Goal: Task Accomplishment & Management: Manage account settings

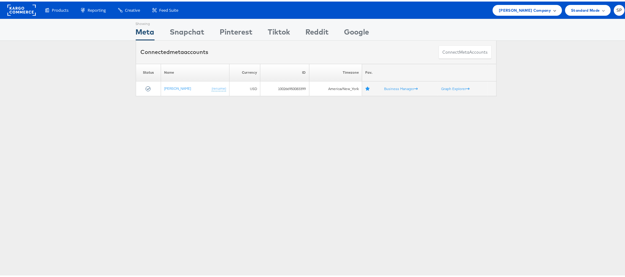
drag, startPoint x: 0, startPoint y: 0, endPoint x: 536, endPoint y: 4, distance: 535.6
click at [536, 4] on div "[PERSON_NAME] Company" at bounding box center [526, 8] width 69 height 11
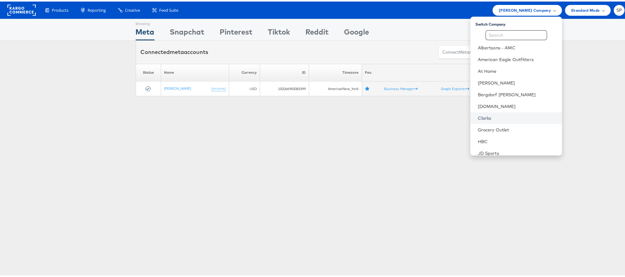
click at [488, 117] on link "Clarks" at bounding box center [517, 116] width 79 height 6
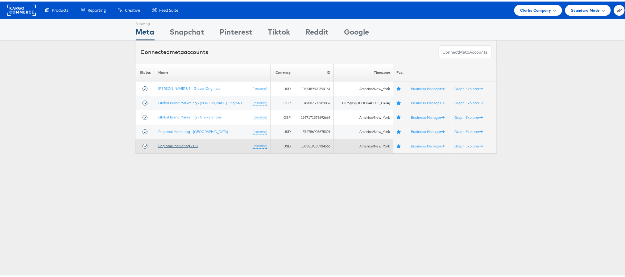
click at [190, 146] on link "Regional Marketing - US" at bounding box center [177, 144] width 39 height 5
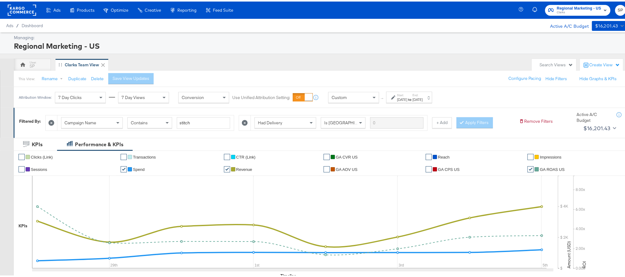
click at [422, 95] on label "End:" at bounding box center [417, 94] width 10 height 4
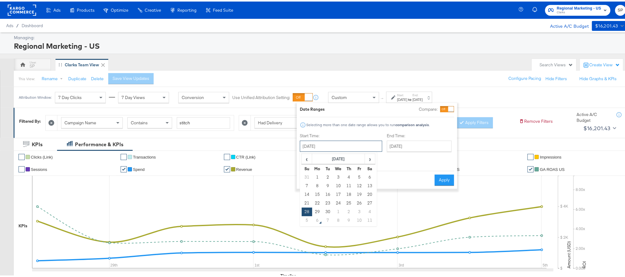
click at [326, 148] on input "[DATE]" at bounding box center [341, 144] width 82 height 11
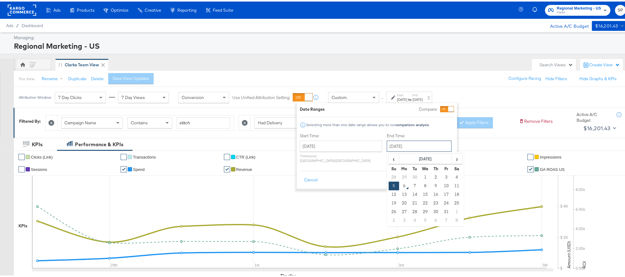
click at [409, 146] on input "[DATE]" at bounding box center [419, 144] width 65 height 11
click at [451, 178] on td "4" at bounding box center [456, 175] width 10 height 9
type input "October 4th 2025"
click at [445, 175] on button "Apply" at bounding box center [443, 178] width 19 height 11
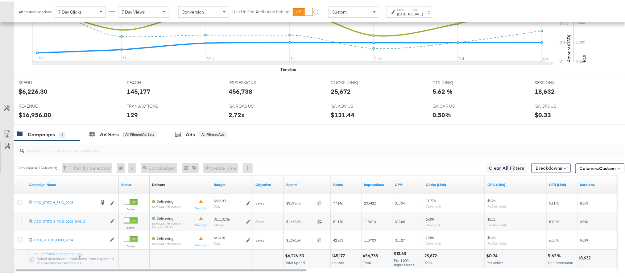
scroll to position [207, 0]
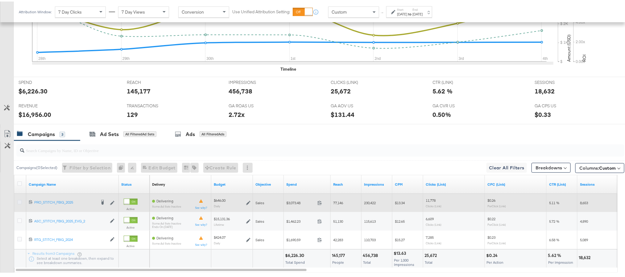
click at [19, 202] on icon at bounding box center [19, 200] width 5 height 5
click at [0, 0] on input "checkbox" at bounding box center [0, 0] width 0 height 0
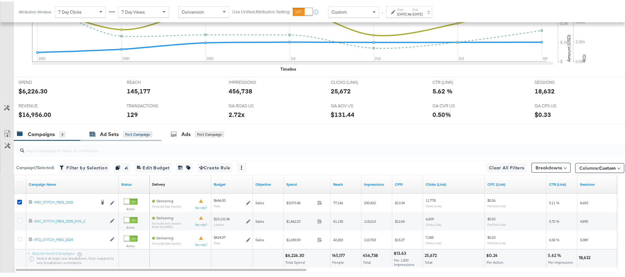
click at [98, 136] on div "Ad Sets for 1 Campaign" at bounding box center [120, 132] width 63 height 7
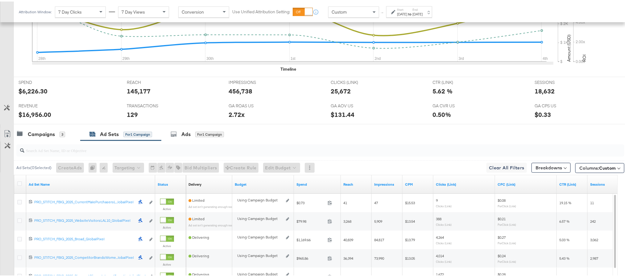
scroll to position [317, 0]
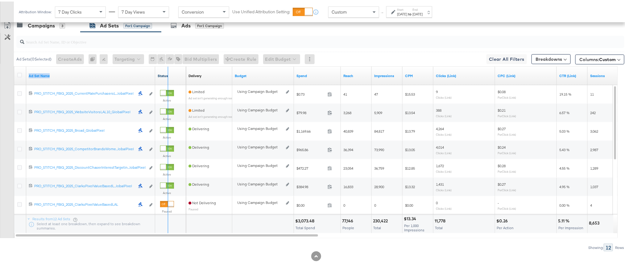
drag, startPoint x: 153, startPoint y: 74, endPoint x: 166, endPoint y: 72, distance: 13.2
click at [166, 72] on div "Ad Set Name Status" at bounding box center [100, 74] width 172 height 19
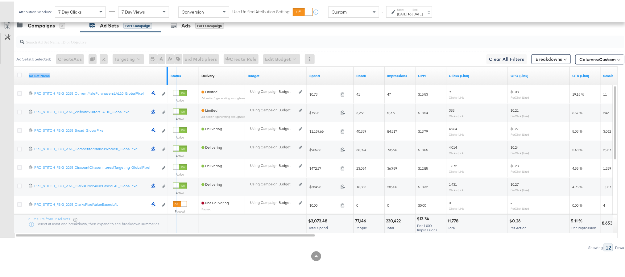
drag, startPoint x: 166, startPoint y: 72, endPoint x: 175, endPoint y: 72, distance: 9.3
click at [175, 72] on div "Ad Set Name Status" at bounding box center [106, 74] width 185 height 19
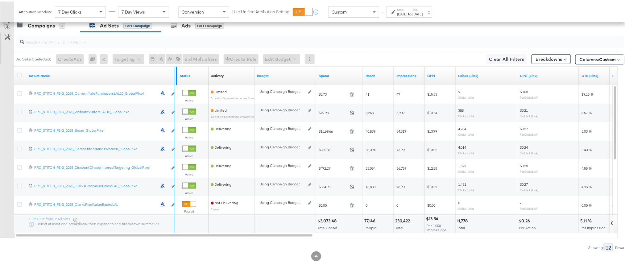
drag, startPoint x: 175, startPoint y: 72, endPoint x: 171, endPoint y: 71, distance: 4.1
click at [171, 71] on div "Ad Set Name" at bounding box center [101, 74] width 151 height 19
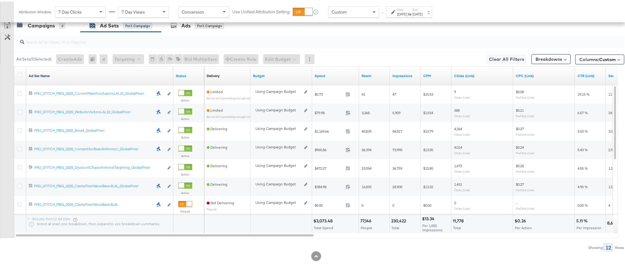
click at [33, 74] on link "Ad Set Name" at bounding box center [100, 74] width 142 height 5
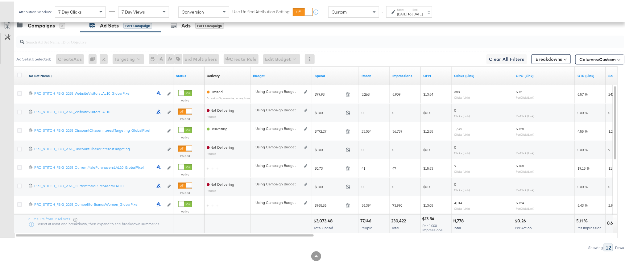
click at [33, 74] on link "Ad Set Name ↓" at bounding box center [100, 74] width 142 height 5
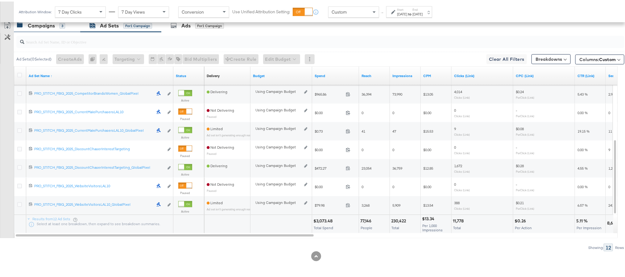
click at [35, 24] on div "Campaigns" at bounding box center [41, 24] width 27 height 7
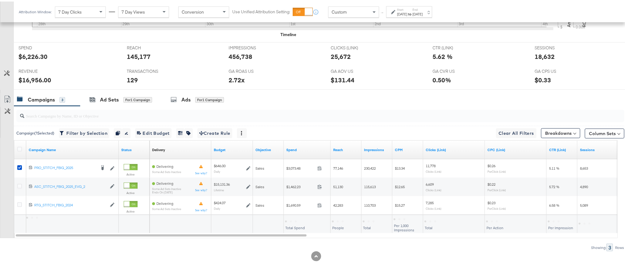
scroll to position [243, 0]
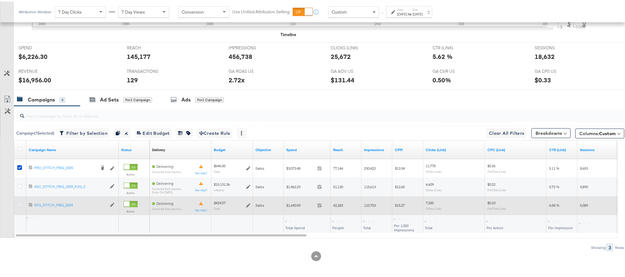
click at [19, 203] on icon at bounding box center [19, 203] width 5 height 5
click at [0, 0] on input "checkbox" at bounding box center [0, 0] width 0 height 0
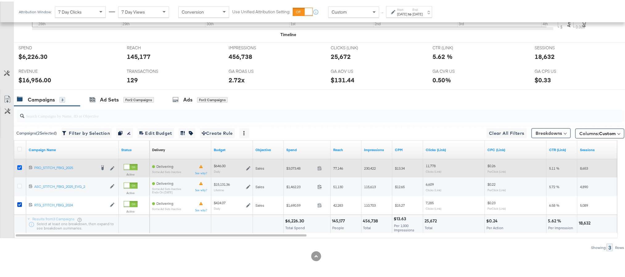
click at [20, 166] on icon at bounding box center [19, 166] width 5 height 5
click at [0, 0] on input "checkbox" at bounding box center [0, 0] width 0 height 0
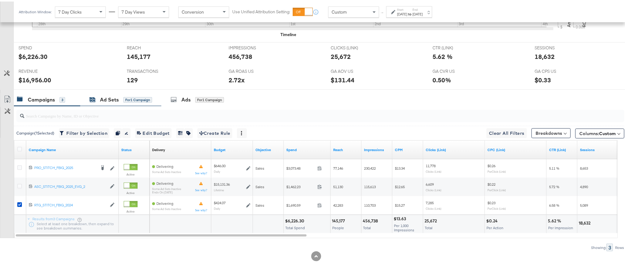
click at [104, 97] on div "Ad Sets" at bounding box center [109, 98] width 19 height 7
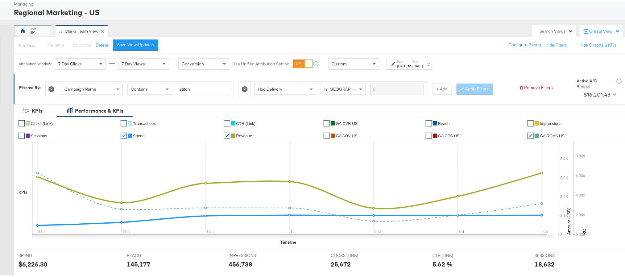
scroll to position [0, 0]
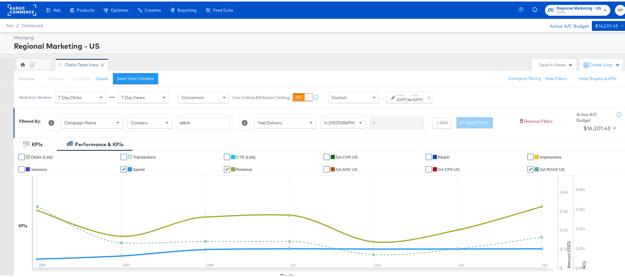
click at [23, 10] on rect at bounding box center [22, 8] width 28 height 11
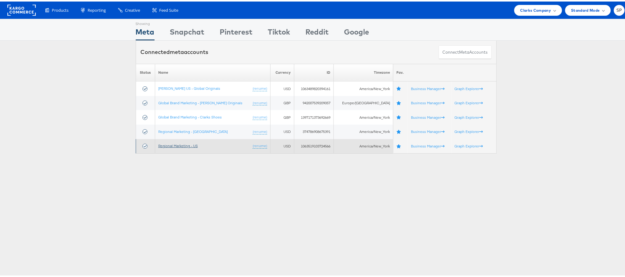
click at [169, 144] on link "Regional Marketing - US" at bounding box center [177, 144] width 39 height 5
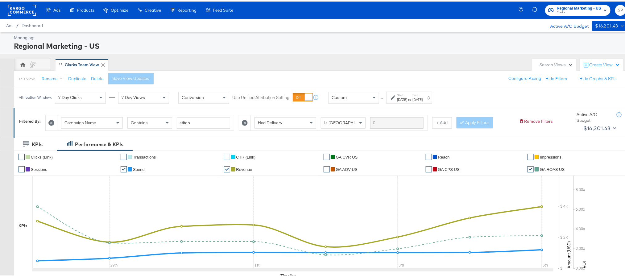
click at [419, 101] on div "Start: [DATE] to End: [DATE]" at bounding box center [409, 95] width 46 height 11
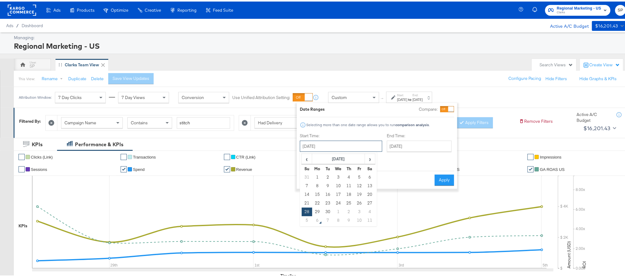
click at [347, 147] on input "[DATE]" at bounding box center [341, 144] width 82 height 11
click at [319, 173] on td "1" at bounding box center [317, 175] width 10 height 9
type input "September 1st 2025"
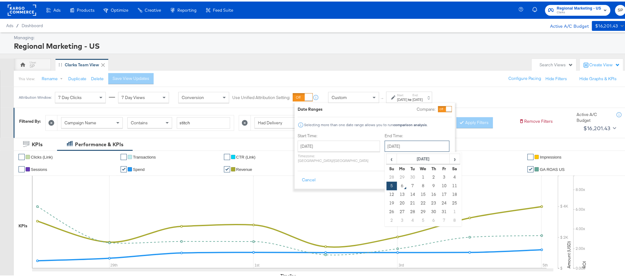
click at [404, 141] on input "October 5th 2025" at bounding box center [417, 144] width 65 height 11
click at [439, 211] on td "31" at bounding box center [444, 210] width 10 height 9
click at [405, 142] on input "October 31st 2025" at bounding box center [418, 144] width 65 height 11
click at [409, 176] on td "30" at bounding box center [414, 175] width 10 height 9
type input "September 30th 2025"
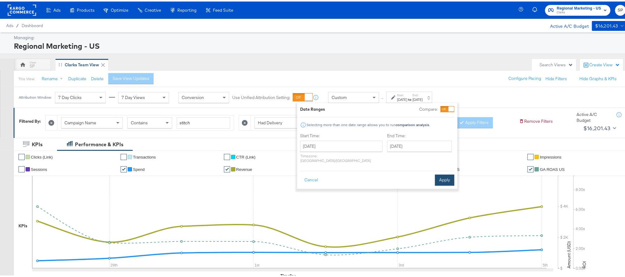
click at [442, 177] on button "Apply" at bounding box center [444, 178] width 19 height 11
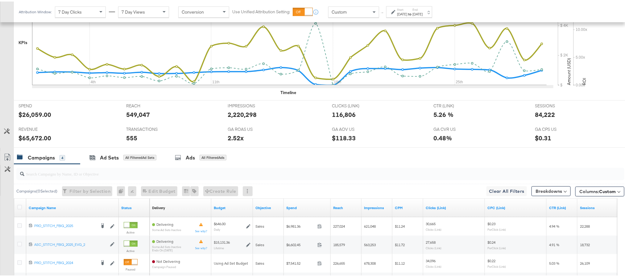
scroll to position [261, 0]
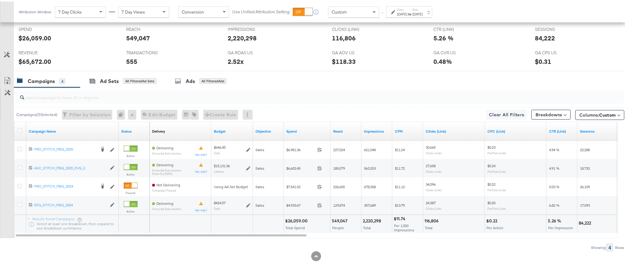
click at [407, 13] on div "Sep 1st 2025" at bounding box center [402, 12] width 10 height 5
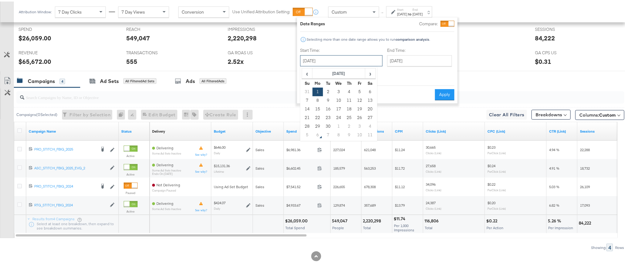
click at [345, 62] on input "[DATE]" at bounding box center [341, 59] width 82 height 11
click at [307, 72] on span "‹" at bounding box center [307, 71] width 10 height 9
click at [307, 73] on span "‹" at bounding box center [307, 71] width 10 height 9
click at [330, 93] on td "1" at bounding box center [328, 90] width 10 height 9
type input "[DATE]"
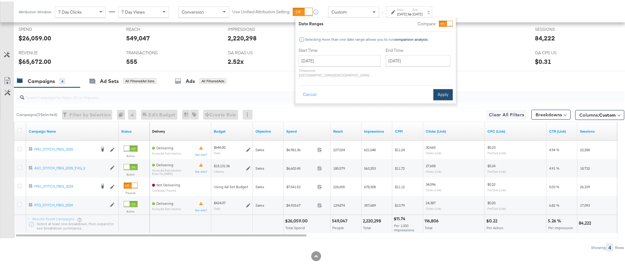
click at [445, 88] on button "Apply" at bounding box center [442, 93] width 19 height 11
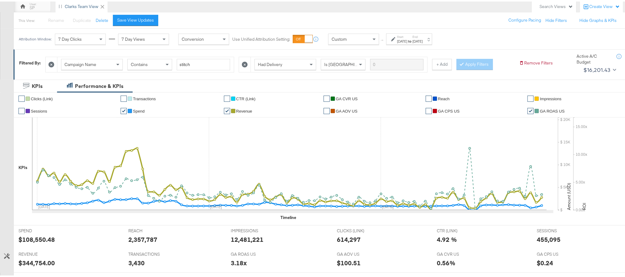
scroll to position [23, 0]
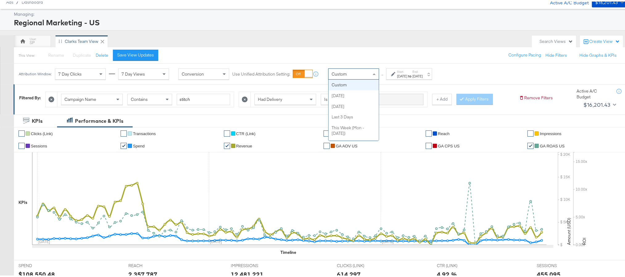
click at [352, 69] on div "Custom" at bounding box center [353, 72] width 50 height 10
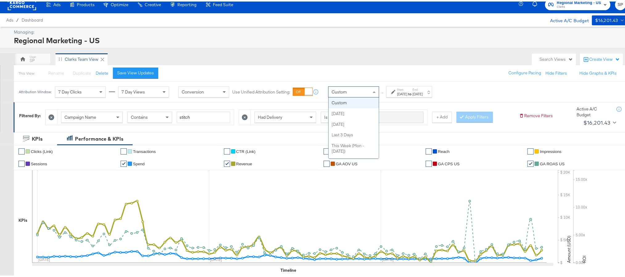
scroll to position [3, 0]
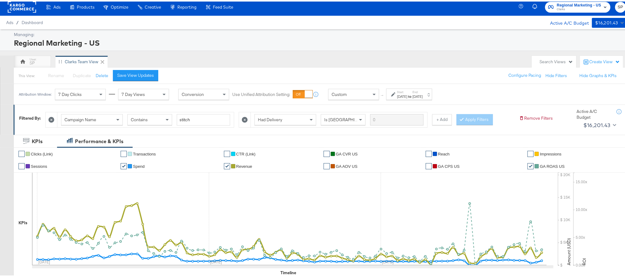
click at [407, 94] on div "[DATE]" at bounding box center [402, 95] width 10 height 5
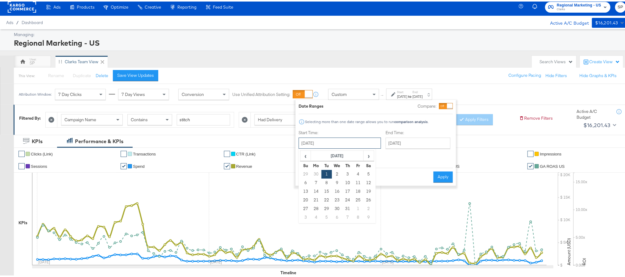
click at [324, 144] on input "[DATE]" at bounding box center [339, 141] width 82 height 11
click at [337, 157] on th "[DATE]" at bounding box center [337, 154] width 53 height 10
click at [337, 157] on th "2025" at bounding box center [336, 154] width 61 height 10
click at [365, 171] on td "2022" at bounding box center [365, 167] width 19 height 15
click at [314, 196] on td "Sep" at bounding box center [309, 198] width 19 height 15
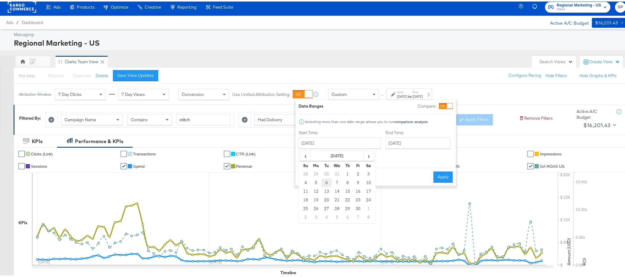
click at [327, 182] on td "6" at bounding box center [326, 181] width 10 height 9
type input "[DATE]"
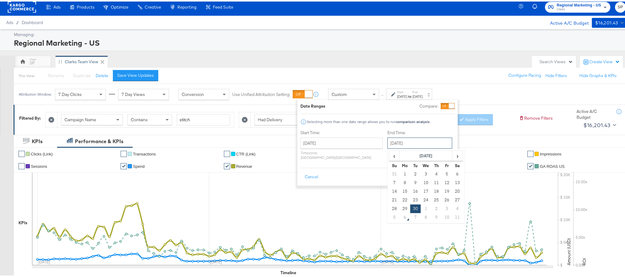
click at [387, 140] on input "[DATE]" at bounding box center [419, 141] width 65 height 11
click at [452, 159] on th "›" at bounding box center [457, 154] width 10 height 10
click at [400, 181] on td "6" at bounding box center [405, 181] width 10 height 9
type input "October 6th 2025"
click at [441, 173] on button "Apply" at bounding box center [442, 175] width 19 height 11
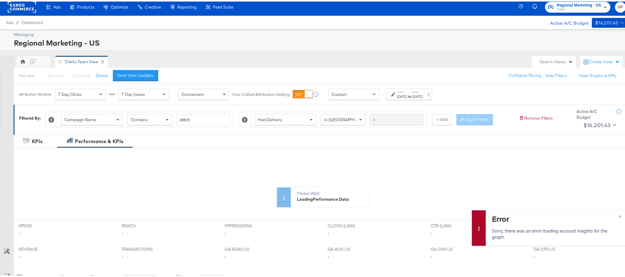
click at [422, 97] on div "Oct 6th 2025" at bounding box center [417, 95] width 10 height 5
click at [422, 93] on label "End:" at bounding box center [417, 90] width 10 height 4
click at [453, 56] on div "SP Clarks Team View" at bounding box center [271, 60] width 515 height 12
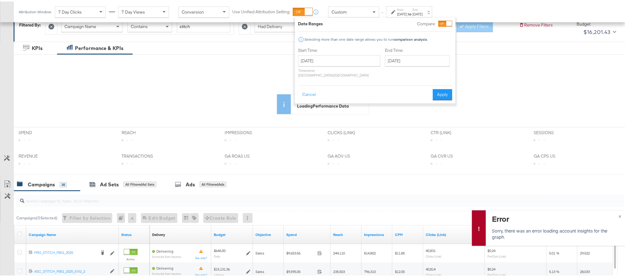
scroll to position [150, 0]
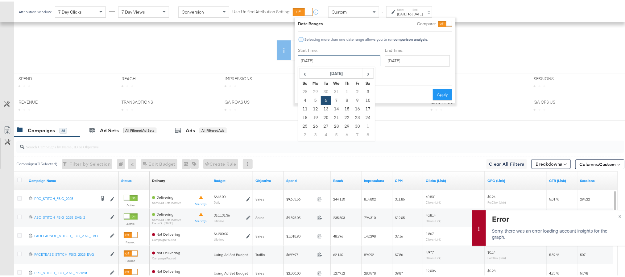
click at [329, 63] on input "September 6th 2022" at bounding box center [339, 59] width 82 height 11
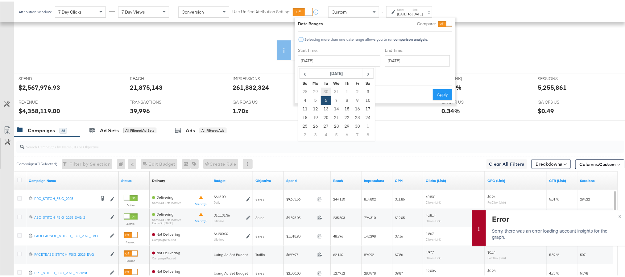
click at [327, 91] on td "30" at bounding box center [326, 90] width 10 height 9
click at [339, 62] on input "August 30th 2022" at bounding box center [341, 59] width 82 height 11
click at [324, 136] on td "6" at bounding box center [328, 133] width 10 height 9
type input "September 6th 2022"
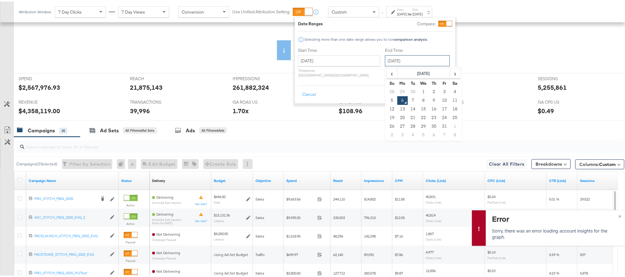
click at [390, 62] on input "October 6th 2025" at bounding box center [417, 59] width 65 height 11
click at [408, 89] on td "30" at bounding box center [413, 90] width 10 height 9
type input "September 30th 2025"
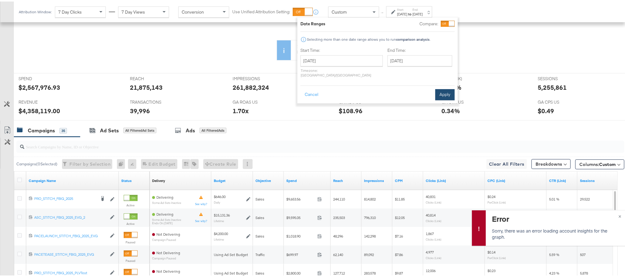
click at [443, 89] on button "Apply" at bounding box center [444, 93] width 19 height 11
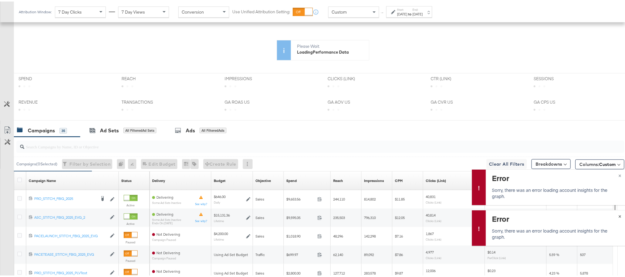
click at [618, 215] on span "×" at bounding box center [619, 214] width 3 height 7
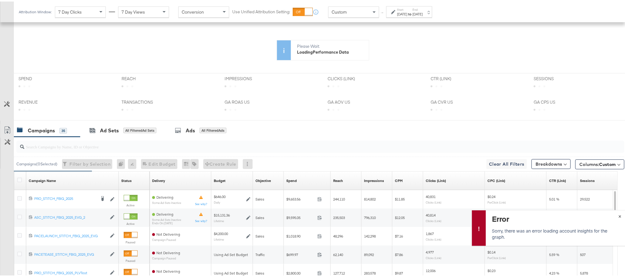
click at [618, 215] on span "×" at bounding box center [619, 214] width 3 height 7
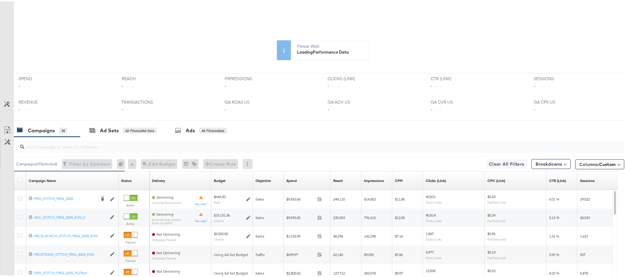
scroll to position [0, 0]
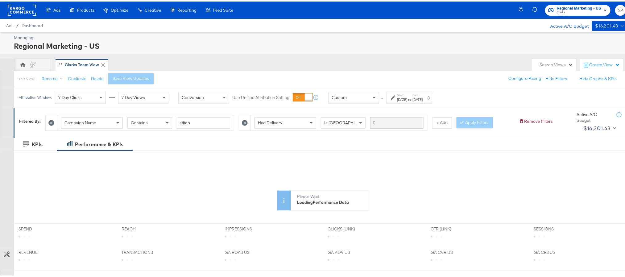
click at [422, 97] on div "[DATE]" at bounding box center [417, 98] width 10 height 5
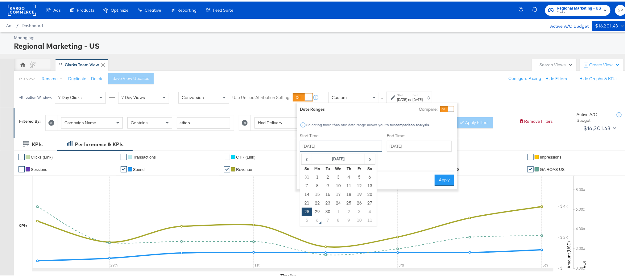
click at [330, 145] on input "[DATE]" at bounding box center [341, 144] width 82 height 11
click at [335, 160] on th "[DATE]" at bounding box center [338, 157] width 53 height 10
click at [335, 160] on th "2025" at bounding box center [337, 157] width 61 height 10
click at [335, 160] on th "[DATE]-[DATE]" at bounding box center [338, 157] width 31 height 10
click at [370, 167] on td "2022" at bounding box center [366, 170] width 19 height 15
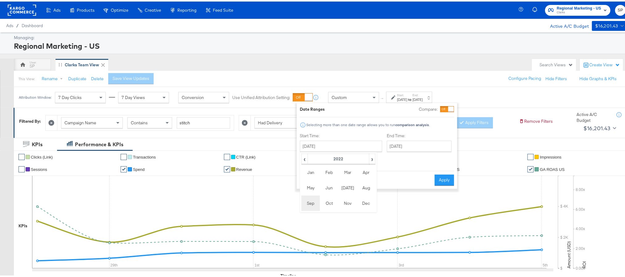
click at [310, 204] on td "Sep" at bounding box center [310, 201] width 19 height 15
click at [329, 184] on td "6" at bounding box center [328, 184] width 10 height 9
type input "[DATE]"
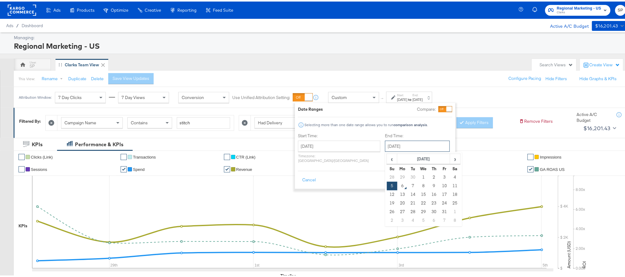
click at [418, 141] on input "[DATE]" at bounding box center [417, 144] width 65 height 11
click at [408, 174] on td "30" at bounding box center [413, 175] width 10 height 9
type input "[DATE]"
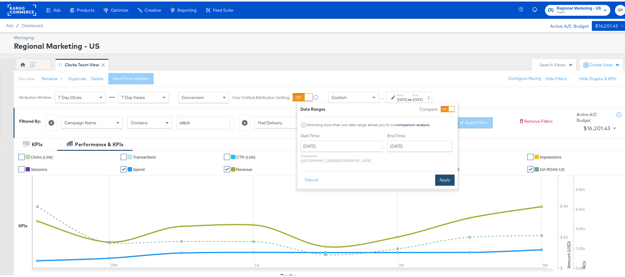
click at [438, 174] on button "Apply" at bounding box center [444, 178] width 19 height 11
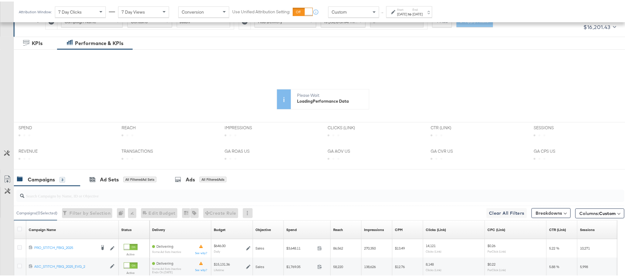
scroll to position [102, 0]
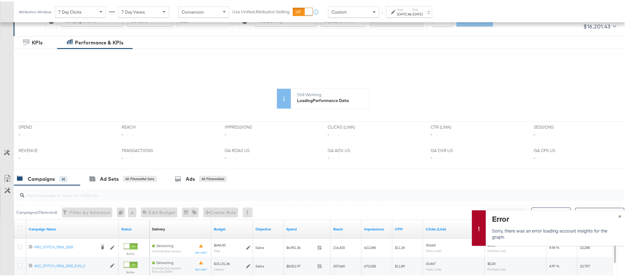
click at [618, 215] on span "×" at bounding box center [619, 214] width 3 height 7
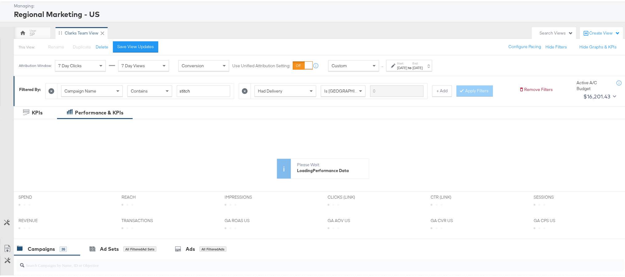
scroll to position [0, 0]
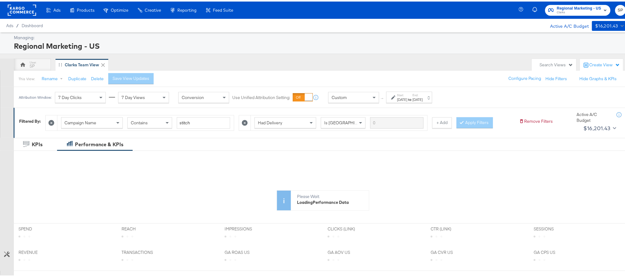
click at [432, 91] on div "Start: [DATE] to End: [DATE]" at bounding box center [409, 95] width 46 height 11
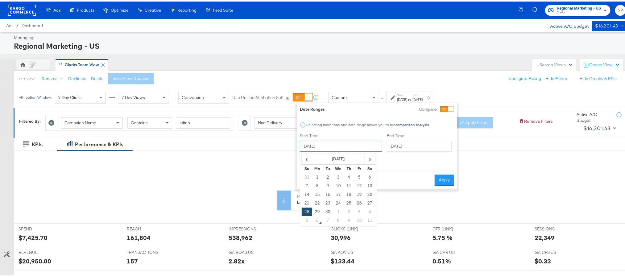
click at [331, 145] on input "[DATE]" at bounding box center [341, 144] width 82 height 11
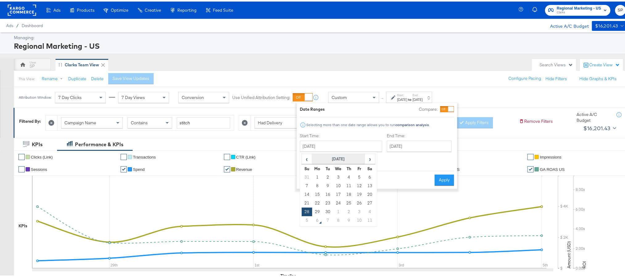
click at [333, 158] on th "[DATE]" at bounding box center [338, 157] width 53 height 10
click at [333, 158] on th "2025" at bounding box center [337, 157] width 61 height 10
click at [357, 170] on td "2022" at bounding box center [366, 170] width 19 height 15
click at [309, 201] on td "Sep" at bounding box center [310, 201] width 19 height 15
click at [327, 182] on td "6" at bounding box center [328, 184] width 10 height 9
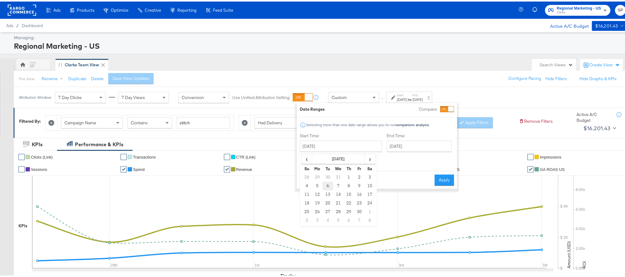
type input "[DATE]"
click at [404, 142] on input "[DATE]" at bounding box center [417, 144] width 65 height 11
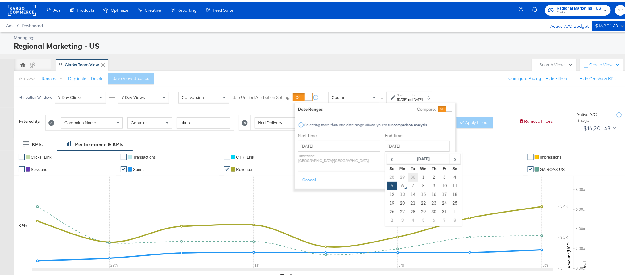
click at [408, 176] on td "30" at bounding box center [413, 175] width 10 height 9
type input "[DATE]"
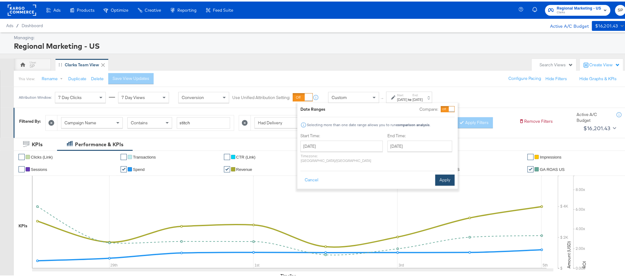
click at [446, 175] on button "Apply" at bounding box center [444, 178] width 19 height 11
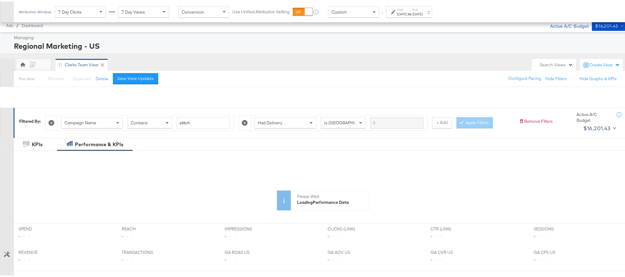
scroll to position [183, 0]
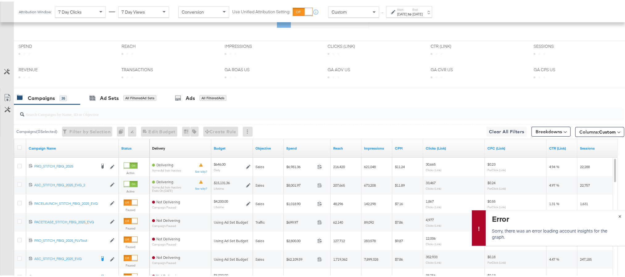
click at [614, 215] on button "×" at bounding box center [619, 214] width 11 height 11
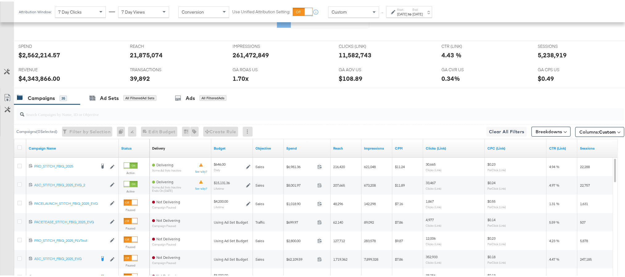
scroll to position [0, 0]
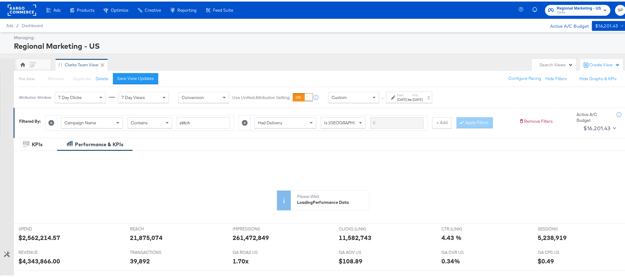
click at [8, 3] on rect at bounding box center [22, 8] width 28 height 11
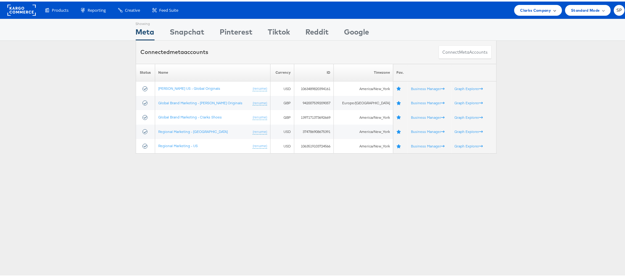
click at [520, 10] on span "Clarks Company" at bounding box center [535, 9] width 31 height 6
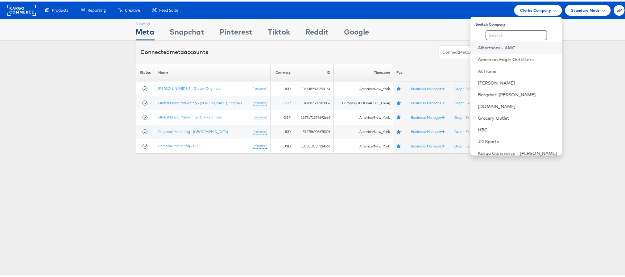
click at [500, 49] on link "Albertsons - AMC" at bounding box center [517, 46] width 79 height 6
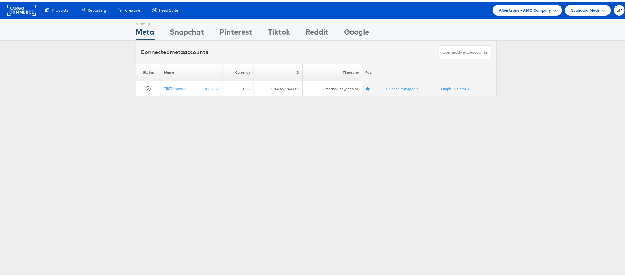
click at [531, 12] on div "Albertsons - AMC Company" at bounding box center [526, 8] width 69 height 11
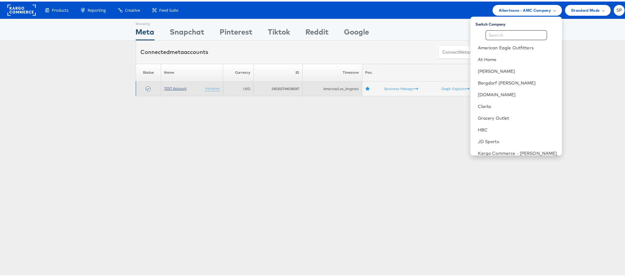
click at [178, 89] on link "TEST Account" at bounding box center [175, 86] width 23 height 5
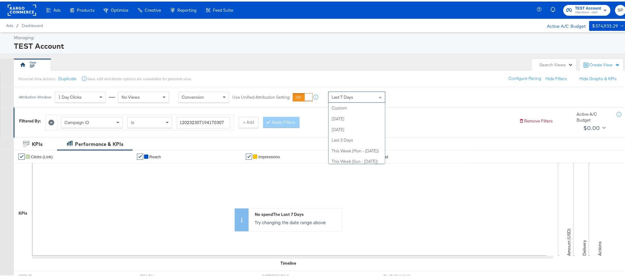
click at [368, 99] on div "Last 7 Days" at bounding box center [356, 95] width 56 height 10
click at [407, 100] on div "[DATE]" at bounding box center [402, 98] width 10 height 5
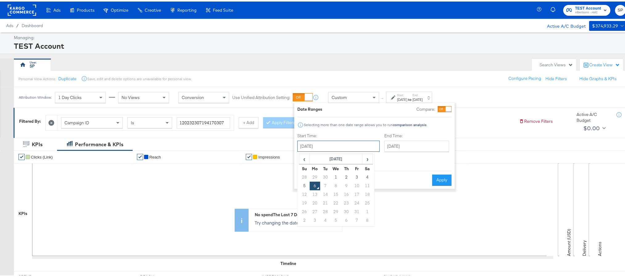
click at [332, 147] on input "October 6th 2025" at bounding box center [338, 144] width 82 height 11
click at [306, 160] on span "‹" at bounding box center [304, 157] width 10 height 9
click at [303, 161] on span "‹" at bounding box center [304, 157] width 10 height 9
click at [322, 176] on td "1" at bounding box center [325, 175] width 10 height 9
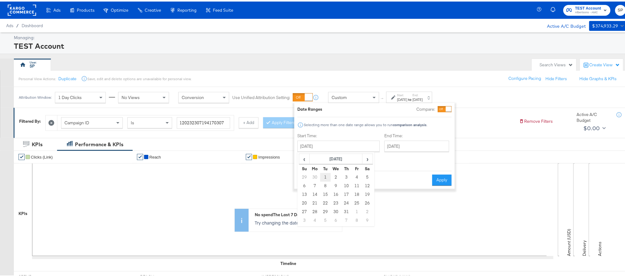
type input "July 1st 2025"
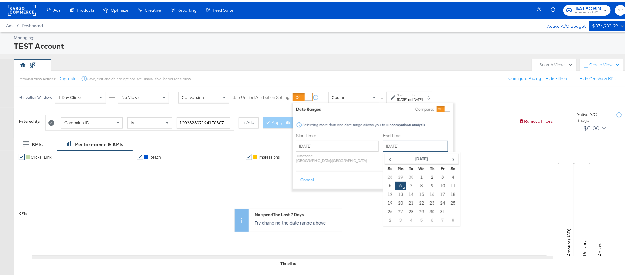
click at [400, 146] on input "October 6th 2025" at bounding box center [415, 144] width 65 height 11
click at [385, 159] on span "‹" at bounding box center [390, 157] width 10 height 9
click at [427, 208] on td "31" at bounding box center [432, 210] width 10 height 9
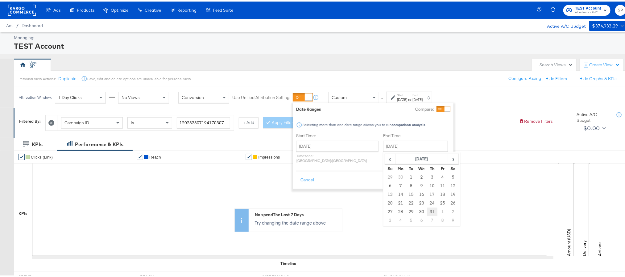
type input "July 31st 2025"
click at [440, 174] on button "Apply" at bounding box center [440, 178] width 19 height 11
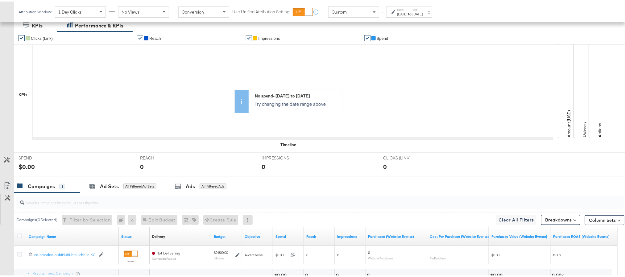
scroll to position [119, 0]
click at [422, 12] on div "Jul 31st 2025" at bounding box center [417, 12] width 10 height 5
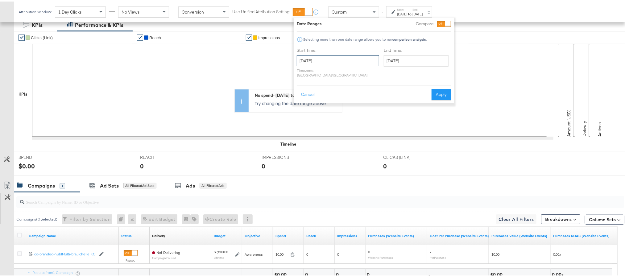
click at [339, 60] on input "July 1st 2025" at bounding box center [338, 59] width 82 height 11
click at [366, 74] on span "›" at bounding box center [367, 71] width 10 height 9
click at [353, 90] on td "1" at bounding box center [356, 90] width 10 height 9
type input "August 1st 2025"
click at [396, 60] on input "August 1st 2025" at bounding box center [417, 59] width 65 height 11
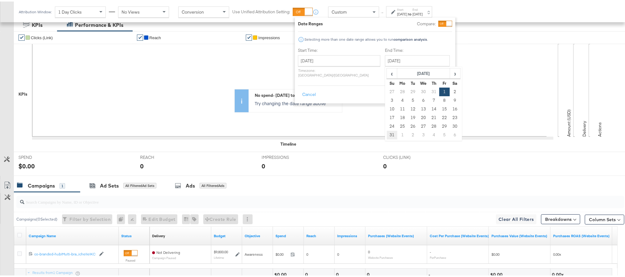
click at [387, 133] on td "31" at bounding box center [392, 133] width 10 height 9
type input "August 31st 2025"
drag, startPoint x: 455, startPoint y: 87, endPoint x: 441, endPoint y: 89, distance: 14.0
click at [441, 89] on div "Date Ranges Compare: Selecting more than one date range allows you to run compa…" at bounding box center [377, 59] width 160 height 86
click at [441, 89] on button "Apply" at bounding box center [443, 93] width 19 height 11
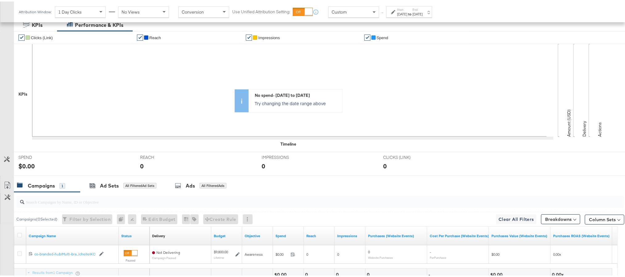
click at [422, 9] on label "End:" at bounding box center [417, 8] width 10 height 4
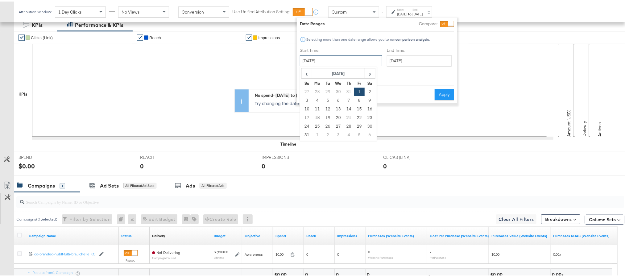
click at [358, 61] on input "August 1st 2025" at bounding box center [341, 59] width 82 height 11
click at [366, 73] on span "›" at bounding box center [370, 71] width 10 height 9
click at [318, 88] on td "1" at bounding box center [317, 90] width 10 height 9
type input "September 1st 2025"
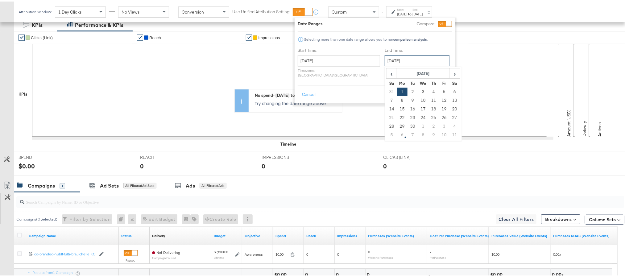
click at [398, 60] on input "September 1st 2025" at bounding box center [417, 59] width 65 height 11
click at [407, 124] on td "30" at bounding box center [412, 125] width 10 height 9
type input "September 30th 2025"
click at [441, 92] on button "Apply" at bounding box center [444, 93] width 19 height 11
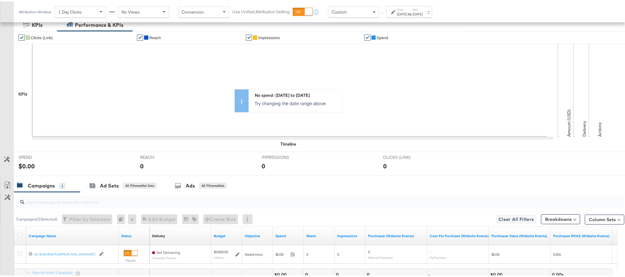
scroll to position [0, 0]
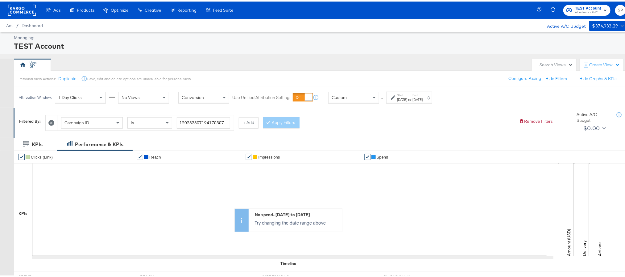
click at [31, 10] on rect at bounding box center [22, 8] width 28 height 11
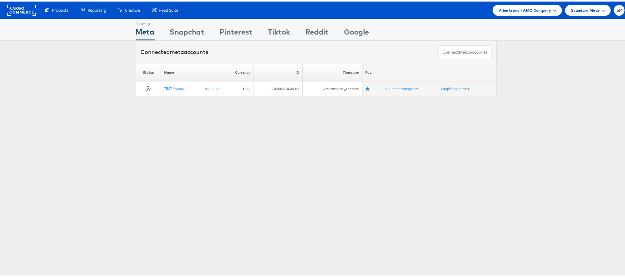
click at [508, 7] on span "Albertsons - AMC Company" at bounding box center [525, 9] width 52 height 6
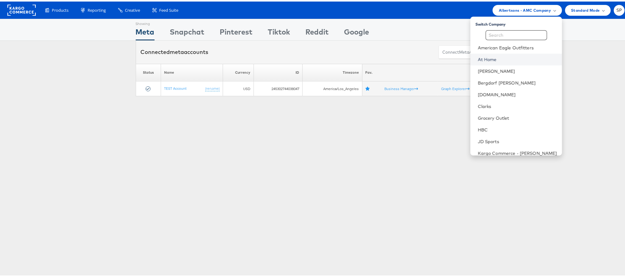
click at [500, 57] on link "At Home" at bounding box center [517, 58] width 79 height 6
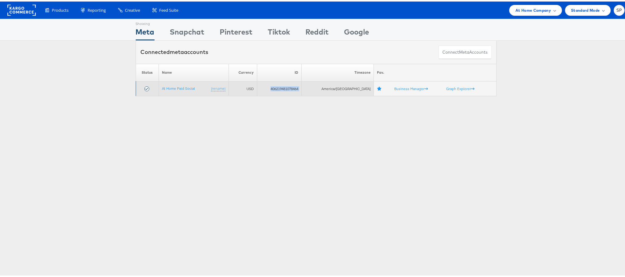
drag, startPoint x: 279, startPoint y: 88, endPoint x: 314, endPoint y: 85, distance: 35.3
click at [314, 85] on tr "At Home Paid Social (rename) USD 406219481078464 America/[GEOGRAPHIC_DATA] Busi…" at bounding box center [316, 87] width 360 height 15
copy tr "406219481078464"
drag, startPoint x: 158, startPoint y: 85, endPoint x: 196, endPoint y: 86, distance: 37.9
click at [196, 86] on td "At Home Paid Social (rename)" at bounding box center [193, 87] width 70 height 15
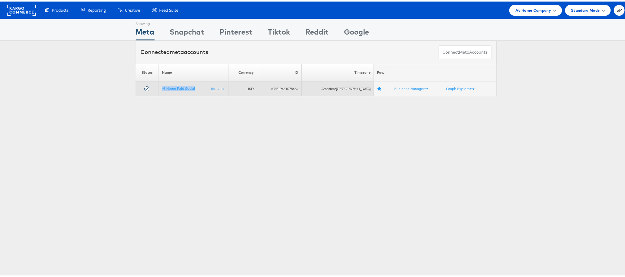
copy link "At Home Paid Social"
click at [183, 89] on link "At Home Paid Social" at bounding box center [178, 86] width 33 height 5
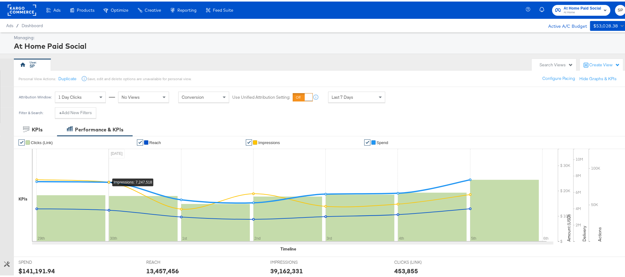
click at [359, 96] on div "Last 7 Days" at bounding box center [356, 95] width 56 height 10
click at [407, 98] on div "[DATE]" at bounding box center [402, 98] width 10 height 5
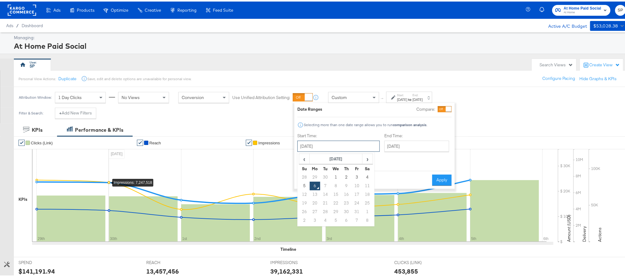
click at [348, 148] on input "[DATE]" at bounding box center [338, 144] width 82 height 11
click at [302, 160] on span "‹" at bounding box center [304, 157] width 10 height 9
click at [307, 156] on span "‹" at bounding box center [304, 157] width 10 height 9
click at [327, 176] on td "1" at bounding box center [325, 175] width 10 height 9
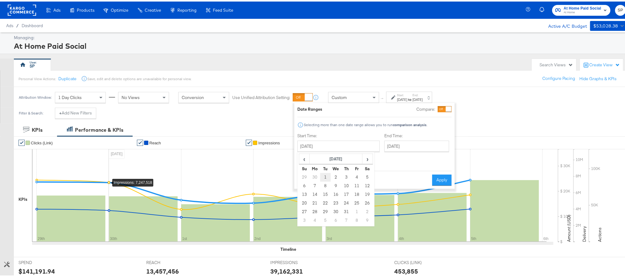
type input "July 1st 2025"
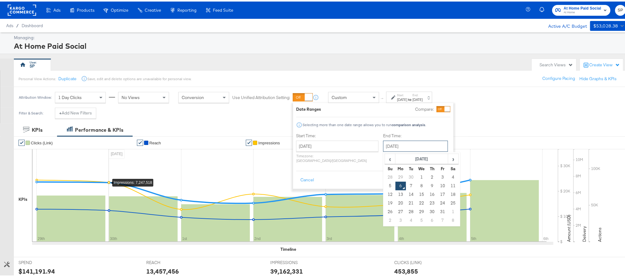
click at [387, 143] on input "October 6th 2025" at bounding box center [415, 144] width 65 height 11
click at [385, 158] on span "‹" at bounding box center [390, 157] width 10 height 9
click at [385, 159] on span "‹" at bounding box center [390, 157] width 10 height 9
click at [427, 208] on td "31" at bounding box center [432, 210] width 10 height 9
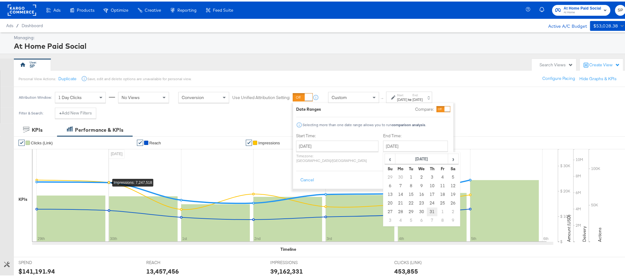
type input "[DATE]"
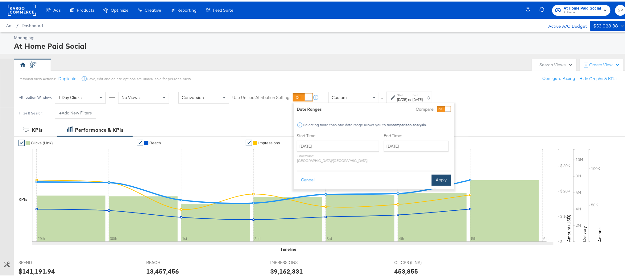
click at [436, 174] on button "Apply" at bounding box center [440, 178] width 19 height 11
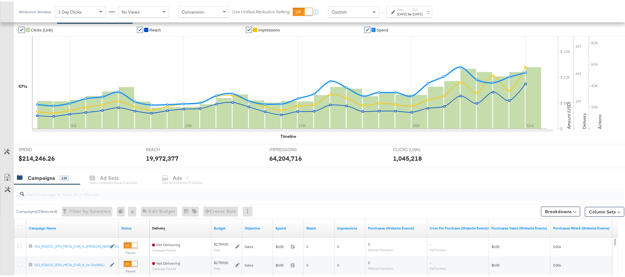
scroll to position [113, 0]
click at [39, 158] on div "$214,246.26" at bounding box center [37, 156] width 36 height 9
copy div "214,246.26"
click at [407, 9] on label "Start:" at bounding box center [402, 8] width 10 height 4
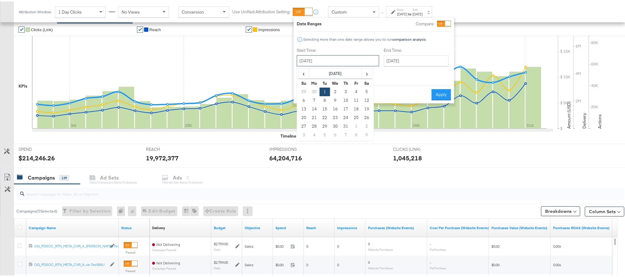
click at [344, 56] on input "[DATE]" at bounding box center [338, 59] width 82 height 11
click at [355, 121] on td "1" at bounding box center [356, 125] width 10 height 9
type input "[DATE]"
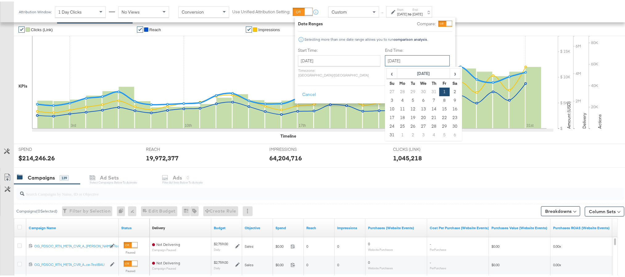
click at [403, 62] on input "[DATE]" at bounding box center [417, 59] width 65 height 11
click at [387, 133] on td "31" at bounding box center [392, 133] width 10 height 9
type input "[DATE]"
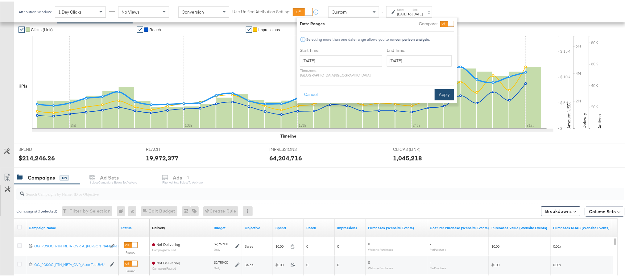
click at [445, 88] on button "Apply" at bounding box center [443, 93] width 19 height 11
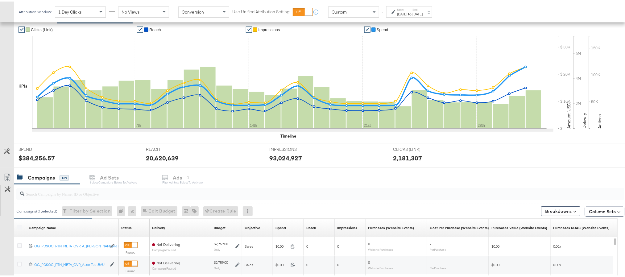
click at [40, 102] on rect at bounding box center [44, 111] width 15 height 31
click at [35, 155] on div "$384,256.57" at bounding box center [37, 156] width 36 height 9
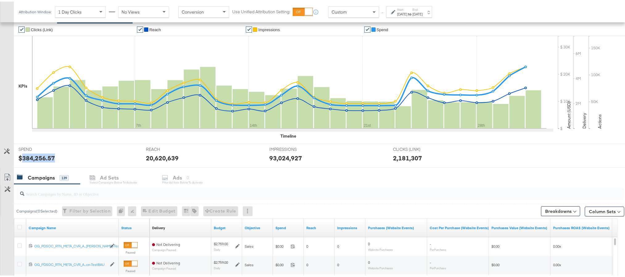
click at [35, 155] on div "$384,256.57" at bounding box center [37, 156] width 36 height 9
copy div "384,256.57"
click at [402, 10] on div "[DATE]" at bounding box center [402, 12] width 10 height 5
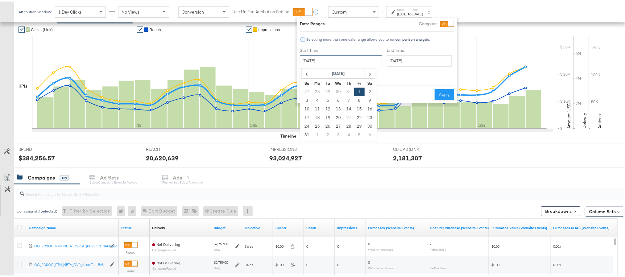
click at [324, 60] on input "[DATE]" at bounding box center [341, 59] width 82 height 11
click at [318, 130] on td "1" at bounding box center [317, 133] width 10 height 9
type input "[DATE]"
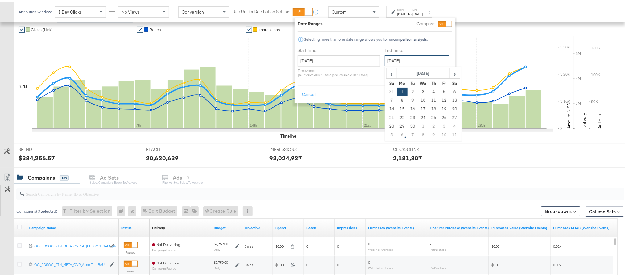
click at [394, 57] on input "[DATE]" at bounding box center [417, 59] width 65 height 11
click at [407, 126] on td "30" at bounding box center [412, 125] width 10 height 9
type input "[DATE]"
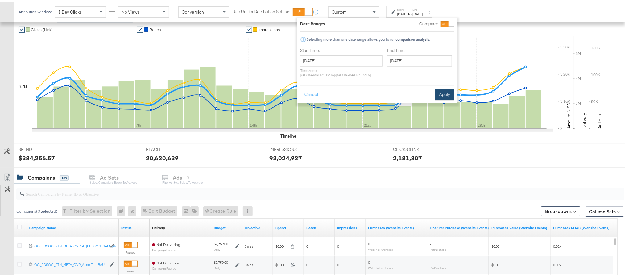
click at [439, 88] on button "Apply" at bounding box center [444, 93] width 19 height 11
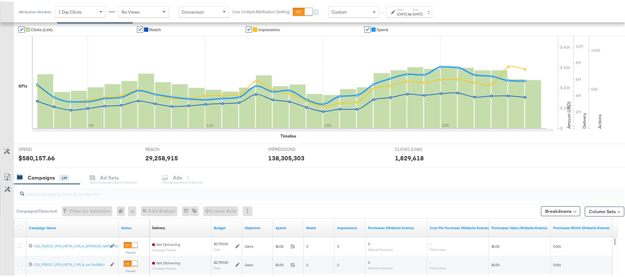
click at [39, 159] on div "$580,157.66" at bounding box center [37, 156] width 36 height 9
copy div "580,157.66"
click at [412, 14] on strong "to" at bounding box center [409, 12] width 5 height 5
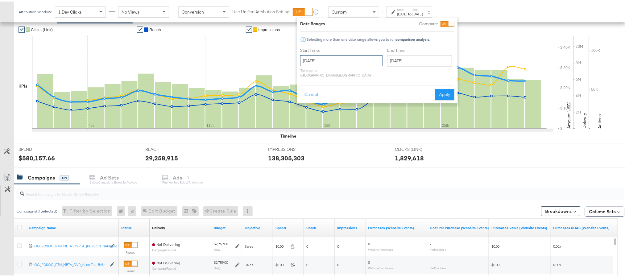
click at [352, 60] on input "[DATE]" at bounding box center [341, 59] width 82 height 11
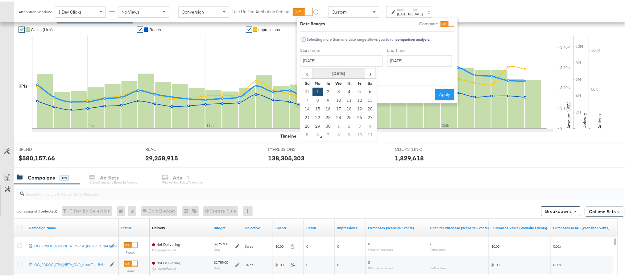
click at [344, 74] on th "[DATE]" at bounding box center [338, 72] width 53 height 10
click at [344, 74] on th "2025" at bounding box center [338, 72] width 61 height 10
click at [364, 86] on td "2022" at bounding box center [366, 85] width 19 height 15
click at [314, 116] on td "Sep" at bounding box center [311, 116] width 19 height 15
click at [325, 99] on td "6" at bounding box center [328, 99] width 10 height 9
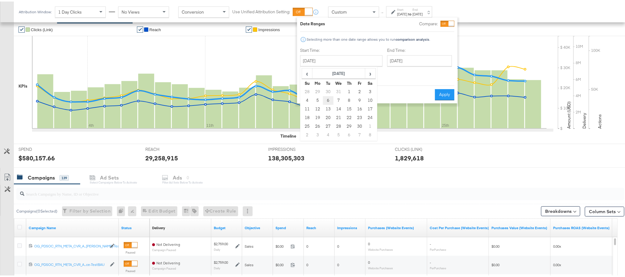
type input "[DATE]"
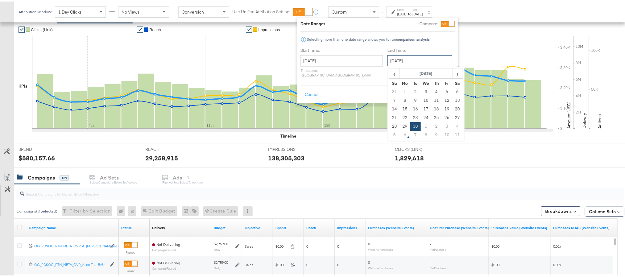
click at [397, 61] on input "[DATE]" at bounding box center [419, 59] width 65 height 11
click at [410, 121] on td "30" at bounding box center [415, 125] width 10 height 9
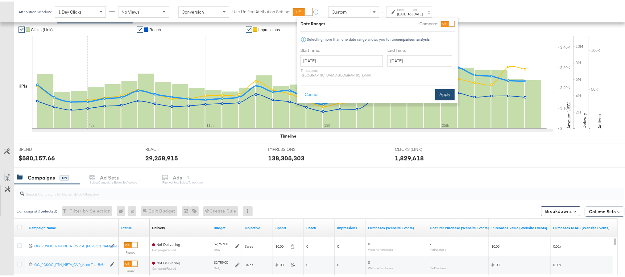
click at [446, 88] on button "Apply" at bounding box center [444, 93] width 19 height 11
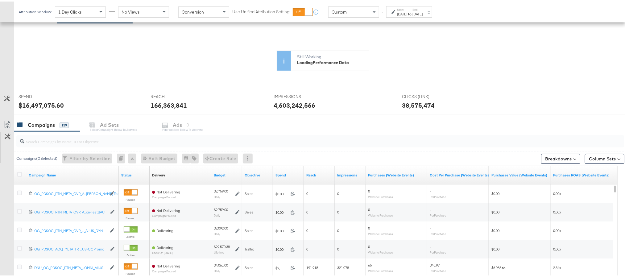
click at [41, 102] on rect at bounding box center [45, 100] width 16 height 54
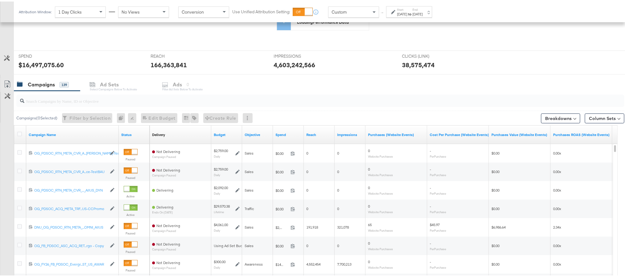
scroll to position [153, 0]
drag, startPoint x: 23, startPoint y: 63, endPoint x: 60, endPoint y: 62, distance: 37.6
click at [60, 62] on div "KPIs Tue, Sep 2nd '25 Reach: 2,656,735 4th 11th 18th 25th $ $ 10K $ 20K $ 30K $…" at bounding box center [323, 46] width 609 height 102
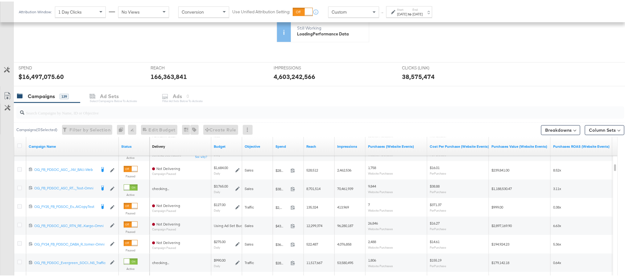
scroll to position [214, 0]
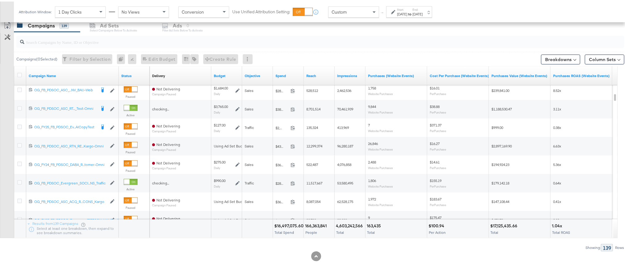
click at [285, 226] on div "$16,497,075.60" at bounding box center [289, 224] width 31 height 6
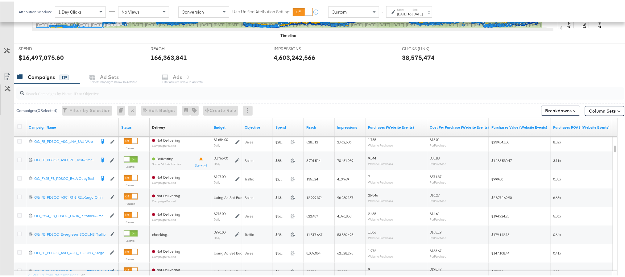
click at [289, 273] on div "$16,497,075.60" at bounding box center [289, 276] width 31 height 6
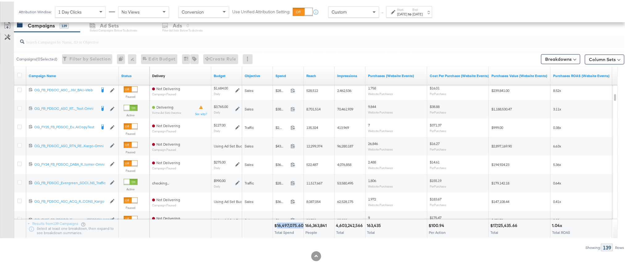
copy div "16,497,075.60"
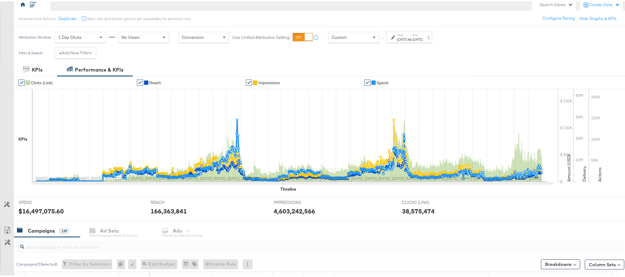
scroll to position [0, 0]
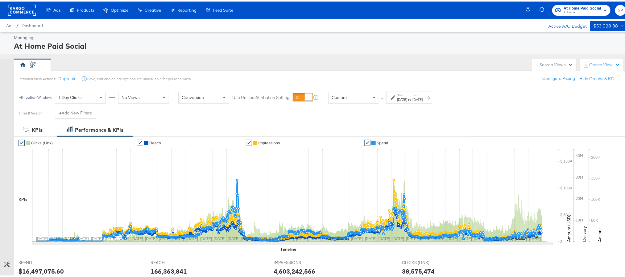
click at [19, 5] on rect at bounding box center [22, 8] width 28 height 11
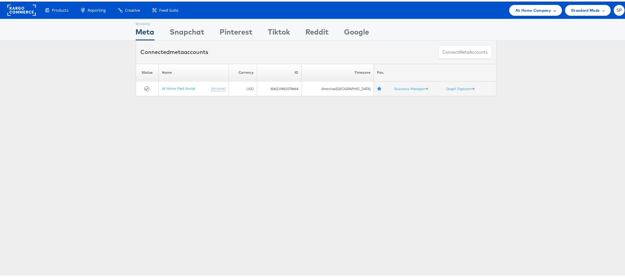
click at [518, 11] on span "At Home Company" at bounding box center [532, 9] width 35 height 6
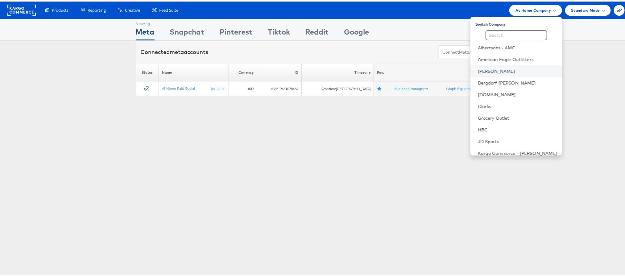
click at [483, 70] on link "[PERSON_NAME]" at bounding box center [517, 70] width 79 height 6
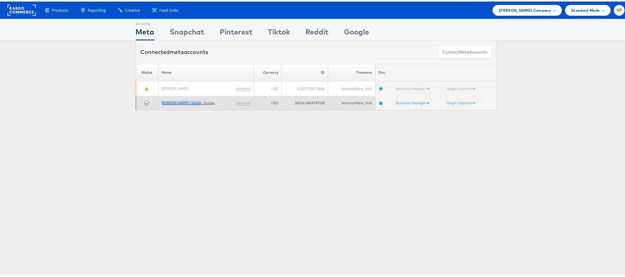
drag, startPoint x: 158, startPoint y: 102, endPoint x: 193, endPoint y: 99, distance: 35.0
click at [193, 99] on td "[PERSON_NAME] - Social_Display (rename)" at bounding box center [206, 101] width 96 height 14
copy link "[PERSON_NAME] - Social_Display"
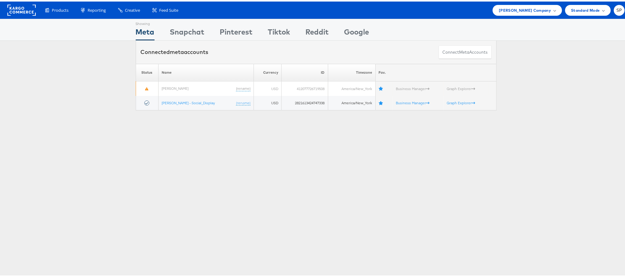
click at [200, 131] on div "Showing Meta Showing [GEOGRAPHIC_DATA] Showing Pinterest Showing Tiktok Showing…" at bounding box center [316, 171] width 632 height 308
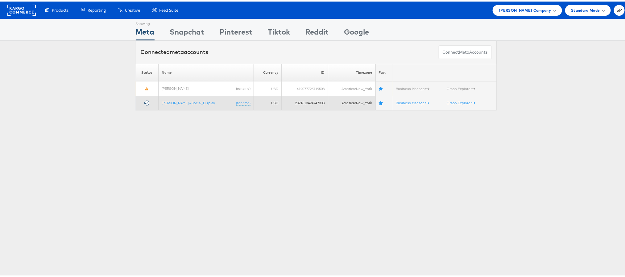
click at [303, 102] on td "2821613424747338" at bounding box center [305, 101] width 46 height 14
copy td "2821613424747338"
click at [189, 103] on link "[PERSON_NAME] - Social_Display" at bounding box center [188, 101] width 53 height 5
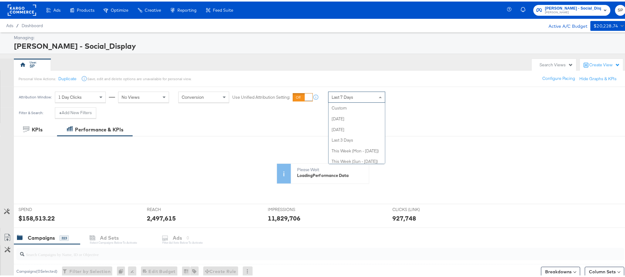
click at [367, 95] on div "Last 7 Days" at bounding box center [356, 95] width 56 height 10
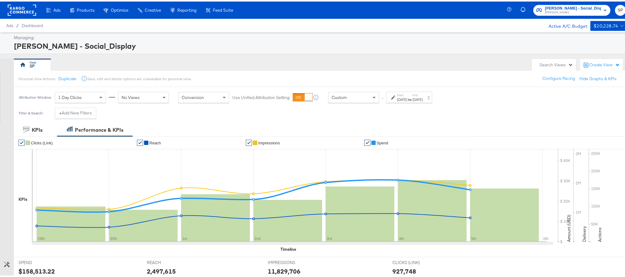
click at [422, 99] on div "[DATE]" at bounding box center [417, 98] width 10 height 5
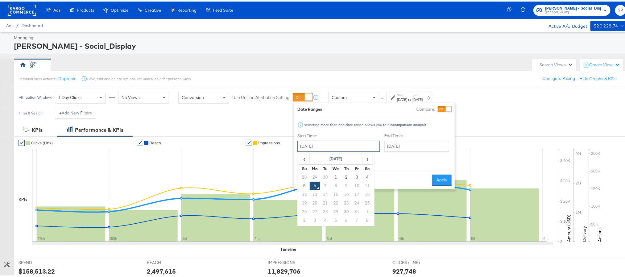
click at [340, 142] on input "[DATE]" at bounding box center [338, 144] width 82 height 11
click at [307, 156] on span "‹" at bounding box center [304, 157] width 10 height 9
click at [326, 175] on td "1" at bounding box center [325, 175] width 10 height 9
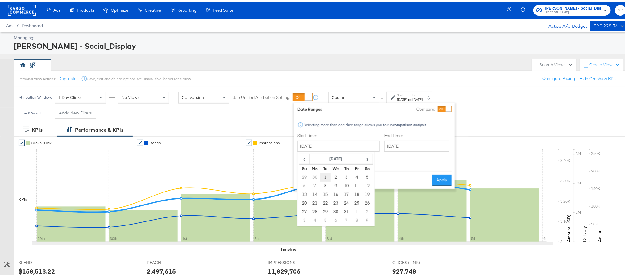
type input "[DATE]"
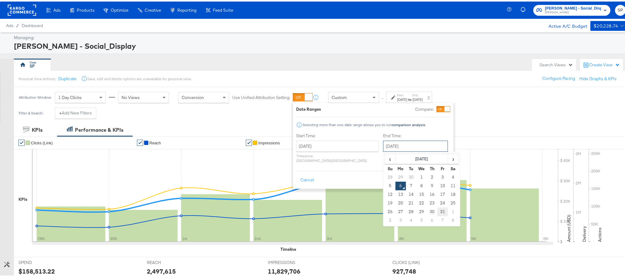
drag, startPoint x: 392, startPoint y: 145, endPoint x: 422, endPoint y: 208, distance: 69.9
click at [422, 150] on div "[DATE] ‹ [DATE] › Su Mo Tu We Th Fr Sa 28 29 30 1 2 3 4 5 6 7 8 9 10 11 12 13 1…" at bounding box center [415, 144] width 65 height 11
click at [437, 208] on td "31" at bounding box center [442, 210] width 10 height 9
click at [391, 149] on input "[DATE]" at bounding box center [417, 144] width 65 height 11
click at [387, 156] on span "‹" at bounding box center [392, 157] width 10 height 9
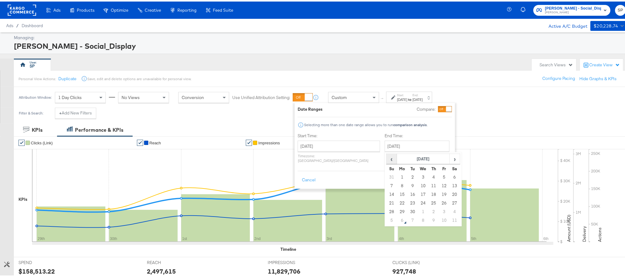
click at [387, 156] on span "‹" at bounding box center [392, 157] width 10 height 9
click at [428, 176] on td "31" at bounding box center [433, 175] width 10 height 9
type input "[DATE]"
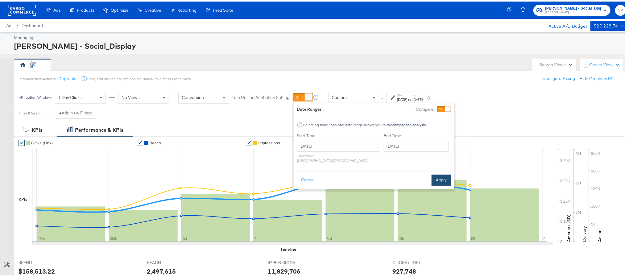
click at [441, 176] on button "Apply" at bounding box center [440, 178] width 19 height 11
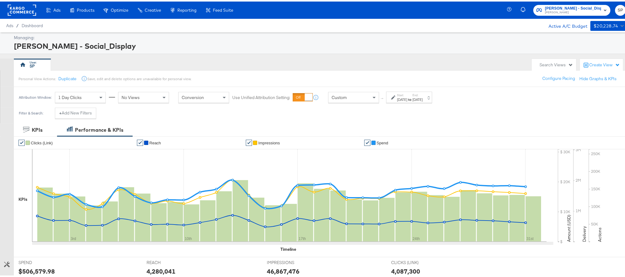
click at [39, 270] on div "$506,579.98" at bounding box center [37, 269] width 36 height 9
copy div "506,579.98"
click at [412, 100] on strong "to" at bounding box center [409, 98] width 5 height 5
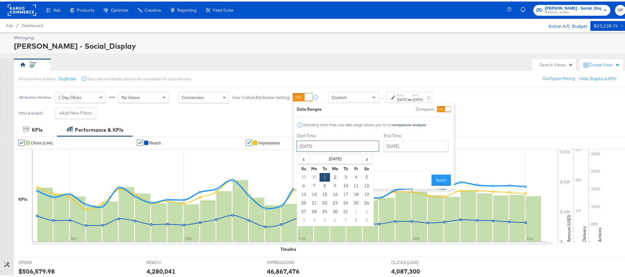
click at [321, 145] on input "[DATE]" at bounding box center [338, 144] width 82 height 11
click at [356, 210] on td "1" at bounding box center [356, 210] width 10 height 9
type input "[DATE]"
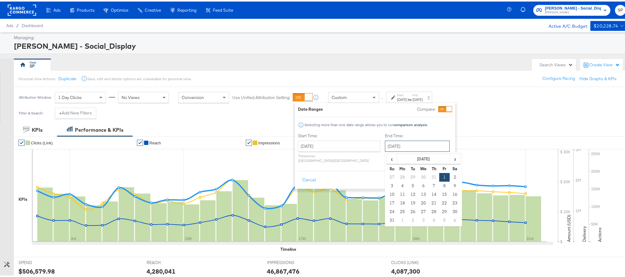
click at [402, 148] on input "[DATE]" at bounding box center [417, 144] width 65 height 11
click at [387, 220] on td "31" at bounding box center [392, 219] width 10 height 9
type input "[DATE]"
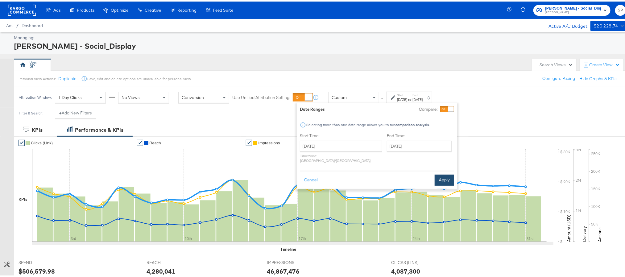
click at [442, 174] on button "Apply" at bounding box center [443, 178] width 19 height 11
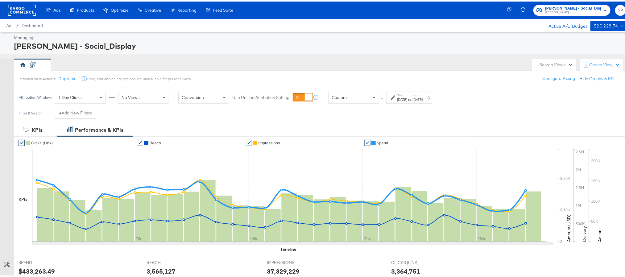
click at [34, 270] on div "$433,263.49" at bounding box center [37, 269] width 36 height 9
copy div "433,263.49"
click at [412, 98] on strong "to" at bounding box center [409, 98] width 5 height 5
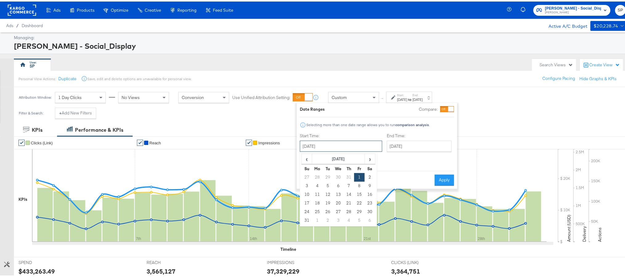
click at [350, 146] on input "[DATE]" at bounding box center [341, 144] width 82 height 11
click at [319, 217] on td "1" at bounding box center [317, 219] width 10 height 9
type input "[DATE]"
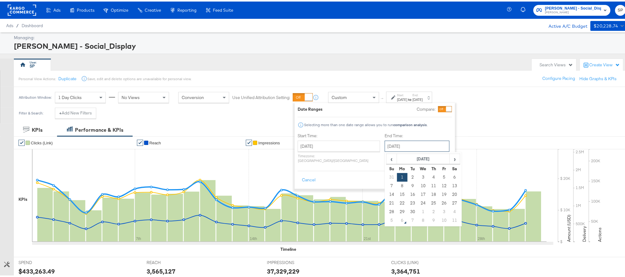
click at [413, 142] on input "[DATE]" at bounding box center [417, 144] width 65 height 11
click at [407, 211] on td "30" at bounding box center [412, 210] width 10 height 9
type input "[DATE]"
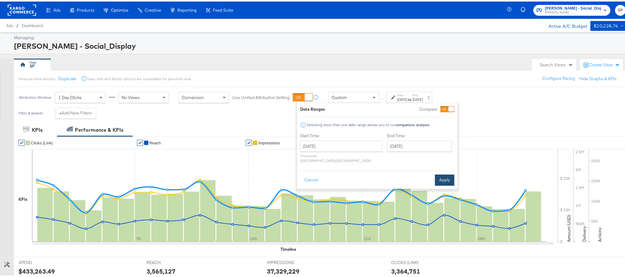
click at [444, 174] on button "Apply" at bounding box center [444, 178] width 19 height 11
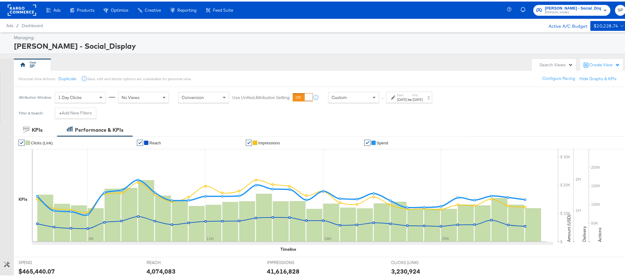
click at [35, 271] on div "$465,440.07" at bounding box center [37, 269] width 36 height 9
copy div "465,440.07"
click at [422, 97] on div "[DATE]" at bounding box center [417, 98] width 10 height 5
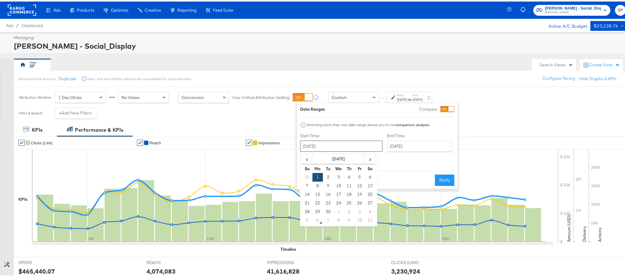
click at [344, 148] on input "[DATE]" at bounding box center [341, 144] width 82 height 11
click at [343, 157] on th "[DATE]" at bounding box center [338, 157] width 53 height 10
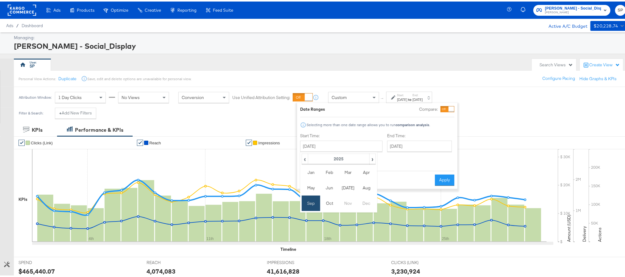
click at [343, 157] on th "2025" at bounding box center [338, 157] width 61 height 10
click at [362, 172] on td "2022" at bounding box center [366, 170] width 19 height 15
click at [314, 204] on td "Sep" at bounding box center [311, 201] width 19 height 15
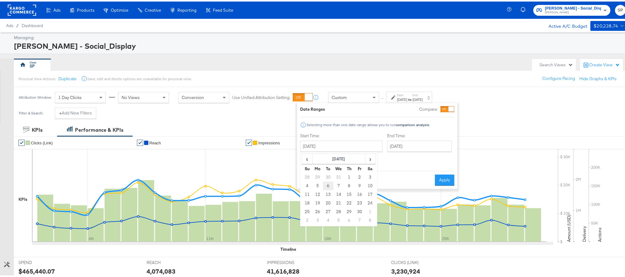
click at [326, 185] on td "6" at bounding box center [328, 184] width 10 height 9
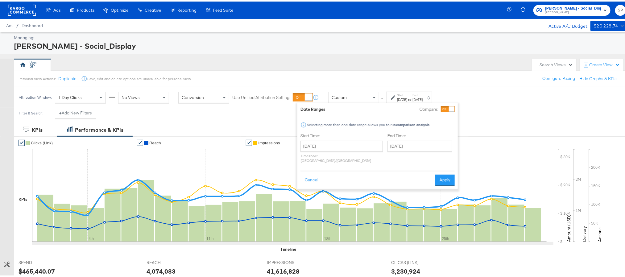
type input "[DATE]"
click at [440, 174] on button "Apply" at bounding box center [444, 178] width 19 height 11
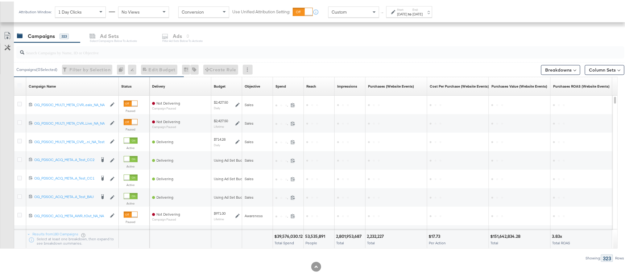
scroll to position [203, 0]
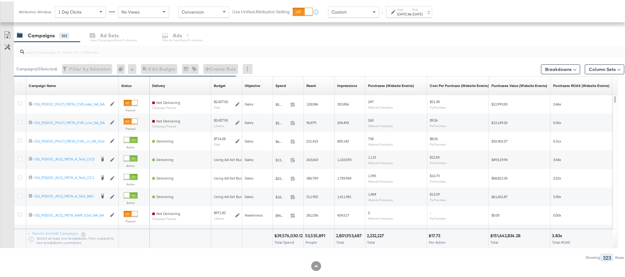
click at [293, 234] on div "$39,576,030.12" at bounding box center [289, 234] width 30 height 6
copy div "39,576,030.12"
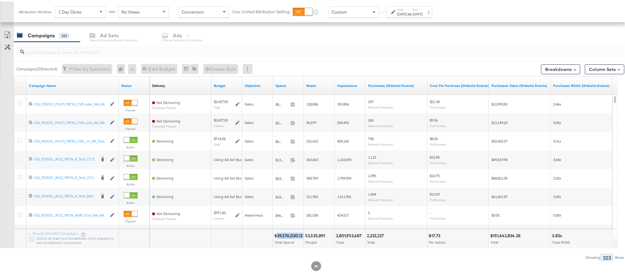
scroll to position [0, 0]
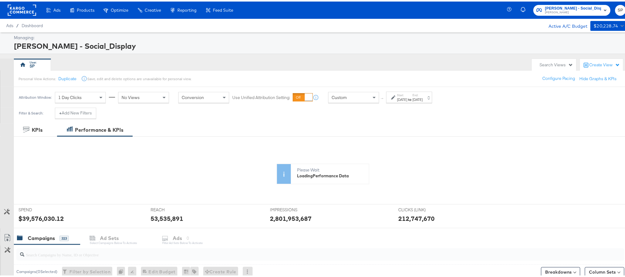
click at [27, 10] on rect at bounding box center [22, 8] width 28 height 11
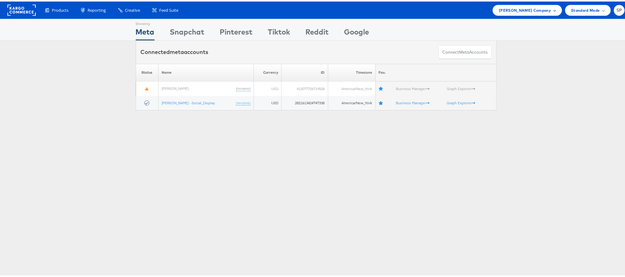
click at [523, 12] on div "Belk Company" at bounding box center [526, 8] width 69 height 11
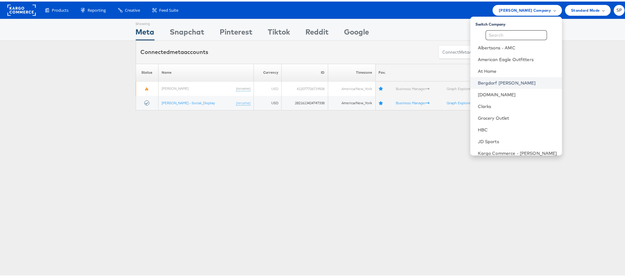
click at [483, 81] on link "Bergdorf [PERSON_NAME]" at bounding box center [517, 81] width 79 height 6
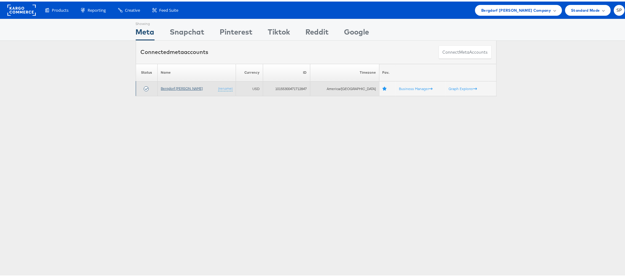
click at [180, 88] on link "Bergdorf [PERSON_NAME]" at bounding box center [182, 86] width 42 height 5
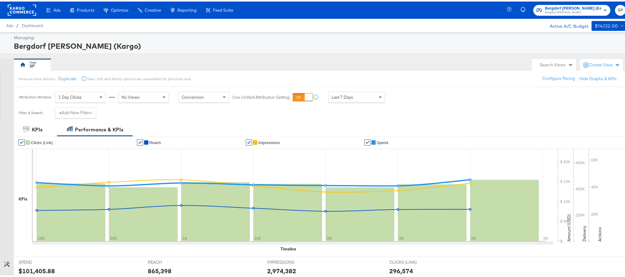
click at [370, 104] on div "Attribution Window: 1 Day Clicks No Views Conversion Use Unified Attribution Se…" at bounding box center [203, 95] width 379 height 20
click at [371, 96] on div "Last 7 Days" at bounding box center [356, 95] width 56 height 10
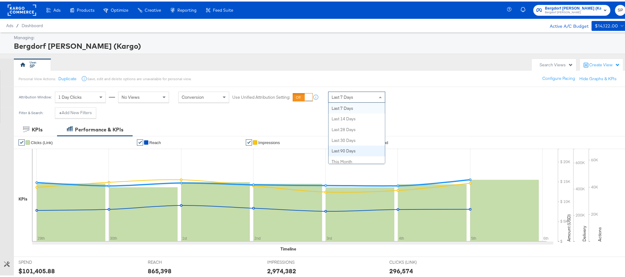
scroll to position [0, 0]
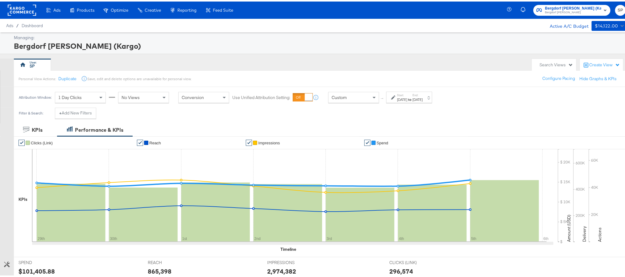
click at [407, 101] on div "Oct 6th 2025" at bounding box center [402, 98] width 10 height 5
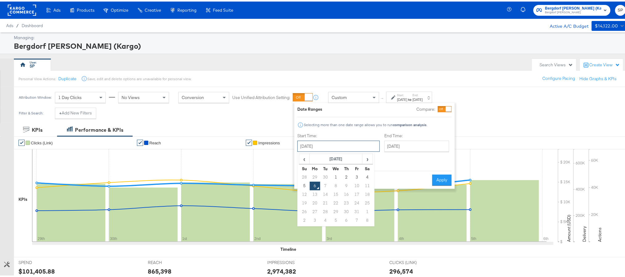
click at [325, 148] on input "October 6th 2025" at bounding box center [338, 144] width 82 height 11
click at [306, 157] on span "‹" at bounding box center [304, 157] width 10 height 9
click at [322, 178] on td "1" at bounding box center [325, 175] width 10 height 9
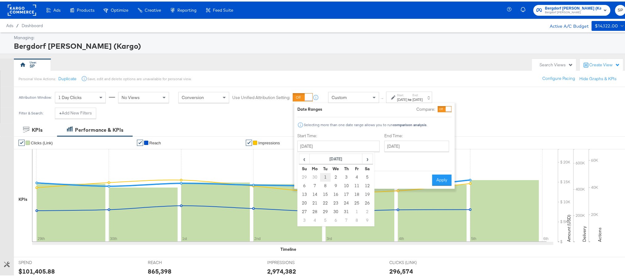
type input "[DATE]"
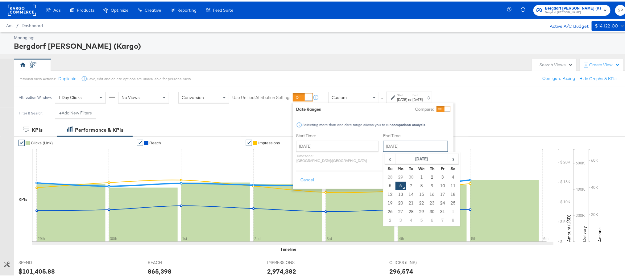
click at [391, 146] on input "October 6th 2025" at bounding box center [415, 144] width 65 height 11
click at [385, 159] on span "‹" at bounding box center [390, 157] width 10 height 9
click at [427, 178] on td "31" at bounding box center [432, 175] width 10 height 9
type input "[DATE]"
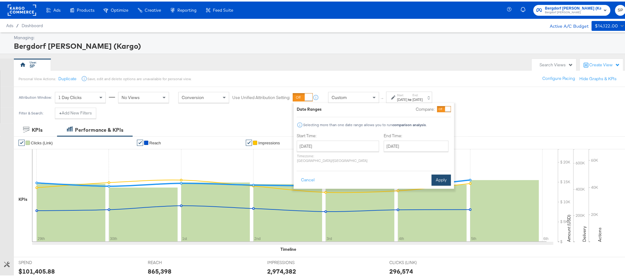
click at [437, 175] on button "Apply" at bounding box center [440, 178] width 19 height 11
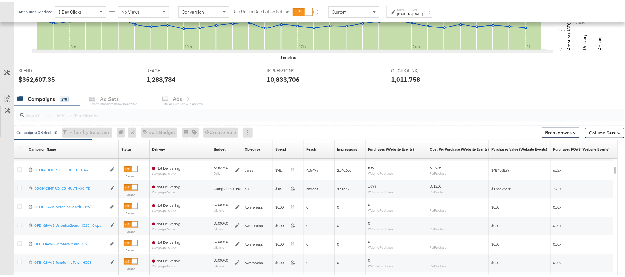
scroll to position [245, 0]
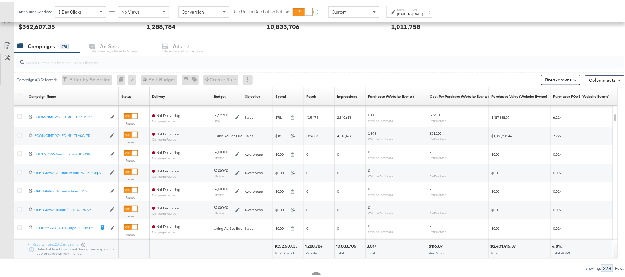
click at [283, 244] on div "$352,607.35" at bounding box center [286, 245] width 25 height 6
copy div "352,607.35"
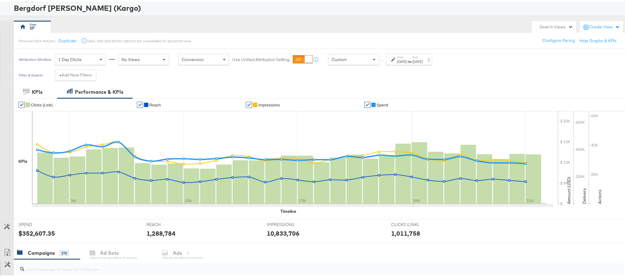
scroll to position [37, 0]
click at [406, 59] on div "[DATE]" at bounding box center [402, 60] width 10 height 5
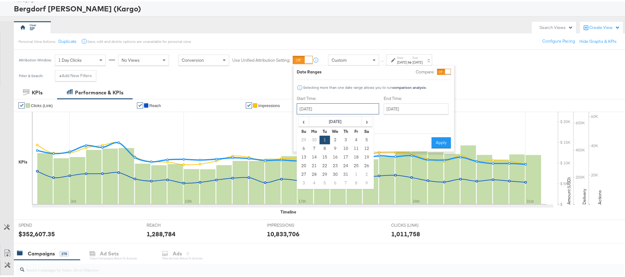
click at [342, 109] on input "[DATE]" at bounding box center [338, 107] width 82 height 11
click at [354, 173] on td "1" at bounding box center [356, 173] width 10 height 9
type input "[DATE]"
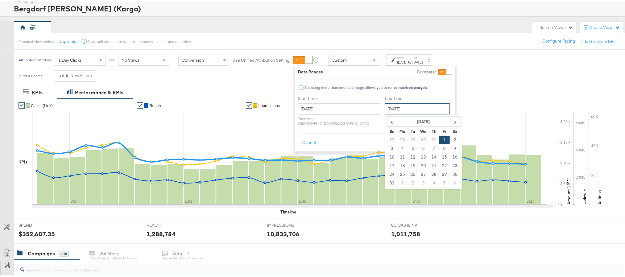
click at [406, 106] on input "[DATE]" at bounding box center [417, 107] width 65 height 11
click at [387, 183] on td "31" at bounding box center [392, 181] width 10 height 9
type input "[DATE]"
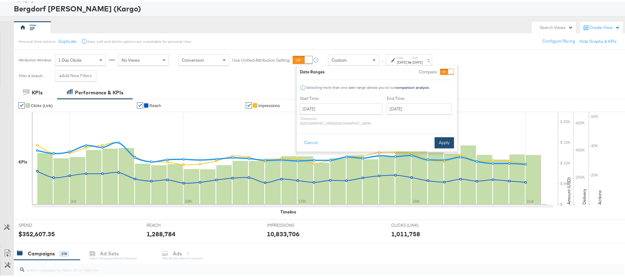
click at [442, 140] on button "Apply" at bounding box center [443, 141] width 19 height 11
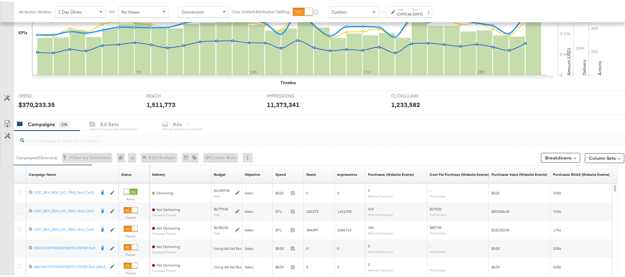
scroll to position [167, 0]
click at [28, 103] on div "$370,233.35" at bounding box center [37, 102] width 36 height 9
copy div "370,233.35"
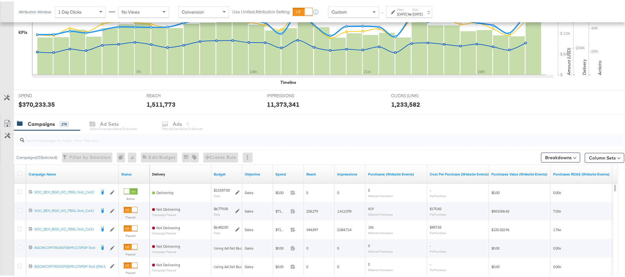
click at [407, 12] on div "[DATE]" at bounding box center [402, 12] width 10 height 5
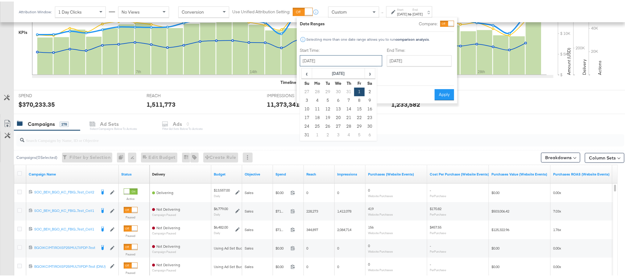
click at [319, 62] on input "[DATE]" at bounding box center [341, 59] width 82 height 11
click at [320, 131] on td "1" at bounding box center [317, 133] width 10 height 9
type input "[DATE]"
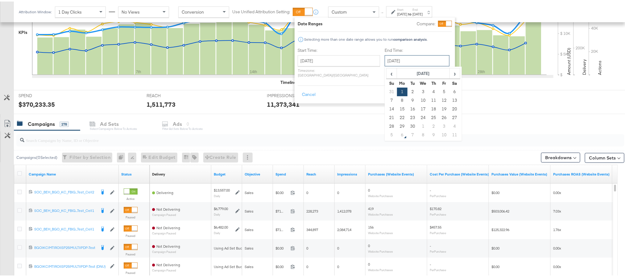
click at [402, 62] on input "[DATE]" at bounding box center [417, 59] width 65 height 11
click at [407, 124] on td "30" at bounding box center [412, 125] width 10 height 9
type input "[DATE]"
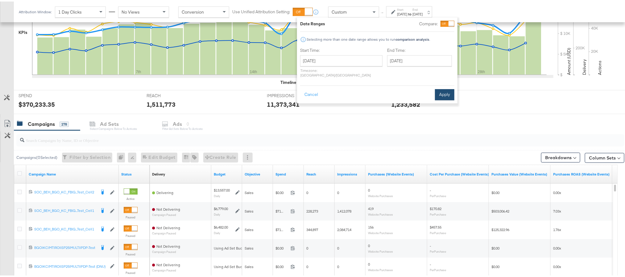
click at [436, 89] on button "Apply" at bounding box center [444, 93] width 19 height 11
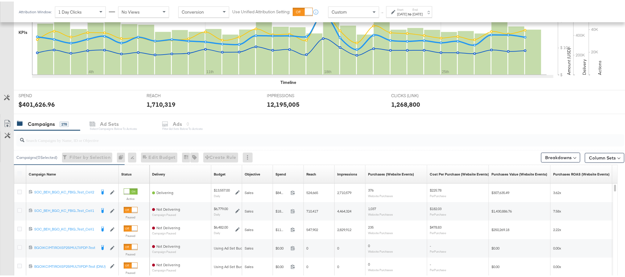
click at [42, 103] on div "$401,626.96" at bounding box center [37, 102] width 36 height 9
copy div "401,626.96"
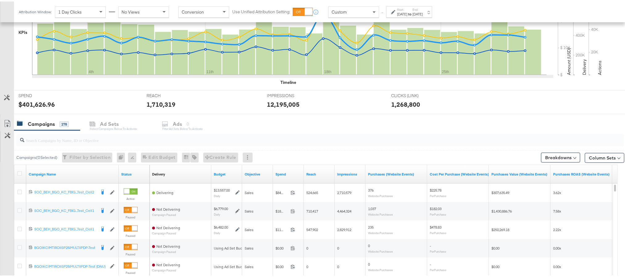
click at [422, 13] on div "[DATE]" at bounding box center [417, 12] width 10 height 5
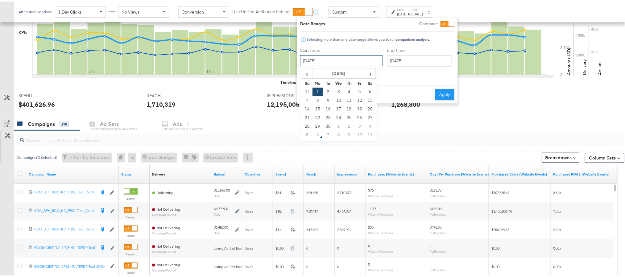
click at [349, 61] on input "[DATE]" at bounding box center [341, 59] width 82 height 11
click at [348, 71] on th "[DATE]" at bounding box center [338, 72] width 53 height 10
click at [348, 71] on th "2025" at bounding box center [338, 72] width 61 height 10
click at [363, 82] on td "2022" at bounding box center [366, 85] width 19 height 15
click at [309, 116] on td "Sep" at bounding box center [311, 116] width 19 height 15
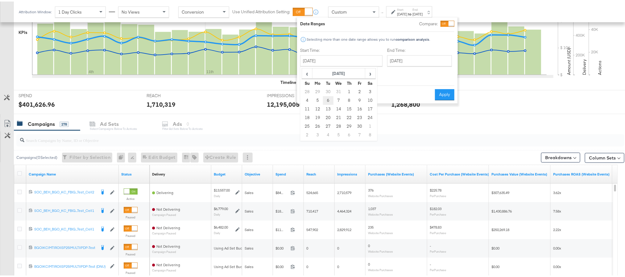
click at [328, 97] on td "6" at bounding box center [328, 99] width 10 height 9
type input "[DATE]"
click at [443, 90] on button "Apply" at bounding box center [444, 93] width 19 height 11
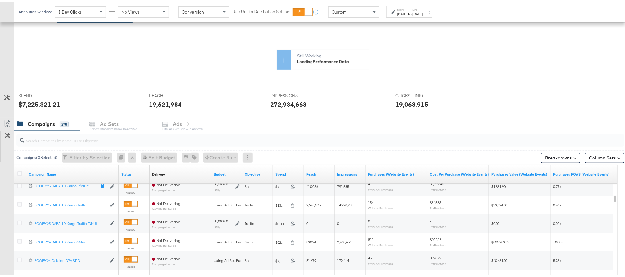
scroll to position [214, 0]
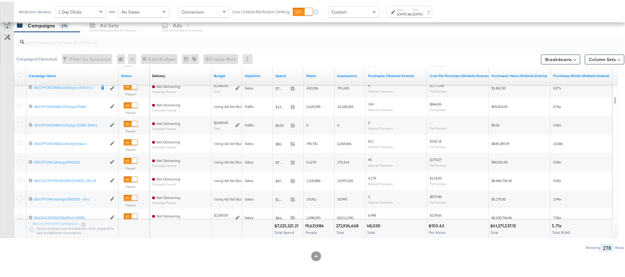
click at [287, 225] on div "$7,225,321.21" at bounding box center [287, 224] width 26 height 6
copy div "7,225,321.21"
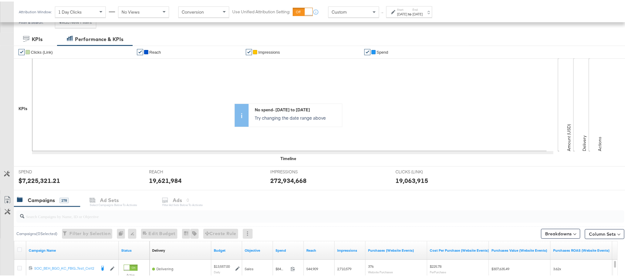
scroll to position [0, 0]
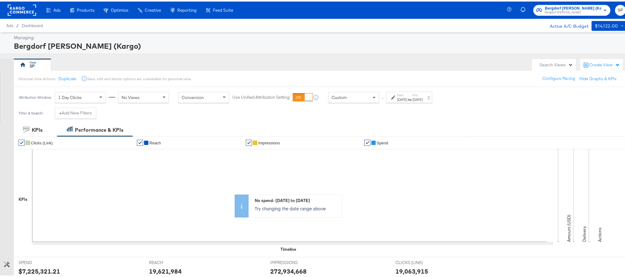
click at [19, 7] on rect at bounding box center [22, 8] width 28 height 11
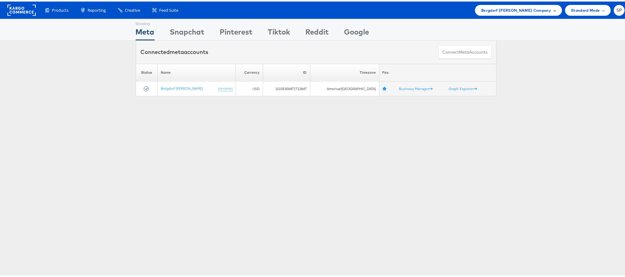
click at [538, 6] on span "Bergdorf [PERSON_NAME] Company" at bounding box center [516, 9] width 70 height 6
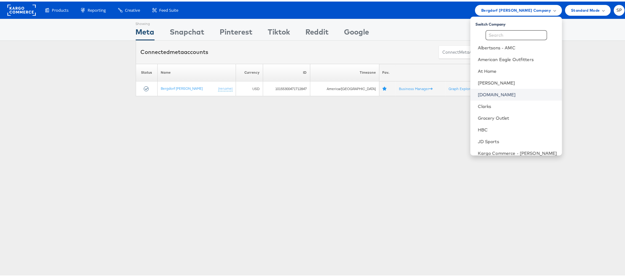
click at [501, 90] on link "[DOMAIN_NAME]" at bounding box center [517, 93] width 79 height 6
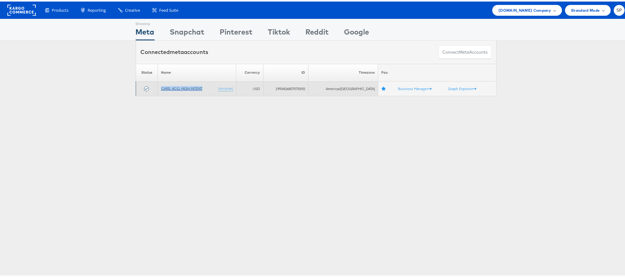
drag, startPoint x: 202, startPoint y: 87, endPoint x: 159, endPoint y: 88, distance: 42.3
click at [159, 88] on td "CARS_ACQ_HIGH INTENT (rename)" at bounding box center [197, 87] width 78 height 15
copy link "CARS_ACQ_HIGH INTENT"
click at [308, 87] on td "1993426807575592" at bounding box center [285, 87] width 45 height 15
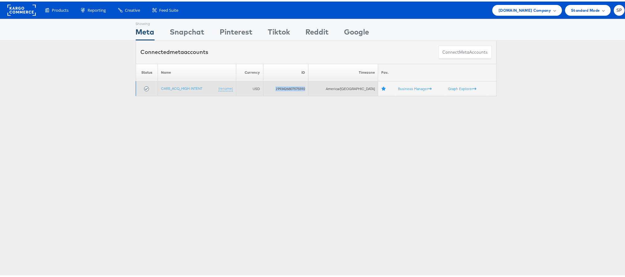
copy td "1993426807575592"
click at [185, 89] on link "CARS_ACQ_HIGH INTENT" at bounding box center [181, 86] width 41 height 5
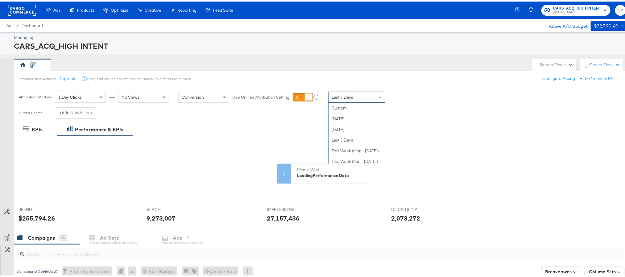
click at [343, 98] on span "Last 7 Days" at bounding box center [342, 96] width 22 height 6
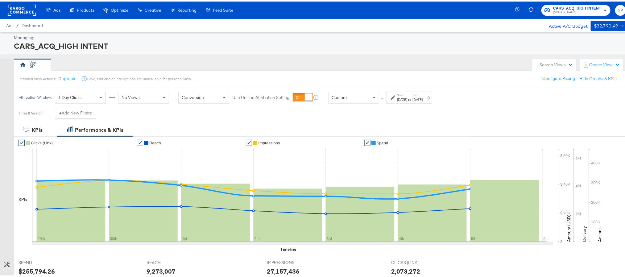
click at [405, 101] on div "Oct 6th 2025" at bounding box center [402, 98] width 10 height 5
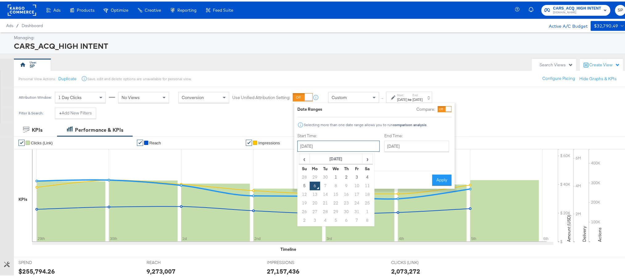
click at [338, 148] on input "October 6th 2025" at bounding box center [338, 144] width 82 height 11
click at [305, 155] on span "‹" at bounding box center [304, 157] width 10 height 9
click at [322, 174] on td "1" at bounding box center [325, 175] width 10 height 9
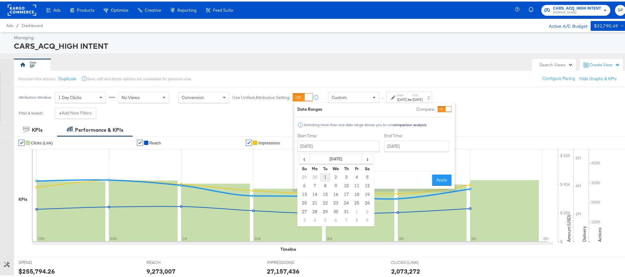
type input "[DATE]"
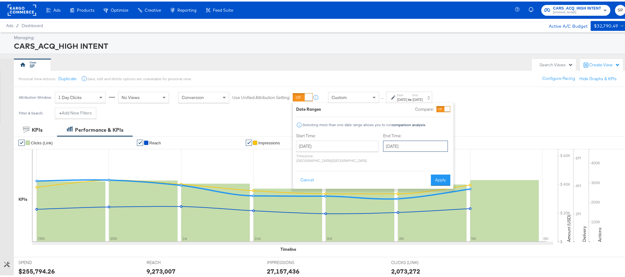
click at [383, 146] on input "October 6th 2025" at bounding box center [415, 144] width 65 height 11
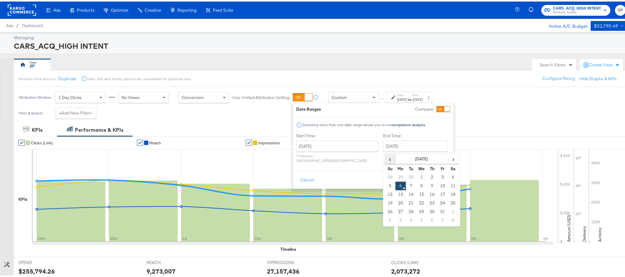
click at [385, 157] on span "‹" at bounding box center [390, 157] width 10 height 9
click at [427, 178] on td "31" at bounding box center [432, 175] width 10 height 9
type input "[DATE]"
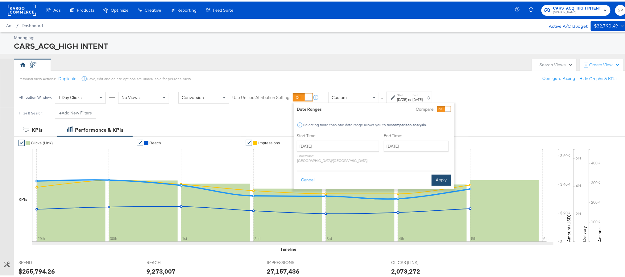
click at [438, 173] on button "Apply" at bounding box center [440, 178] width 19 height 11
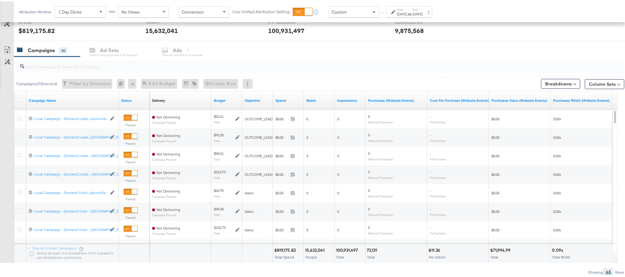
scroll to position [241, 0]
click at [35, 29] on div "$819,175.82" at bounding box center [37, 28] width 36 height 9
copy div "819,175.82"
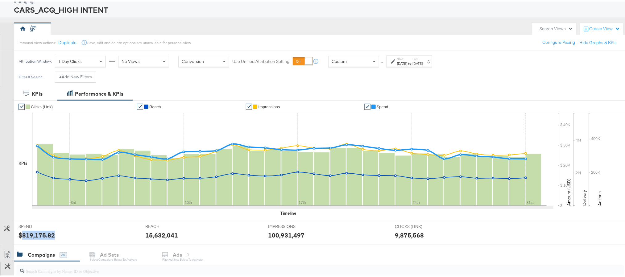
scroll to position [12, 0]
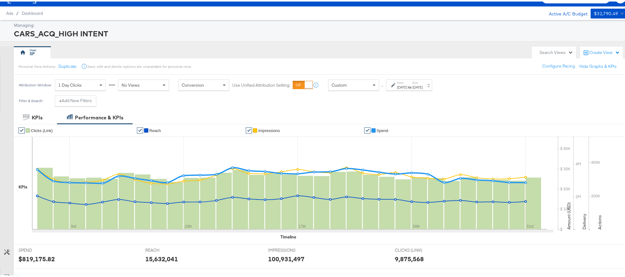
click at [422, 85] on div "[DATE]" at bounding box center [417, 85] width 10 height 5
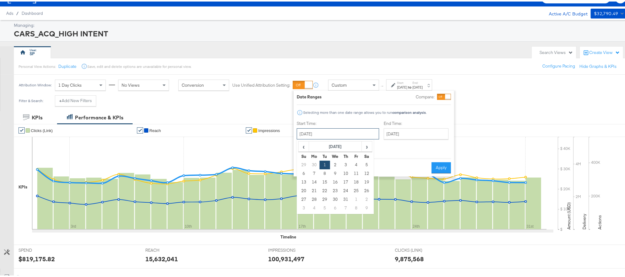
click at [327, 133] on input "[DATE]" at bounding box center [338, 132] width 82 height 11
click at [353, 200] on td "1" at bounding box center [356, 198] width 10 height 9
type input "[DATE]"
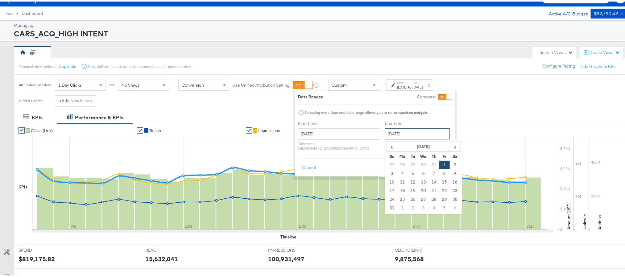
click at [399, 134] on input "[DATE]" at bounding box center [417, 132] width 65 height 11
click at [387, 204] on td "31" at bounding box center [392, 206] width 10 height 9
type input "[DATE]"
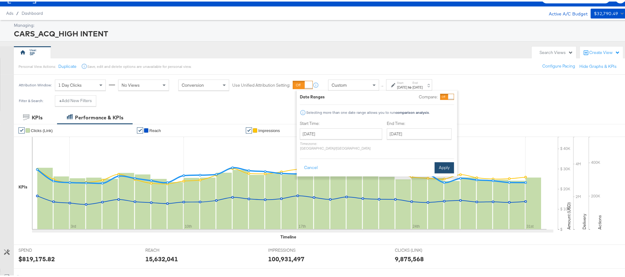
click at [442, 162] on button "Apply" at bounding box center [443, 166] width 19 height 11
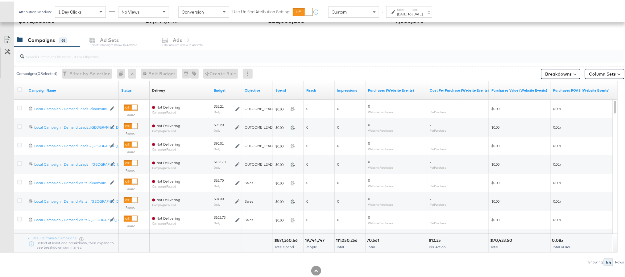
scroll to position [198, 0]
click at [285, 239] on div "$871,360.66" at bounding box center [286, 239] width 25 height 6
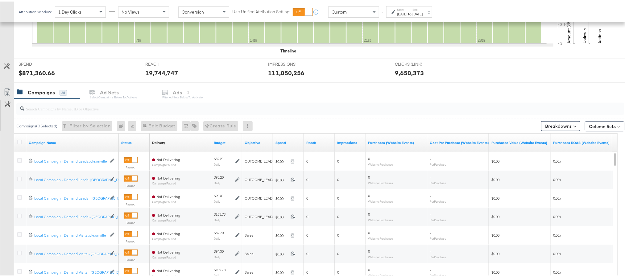
copy div "871,360.66"
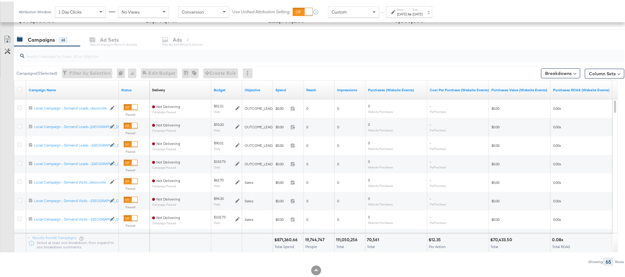
click at [422, 15] on div "[DATE]" at bounding box center [417, 12] width 10 height 5
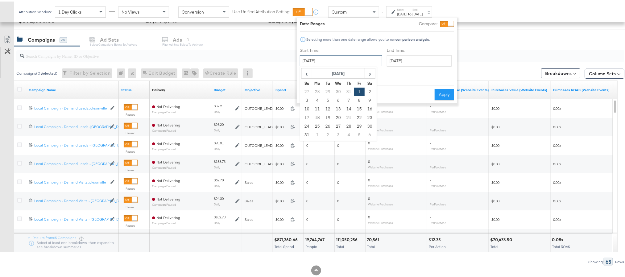
click at [343, 63] on input "[DATE]" at bounding box center [341, 59] width 82 height 11
click at [318, 134] on td "1" at bounding box center [317, 133] width 10 height 9
type input "[DATE]"
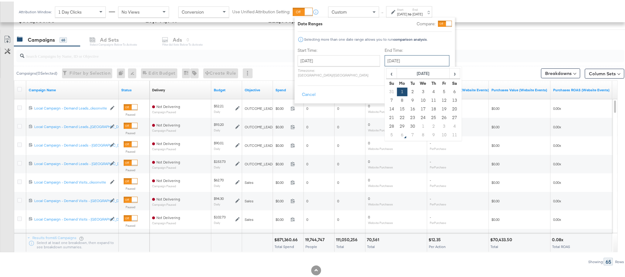
click at [385, 59] on input "[DATE]" at bounding box center [417, 59] width 65 height 11
click at [407, 124] on td "30" at bounding box center [412, 125] width 10 height 9
type input "[DATE]"
click at [442, 89] on button "Apply" at bounding box center [444, 93] width 19 height 11
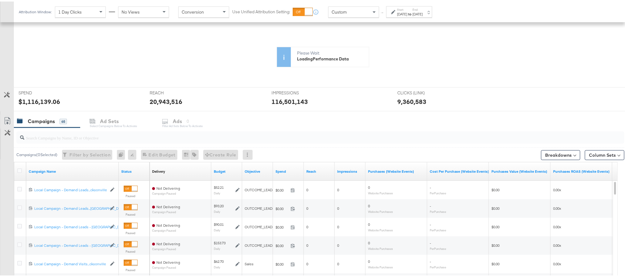
scroll to position [117, 0]
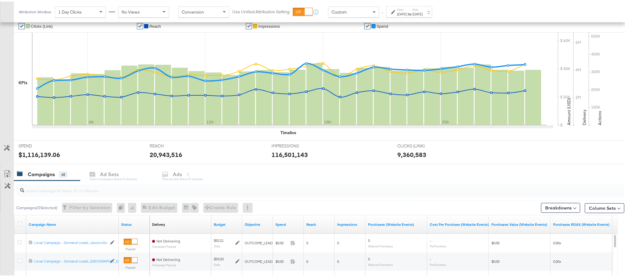
click at [45, 157] on div "$1,116,139.06" at bounding box center [40, 153] width 42 height 9
copy div "1,116,139.06"
click at [407, 14] on div "[DATE]" at bounding box center [402, 12] width 10 height 5
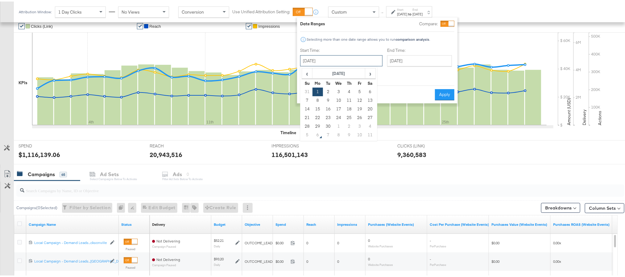
click at [336, 62] on input "[DATE]" at bounding box center [341, 59] width 82 height 11
click at [327, 68] on th "[DATE]" at bounding box center [338, 72] width 53 height 10
click at [327, 68] on th "2025" at bounding box center [338, 72] width 61 height 10
click at [366, 89] on td "2022" at bounding box center [366, 85] width 19 height 15
click at [315, 115] on td "Sep" at bounding box center [311, 116] width 19 height 15
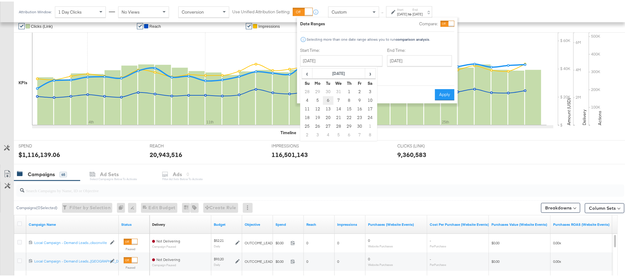
click at [325, 98] on td "6" at bounding box center [328, 99] width 10 height 9
type input "[DATE]"
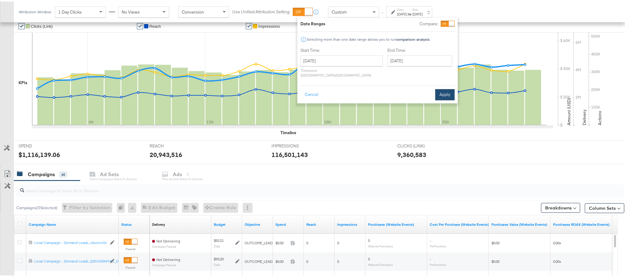
click at [443, 88] on button "Apply" at bounding box center [444, 93] width 19 height 11
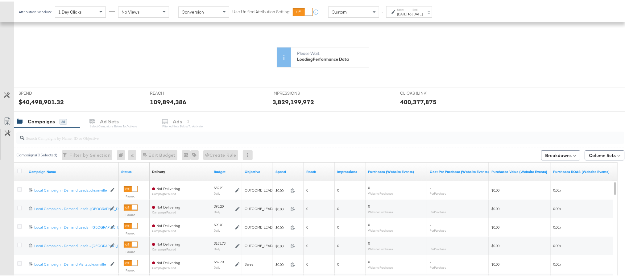
scroll to position [214, 0]
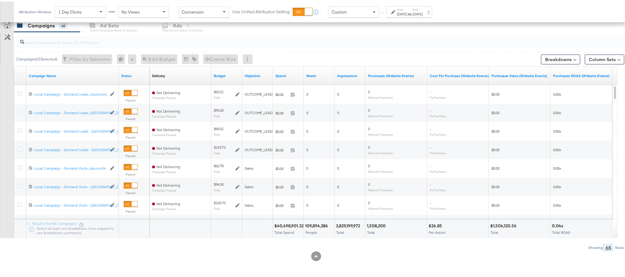
click at [291, 223] on div "$40,498,901.32" at bounding box center [289, 224] width 31 height 6
copy div "40,498,901.32"
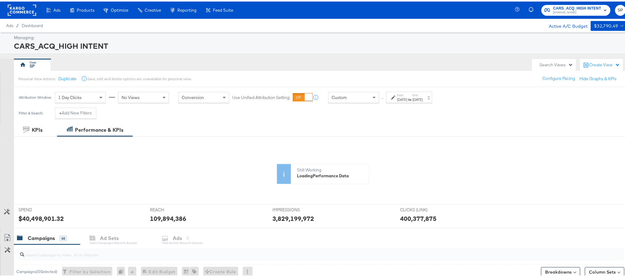
click at [26, 5] on rect at bounding box center [22, 8] width 28 height 11
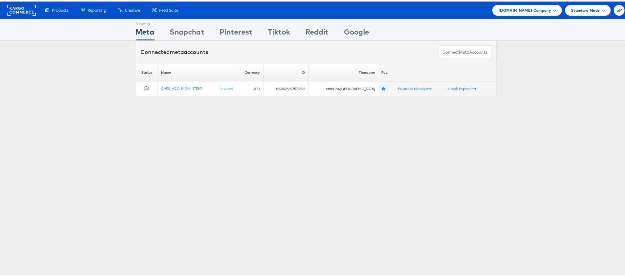
click at [536, 9] on span "Cars.com Company" at bounding box center [524, 9] width 52 height 6
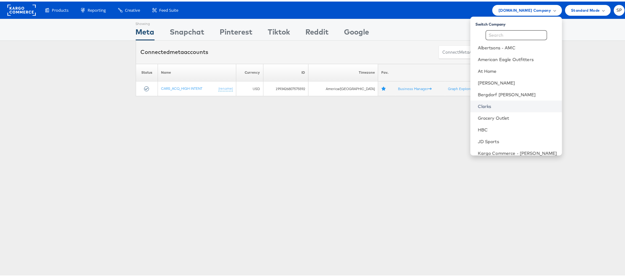
click at [505, 102] on link "Clarks" at bounding box center [517, 105] width 79 height 6
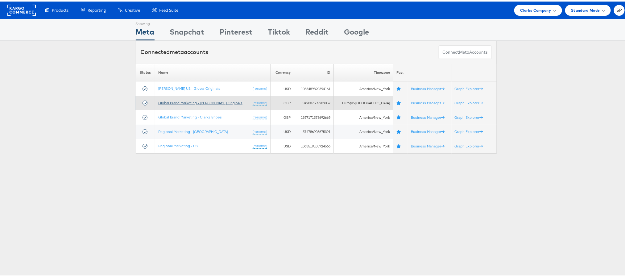
click at [201, 102] on link "Global Brand Marketing - [PERSON_NAME] Originals" at bounding box center [200, 101] width 84 height 5
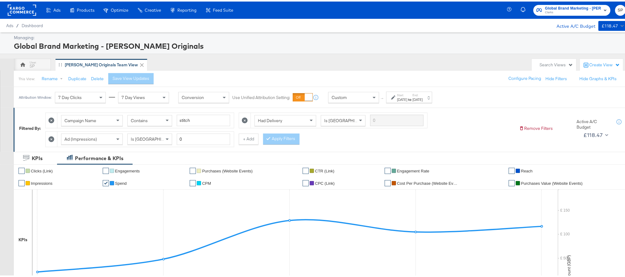
click at [412, 97] on strong "to" at bounding box center [409, 98] width 5 height 5
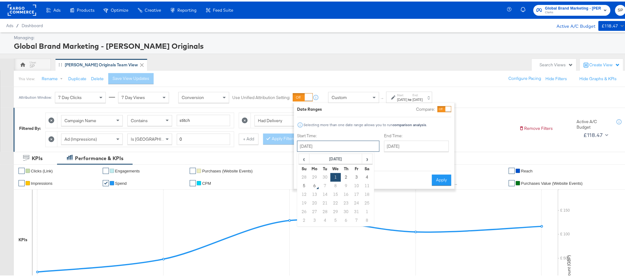
click at [318, 144] on input "[DATE]" at bounding box center [338, 144] width 82 height 11
click at [302, 157] on span "‹" at bounding box center [304, 157] width 10 height 9
click at [328, 176] on td "1" at bounding box center [325, 175] width 10 height 9
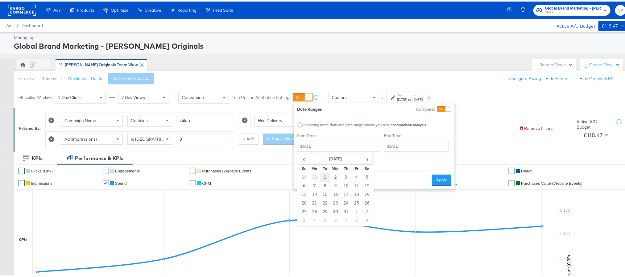
type input "[DATE]"
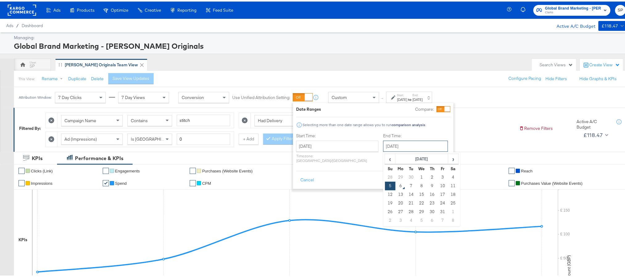
click at [383, 147] on input "[DATE]" at bounding box center [415, 144] width 65 height 11
click at [385, 159] on span "‹" at bounding box center [390, 157] width 10 height 9
click at [427, 177] on td "31" at bounding box center [432, 175] width 10 height 9
type input "[DATE]"
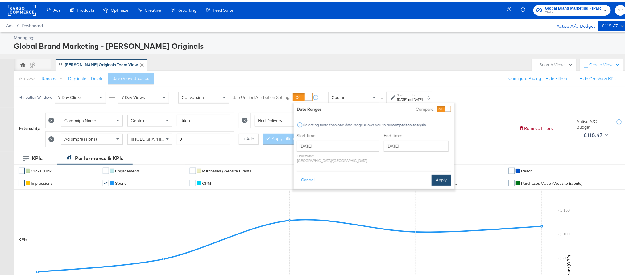
click at [444, 173] on button "Apply" at bounding box center [440, 178] width 19 height 11
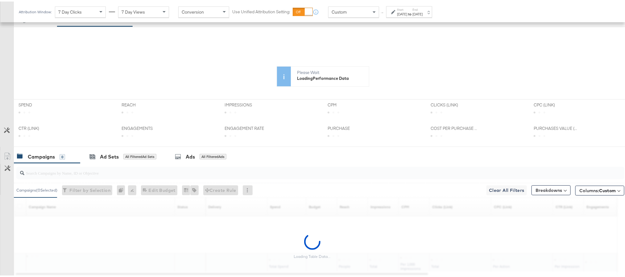
scroll to position [138, 0]
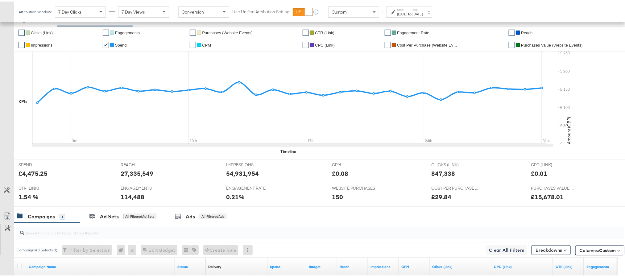
click at [33, 171] on div "£4,475.25" at bounding box center [33, 171] width 29 height 9
copy div "4,475.25"
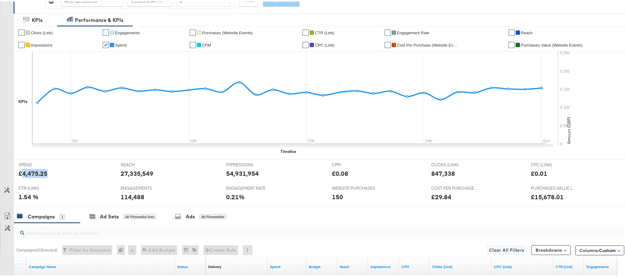
scroll to position [0, 0]
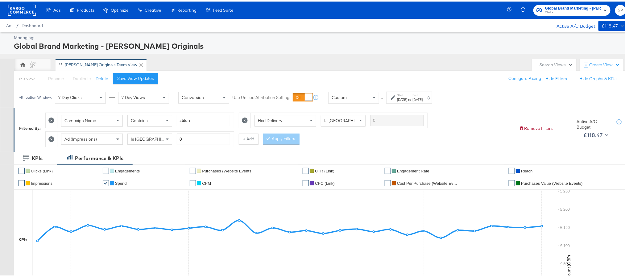
click at [422, 97] on div "[DATE]" at bounding box center [417, 98] width 10 height 5
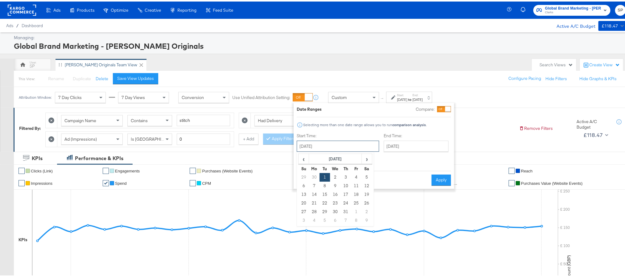
click at [336, 144] on input "[DATE]" at bounding box center [338, 144] width 82 height 11
click at [354, 211] on td "1" at bounding box center [356, 210] width 10 height 9
type input "[DATE]"
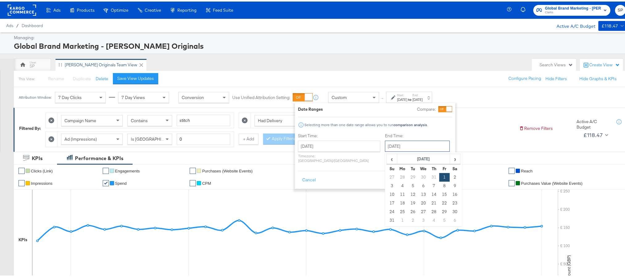
click at [410, 145] on input "[DATE]" at bounding box center [417, 144] width 65 height 11
click at [387, 219] on td "31" at bounding box center [392, 219] width 10 height 9
type input "[DATE]"
click at [447, 176] on button "Apply" at bounding box center [443, 178] width 19 height 11
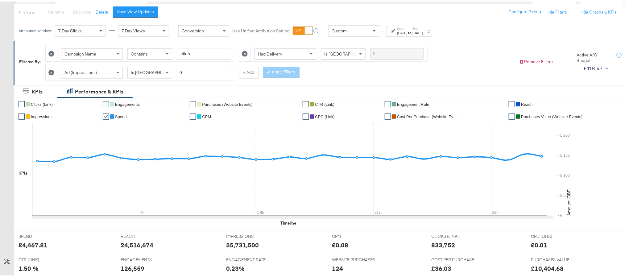
scroll to position [67, 0]
click at [35, 245] on div "£4,467.81" at bounding box center [33, 243] width 29 height 9
copy div "4,467.81"
click at [422, 33] on div "[DATE]" at bounding box center [417, 31] width 10 height 5
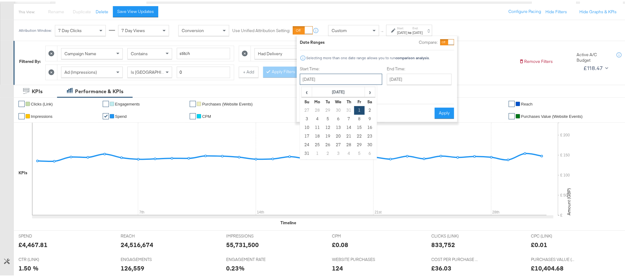
click at [340, 83] on input "[DATE]" at bounding box center [341, 77] width 82 height 11
click at [319, 155] on td "1" at bounding box center [317, 152] width 10 height 9
type input "[DATE]"
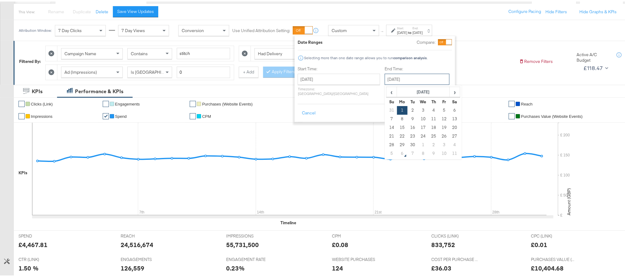
click at [415, 72] on input "[DATE]" at bounding box center [417, 77] width 65 height 11
click at [407, 144] on td "30" at bounding box center [412, 143] width 10 height 9
type input "[DATE]"
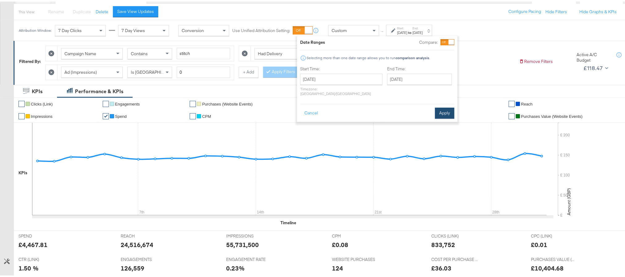
click at [442, 108] on button "Apply" at bounding box center [444, 111] width 19 height 11
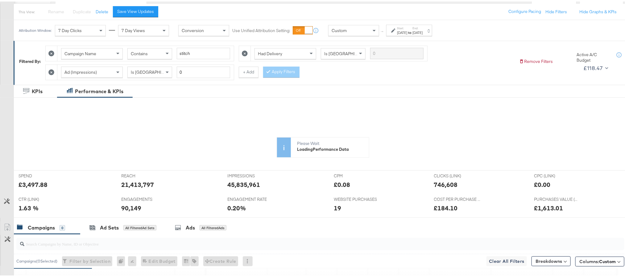
click at [35, 185] on icon at bounding box center [289, 167] width 514 height 93
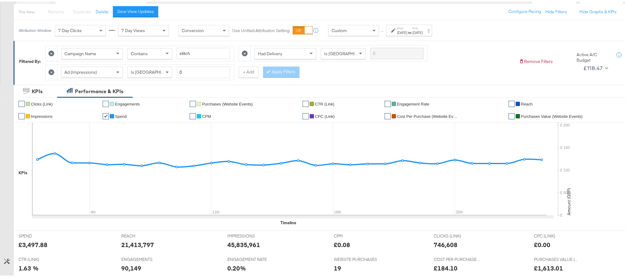
click at [35, 244] on div "£3,497.88" at bounding box center [33, 243] width 29 height 9
copy div "3,497.88"
click at [422, 29] on label "End:" at bounding box center [417, 27] width 10 height 4
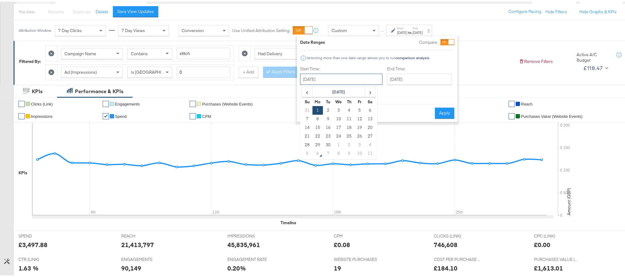
click at [340, 79] on input "September 1st 2025" at bounding box center [341, 77] width 82 height 11
click at [322, 89] on th "[DATE]" at bounding box center [338, 90] width 53 height 10
click at [322, 89] on th "2025" at bounding box center [338, 90] width 61 height 10
click at [370, 105] on td "2022" at bounding box center [366, 103] width 19 height 15
click at [317, 137] on td "Sep" at bounding box center [311, 134] width 19 height 15
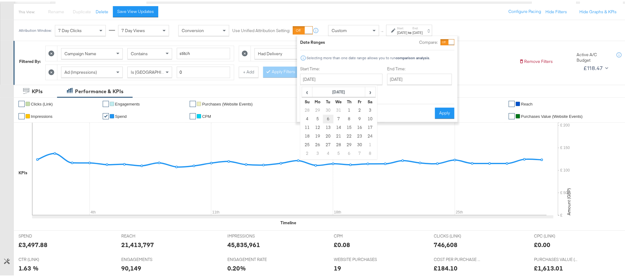
click at [323, 119] on td "6" at bounding box center [328, 117] width 10 height 9
type input "[DATE]"
click at [439, 107] on button "Apply" at bounding box center [444, 111] width 19 height 11
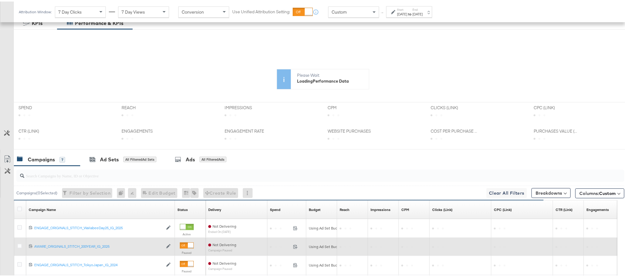
scroll to position [126, 0]
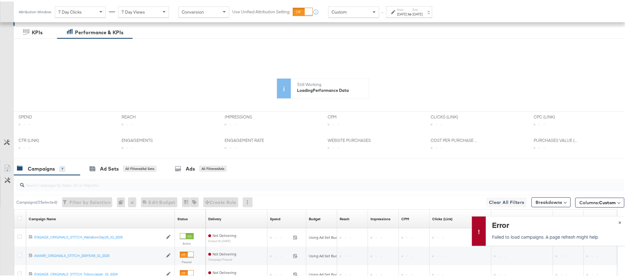
click at [618, 220] on span "×" at bounding box center [619, 220] width 3 height 7
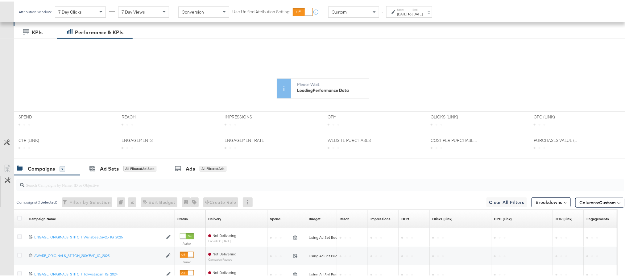
scroll to position [0, 0]
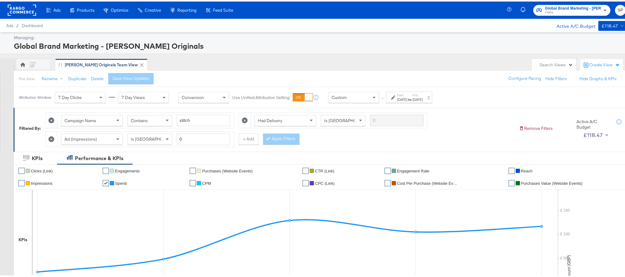
click at [422, 97] on div "[DATE]" at bounding box center [417, 98] width 10 height 5
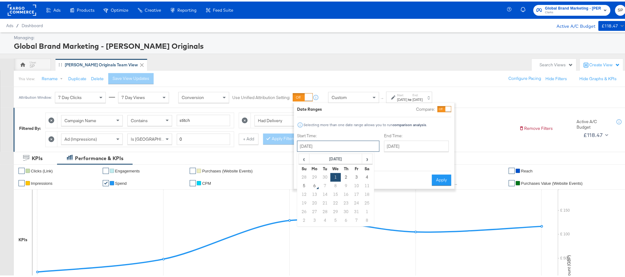
click at [343, 144] on input "[DATE]" at bounding box center [338, 144] width 82 height 11
click at [340, 158] on th "[DATE]" at bounding box center [335, 157] width 53 height 10
click at [340, 158] on th "2025" at bounding box center [335, 157] width 61 height 10
click at [360, 170] on td "2022" at bounding box center [363, 170] width 19 height 15
click at [309, 201] on td "Sep" at bounding box center [307, 201] width 19 height 15
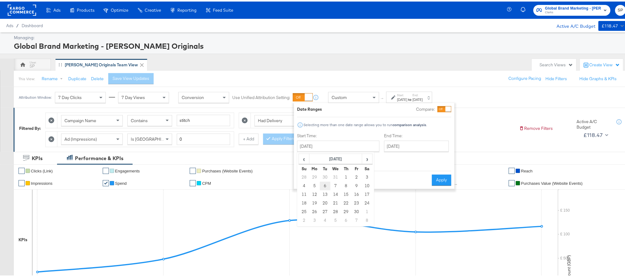
click at [323, 183] on td "6" at bounding box center [325, 184] width 10 height 9
type input "[DATE]"
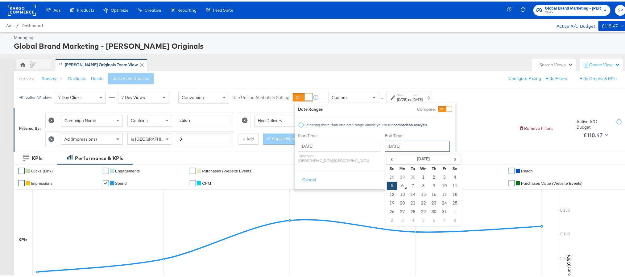
click at [412, 140] on input "[DATE]" at bounding box center [417, 144] width 65 height 11
click at [408, 176] on td "30" at bounding box center [413, 175] width 10 height 9
type input "[DATE]"
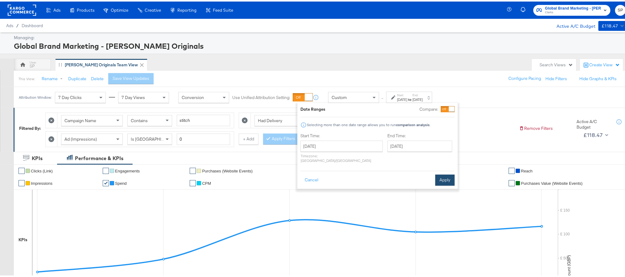
click at [448, 173] on button "Apply" at bounding box center [444, 178] width 19 height 11
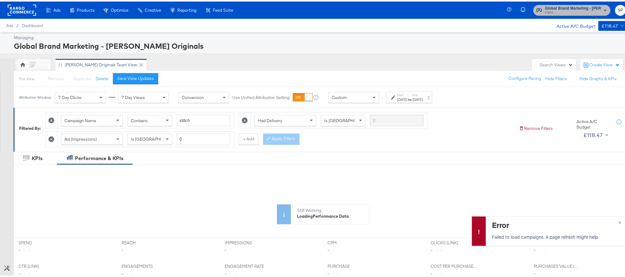
click at [570, 10] on span "Clarks" at bounding box center [573, 11] width 56 height 5
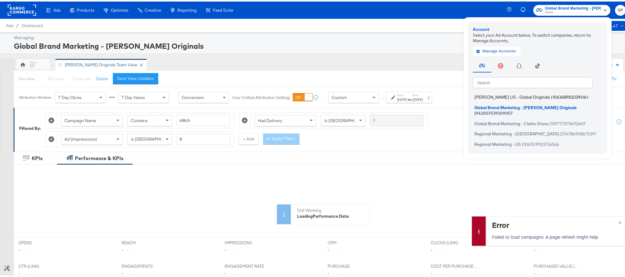
click at [503, 94] on span "[PERSON_NAME] US - Global Originals" at bounding box center [512, 95] width 76 height 5
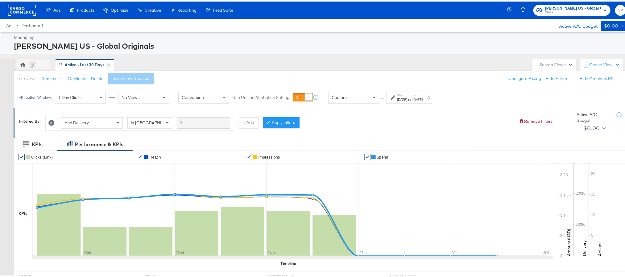
click at [412, 98] on strong "to" at bounding box center [409, 98] width 5 height 5
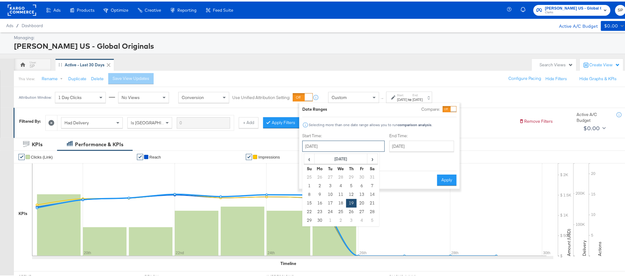
click at [333, 143] on input "September 19th 2024" at bounding box center [343, 144] width 82 height 11
click at [352, 157] on th "September 2024" at bounding box center [341, 157] width 53 height 10
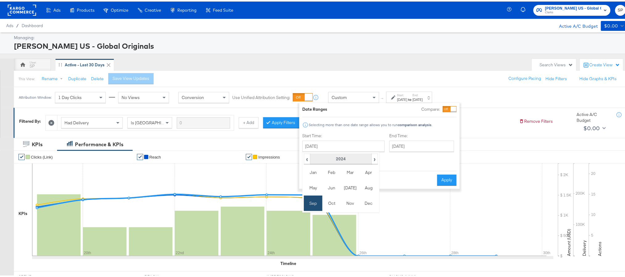
click at [347, 160] on th "2024" at bounding box center [340, 157] width 61 height 10
click at [350, 181] on td "2025" at bounding box center [350, 186] width 19 height 15
click at [313, 196] on td "Sep" at bounding box center [313, 201] width 19 height 15
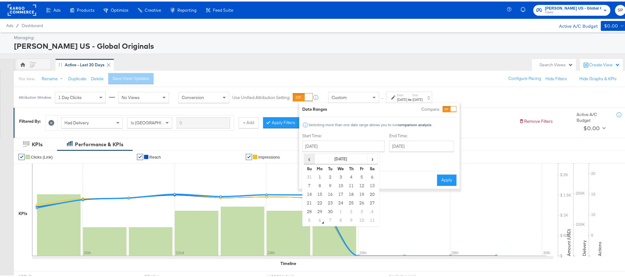
click at [313, 157] on span "‹" at bounding box center [309, 157] width 10 height 9
click at [333, 176] on td "1" at bounding box center [330, 175] width 10 height 9
type input "[DATE]"
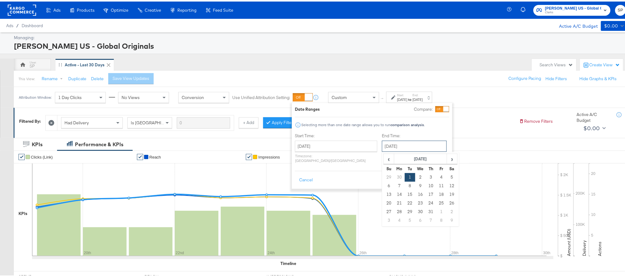
click at [400, 144] on input "[DATE]" at bounding box center [414, 144] width 65 height 11
click at [426, 210] on td "31" at bounding box center [431, 210] width 10 height 9
type input "[DATE]"
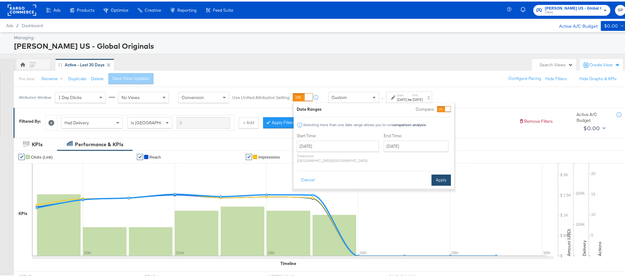
click at [434, 178] on button "Apply" at bounding box center [440, 178] width 19 height 11
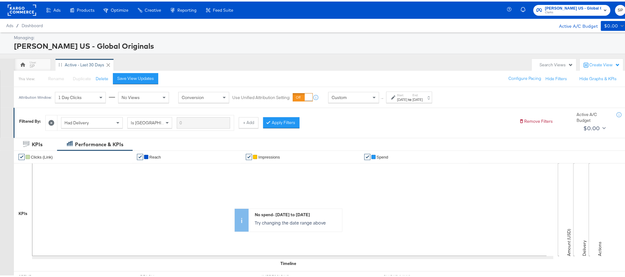
click at [407, 98] on div "[DATE]" at bounding box center [402, 98] width 10 height 5
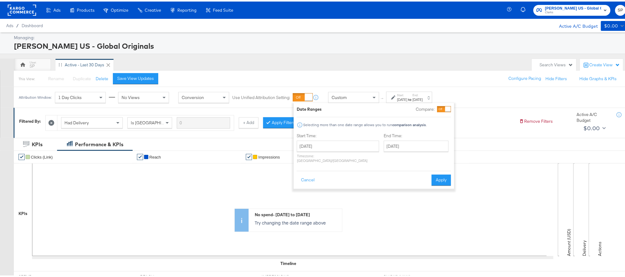
click at [418, 94] on div "Start: Jul 1st 2025 to End: Jul 31st 2025" at bounding box center [410, 96] width 26 height 9
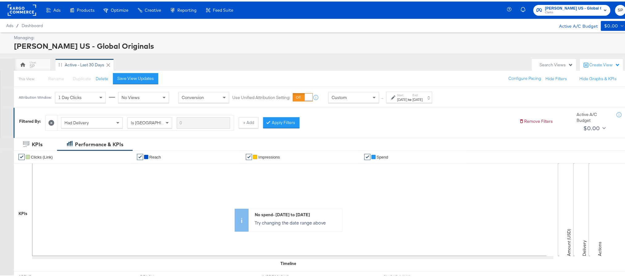
click at [594, 2] on div "Clarks US - Global Originals Clarks SP" at bounding box center [570, 8] width 123 height 17
click at [585, 6] on span "Clarks US - Global Originals" at bounding box center [573, 7] width 56 height 6
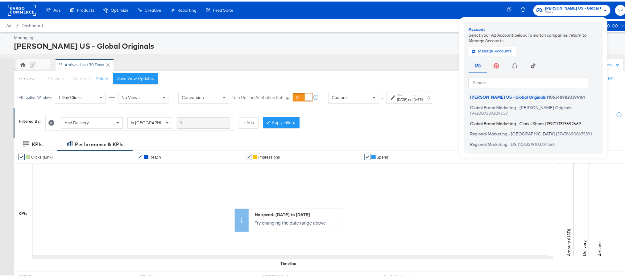
click at [498, 117] on li "Global Brand Marketing - Clarks Shoes | 1397171373692669" at bounding box center [534, 121] width 133 height 9
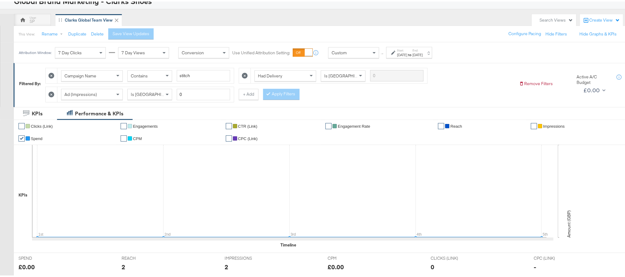
scroll to position [46, 0]
click at [422, 55] on div "[DATE]" at bounding box center [417, 52] width 10 height 5
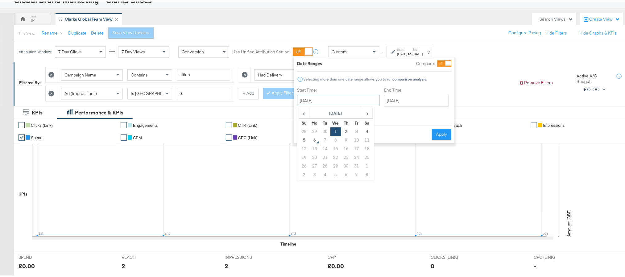
click at [319, 101] on input "[DATE]" at bounding box center [338, 98] width 82 height 11
click at [302, 112] on span "‹" at bounding box center [304, 111] width 10 height 9
click at [326, 129] on td "1" at bounding box center [325, 130] width 10 height 9
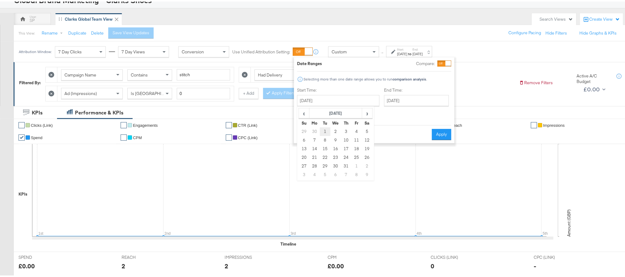
type input "[DATE]"
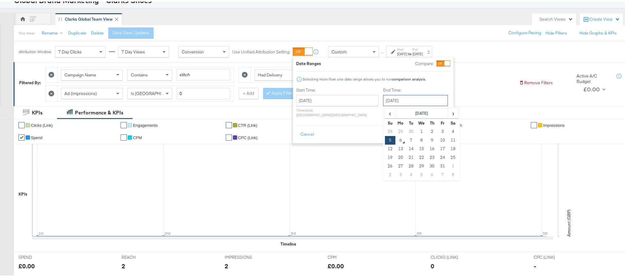
click at [384, 104] on input "[DATE]" at bounding box center [415, 98] width 65 height 11
click at [385, 114] on span "‹" at bounding box center [390, 111] width 10 height 9
click at [427, 166] on td "31" at bounding box center [432, 164] width 10 height 9
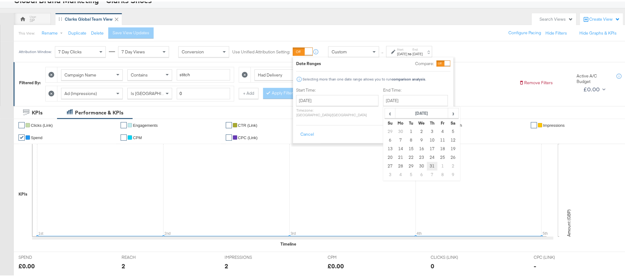
type input "[DATE]"
click at [440, 127] on button "Apply" at bounding box center [440, 132] width 19 height 11
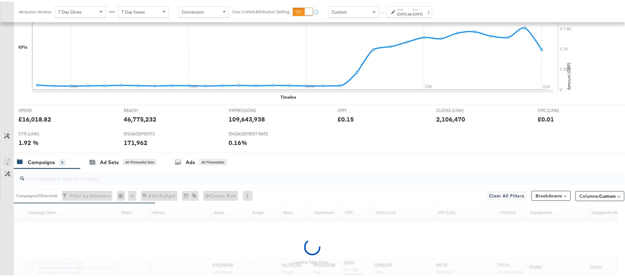
scroll to position [193, 0]
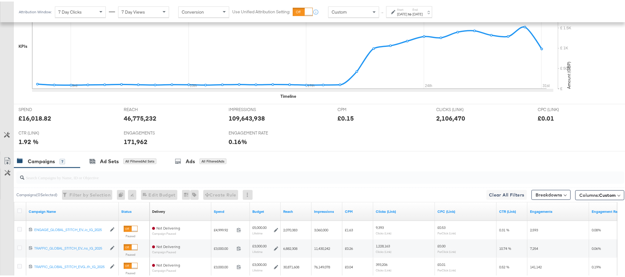
click at [32, 119] on div "£16,018.82" at bounding box center [35, 116] width 33 height 9
copy div "16,018.82"
click at [407, 13] on div "[DATE]" at bounding box center [402, 12] width 10 height 5
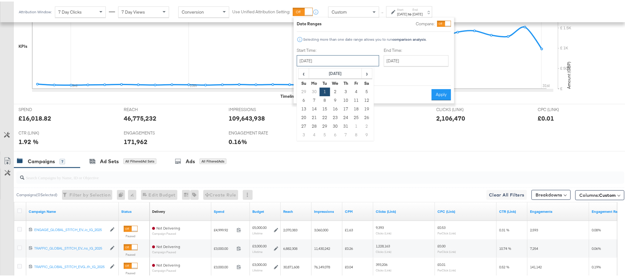
click at [320, 60] on input "[DATE]" at bounding box center [338, 59] width 82 height 11
click at [355, 125] on td "1" at bounding box center [356, 125] width 10 height 9
type input "[DATE]"
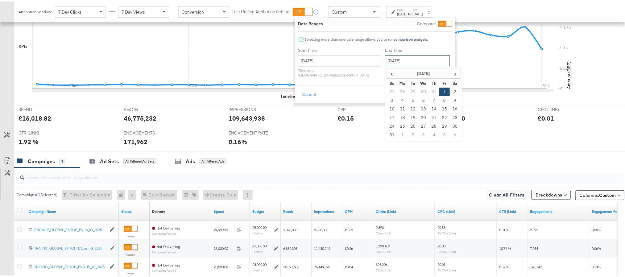
click at [413, 61] on input "[DATE]" at bounding box center [417, 59] width 65 height 11
click at [387, 134] on td "31" at bounding box center [392, 133] width 10 height 9
type input "[DATE]"
click at [444, 88] on button "Apply" at bounding box center [443, 93] width 19 height 11
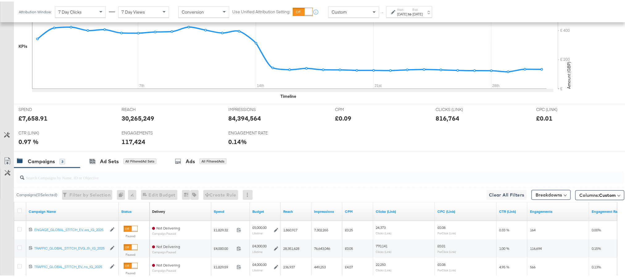
click at [35, 118] on div "£7,658.91" at bounding box center [33, 116] width 29 height 9
copy div "7,658.91"
click at [407, 12] on div "[DATE]" at bounding box center [402, 12] width 10 height 5
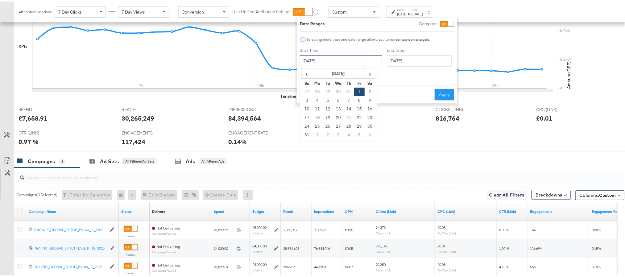
click at [346, 62] on input "[DATE]" at bounding box center [341, 59] width 82 height 11
click at [315, 133] on td "1" at bounding box center [317, 133] width 10 height 9
type input "[DATE]"
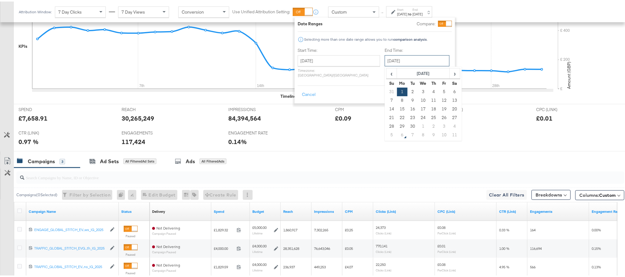
click at [401, 58] on input "[DATE]" at bounding box center [417, 59] width 65 height 11
click at [407, 123] on td "30" at bounding box center [412, 125] width 10 height 9
type input "[DATE]"
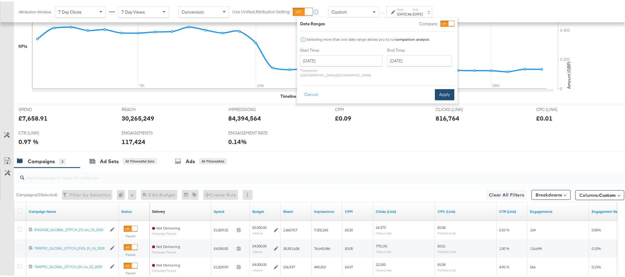
click at [445, 91] on button "Apply" at bounding box center [444, 93] width 19 height 11
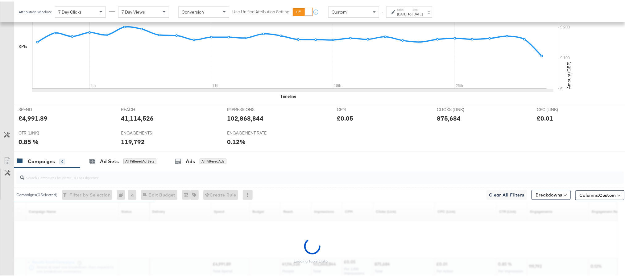
click at [35, 120] on div "£4,991.89" at bounding box center [33, 116] width 29 height 9
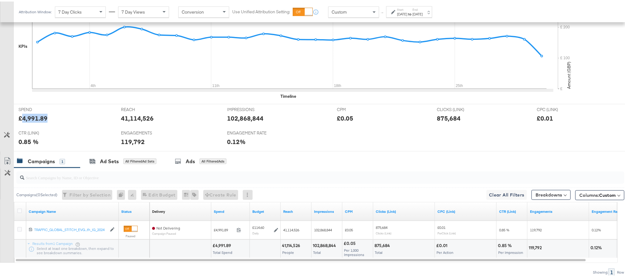
click at [35, 120] on div "£4,991.89" at bounding box center [33, 116] width 29 height 9
copy div "4,991.89"
click at [422, 8] on label "End:" at bounding box center [417, 8] width 10 height 4
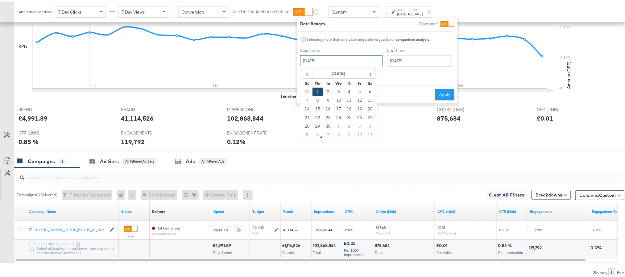
click at [338, 62] on input "[DATE]" at bounding box center [341, 59] width 82 height 11
click at [340, 72] on th "[DATE]" at bounding box center [338, 72] width 53 height 10
click at [340, 72] on th "2025" at bounding box center [338, 72] width 61 height 10
click at [363, 88] on td "2022" at bounding box center [366, 85] width 19 height 15
click at [314, 115] on td "Sep" at bounding box center [311, 116] width 19 height 15
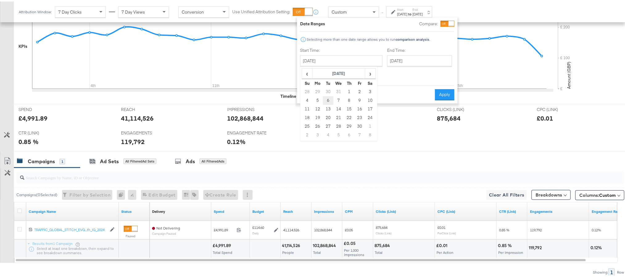
click at [325, 99] on td "6" at bounding box center [328, 99] width 10 height 9
type input "September 6th 2022"
click at [438, 88] on button "Apply" at bounding box center [444, 93] width 19 height 11
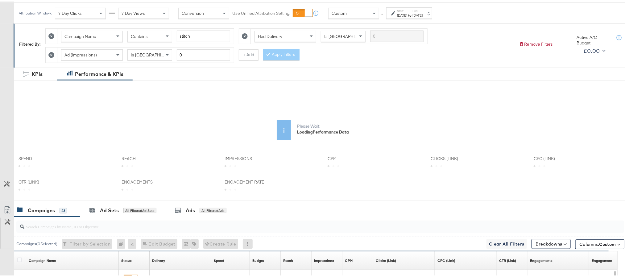
scroll to position [0, 0]
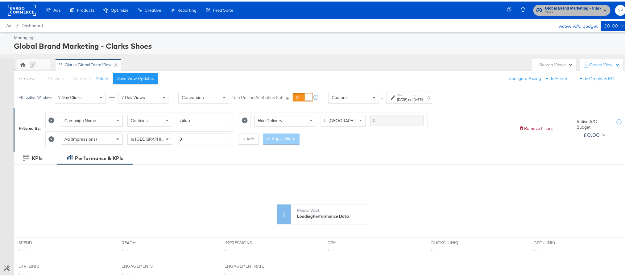
click at [562, 10] on span "Clarks" at bounding box center [573, 11] width 56 height 5
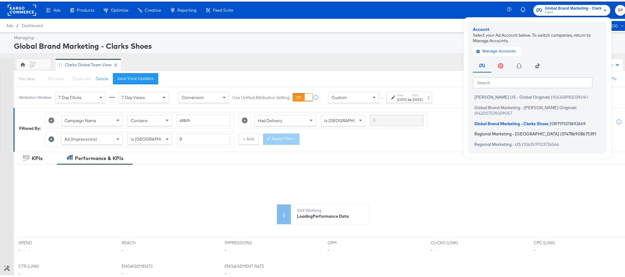
click at [475, 130] on span "Regional Marketing - [GEOGRAPHIC_DATA]" at bounding box center [516, 132] width 85 height 5
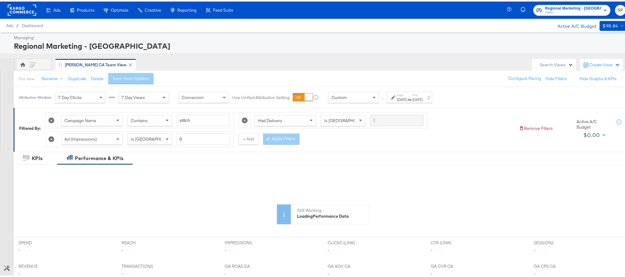
click at [405, 98] on div "[DATE]" at bounding box center [402, 98] width 10 height 5
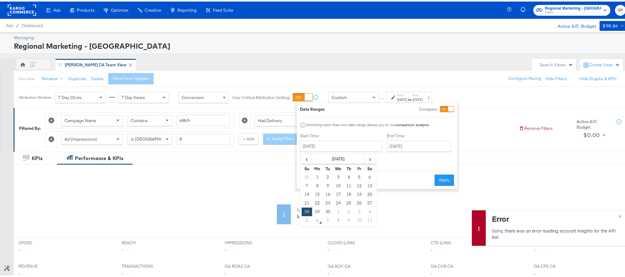
click at [340, 146] on input "[DATE]" at bounding box center [341, 144] width 82 height 11
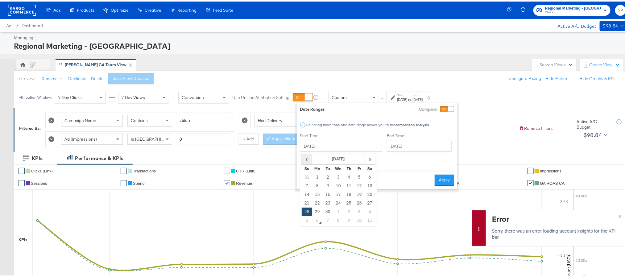
click at [308, 157] on span "‹" at bounding box center [307, 157] width 10 height 9
click at [331, 179] on td "1" at bounding box center [328, 175] width 10 height 9
type input "[DATE]"
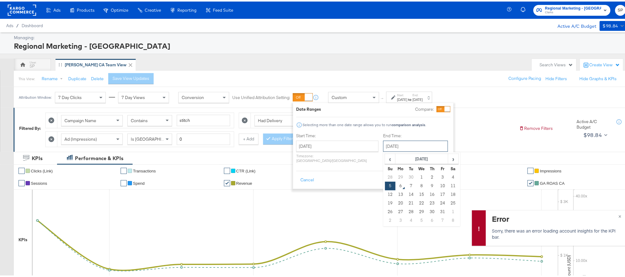
click at [393, 146] on input "[DATE]" at bounding box center [415, 144] width 65 height 11
click at [385, 161] on span "‹" at bounding box center [390, 157] width 10 height 9
click at [427, 177] on td "31" at bounding box center [432, 175] width 10 height 9
type input "[DATE]"
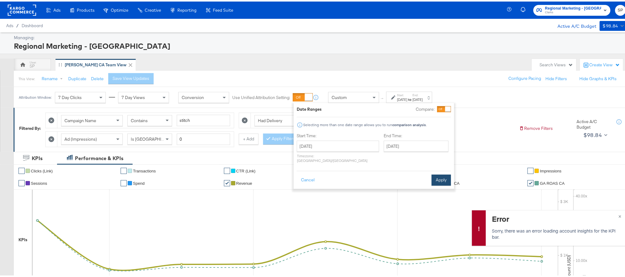
click at [442, 173] on button "Apply" at bounding box center [440, 178] width 19 height 11
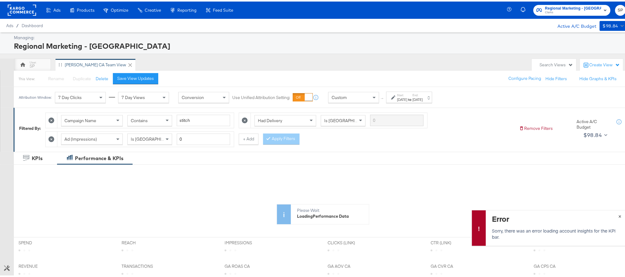
click at [618, 215] on span "×" at bounding box center [619, 214] width 3 height 7
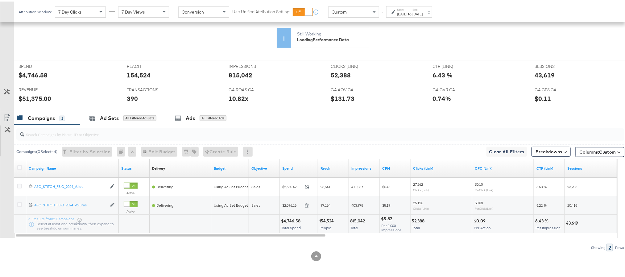
scroll to position [239, 0]
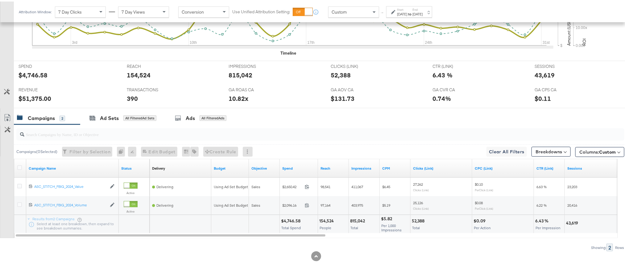
click at [292, 217] on div "$4,746.58" at bounding box center [291, 219] width 21 height 6
copy div "4,746.58"
click at [401, 12] on div "[DATE]" at bounding box center [402, 12] width 10 height 5
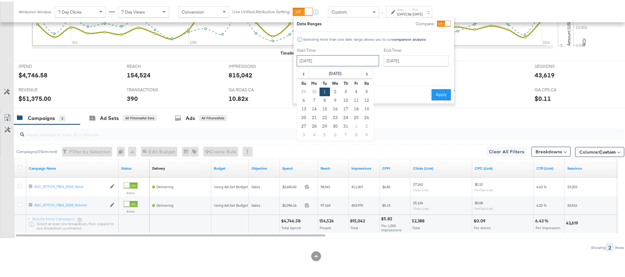
click at [334, 55] on input "[DATE]" at bounding box center [338, 59] width 82 height 11
click at [357, 121] on td "1" at bounding box center [356, 125] width 10 height 9
type input "[DATE]"
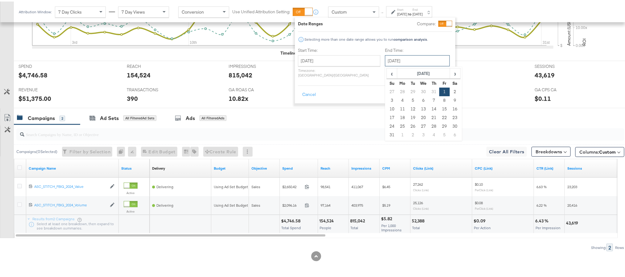
click at [397, 59] on input "[DATE]" at bounding box center [417, 59] width 65 height 11
click at [387, 130] on td "31" at bounding box center [392, 133] width 10 height 9
type input "[DATE]"
click at [443, 88] on button "Apply" at bounding box center [443, 93] width 19 height 11
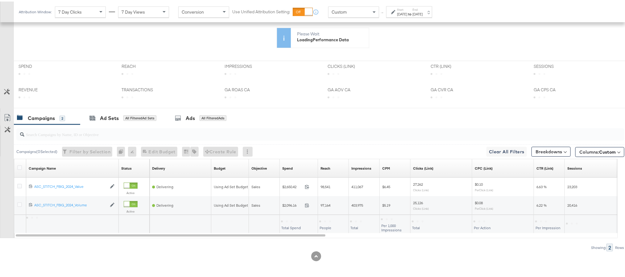
scroll to position [179, 0]
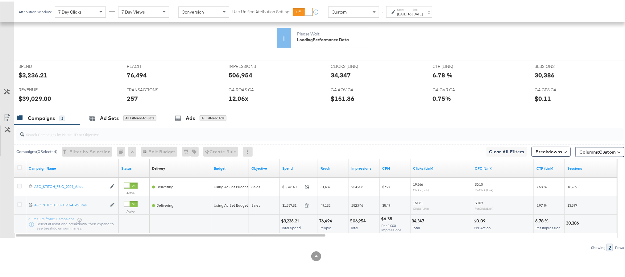
click at [293, 217] on div "$3,236.21" at bounding box center [290, 219] width 19 height 6
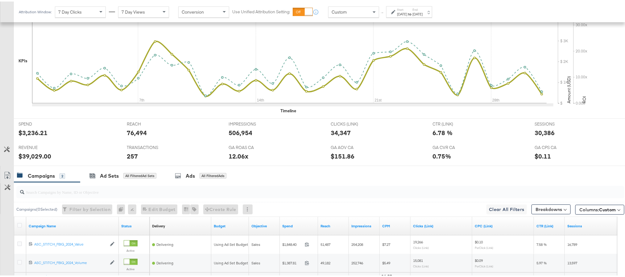
scroll to position [239, 0]
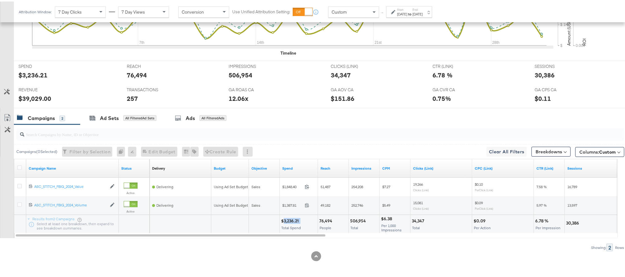
copy div "3,236.21"
click at [412, 12] on strong "to" at bounding box center [409, 12] width 5 height 5
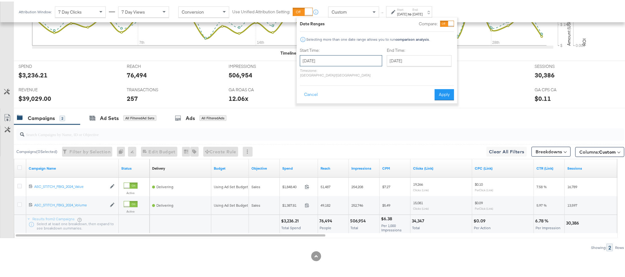
click at [342, 63] on input "[DATE]" at bounding box center [341, 59] width 82 height 11
click at [321, 134] on td "1" at bounding box center [317, 133] width 10 height 9
type input "[DATE]"
click at [406, 59] on input "[DATE]" at bounding box center [417, 59] width 65 height 11
click at [407, 127] on td "30" at bounding box center [412, 125] width 10 height 9
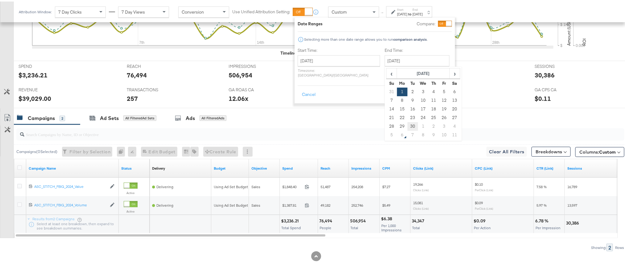
type input "[DATE]"
click at [444, 92] on button "Apply" at bounding box center [444, 93] width 19 height 11
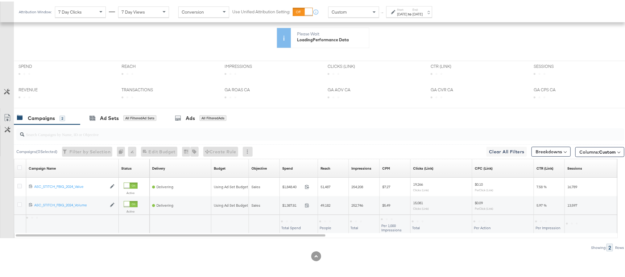
scroll to position [179, 0]
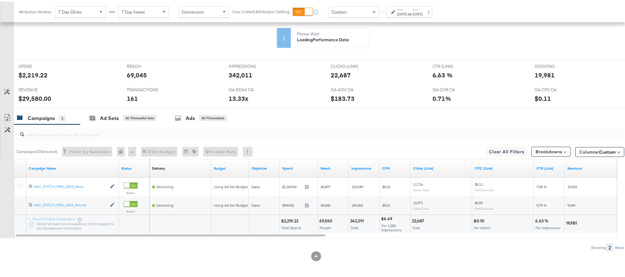
click at [289, 219] on div "$2,219.22" at bounding box center [290, 219] width 19 height 6
copy div "2,219.22"
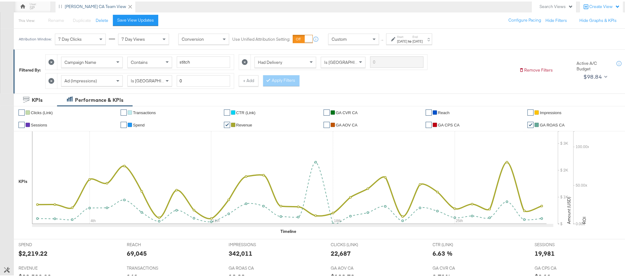
scroll to position [0, 0]
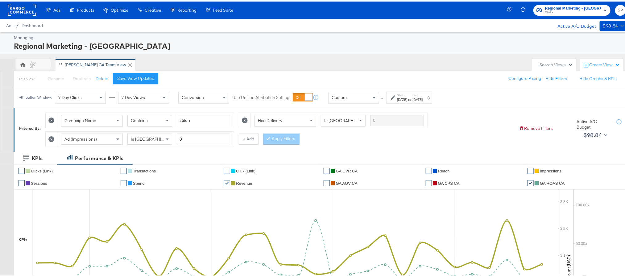
click at [586, 2] on div "Regional Marketing - CA Clarks SP" at bounding box center [570, 8] width 123 height 17
click at [584, 9] on span "Clarks" at bounding box center [573, 11] width 56 height 5
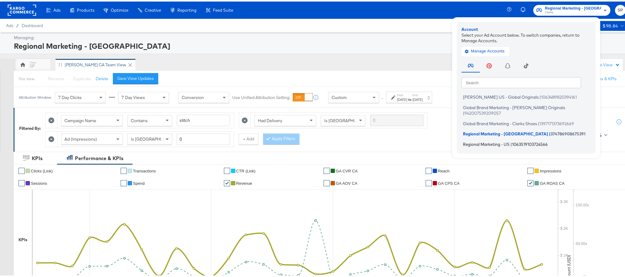
click at [497, 140] on span "Regional Marketing - US" at bounding box center [486, 142] width 47 height 5
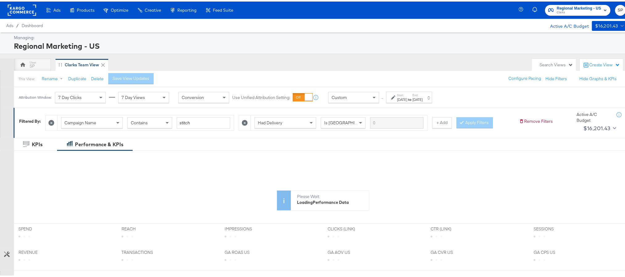
click at [407, 100] on div "[DATE]" at bounding box center [402, 98] width 10 height 5
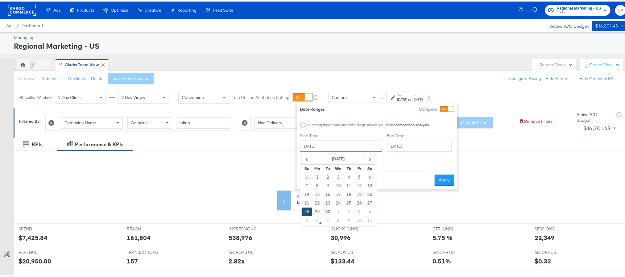
click at [345, 146] on input "[DATE]" at bounding box center [341, 144] width 82 height 11
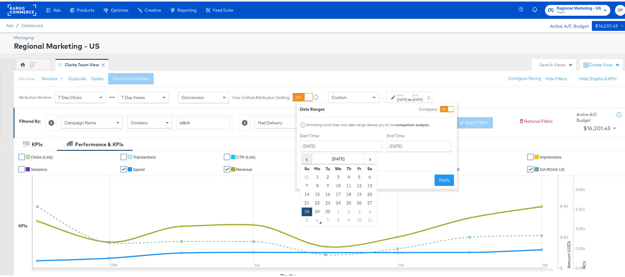
click at [308, 155] on span "‹" at bounding box center [307, 157] width 10 height 9
click at [307, 161] on span "‹" at bounding box center [307, 157] width 10 height 9
click at [327, 179] on td "1" at bounding box center [328, 175] width 10 height 9
type input "[DATE]"
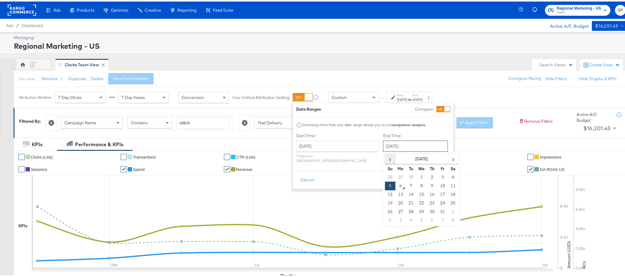
drag, startPoint x: 386, startPoint y: 143, endPoint x: 373, endPoint y: 158, distance: 19.9
click at [383, 150] on div "[DATE] ‹ [DATE] › Su Mo Tu We Th Fr Sa 28 29 30 1 2 3 4 5 6 7 8 9 10 11 12 13 1…" at bounding box center [415, 144] width 65 height 11
click at [385, 158] on span "‹" at bounding box center [390, 157] width 10 height 9
click at [427, 176] on td "31" at bounding box center [432, 175] width 10 height 9
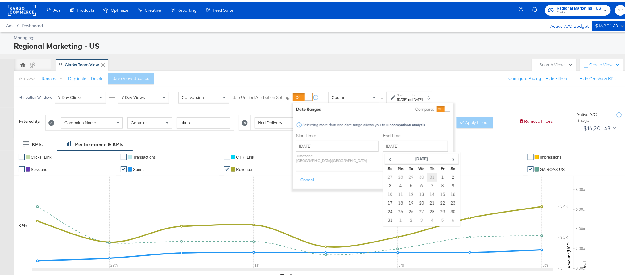
type input "[DATE]"
click at [434, 174] on button "Apply" at bounding box center [440, 178] width 19 height 11
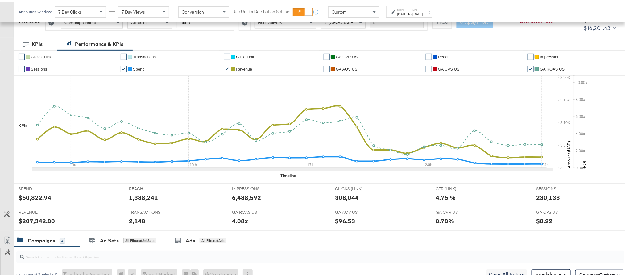
scroll to position [101, 0]
click at [36, 198] on div "$50,822.94" at bounding box center [35, 195] width 33 height 9
copy div "50,822.94"
click at [412, 13] on strong "to" at bounding box center [409, 12] width 5 height 5
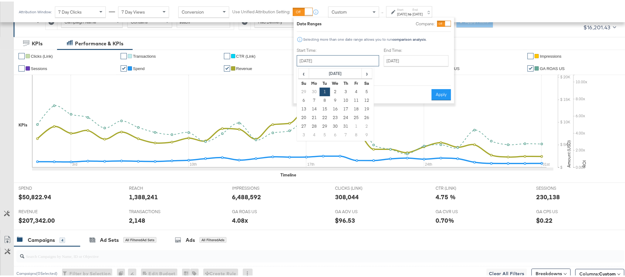
click at [342, 58] on input "[DATE]" at bounding box center [338, 59] width 82 height 11
click at [354, 124] on td "1" at bounding box center [356, 125] width 10 height 9
type input "August 1st 2025"
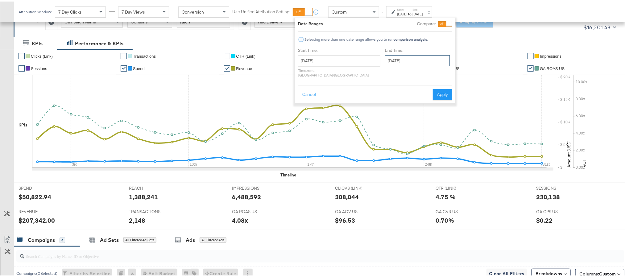
click at [403, 61] on input "August 1st 2025" at bounding box center [417, 59] width 65 height 11
click at [387, 130] on td "31" at bounding box center [392, 133] width 10 height 9
type input "August 31st 2025"
click at [442, 88] on button "Apply" at bounding box center [443, 93] width 19 height 11
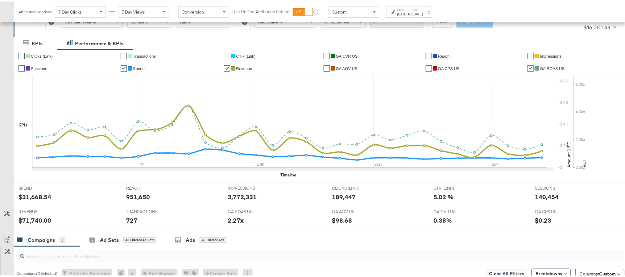
click at [40, 198] on div "$31,668.54" at bounding box center [35, 195] width 33 height 9
copy div "31,668.54"
click at [422, 13] on div "Aug 31st 2025" at bounding box center [417, 12] width 10 height 5
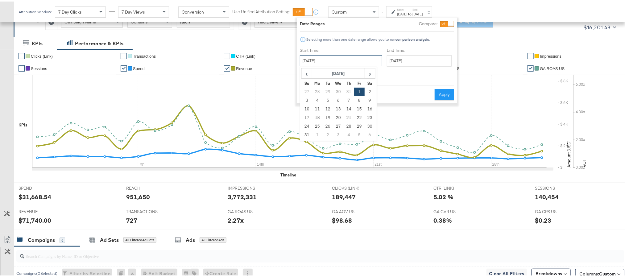
click at [336, 63] on input "August 1st 2025" at bounding box center [341, 59] width 82 height 11
click at [319, 134] on td "1" at bounding box center [317, 133] width 10 height 9
type input "September 1st 2025"
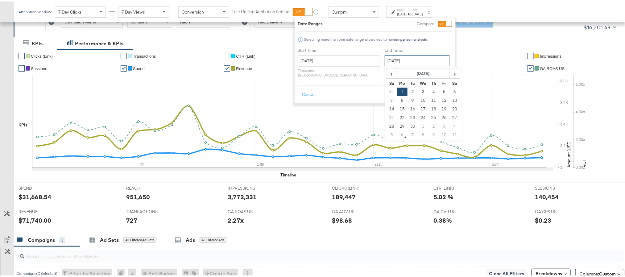
click at [399, 60] on input "September 1st 2025" at bounding box center [417, 59] width 65 height 11
click at [407, 121] on td "30" at bounding box center [412, 125] width 10 height 9
type input "[DATE]"
click at [441, 92] on button "Apply" at bounding box center [444, 93] width 19 height 11
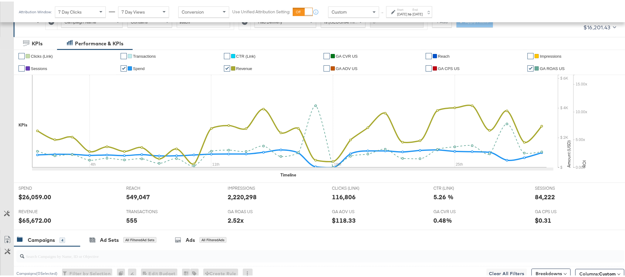
click at [34, 193] on div "$26,059.00" at bounding box center [35, 195] width 33 height 9
copy div "26,059.00"
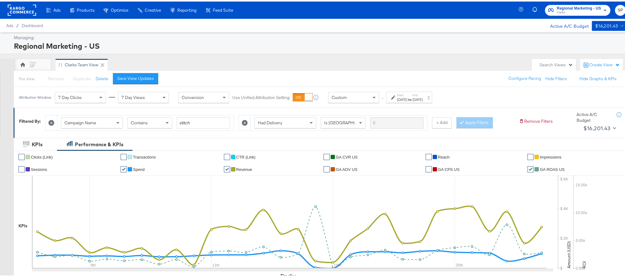
click at [27, 10] on rect at bounding box center [22, 8] width 28 height 11
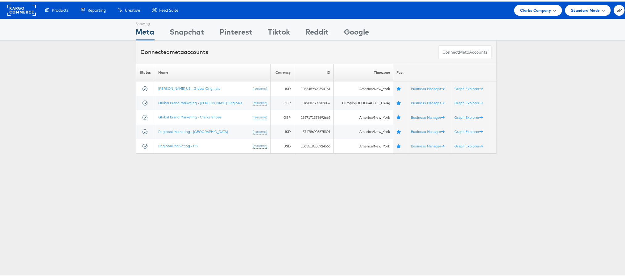
click at [548, 11] on div "Clarks Company" at bounding box center [537, 9] width 35 height 6
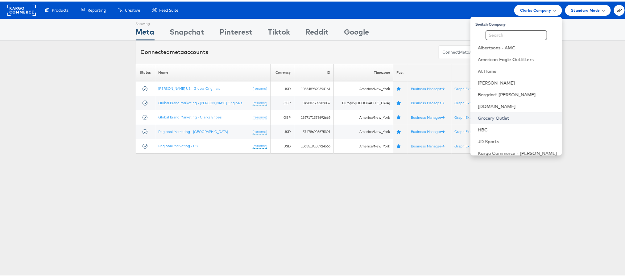
click at [484, 117] on link "Grocery Outlet" at bounding box center [517, 116] width 79 height 6
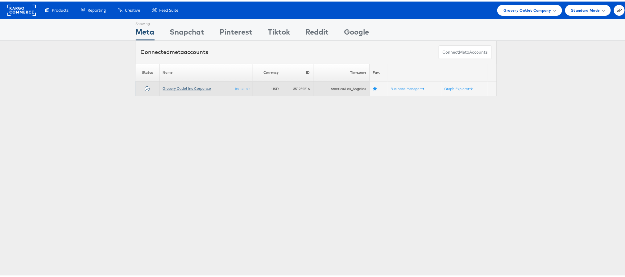
click at [198, 89] on link "Grocery Outlet Inc Corporate" at bounding box center [187, 86] width 48 height 5
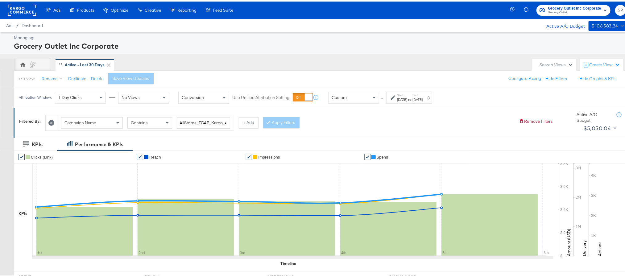
click at [422, 97] on div "[DATE]" at bounding box center [417, 98] width 10 height 5
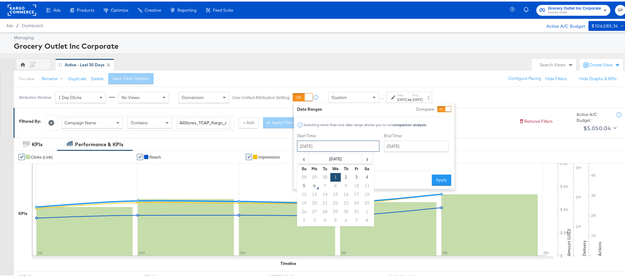
click at [341, 146] on input "[DATE]" at bounding box center [338, 144] width 82 height 11
click at [306, 154] on span "‹" at bounding box center [304, 157] width 10 height 9
click at [322, 177] on td "1" at bounding box center [325, 175] width 10 height 9
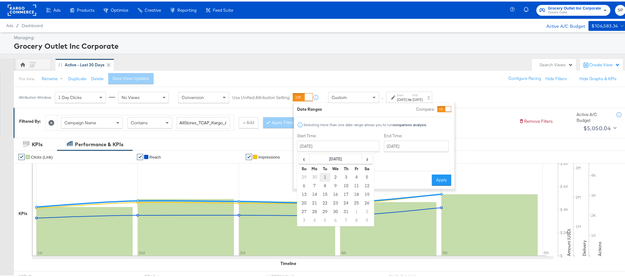
type input "July 1st 2025"
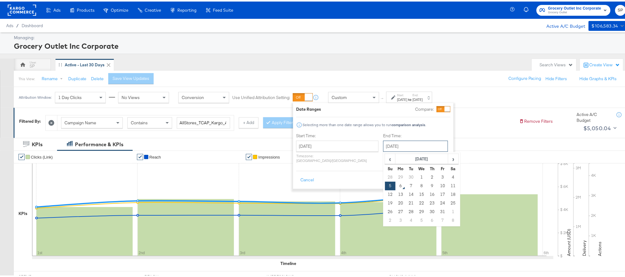
click at [392, 143] on input "October 5th 2025" at bounding box center [415, 144] width 65 height 11
click at [385, 153] on span "‹" at bounding box center [390, 157] width 10 height 9
click at [427, 175] on td "31" at bounding box center [432, 175] width 10 height 9
type input "July 31st 2025"
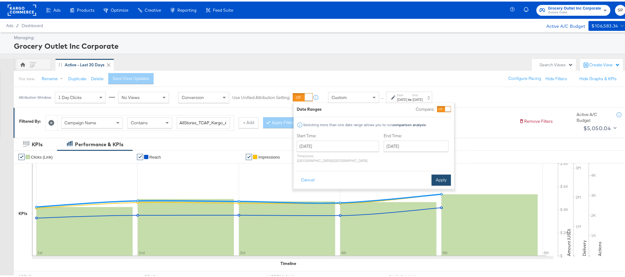
click at [438, 177] on button "Apply" at bounding box center [440, 178] width 19 height 11
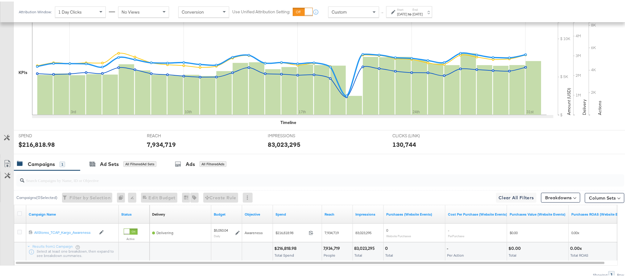
scroll to position [170, 0]
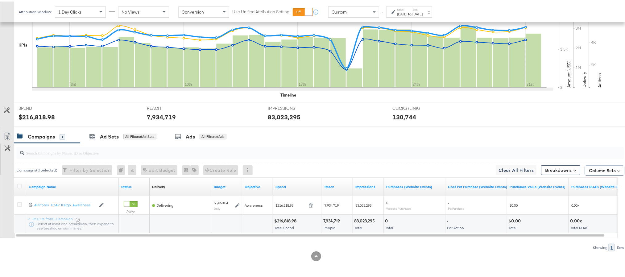
click at [40, 114] on div "$216,818.98" at bounding box center [37, 115] width 36 height 9
copy div "216,818.98"
click at [422, 12] on div "Jul 31st 2025" at bounding box center [417, 12] width 10 height 5
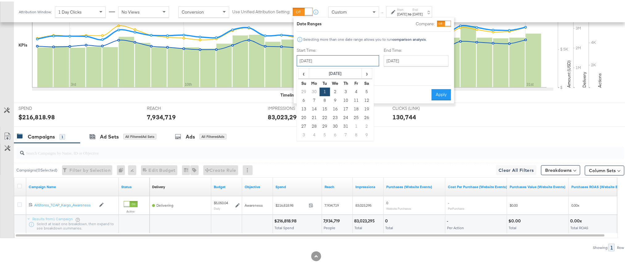
click at [329, 60] on input "July 1st 2025" at bounding box center [338, 59] width 82 height 11
click at [354, 122] on td "1" at bounding box center [356, 125] width 10 height 9
type input "August 1st 2025"
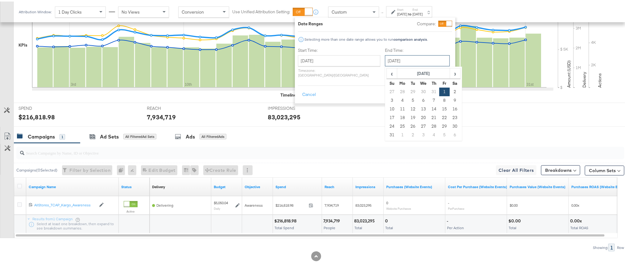
click at [393, 57] on input "August 1st 2025" at bounding box center [417, 59] width 65 height 11
click at [387, 134] on td "31" at bounding box center [392, 133] width 10 height 9
type input "August 31st 2025"
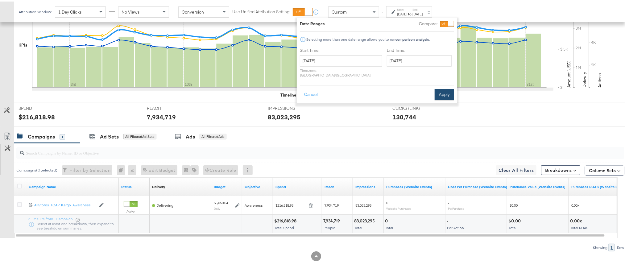
click at [441, 91] on button "Apply" at bounding box center [443, 93] width 19 height 11
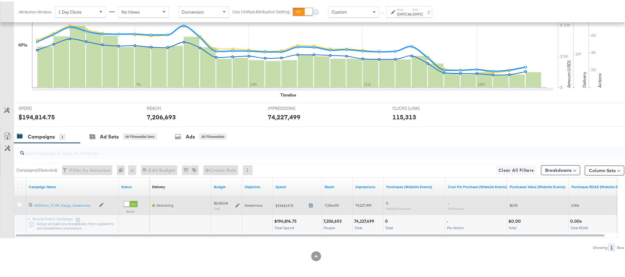
click at [313, 203] on icon at bounding box center [311, 203] width 5 height 5
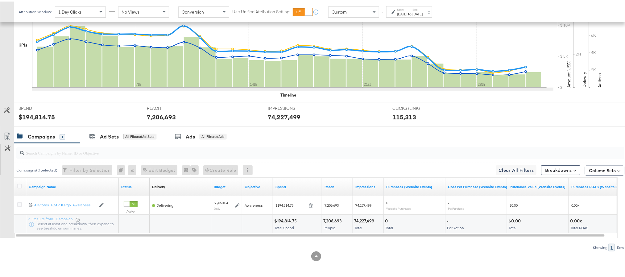
click at [422, 10] on label "End:" at bounding box center [417, 8] width 10 height 4
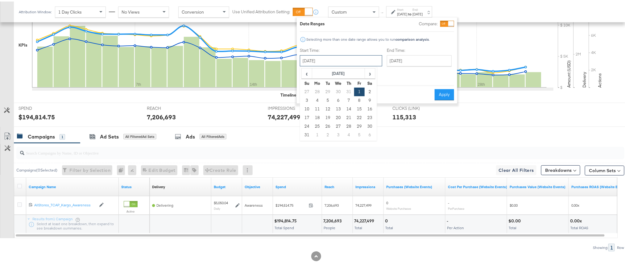
click at [352, 63] on input "August 1st 2025" at bounding box center [341, 59] width 82 height 11
click at [319, 133] on td "1" at bounding box center [317, 133] width 10 height 9
type input "September 1st 2025"
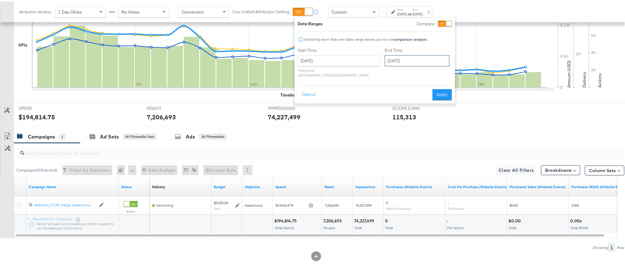
click at [397, 59] on input "September 1st 2025" at bounding box center [417, 59] width 65 height 11
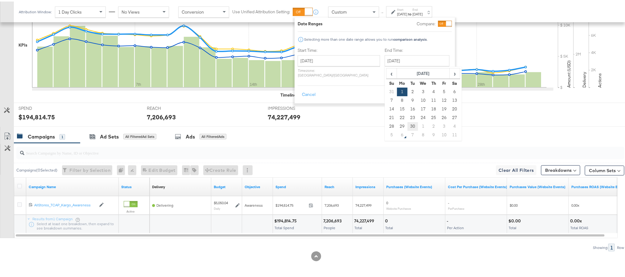
click at [407, 121] on td "30" at bounding box center [412, 125] width 10 height 9
type input "September 30th 2025"
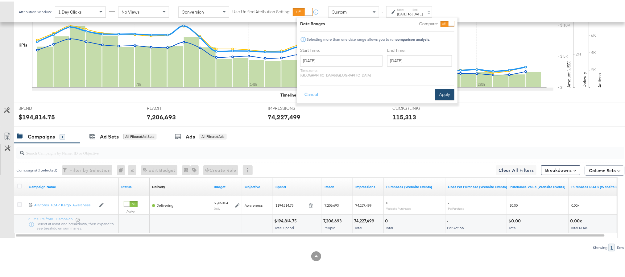
click at [439, 89] on button "Apply" at bounding box center [444, 93] width 19 height 11
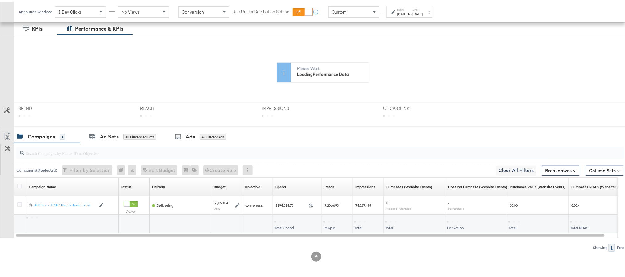
scroll to position [117, 0]
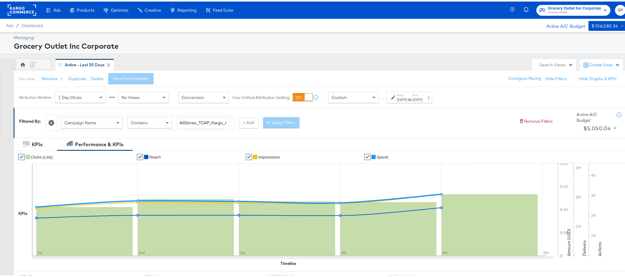
click at [422, 100] on div "[DATE]" at bounding box center [417, 98] width 10 height 5
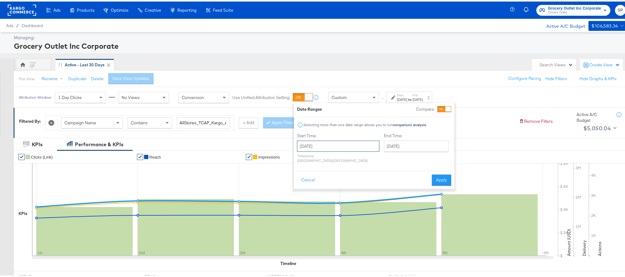
click at [339, 145] on input "[DATE]" at bounding box center [338, 144] width 82 height 11
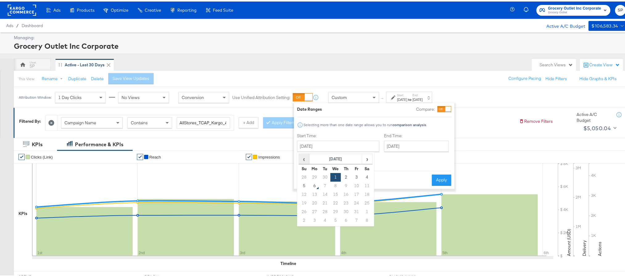
click at [300, 157] on span "‹" at bounding box center [304, 157] width 10 height 9
click at [359, 177] on td "1" at bounding box center [356, 175] width 10 height 9
type input "[DATE]"
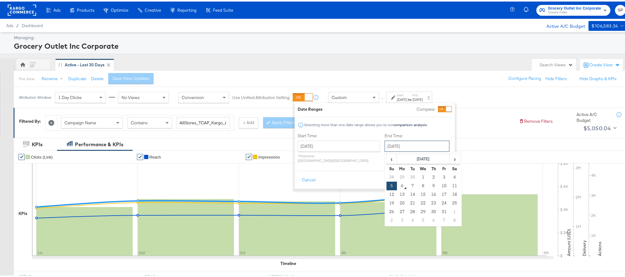
click at [392, 146] on input "October 5th 2025" at bounding box center [417, 144] width 65 height 11
click at [439, 209] on td "31" at bounding box center [444, 210] width 10 height 9
type input "October 31st 2025"
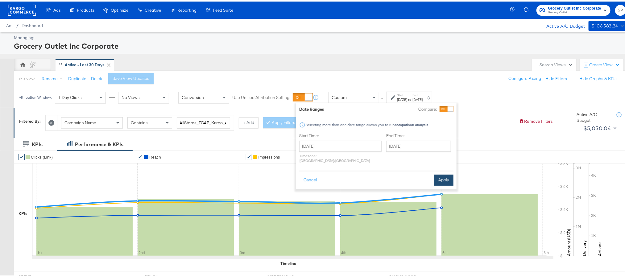
click at [436, 173] on button "Apply" at bounding box center [443, 178] width 19 height 11
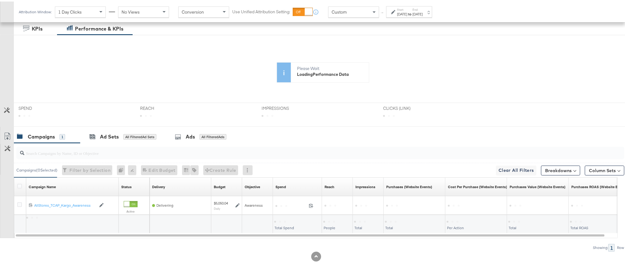
scroll to position [117, 0]
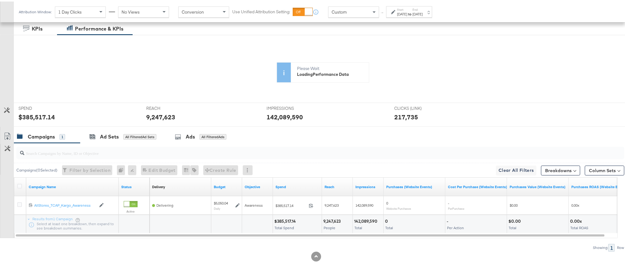
click at [285, 219] on div "$385,517.14" at bounding box center [285, 220] width 23 height 6
copy div "385,517.14"
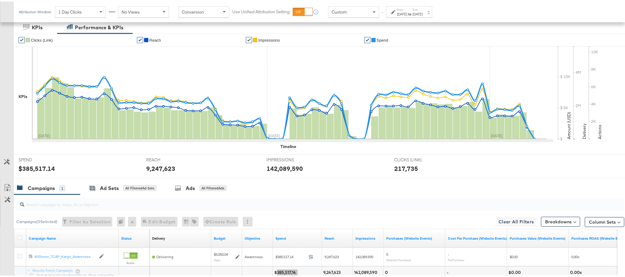
scroll to position [135, 0]
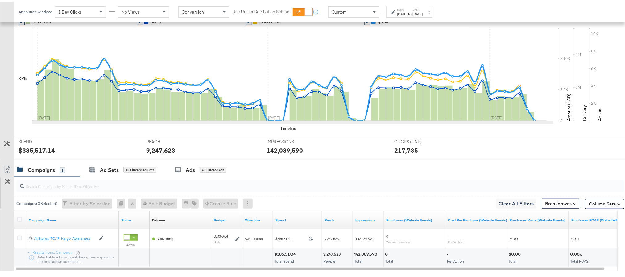
click at [422, 14] on div "Oct 31st 2025" at bounding box center [417, 12] width 10 height 5
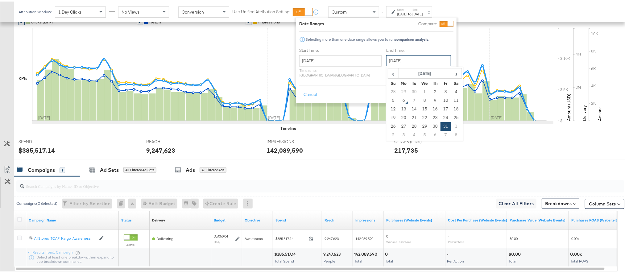
click at [390, 63] on input "October 31st 2025" at bounding box center [418, 59] width 65 height 11
click at [388, 69] on span "‹" at bounding box center [393, 71] width 10 height 9
click at [388, 92] on td "31" at bounding box center [393, 90] width 10 height 9
type input "August 1st 2025"
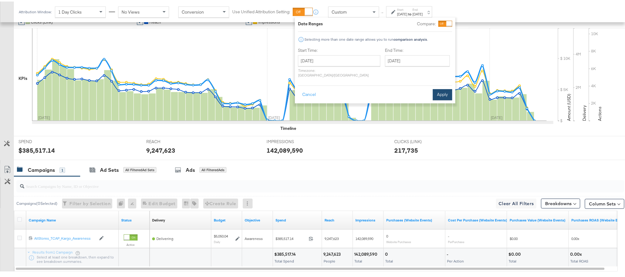
click at [442, 88] on button "Apply" at bounding box center [442, 93] width 19 height 11
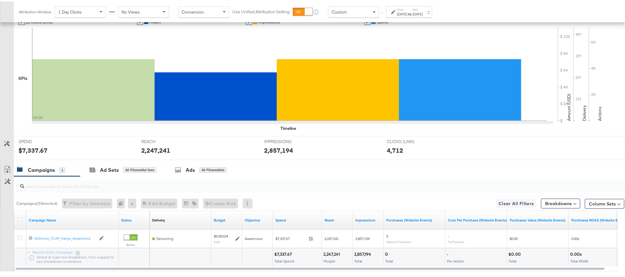
click at [432, 15] on div "Start: Aug 1st 2025 to End: Aug 1st 2025" at bounding box center [409, 10] width 46 height 11
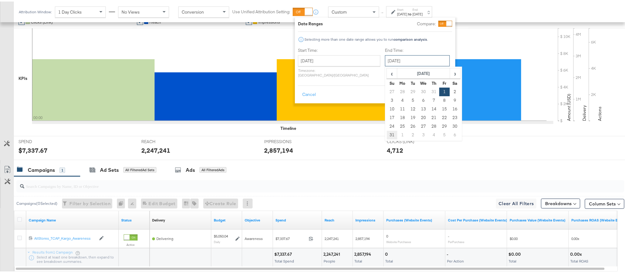
drag, startPoint x: 399, startPoint y: 57, endPoint x: 376, endPoint y: 132, distance: 77.9
click at [385, 65] on div "August 1st 2025 ‹ August 2025 › Su Mo Tu We Th Fr Sa 27 28 29 30 31 1 2 3 4 5 6…" at bounding box center [417, 59] width 65 height 11
click at [387, 132] on td "31" at bounding box center [392, 133] width 10 height 9
type input "August 31st 2025"
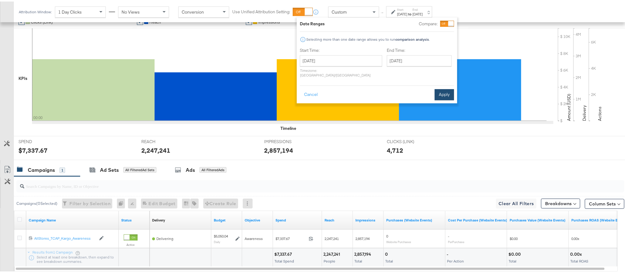
click at [442, 88] on button "Apply" at bounding box center [443, 93] width 19 height 11
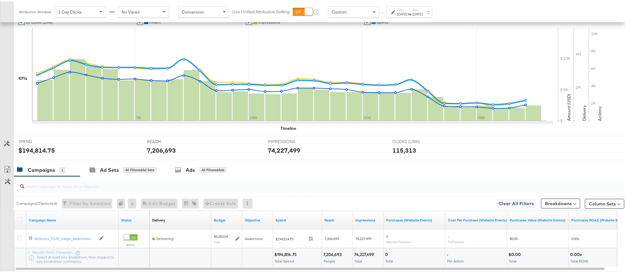
click at [286, 219] on link "Spend" at bounding box center [297, 218] width 44 height 5
click at [286, 219] on link "Spend ↓" at bounding box center [297, 218] width 44 height 5
click at [37, 150] on div "$194,814.75" at bounding box center [37, 148] width 36 height 9
copy div "194,814.75"
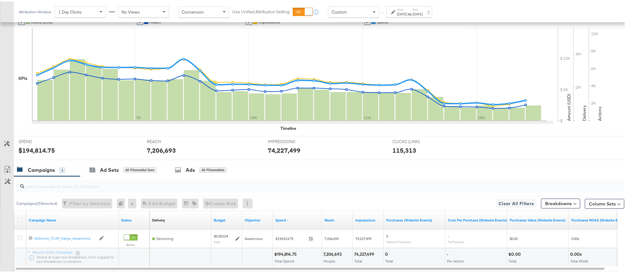
click at [422, 6] on label "End:" at bounding box center [417, 8] width 10 height 4
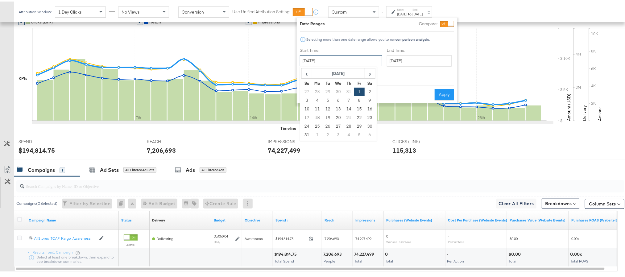
click at [344, 55] on input "August 1st 2025" at bounding box center [341, 59] width 82 height 11
click at [317, 134] on td "1" at bounding box center [317, 133] width 10 height 9
type input "September 1st 2025"
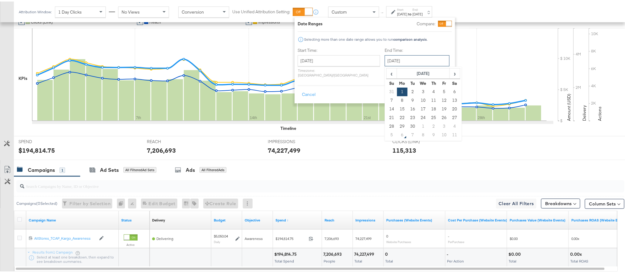
click at [398, 60] on input "September 1st 2025" at bounding box center [417, 59] width 65 height 11
click at [407, 121] on td "30" at bounding box center [412, 125] width 10 height 9
type input "[DATE]"
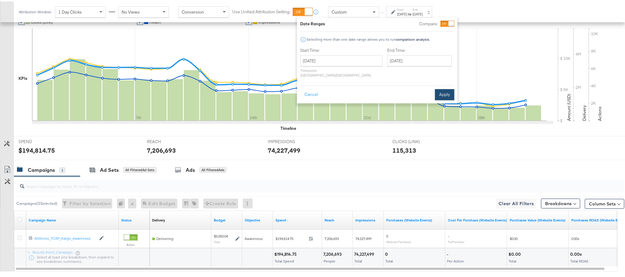
click at [442, 88] on button "Apply" at bounding box center [444, 93] width 19 height 11
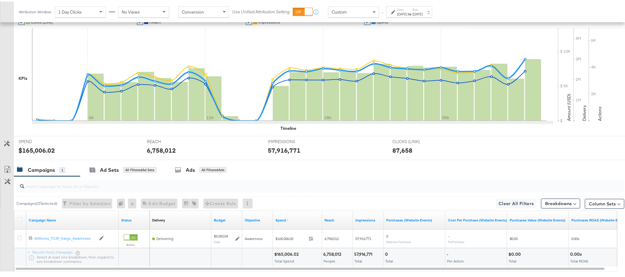
click at [36, 113] on icon at bounding box center [289, 73] width 514 height 93
click at [34, 149] on div "$165,006.02" at bounding box center [37, 148] width 36 height 9
copy div "165,006.02"
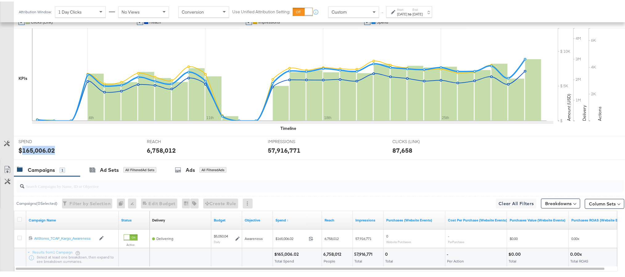
scroll to position [0, 0]
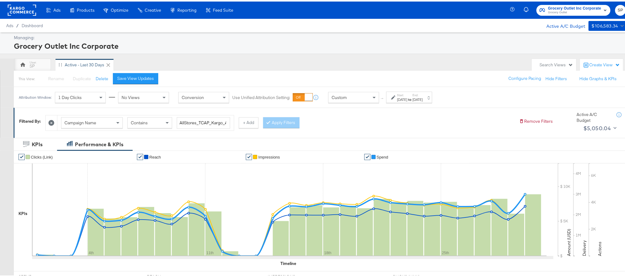
click at [18, 6] on rect at bounding box center [22, 8] width 28 height 11
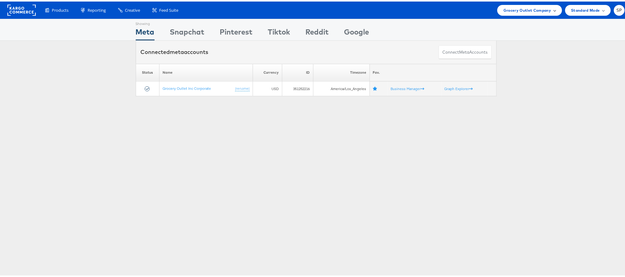
click at [516, 10] on span "Grocery Outlet Company" at bounding box center [527, 9] width 48 height 6
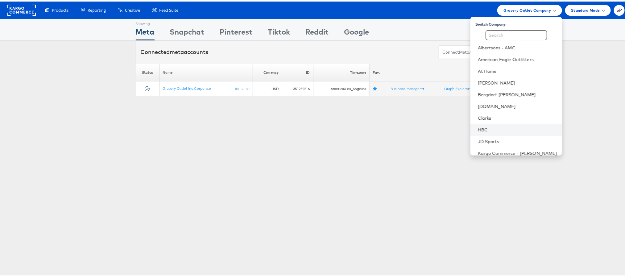
click at [486, 124] on li "HBC" at bounding box center [516, 128] width 92 height 12
click at [479, 125] on link "HBC" at bounding box center [517, 128] width 79 height 6
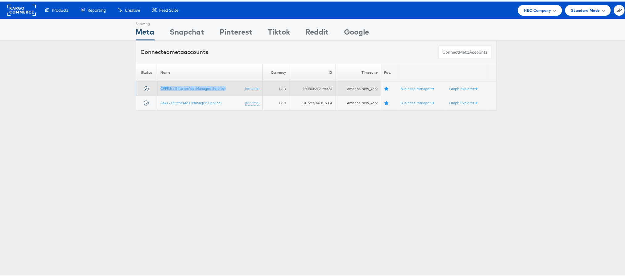
drag, startPoint x: 155, startPoint y: 87, endPoint x: 224, endPoint y: 82, distance: 69.3
click at [224, 82] on td "OFF5th / StitcherAds (Managed Service) (rename)" at bounding box center [209, 87] width 105 height 14
copy link "OFF5th / StitcherAds (Managed Service)"
click at [312, 88] on td "1805005506194464" at bounding box center [312, 87] width 47 height 14
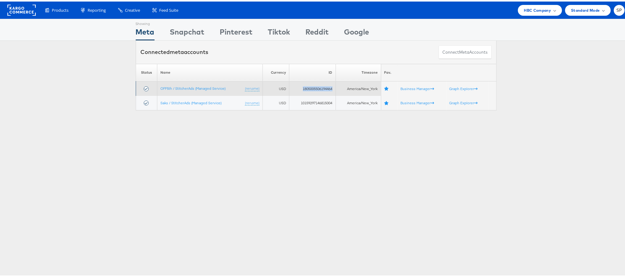
copy td "1805005506194464"
click at [185, 87] on link "OFF5th / StitcherAds (Managed Service)" at bounding box center [192, 86] width 65 height 5
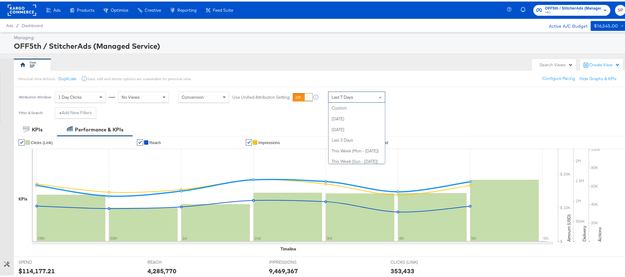
click at [355, 97] on div "Last 7 Days" at bounding box center [356, 95] width 56 height 10
click at [418, 96] on div "Start: Oct 6th 2025 to End: Oct 6th 2025" at bounding box center [410, 96] width 26 height 9
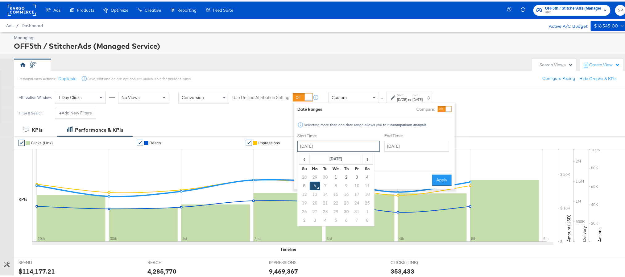
click at [336, 143] on input "October 6th 2025" at bounding box center [338, 144] width 82 height 11
click at [303, 158] on span "‹" at bounding box center [304, 157] width 10 height 9
click at [324, 179] on td "1" at bounding box center [325, 175] width 10 height 9
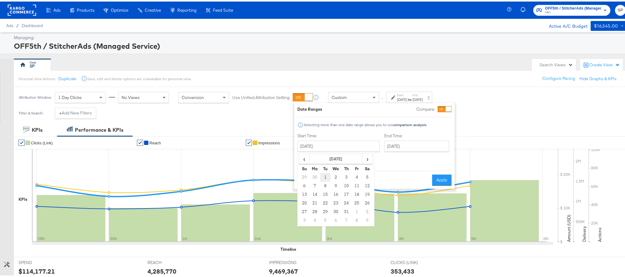
type input "July 1st 2025"
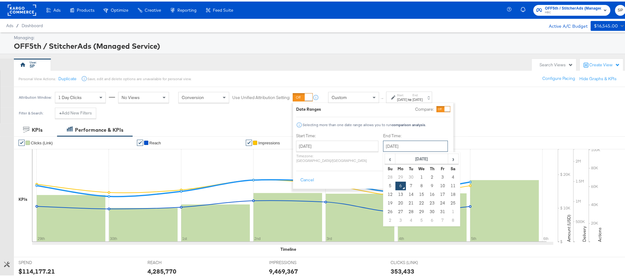
click at [383, 142] on input "October 6th 2025" at bounding box center [415, 144] width 65 height 11
click at [385, 159] on span "‹" at bounding box center [390, 157] width 10 height 9
click at [427, 178] on td "31" at bounding box center [432, 175] width 10 height 9
type input "[DATE]"
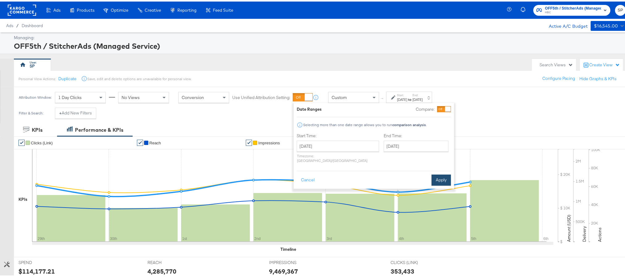
click at [439, 175] on button "Apply" at bounding box center [440, 178] width 19 height 11
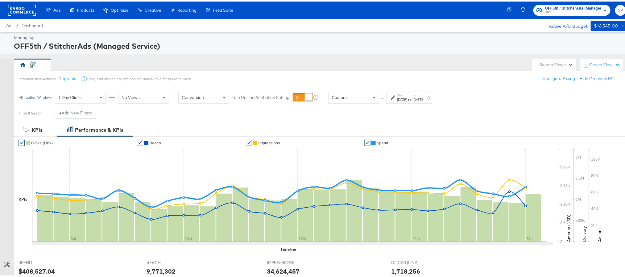
click at [36, 268] on div "$408,527.04" at bounding box center [37, 269] width 36 height 9
copy div "408,527.04"
click at [407, 98] on div "[DATE]" at bounding box center [402, 98] width 10 height 5
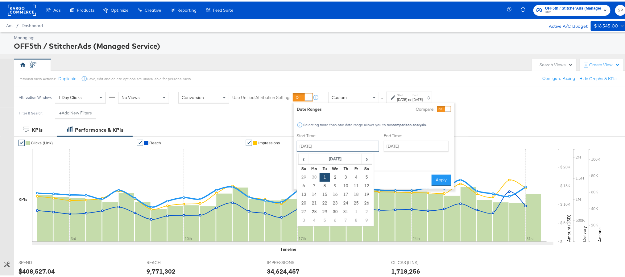
click at [332, 146] on input "July 1st 2025" at bounding box center [338, 144] width 82 height 11
click at [352, 208] on td "1" at bounding box center [356, 210] width 10 height 9
type input "August 1st 2025"
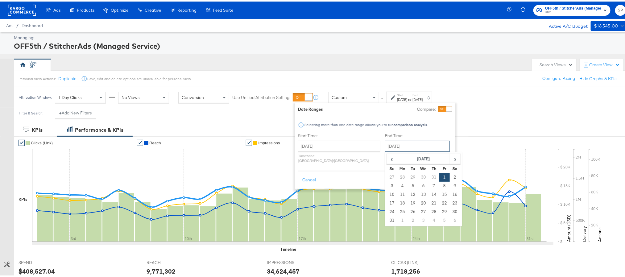
click at [389, 146] on input "August 1st 2025" at bounding box center [417, 144] width 65 height 11
click at [387, 222] on td "31" at bounding box center [392, 219] width 10 height 9
type input "August 31st 2025"
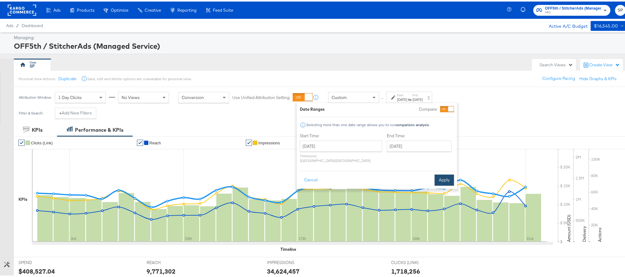
click at [443, 173] on button "Apply" at bounding box center [443, 178] width 19 height 11
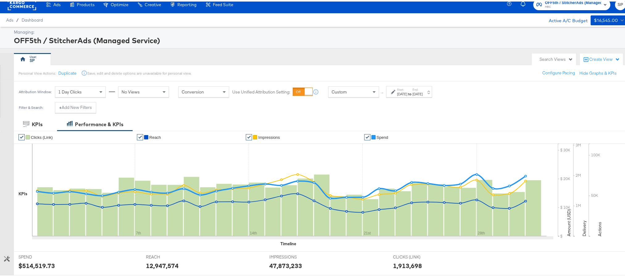
scroll to position [20, 0]
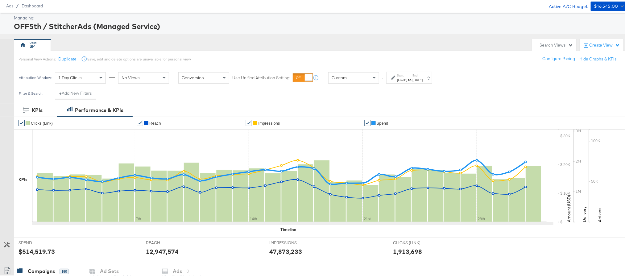
click at [33, 248] on div "$514,519.73" at bounding box center [37, 249] width 36 height 9
copy div "514,519.73"
click at [422, 75] on label "End:" at bounding box center [417, 74] width 10 height 4
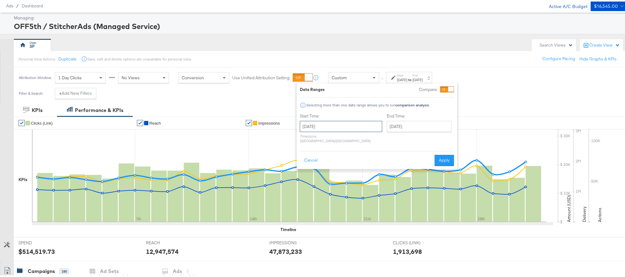
click at [354, 123] on input "August 1st 2025" at bounding box center [341, 124] width 82 height 11
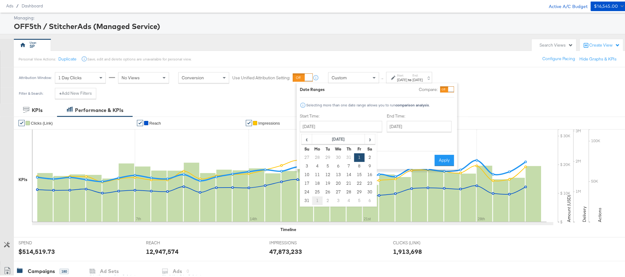
click at [318, 199] on td "1" at bounding box center [317, 199] width 10 height 9
type input "September 1st 2025"
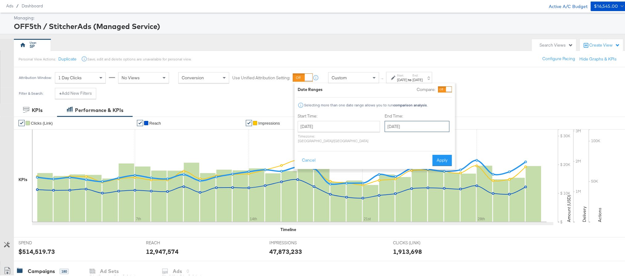
click at [394, 125] on input "September 1st 2025" at bounding box center [417, 124] width 65 height 11
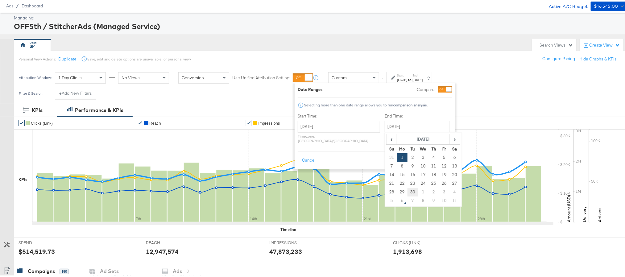
click at [407, 190] on td "30" at bounding box center [412, 190] width 10 height 9
type input "September 30th 2025"
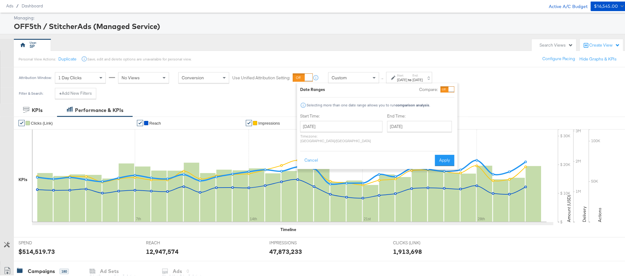
click at [433, 156] on div "Cancel Apply" at bounding box center [377, 156] width 154 height 15
click at [438, 155] on button "Apply" at bounding box center [444, 158] width 19 height 11
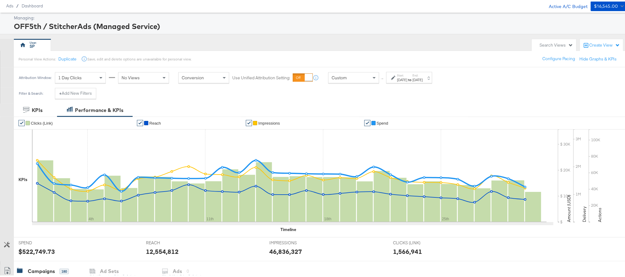
click at [40, 248] on div "$522,749.73" at bounding box center [37, 249] width 36 height 9
copy div "522,749.73"
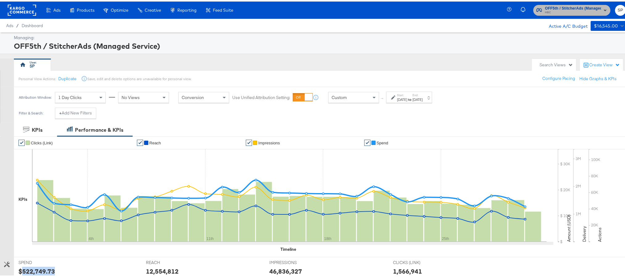
click at [564, 7] on span "OFF5th / StitcherAds (Managed Service)" at bounding box center [573, 7] width 56 height 6
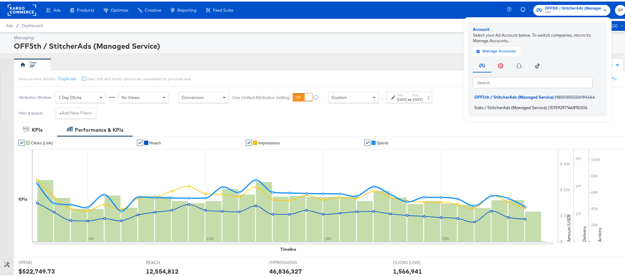
click at [496, 104] on span "Saks / StitcherAds (Managed Service)" at bounding box center [510, 105] width 72 height 5
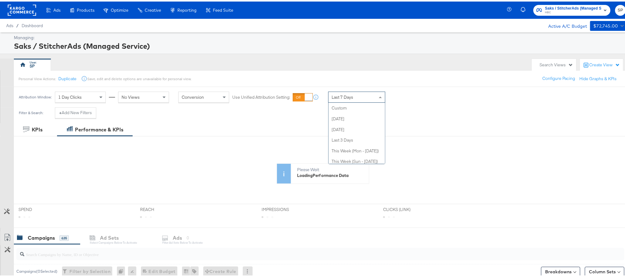
click at [340, 101] on div "Last 7 Days" at bounding box center [356, 95] width 56 height 10
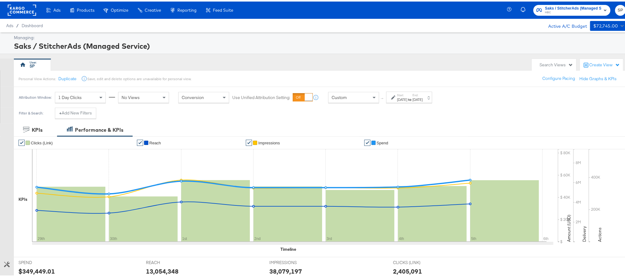
click at [407, 99] on div "Oct 7th 2025" at bounding box center [402, 98] width 10 height 5
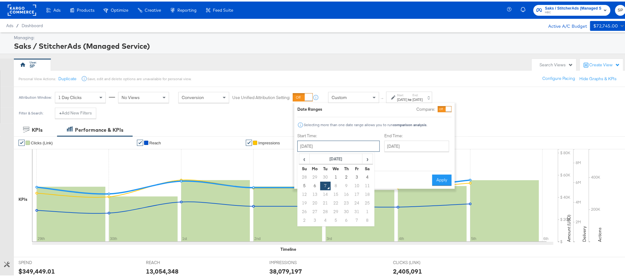
click at [349, 140] on input "October 7th 2025" at bounding box center [338, 144] width 82 height 11
click at [305, 159] on span "‹" at bounding box center [304, 157] width 10 height 9
click at [326, 176] on td "1" at bounding box center [325, 175] width 10 height 9
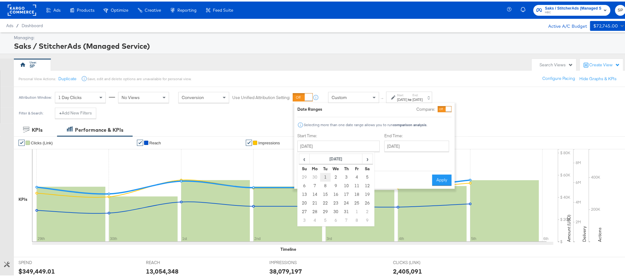
type input "[DATE]"
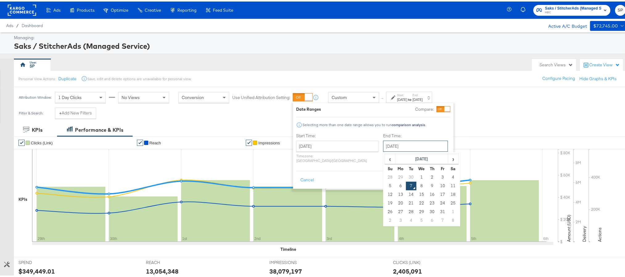
click at [385, 143] on input "[DATE]" at bounding box center [415, 144] width 65 height 11
click at [385, 156] on span "‹" at bounding box center [390, 157] width 10 height 9
click at [427, 179] on td "31" at bounding box center [432, 175] width 10 height 9
type input "July 31st 2025"
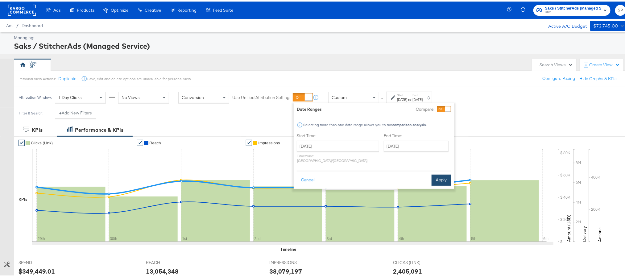
click at [445, 174] on button "Apply" at bounding box center [440, 178] width 19 height 11
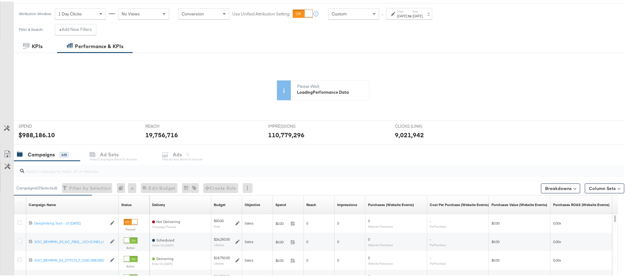
scroll to position [86, 0]
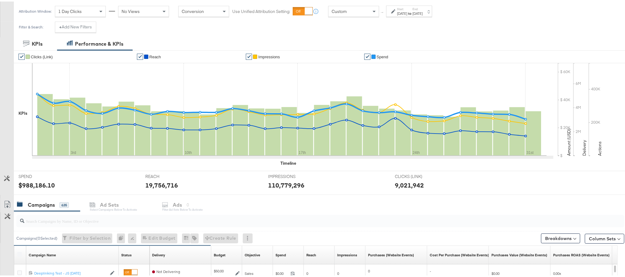
click at [38, 184] on div "$988,186.10" at bounding box center [37, 183] width 36 height 9
copy div "988,186.10"
click at [422, 14] on div "Jul 31st 2025" at bounding box center [417, 12] width 10 height 5
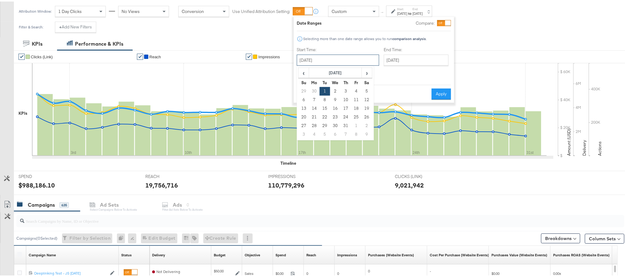
click at [341, 59] on input "July 1st 2025" at bounding box center [338, 58] width 82 height 11
click at [353, 122] on td "1" at bounding box center [356, 124] width 10 height 9
type input "August 1st 2025"
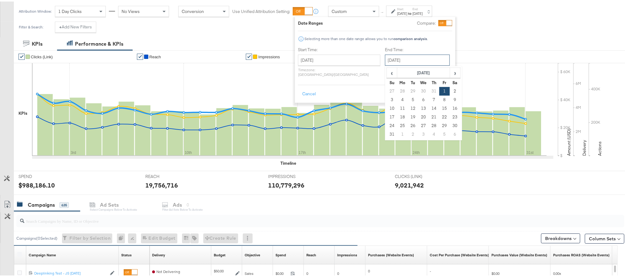
click at [403, 57] on input "August 1st 2025" at bounding box center [417, 58] width 65 height 11
click at [387, 134] on td "31" at bounding box center [392, 133] width 10 height 9
type input "August 31st 2025"
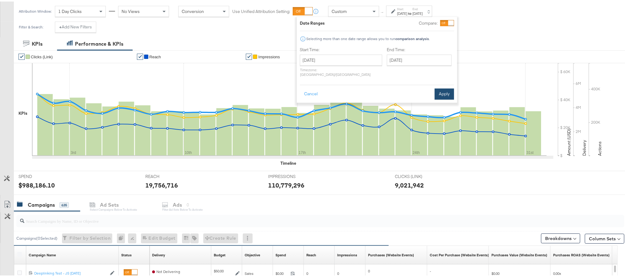
click at [444, 92] on button "Apply" at bounding box center [443, 92] width 19 height 11
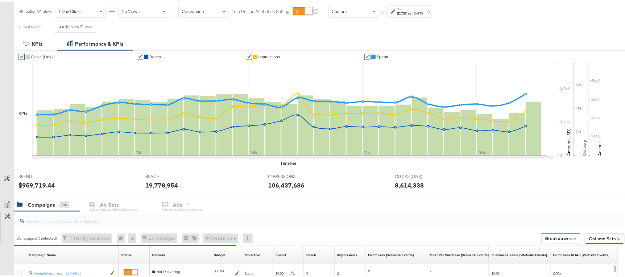
click at [40, 186] on div "$959,719.44" at bounding box center [37, 183] width 36 height 9
copy div "959,719.44"
click at [422, 14] on div "[DATE]" at bounding box center [417, 12] width 10 height 5
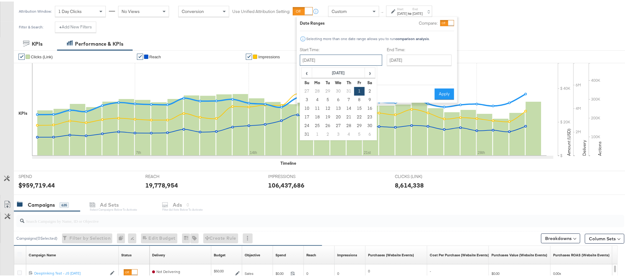
click at [352, 57] on input "[DATE]" at bounding box center [341, 58] width 82 height 11
click at [316, 134] on td "1" at bounding box center [317, 133] width 10 height 9
type input "[DATE]"
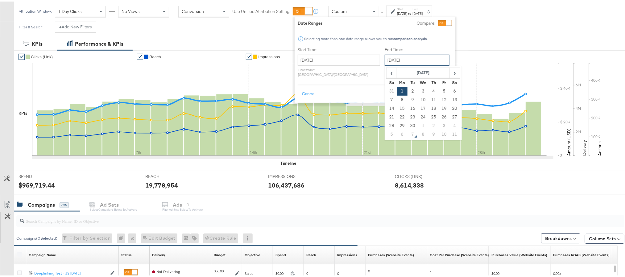
click at [404, 59] on input "[DATE]" at bounding box center [417, 58] width 65 height 11
click at [407, 124] on td "30" at bounding box center [412, 124] width 10 height 9
type input "[DATE]"
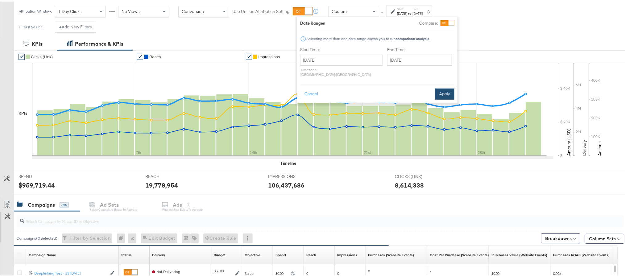
click at [441, 91] on button "Apply" at bounding box center [444, 92] width 19 height 11
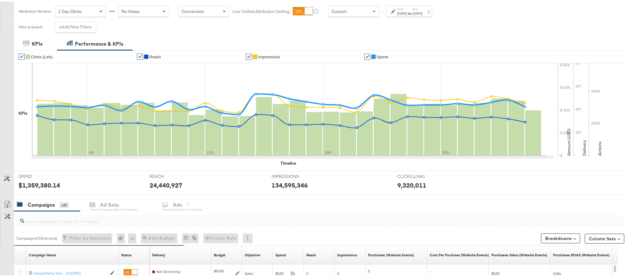
click at [43, 185] on div "$1,359,380.14" at bounding box center [40, 183] width 42 height 9
copy div "1,359,380.14"
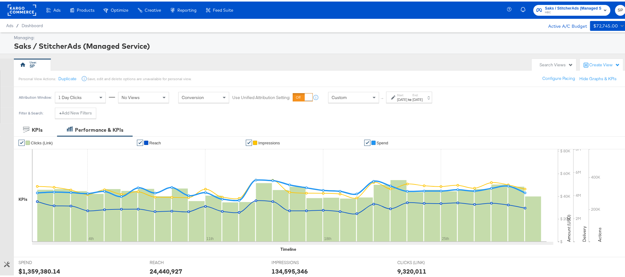
drag, startPoint x: 24, startPoint y: 1, endPoint x: 24, endPoint y: 8, distance: 7.4
click at [24, 8] on div at bounding box center [22, 8] width 28 height 17
click at [24, 8] on rect at bounding box center [22, 8] width 28 height 11
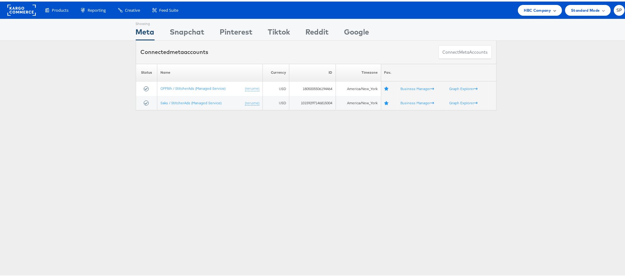
click at [526, 7] on span "HBC Company" at bounding box center [537, 9] width 27 height 6
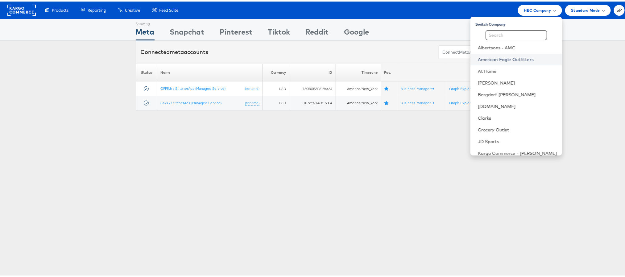
click at [500, 57] on link "American Eagle Outfitters" at bounding box center [517, 58] width 79 height 6
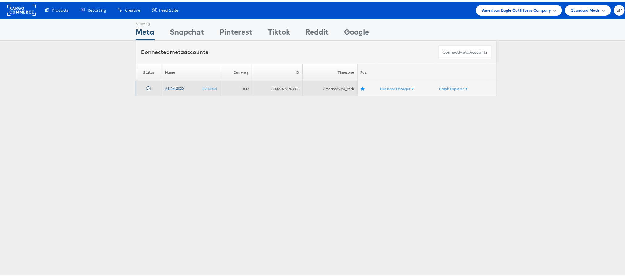
click at [171, 89] on link "AE PM 2020" at bounding box center [174, 86] width 19 height 5
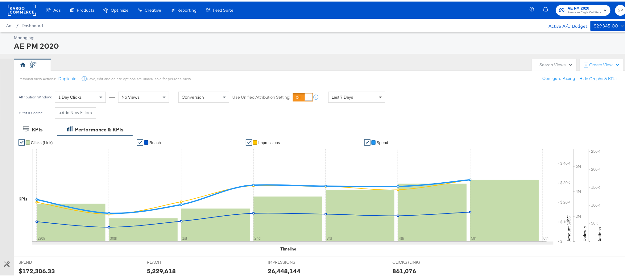
click at [377, 98] on span at bounding box center [381, 95] width 8 height 10
click at [407, 101] on div "Oct 7th 2025" at bounding box center [402, 98] width 10 height 5
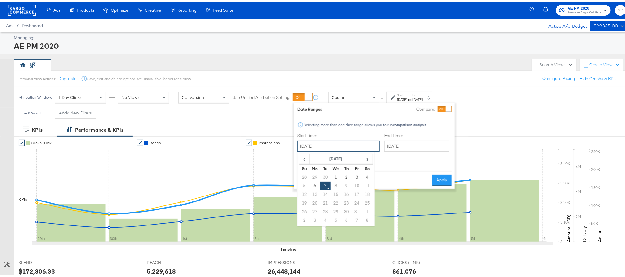
click at [313, 147] on input "October 7th 2025" at bounding box center [338, 144] width 82 height 11
click at [306, 157] on span "‹" at bounding box center [304, 157] width 10 height 9
click at [326, 175] on td "1" at bounding box center [325, 175] width 10 height 9
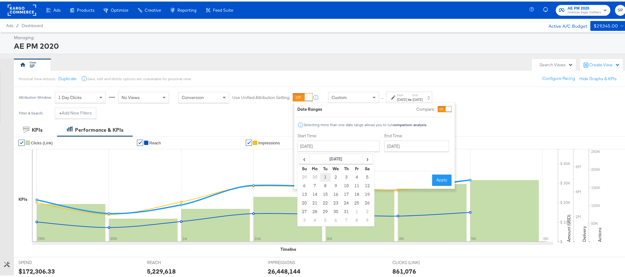
type input "[DATE]"
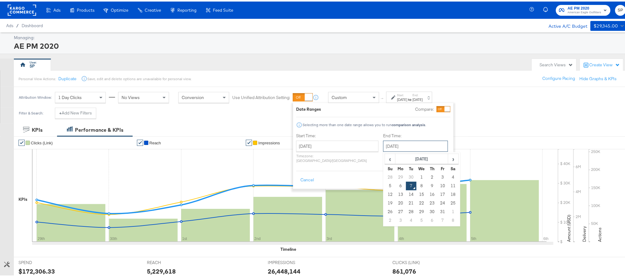
click at [383, 146] on input "[DATE]" at bounding box center [415, 144] width 65 height 11
click at [385, 158] on span "‹" at bounding box center [390, 157] width 10 height 9
click at [427, 176] on td "31" at bounding box center [432, 175] width 10 height 9
type input "July 31st 2025"
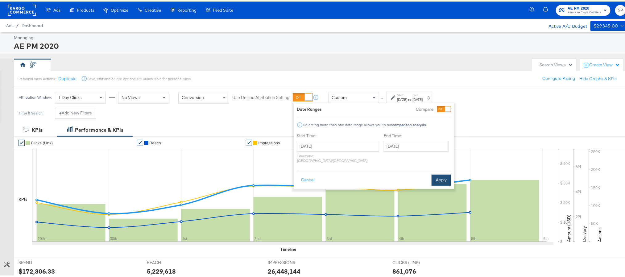
click at [443, 177] on button "Apply" at bounding box center [440, 178] width 19 height 11
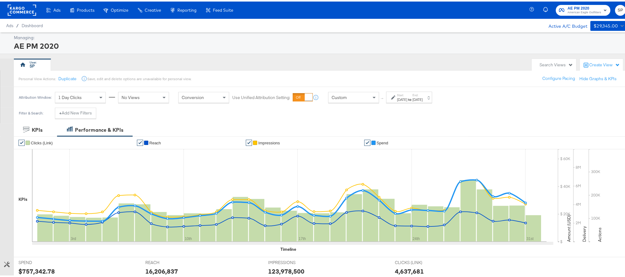
scroll to position [61, 0]
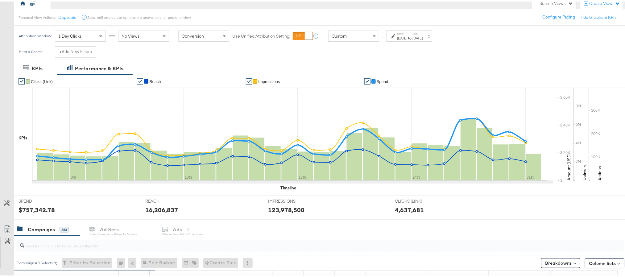
click at [37, 211] on div "$757,342.78" at bounding box center [37, 208] width 36 height 9
copy div "757,342.78"
click at [422, 37] on div "Jul 31st 2025" at bounding box center [417, 36] width 10 height 5
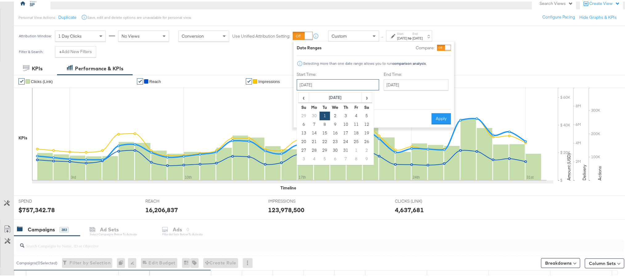
click at [347, 80] on input "July 1st 2025" at bounding box center [338, 83] width 82 height 11
click at [352, 147] on td "1" at bounding box center [356, 149] width 10 height 9
type input "[DATE]"
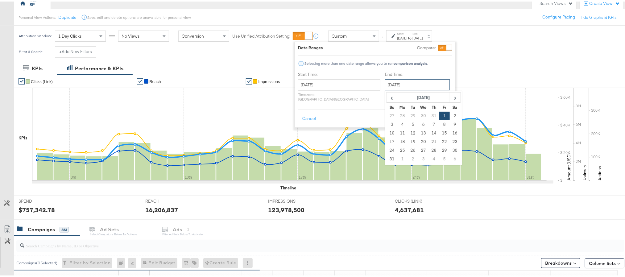
click at [393, 84] on input "[DATE]" at bounding box center [417, 83] width 65 height 11
click at [387, 154] on td "31" at bounding box center [392, 157] width 10 height 9
type input "[DATE]"
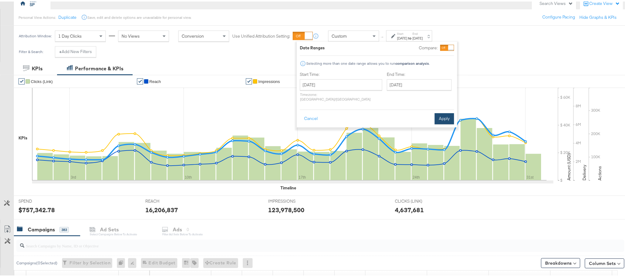
click at [449, 115] on button "Apply" at bounding box center [443, 117] width 19 height 11
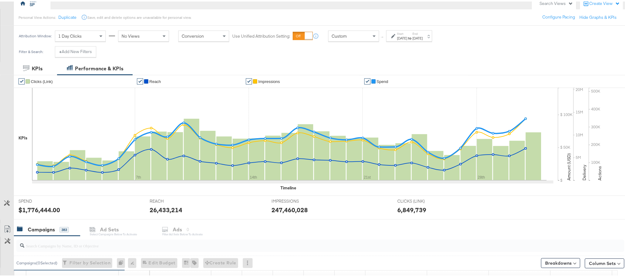
click at [36, 208] on div "$1,776,444.00" at bounding box center [40, 208] width 42 height 9
copy div "1,776,444.00"
click at [422, 38] on div "[DATE]" at bounding box center [417, 36] width 10 height 5
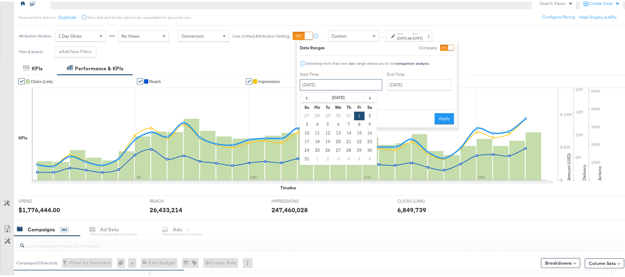
click at [351, 85] on input "[DATE]" at bounding box center [341, 83] width 82 height 11
click at [316, 159] on td "1" at bounding box center [317, 157] width 10 height 9
type input "[DATE]"
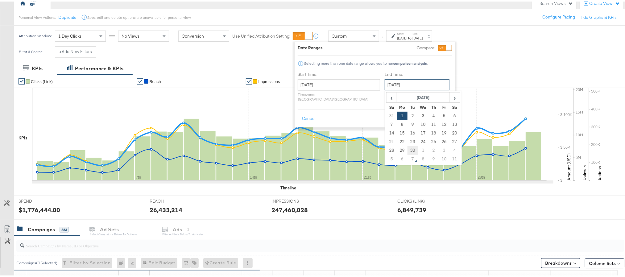
drag, startPoint x: 403, startPoint y: 85, endPoint x: 395, endPoint y: 151, distance: 66.5
click at [395, 89] on div "September 1st 2025 ‹ September 2025 › Su Mo Tu We Th Fr Sa 31 1 2 3 4 5 6 7 8 9…" at bounding box center [417, 83] width 65 height 11
click at [407, 151] on td "30" at bounding box center [412, 149] width 10 height 9
type input "[DATE]"
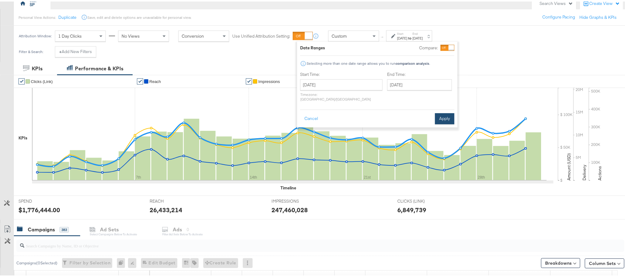
click at [438, 114] on button "Apply" at bounding box center [444, 117] width 19 height 11
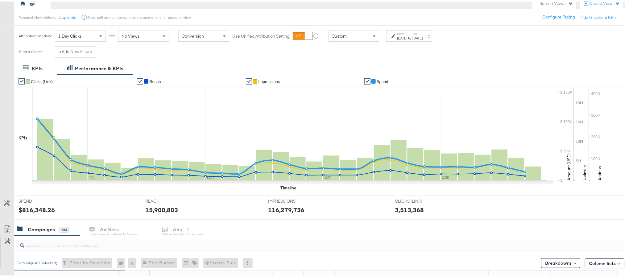
click at [30, 210] on div "$816,348.26" at bounding box center [37, 208] width 36 height 9
copy div "816,348.26"
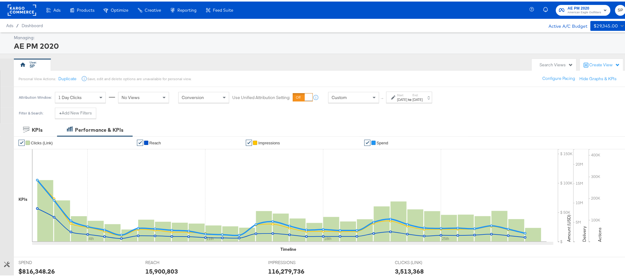
click at [22, 8] on rect at bounding box center [22, 8] width 28 height 11
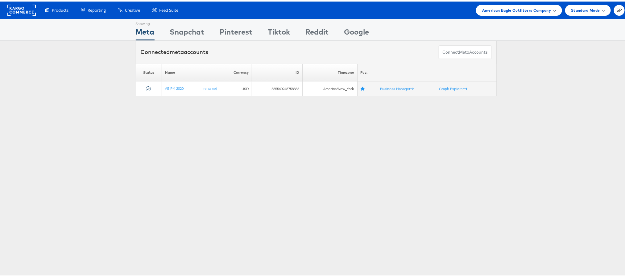
click at [503, 8] on span "American Eagle Outfitters Company" at bounding box center [516, 9] width 69 height 6
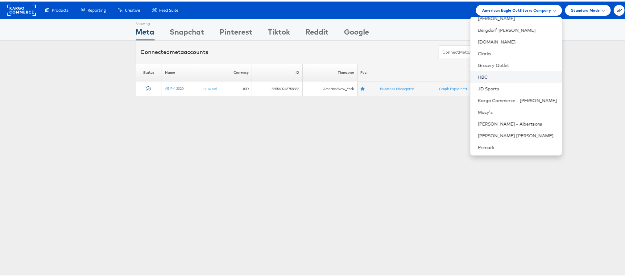
scroll to position [76, 0]
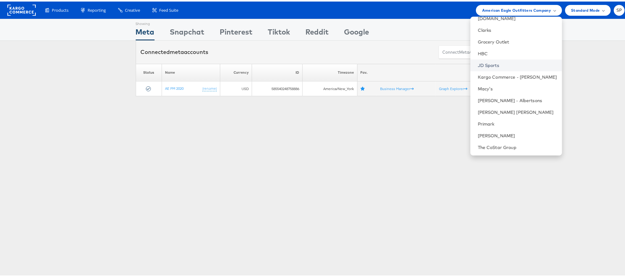
click at [487, 61] on link "JD Sports" at bounding box center [517, 64] width 79 height 6
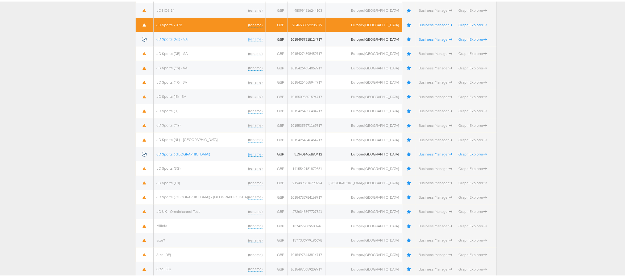
scroll to position [162, 0]
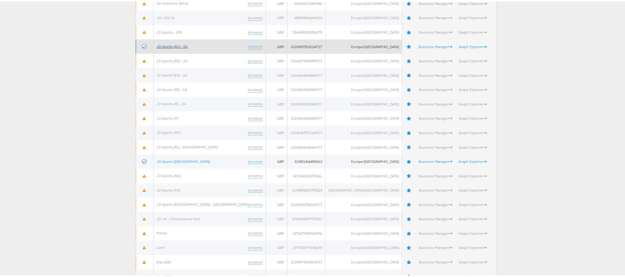
click at [181, 43] on link "JD Sports (AU) - SA" at bounding box center [172, 45] width 31 height 5
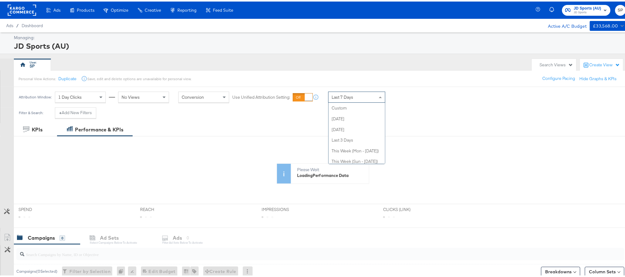
click at [373, 97] on div "Last 7 Days" at bounding box center [356, 95] width 56 height 10
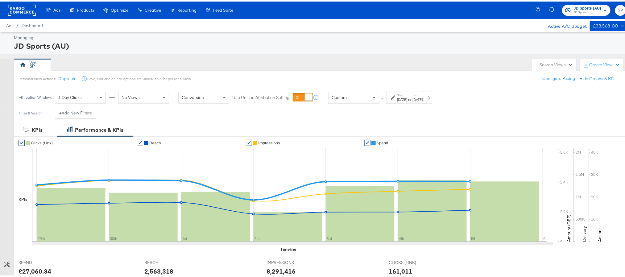
click at [407, 98] on div "[DATE]" at bounding box center [402, 98] width 10 height 5
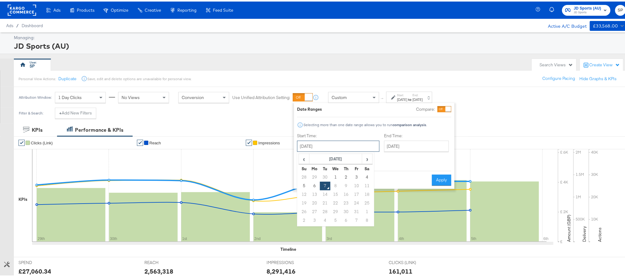
click at [341, 146] on input "[DATE]" at bounding box center [338, 144] width 82 height 11
click at [307, 157] on span "‹" at bounding box center [304, 157] width 10 height 9
click at [327, 176] on td "1" at bounding box center [325, 175] width 10 height 9
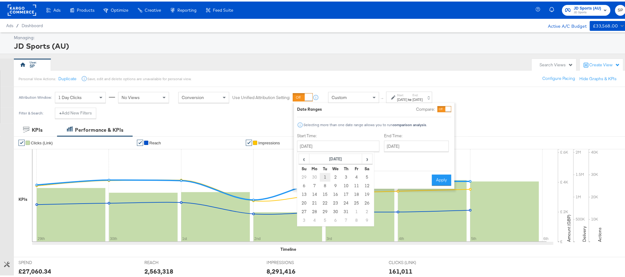
type input "July 1st 2025"
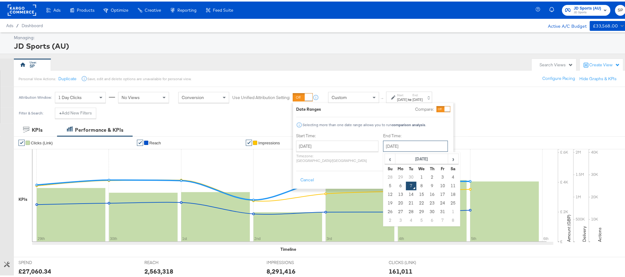
click at [386, 144] on input "October 7th 2025" at bounding box center [415, 144] width 65 height 11
click at [385, 162] on span "‹" at bounding box center [390, 157] width 10 height 9
click at [427, 179] on td "31" at bounding box center [432, 175] width 10 height 9
type input "[DATE]"
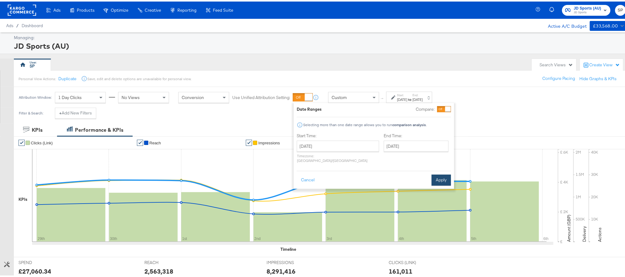
click at [436, 174] on button "Apply" at bounding box center [440, 178] width 19 height 11
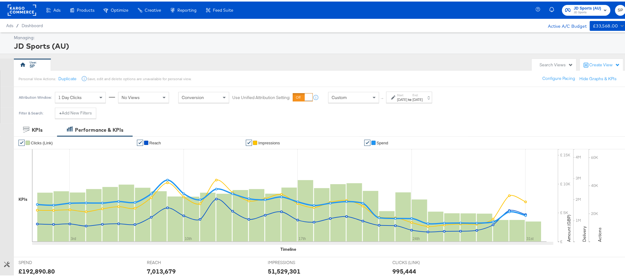
click at [31, 270] on div "£192,890.80" at bounding box center [37, 269] width 36 height 9
copy div "192,890.80"
click at [409, 101] on div "Start: Jul 1st 2025 to End: Jul 31st 2025" at bounding box center [409, 95] width 46 height 11
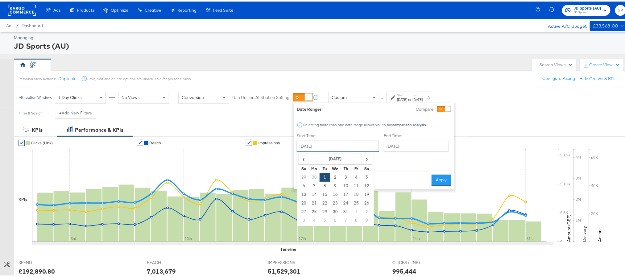
click at [351, 145] on input "[DATE]" at bounding box center [338, 144] width 82 height 11
click at [355, 210] on td "1" at bounding box center [356, 210] width 10 height 9
type input "[DATE]"
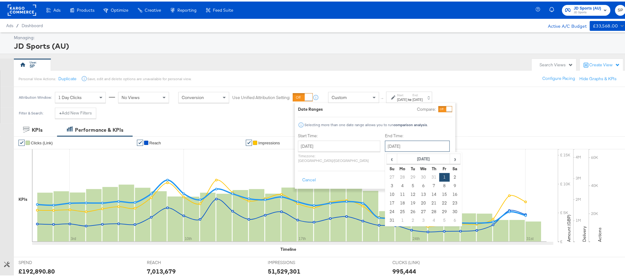
click at [404, 146] on input "[DATE]" at bounding box center [417, 144] width 65 height 11
click at [387, 217] on td "31" at bounding box center [392, 219] width 10 height 9
type input "[DATE]"
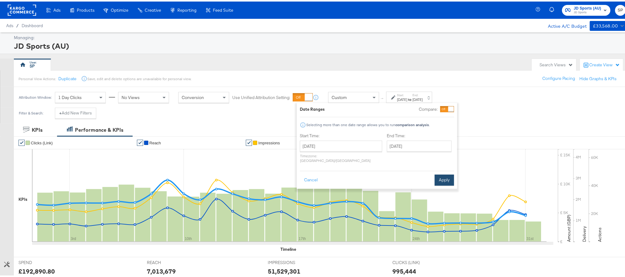
click at [437, 173] on button "Apply" at bounding box center [443, 178] width 19 height 11
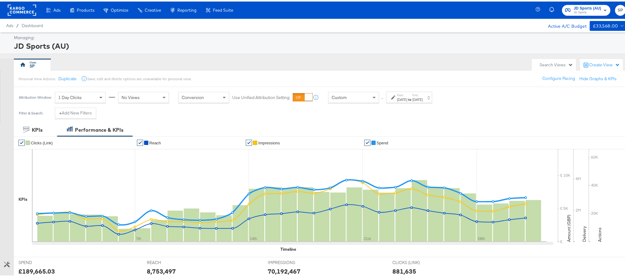
click at [34, 271] on div "£189,665.03" at bounding box center [37, 269] width 36 height 9
copy div "189,665.03"
click at [402, 95] on label "Start:" at bounding box center [402, 94] width 10 height 4
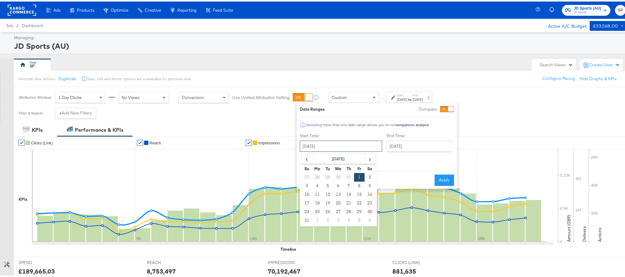
click at [348, 145] on input "[DATE]" at bounding box center [341, 144] width 82 height 11
click at [316, 220] on td "1" at bounding box center [317, 219] width 10 height 9
type input "[DATE]"
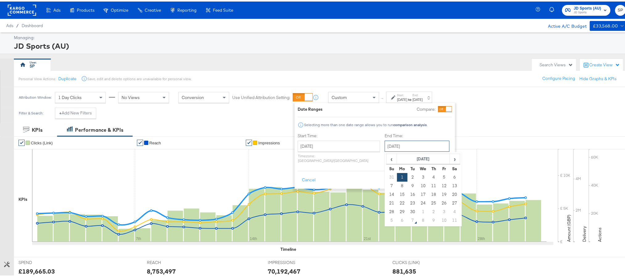
click at [392, 144] on input "[DATE]" at bounding box center [417, 144] width 65 height 11
click at [407, 209] on td "30" at bounding box center [412, 210] width 10 height 9
type input "[DATE]"
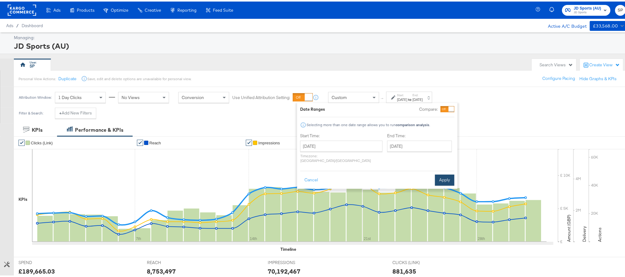
click at [441, 174] on button "Apply" at bounding box center [444, 178] width 19 height 11
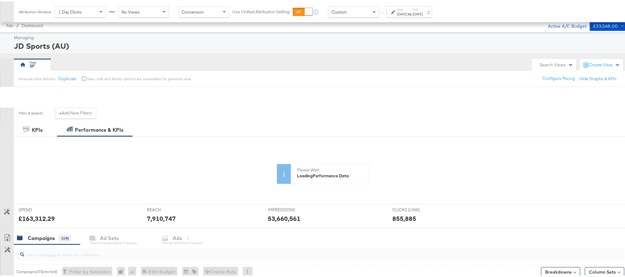
scroll to position [116, 0]
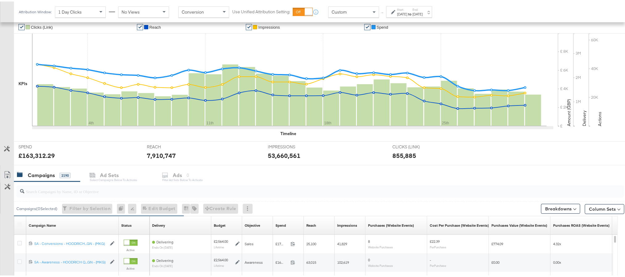
click at [37, 151] on div "£163,312.29" at bounding box center [37, 154] width 36 height 9
copy div "163,312.29"
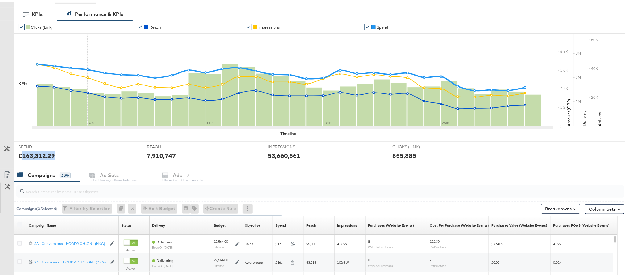
scroll to position [0, 0]
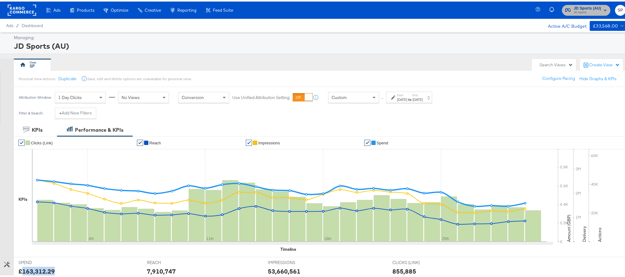
click at [575, 10] on span "JD Sports" at bounding box center [587, 11] width 27 height 5
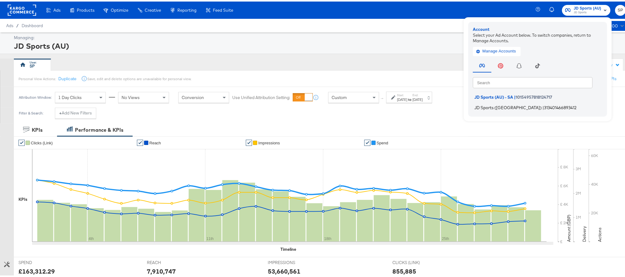
click at [489, 106] on span "JD Sports (NZ)" at bounding box center [507, 105] width 67 height 5
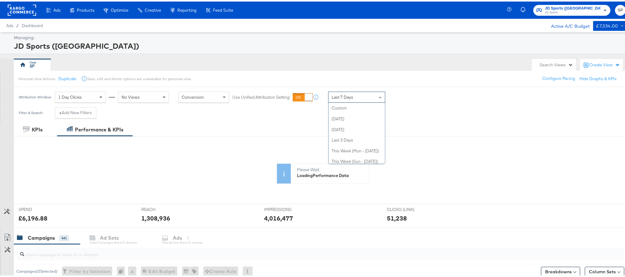
click at [359, 94] on div "Last 7 Days" at bounding box center [356, 95] width 56 height 10
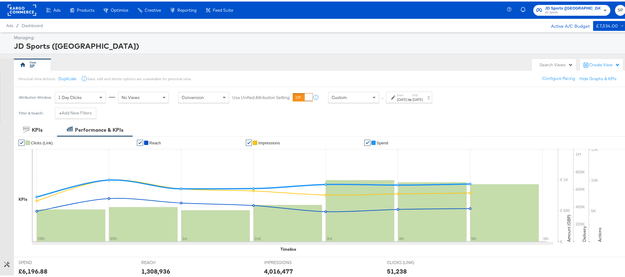
click at [418, 95] on div "Start: [DATE] to End: [DATE]" at bounding box center [410, 96] width 26 height 9
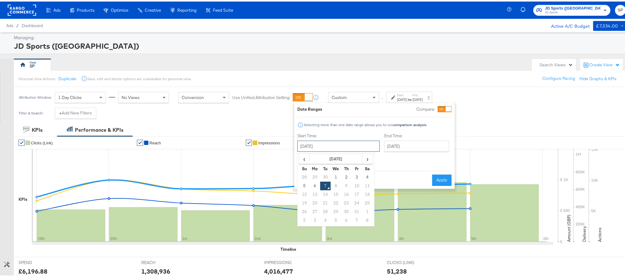
click at [349, 147] on input "[DATE]" at bounding box center [338, 144] width 82 height 11
click at [305, 158] on span "‹" at bounding box center [304, 157] width 10 height 9
click at [326, 173] on td "1" at bounding box center [325, 175] width 10 height 9
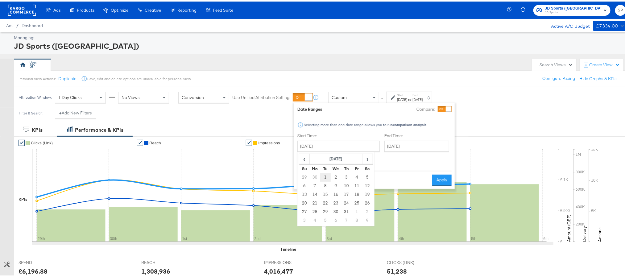
type input "July 1st 2025"
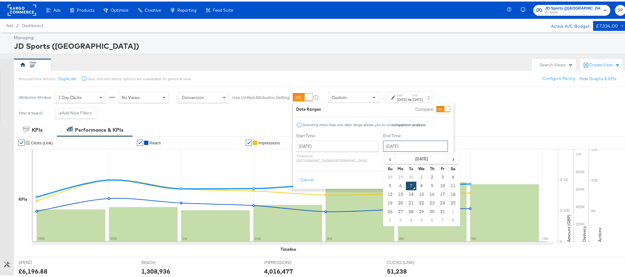
click at [388, 144] on input "October 7th 2025" at bounding box center [415, 144] width 65 height 11
click at [437, 210] on td "31" at bounding box center [442, 210] width 10 height 9
click at [395, 146] on input "October 31st 2025" at bounding box center [417, 144] width 65 height 11
click at [387, 158] on span "‹" at bounding box center [392, 157] width 10 height 9
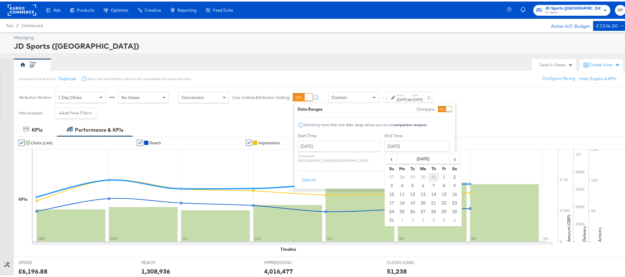
click at [428, 177] on td "31" at bounding box center [433, 175] width 10 height 9
type input "July 31st 2025"
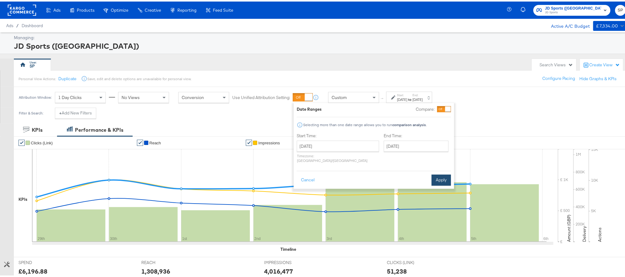
click at [436, 173] on button "Apply" at bounding box center [440, 178] width 19 height 11
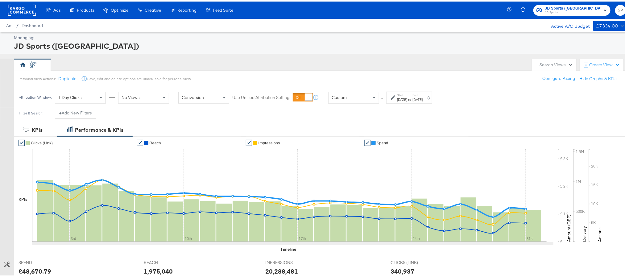
click at [39, 269] on div "£48,670.79" at bounding box center [35, 269] width 33 height 9
copy div "48,670.79"
click at [421, 95] on div "Start: Jul 1st 2025 to End: Jul 31st 2025" at bounding box center [410, 96] width 26 height 9
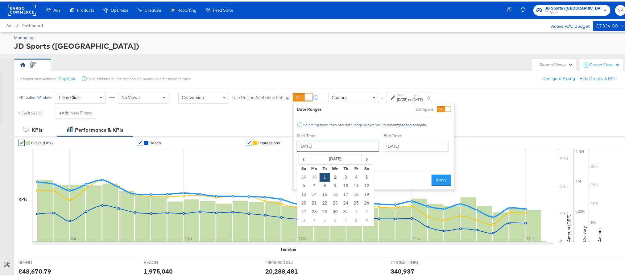
click at [308, 144] on input "[DATE]" at bounding box center [338, 144] width 82 height 11
click at [352, 209] on td "1" at bounding box center [356, 210] width 10 height 9
type input "[DATE]"
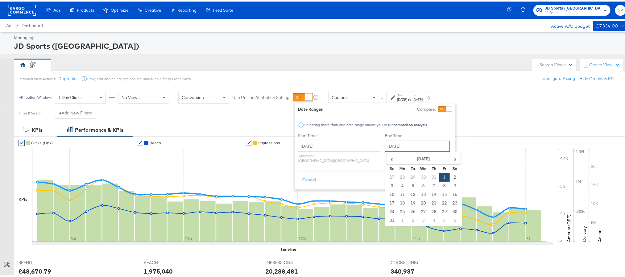
click at [401, 146] on input "[DATE]" at bounding box center [417, 144] width 65 height 11
click at [387, 219] on td "31" at bounding box center [392, 219] width 10 height 9
type input "[DATE]"
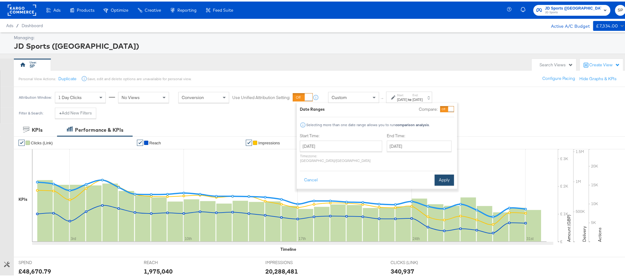
click at [438, 176] on button "Apply" at bounding box center [443, 178] width 19 height 11
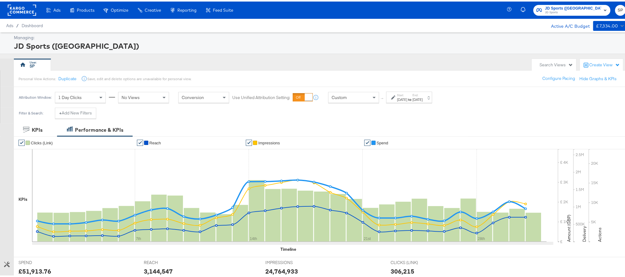
click at [32, 270] on div "£51,913.76" at bounding box center [35, 269] width 33 height 9
copy div "51,913.76"
click at [422, 97] on div "[DATE]" at bounding box center [417, 98] width 10 height 5
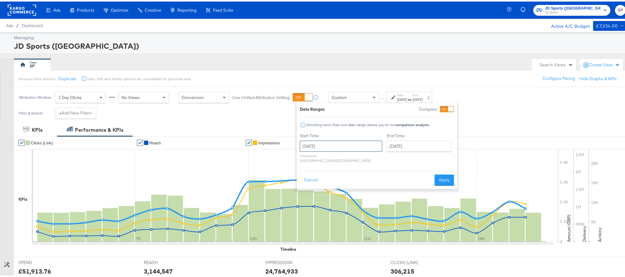
click at [331, 146] on input "[DATE]" at bounding box center [341, 144] width 82 height 11
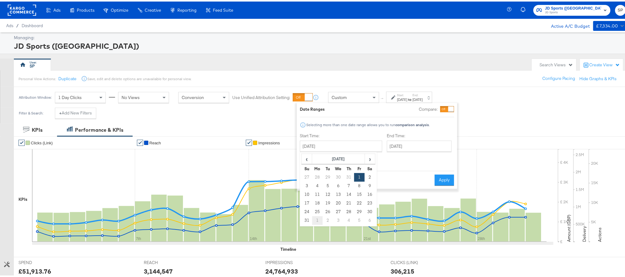
click at [319, 216] on td "1" at bounding box center [317, 219] width 10 height 9
type input "[DATE]"
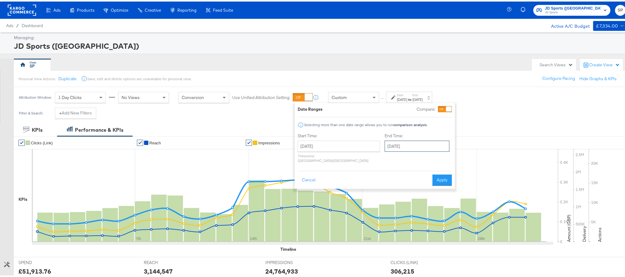
click at [399, 148] on input "[DATE]" at bounding box center [417, 144] width 65 height 11
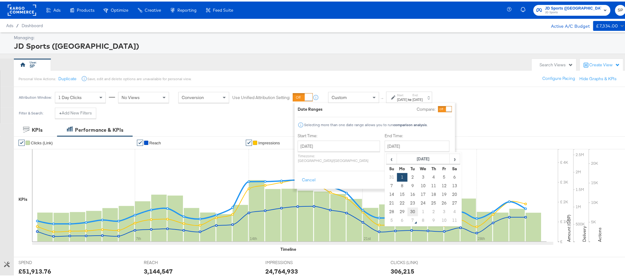
click at [407, 213] on td "30" at bounding box center [412, 210] width 10 height 9
type input "[DATE]"
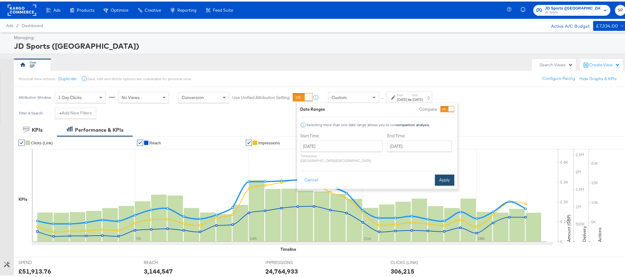
click at [453, 175] on button "Apply" at bounding box center [444, 178] width 19 height 11
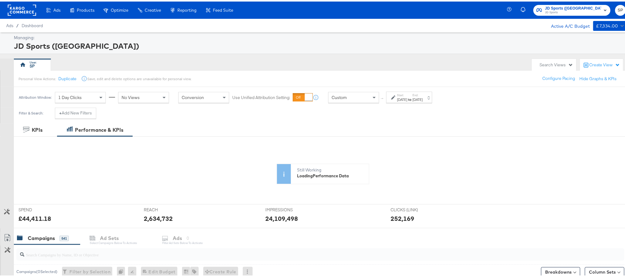
click at [39, 218] on rect at bounding box center [44, 225] width 15 height 29
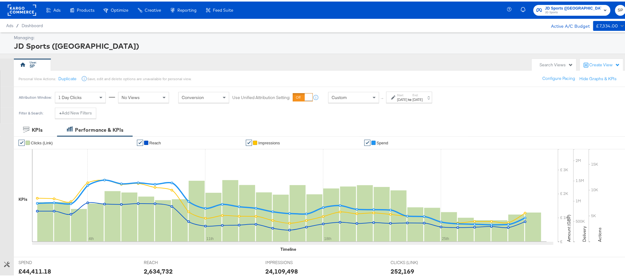
click at [36, 274] on div "£44,411.18" at bounding box center [35, 269] width 33 height 9
copy div "44,411.18"
click at [10, 7] on rect at bounding box center [22, 8] width 28 height 11
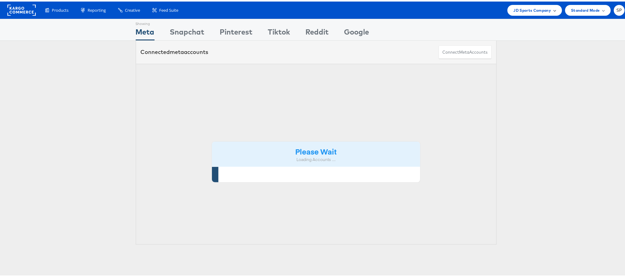
click at [544, 10] on div "JD Sports Company" at bounding box center [534, 9] width 42 height 6
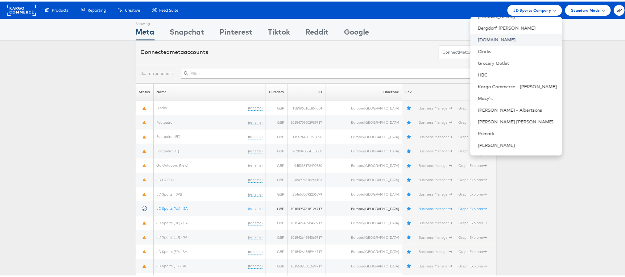
scroll to position [67, 0]
click at [507, 83] on link "Kargo Commerce - [PERSON_NAME]" at bounding box center [517, 85] width 79 height 6
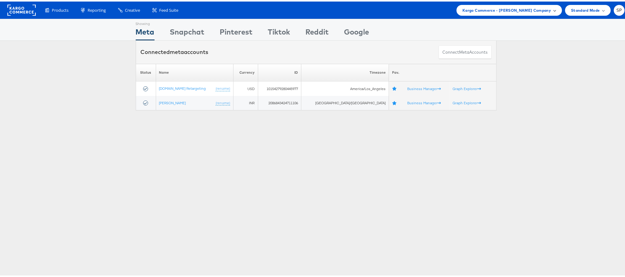
click at [527, 10] on span "Kargo Commerce - [PERSON_NAME] Company" at bounding box center [507, 9] width 88 height 6
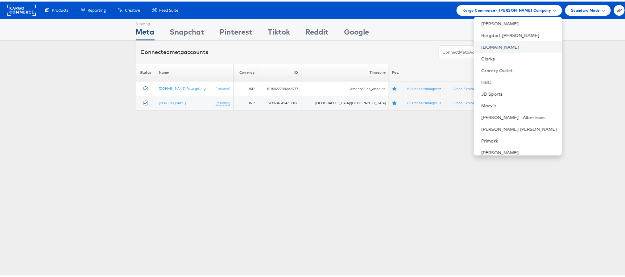
scroll to position [60, 0]
click at [510, 102] on link "Macy's" at bounding box center [519, 103] width 76 height 6
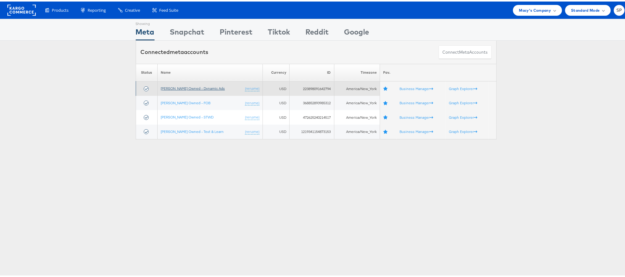
click at [194, 87] on link "[PERSON_NAME] Owned - Dynamic Ads" at bounding box center [193, 86] width 64 height 5
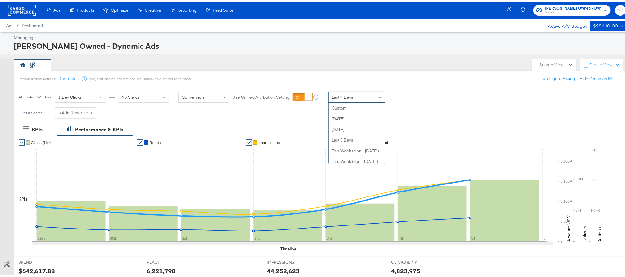
click at [364, 100] on div "Last 7 Days" at bounding box center [356, 95] width 56 height 10
click at [407, 97] on div "[DATE]" at bounding box center [402, 98] width 10 height 5
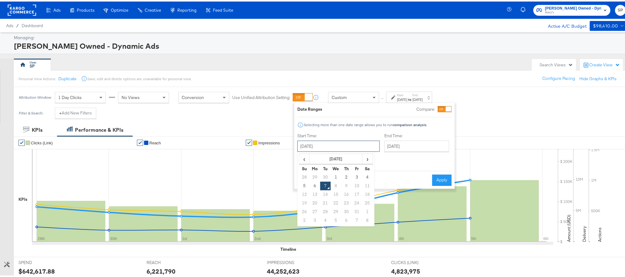
click at [352, 149] on input "[DATE]" at bounding box center [338, 144] width 82 height 11
click at [302, 157] on span "‹" at bounding box center [304, 157] width 10 height 9
click at [325, 178] on td "1" at bounding box center [325, 175] width 10 height 9
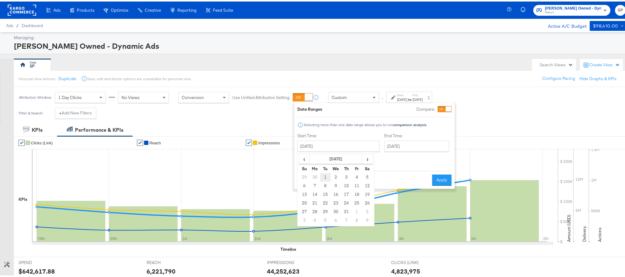
type input "[DATE]"
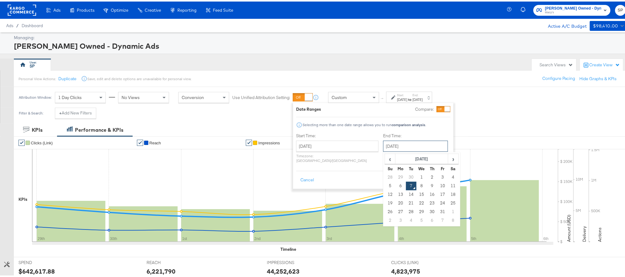
click at [396, 144] on input "[DATE]" at bounding box center [415, 144] width 65 height 11
click at [437, 208] on td "31" at bounding box center [442, 210] width 10 height 9
click at [403, 140] on input "October 31st 2025" at bounding box center [417, 144] width 65 height 11
click at [387, 161] on span "‹" at bounding box center [392, 157] width 10 height 9
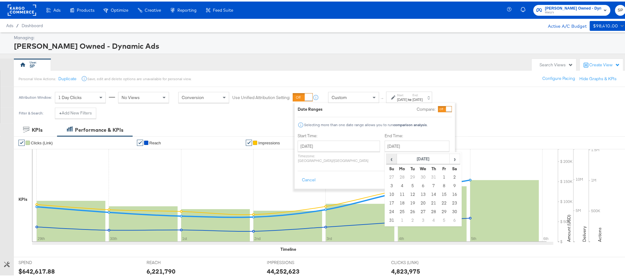
click at [387, 161] on span "‹" at bounding box center [392, 157] width 10 height 9
click at [428, 212] on td "31" at bounding box center [433, 210] width 10 height 9
type input "[DATE]"
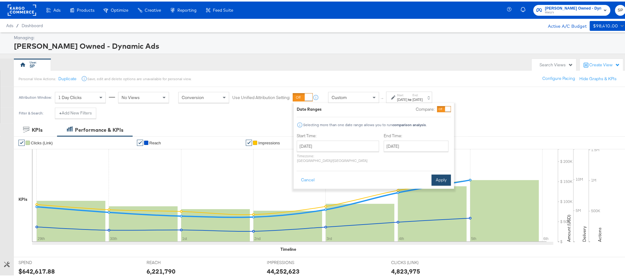
click at [436, 176] on button "Apply" at bounding box center [440, 178] width 19 height 11
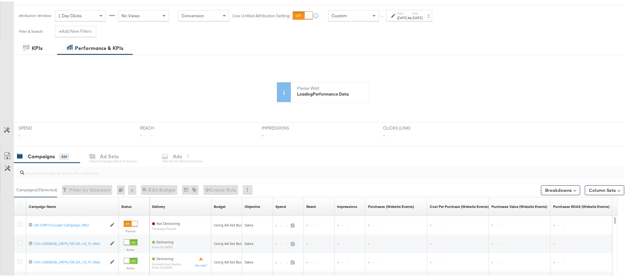
scroll to position [82, 0]
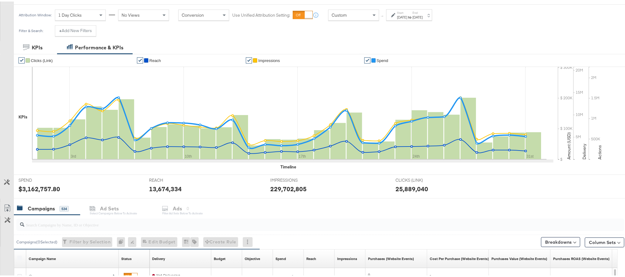
click at [35, 187] on div "$3,162,757.80" at bounding box center [40, 187] width 42 height 9
copy div "3,162,757.80"
click at [407, 17] on div "Jul 1st 2025" at bounding box center [402, 15] width 10 height 5
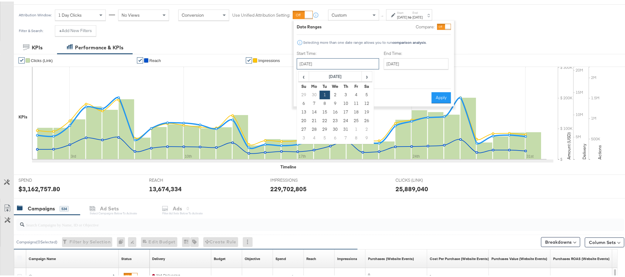
click at [343, 60] on input "July 1st 2025" at bounding box center [338, 62] width 82 height 11
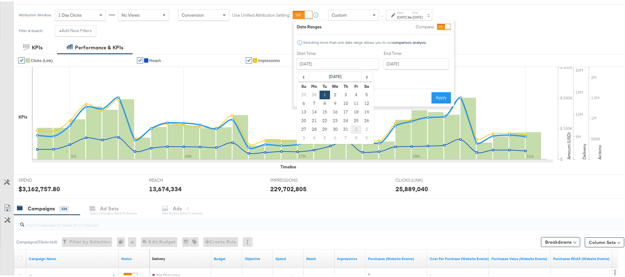
click at [353, 127] on td "1" at bounding box center [356, 128] width 10 height 9
type input "August 1st 2025"
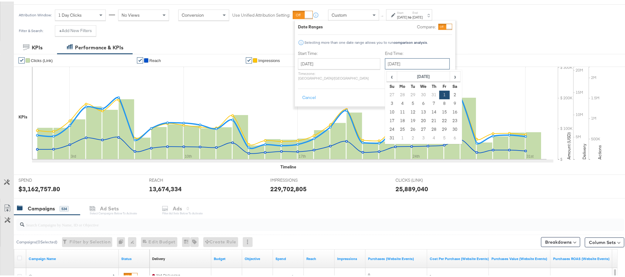
click at [407, 65] on input "August 1st 2025" at bounding box center [417, 62] width 65 height 11
click at [387, 134] on td "31" at bounding box center [392, 136] width 10 height 9
type input "August 31st 2025"
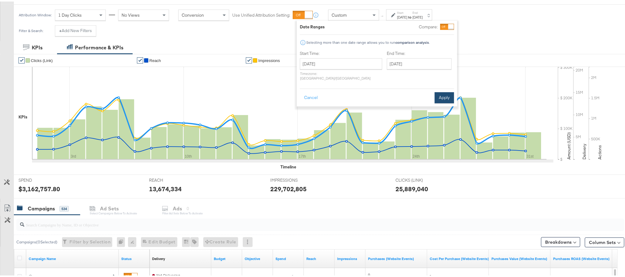
click at [437, 93] on button "Apply" at bounding box center [443, 96] width 19 height 11
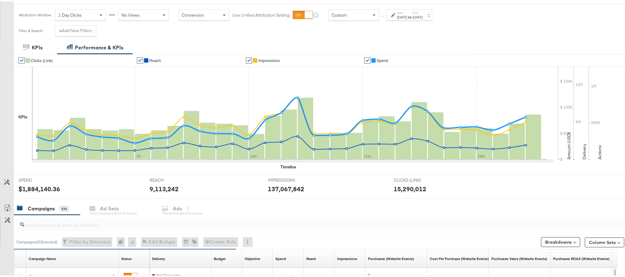
click at [46, 191] on div "$1,884,140.36" at bounding box center [40, 187] width 42 height 9
copy div "1,884,140.36"
click at [422, 13] on label "End:" at bounding box center [417, 11] width 10 height 4
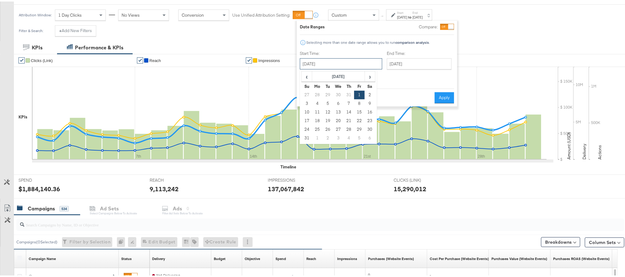
click at [333, 60] on input "[DATE]" at bounding box center [341, 62] width 82 height 11
click at [315, 136] on td "1" at bounding box center [317, 136] width 10 height 9
type input "[DATE]"
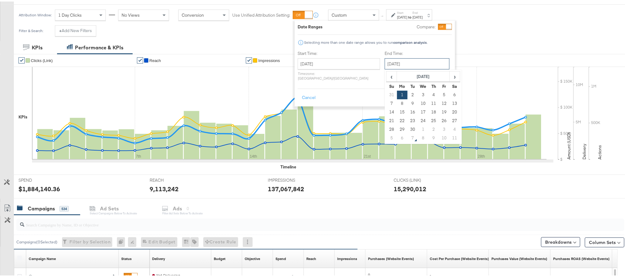
click at [397, 63] on input "[DATE]" at bounding box center [417, 62] width 65 height 11
click at [407, 130] on td "30" at bounding box center [412, 128] width 10 height 9
type input "[DATE]"
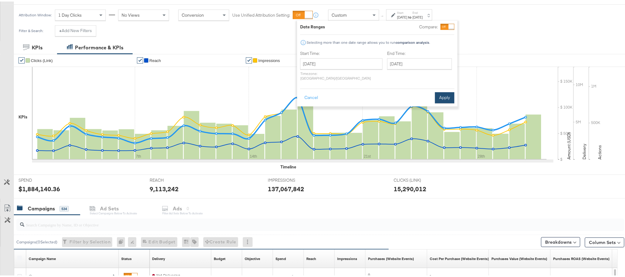
click at [437, 92] on button "Apply" at bounding box center [444, 96] width 19 height 11
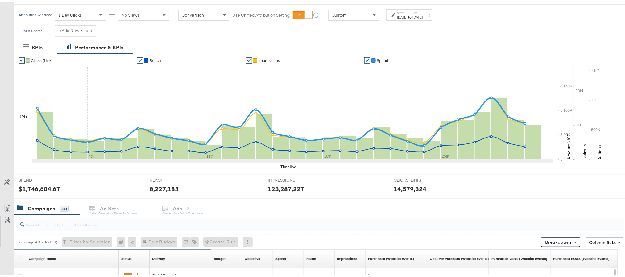
click at [38, 187] on div "$1,746,604.67" at bounding box center [40, 187] width 42 height 9
copy div "1,746,604.67"
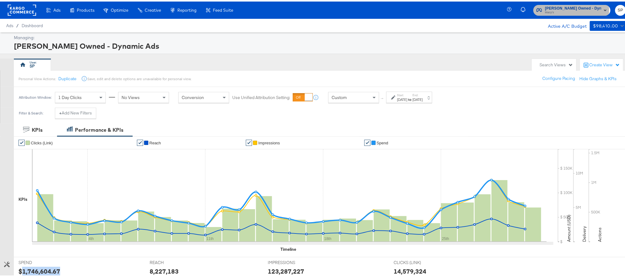
click at [554, 8] on span "Macy's Owned - Dynamic Ads" at bounding box center [573, 7] width 56 height 6
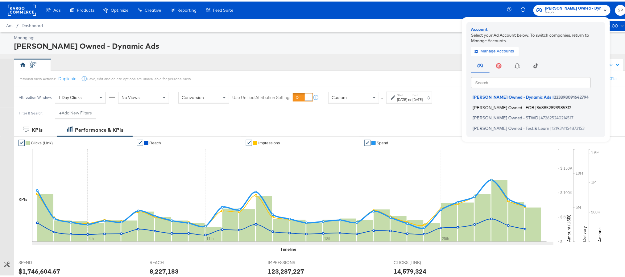
click at [486, 104] on span "Macy's Owned - FOB" at bounding box center [503, 105] width 62 height 5
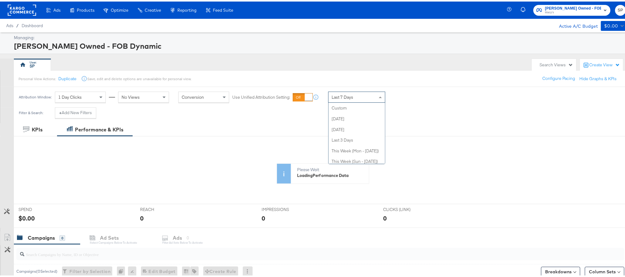
click at [359, 97] on div "Last 7 Days" at bounding box center [356, 95] width 56 height 10
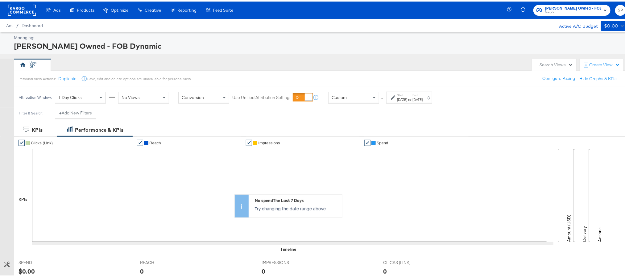
click at [407, 96] on label "Start:" at bounding box center [402, 94] width 10 height 4
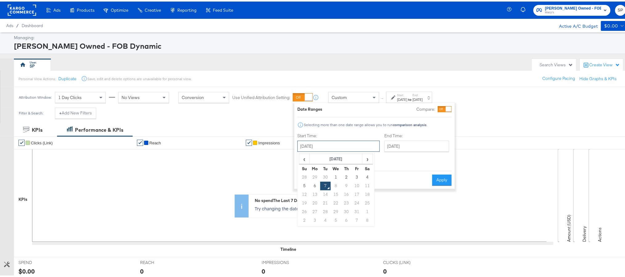
click at [351, 145] on input "[DATE]" at bounding box center [338, 144] width 82 height 11
click at [306, 158] on span "‹" at bounding box center [304, 157] width 10 height 9
click at [324, 176] on td "1" at bounding box center [325, 175] width 10 height 9
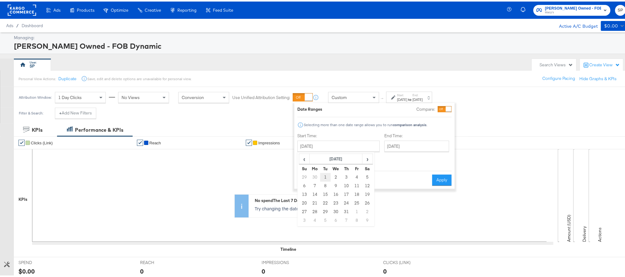
type input "[DATE]"
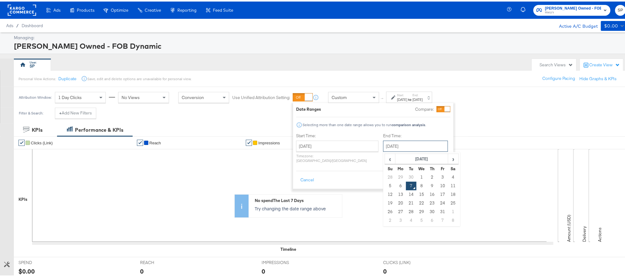
click at [391, 146] on input "October 7th 2025" at bounding box center [415, 144] width 65 height 11
click at [437, 208] on td "31" at bounding box center [442, 210] width 10 height 9
click at [385, 147] on input "October 31st 2025" at bounding box center [417, 144] width 65 height 11
click at [387, 158] on span "‹" at bounding box center [392, 157] width 10 height 9
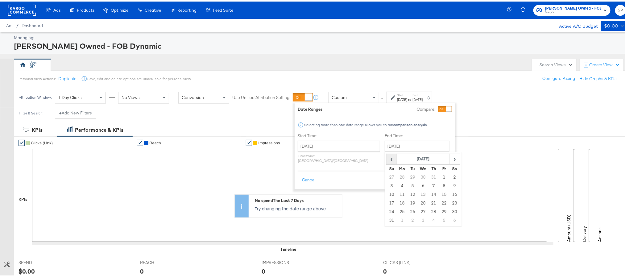
click at [387, 158] on span "‹" at bounding box center [392, 157] width 10 height 9
click at [428, 209] on td "31" at bounding box center [433, 210] width 10 height 9
type input "[DATE]"
click at [440, 175] on button "Apply" at bounding box center [440, 178] width 19 height 11
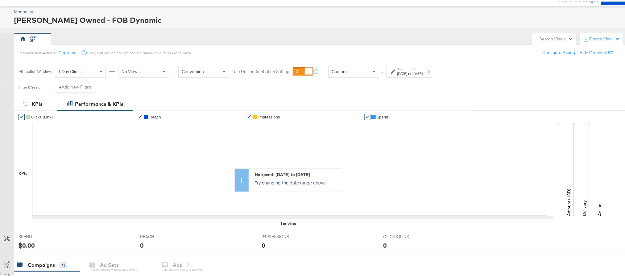
scroll to position [25, 0]
click at [422, 72] on div "[DATE]" at bounding box center [417, 72] width 10 height 5
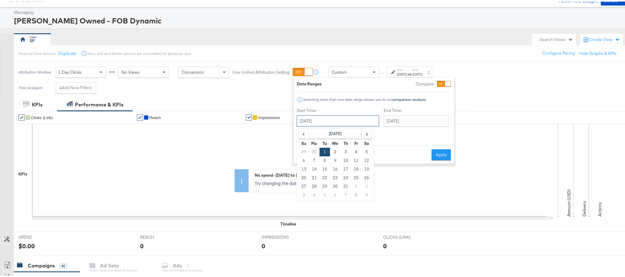
click at [337, 120] on input "[DATE]" at bounding box center [338, 119] width 82 height 11
click at [356, 186] on td "1" at bounding box center [356, 185] width 10 height 9
type input "[DATE]"
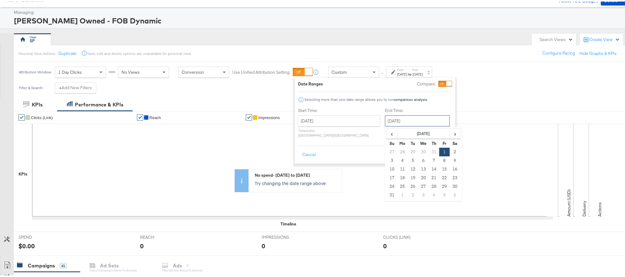
click at [403, 122] on input "August 1st 2025" at bounding box center [417, 119] width 65 height 11
click at [387, 193] on td "31" at bounding box center [392, 193] width 10 height 9
type input "August 31st 2025"
click at [448, 148] on button "Apply" at bounding box center [443, 153] width 19 height 11
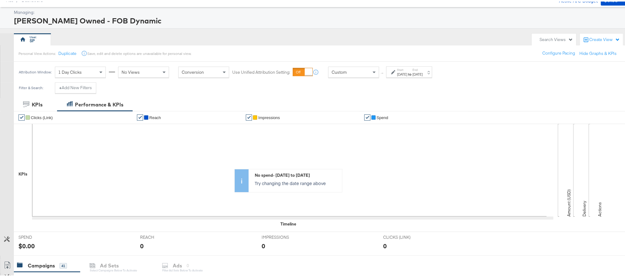
click at [26, 245] on div "$0.00" at bounding box center [27, 244] width 16 height 9
copy div "0.00"
click at [422, 72] on div "Aug 31st 2025" at bounding box center [417, 72] width 10 height 5
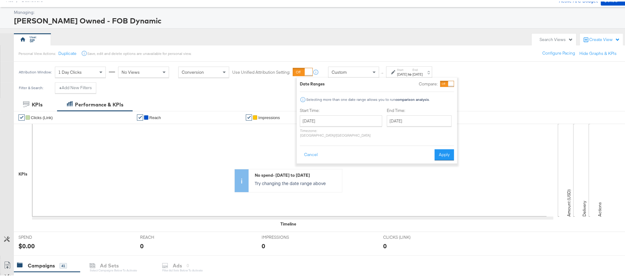
click at [344, 127] on p "Timezone: Asia/Calcutta" at bounding box center [341, 131] width 82 height 9
click at [349, 121] on input "August 1st 2025" at bounding box center [341, 119] width 82 height 11
click at [318, 196] on td "1" at bounding box center [317, 193] width 10 height 9
type input "September 1st 2025"
click at [408, 120] on input "September 1st 2025" at bounding box center [417, 119] width 65 height 11
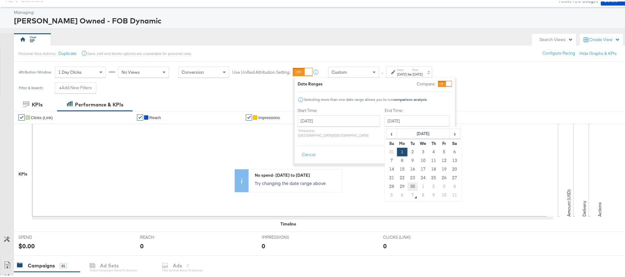
click at [407, 188] on td "30" at bounding box center [412, 185] width 10 height 9
type input "September 30th 2025"
click at [448, 148] on button "Apply" at bounding box center [444, 153] width 19 height 11
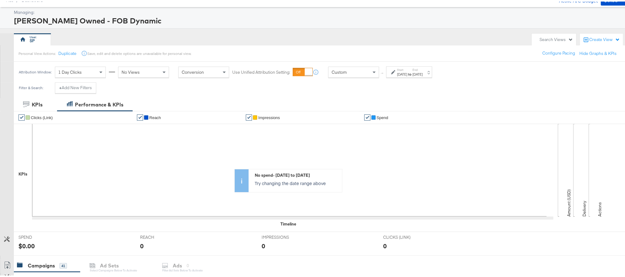
scroll to position [0, 0]
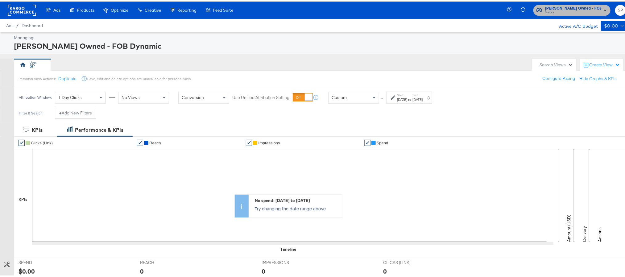
click at [578, 12] on span "Macy's" at bounding box center [573, 11] width 56 height 5
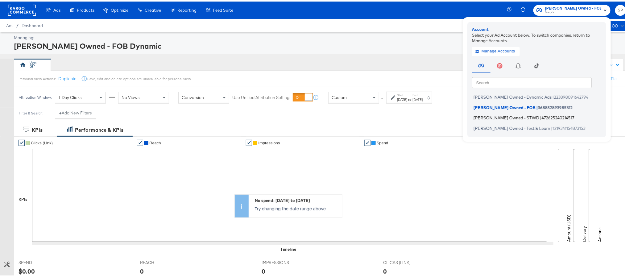
click at [491, 116] on span "Macy's Owned - STWD" at bounding box center [506, 116] width 66 height 5
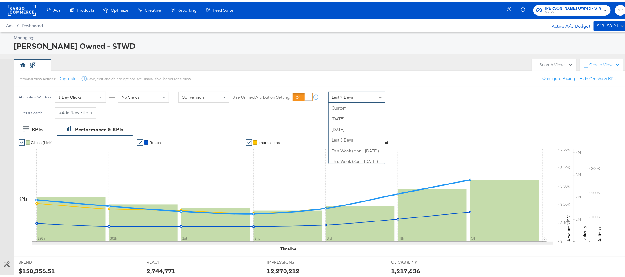
click at [356, 95] on div "Last 7 Days" at bounding box center [356, 95] width 56 height 10
click at [405, 97] on div "[DATE]" at bounding box center [402, 98] width 10 height 5
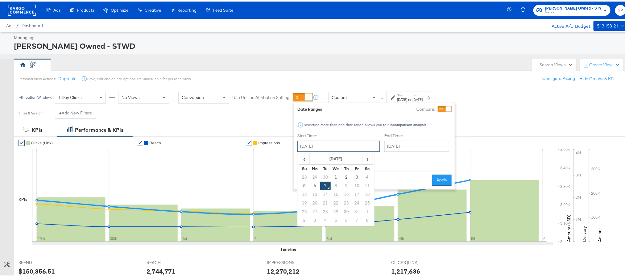
click at [326, 146] on input "[DATE]" at bounding box center [338, 144] width 82 height 11
click at [307, 160] on span "‹" at bounding box center [304, 157] width 10 height 9
click at [325, 178] on td "1" at bounding box center [325, 175] width 10 height 9
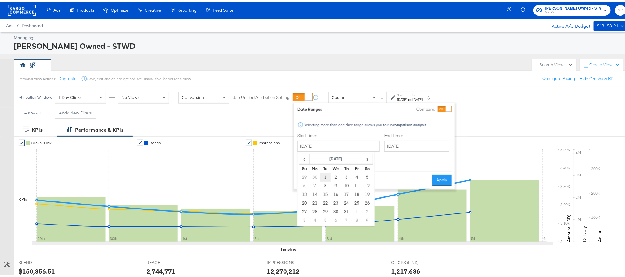
type input "[DATE]"
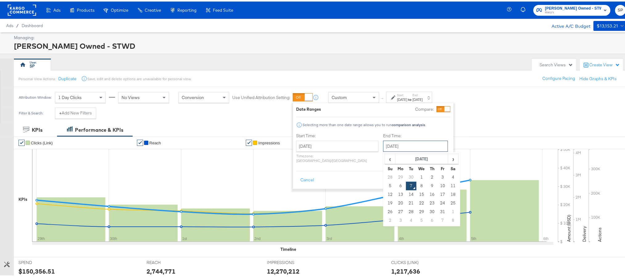
click at [393, 143] on input "[DATE]" at bounding box center [415, 144] width 65 height 11
click at [385, 159] on span "‹" at bounding box center [390, 157] width 10 height 9
click at [427, 209] on td "31" at bounding box center [432, 210] width 10 height 9
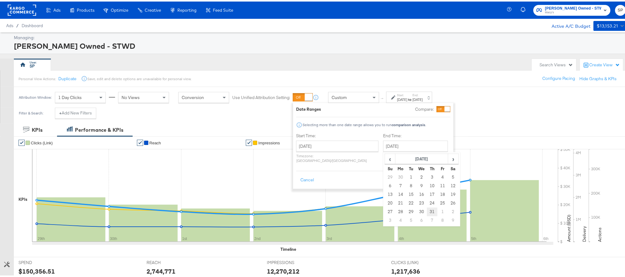
type input "[DATE]"
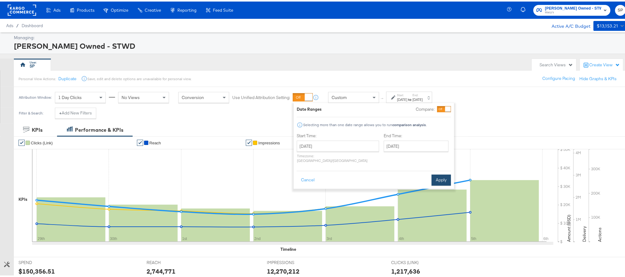
click at [439, 175] on button "Apply" at bounding box center [440, 178] width 19 height 11
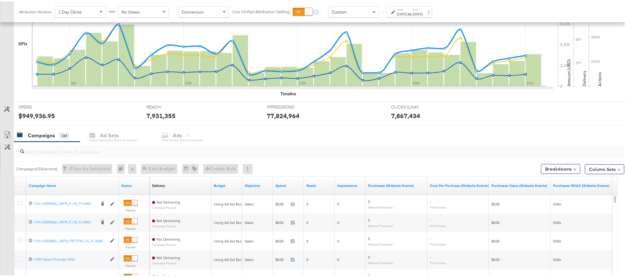
scroll to position [208, 0]
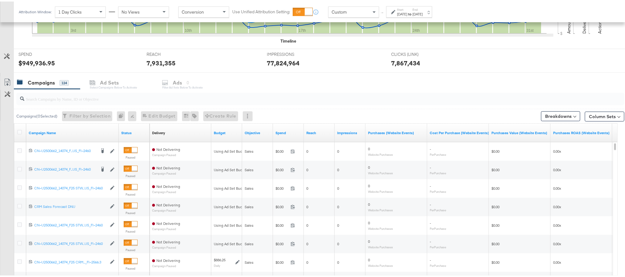
click at [38, 62] on div "$949,936.95" at bounding box center [37, 61] width 36 height 9
copy div "949,936.95"
click at [407, 6] on label "Start:" at bounding box center [402, 8] width 10 height 4
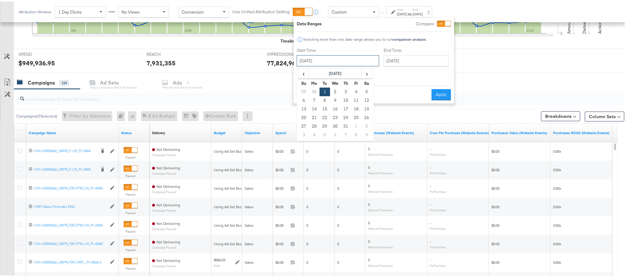
click at [352, 57] on input "[DATE]" at bounding box center [338, 59] width 82 height 11
click at [351, 124] on td "1" at bounding box center [356, 125] width 10 height 9
type input "[DATE]"
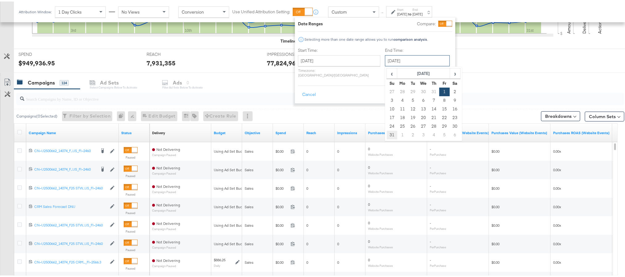
drag, startPoint x: 400, startPoint y: 62, endPoint x: 372, endPoint y: 135, distance: 78.3
click at [385, 65] on div "August 1st 2025 ‹ August 2025 › Su Mo Tu We Th Fr Sa 27 28 29 30 31 1 2 3 4 5 6…" at bounding box center [417, 59] width 65 height 11
click at [387, 135] on td "31" at bounding box center [392, 133] width 10 height 9
type input "[DATE]"
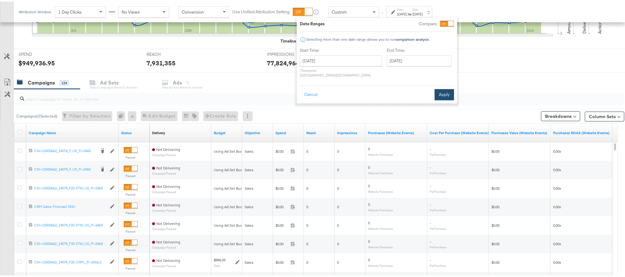
click at [437, 90] on button "Apply" at bounding box center [443, 93] width 19 height 11
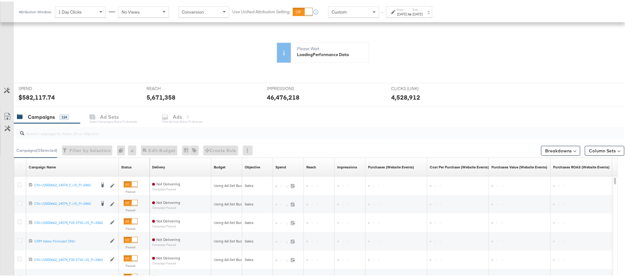
scroll to position [155, 0]
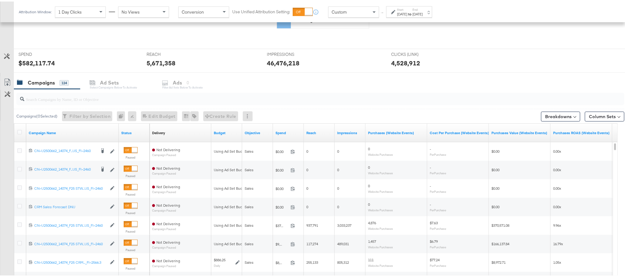
click at [40, 62] on icon at bounding box center [281, 48] width 488 height 51
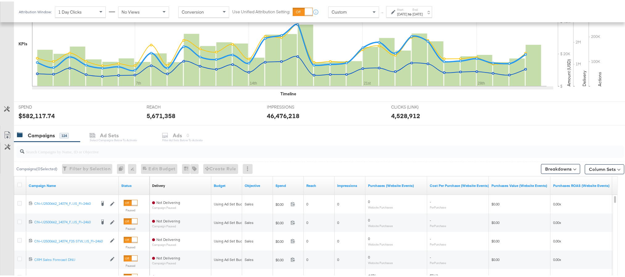
scroll to position [208, 0]
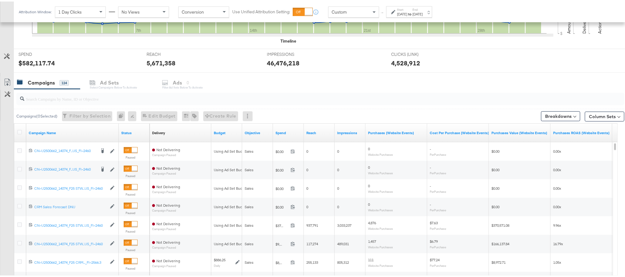
click at [38, 65] on div "$582,117.74" at bounding box center [37, 61] width 36 height 9
copy div "582,117.74"
click at [422, 14] on div "[DATE]" at bounding box center [417, 12] width 10 height 5
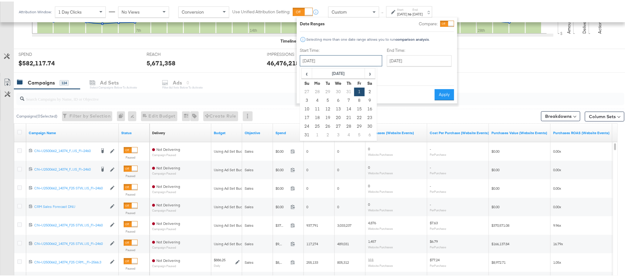
click at [353, 56] on input "[DATE]" at bounding box center [341, 59] width 82 height 11
click at [317, 136] on td "1" at bounding box center [317, 133] width 10 height 9
type input "[DATE]"
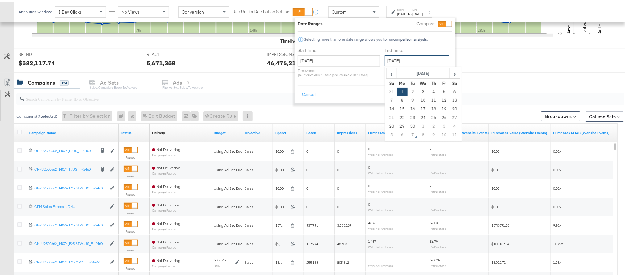
click at [395, 58] on input "[DATE]" at bounding box center [417, 59] width 65 height 11
click at [407, 122] on td "30" at bounding box center [412, 125] width 10 height 9
type input "[DATE]"
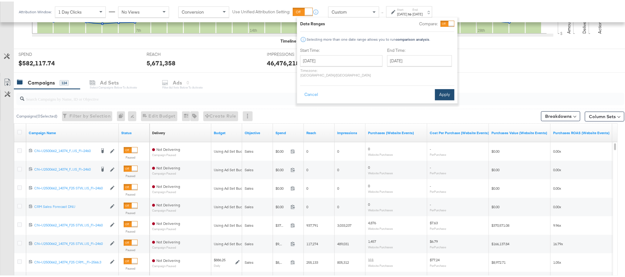
click at [442, 88] on button "Apply" at bounding box center [444, 93] width 19 height 11
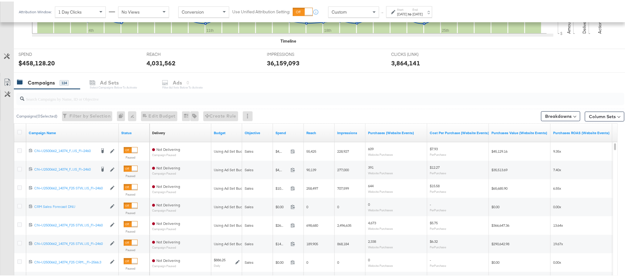
click at [42, 61] on div "$458,128.20" at bounding box center [37, 61] width 36 height 9
copy div "458,128.20"
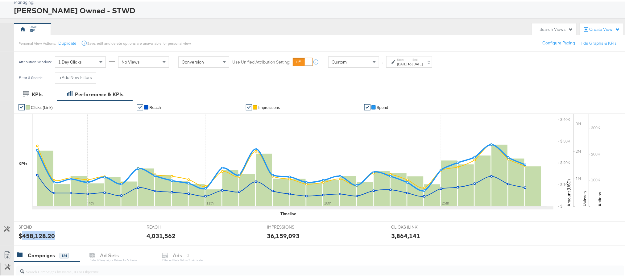
scroll to position [0, 0]
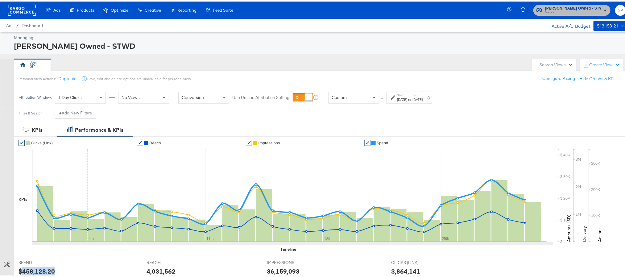
click at [581, 12] on span "Macy's" at bounding box center [573, 11] width 56 height 5
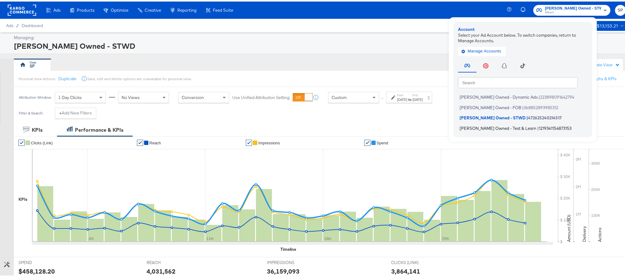
click at [498, 129] on li "Macy's Owned - Test & Learn | 1219341154873153" at bounding box center [524, 126] width 133 height 9
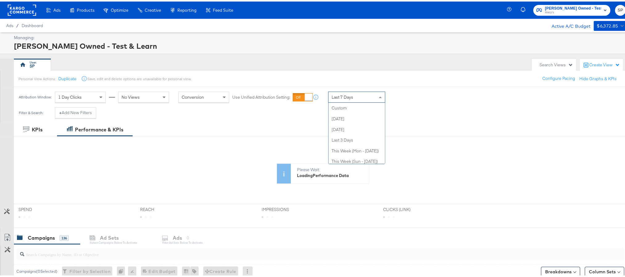
click at [364, 100] on div "Last 7 Days" at bounding box center [356, 95] width 56 height 10
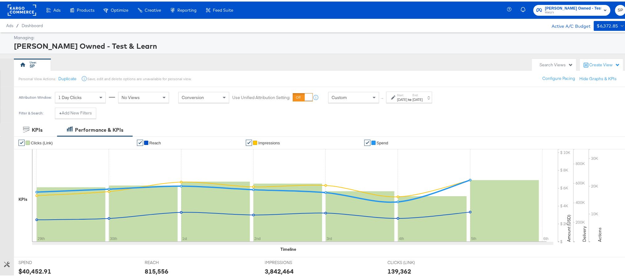
click at [402, 101] on div "Start: [DATE] to End: [DATE]" at bounding box center [409, 95] width 46 height 11
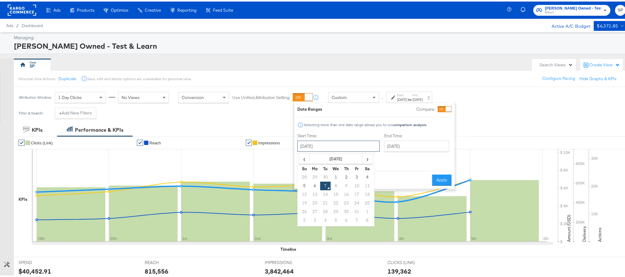
click at [359, 141] on input "[DATE]" at bounding box center [338, 144] width 82 height 11
click at [303, 159] on span "‹" at bounding box center [304, 157] width 10 height 9
click at [327, 179] on td "1" at bounding box center [325, 175] width 10 height 9
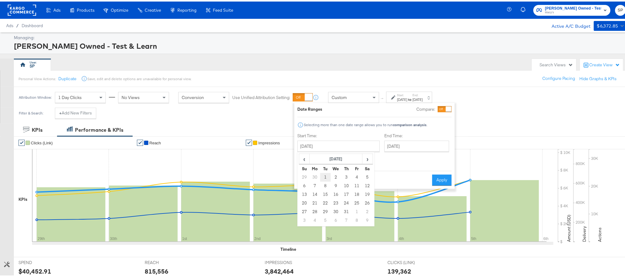
type input "July 1st 2025"
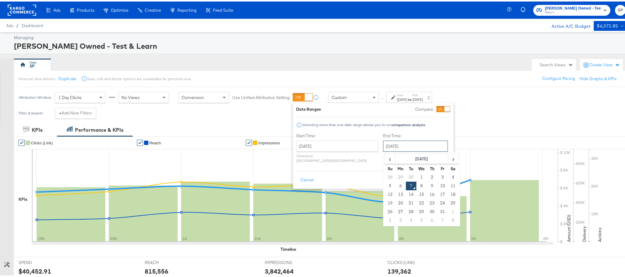
click at [389, 143] on input "October 7th 2025" at bounding box center [415, 144] width 65 height 11
click at [385, 161] on span "‹" at bounding box center [390, 157] width 10 height 9
click at [427, 209] on td "31" at bounding box center [432, 210] width 10 height 9
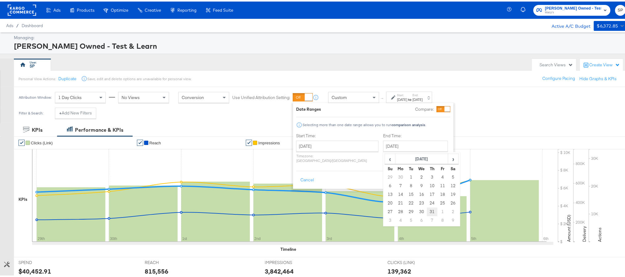
type input "[DATE]"
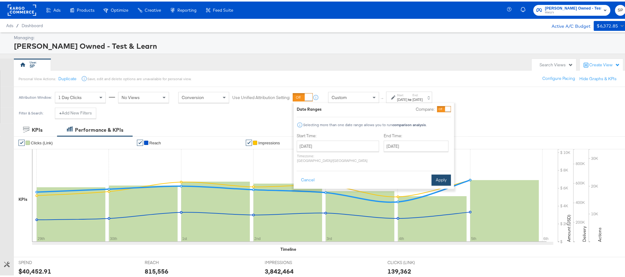
click at [440, 173] on button "Apply" at bounding box center [440, 178] width 19 height 11
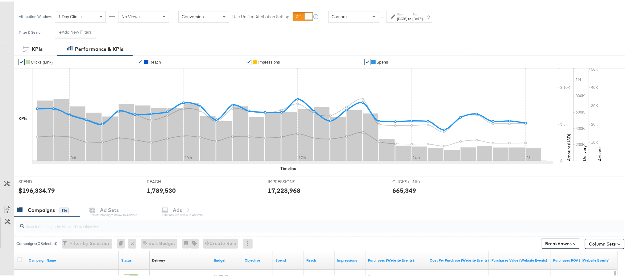
scroll to position [88, 0]
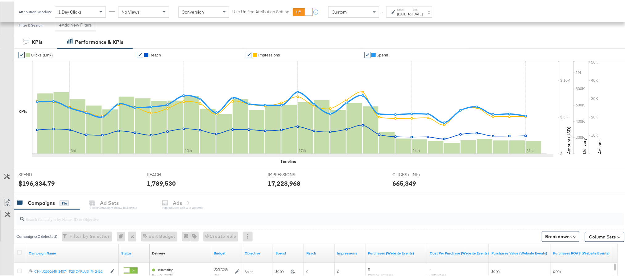
click at [32, 183] on div "$196,334.79" at bounding box center [37, 181] width 36 height 9
copy div "196,334.79"
click at [402, 13] on div "[DATE]" at bounding box center [402, 12] width 10 height 5
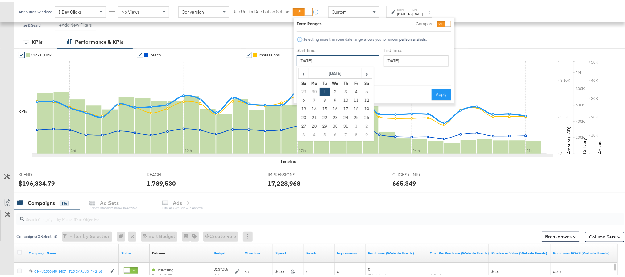
click at [318, 59] on input "[DATE]" at bounding box center [338, 59] width 82 height 11
click at [354, 128] on td "1" at bounding box center [356, 125] width 10 height 9
type input "[DATE]"
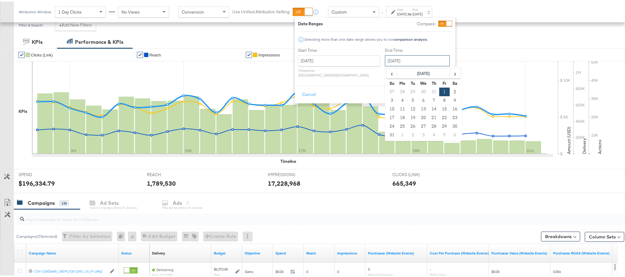
click at [395, 60] on input "[DATE]" at bounding box center [417, 59] width 65 height 11
click at [387, 136] on td "31" at bounding box center [392, 133] width 10 height 9
type input "[DATE]"
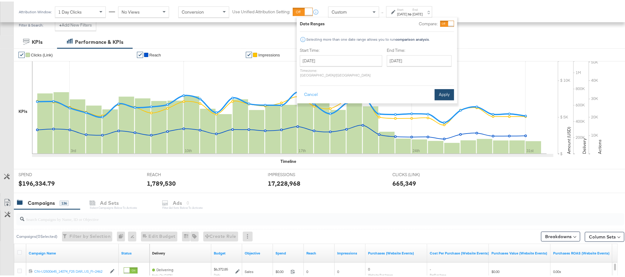
click at [453, 90] on button "Apply" at bounding box center [443, 93] width 19 height 11
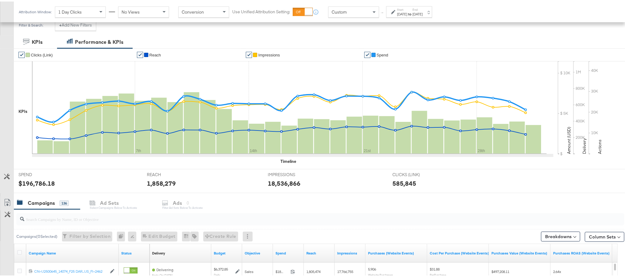
click at [35, 183] on div "$196,786.18" at bounding box center [37, 181] width 36 height 9
copy div "196,786.18"
click at [412, 11] on strong "to" at bounding box center [409, 12] width 5 height 5
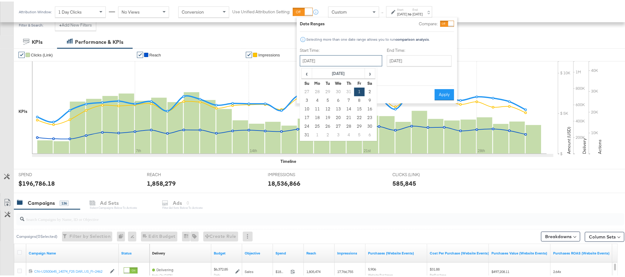
click at [356, 58] on input "August 1st 2025" at bounding box center [341, 59] width 82 height 11
click at [365, 72] on span "›" at bounding box center [370, 71] width 10 height 9
click at [317, 87] on td "1" at bounding box center [317, 90] width 10 height 9
type input "[DATE]"
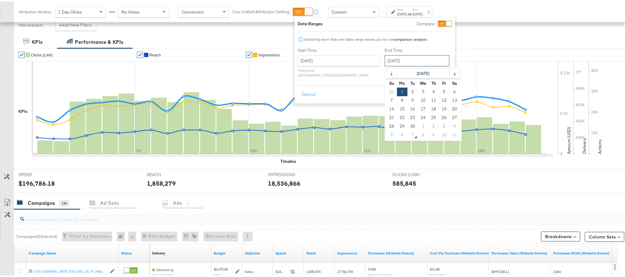
click at [393, 62] on input "[DATE]" at bounding box center [417, 59] width 65 height 11
click at [407, 122] on td "30" at bounding box center [412, 125] width 10 height 9
type input "[DATE]"
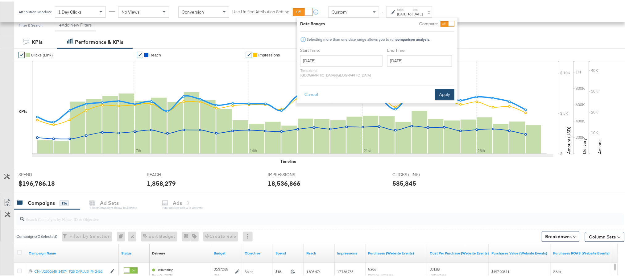
click at [451, 88] on button "Apply" at bounding box center [444, 93] width 19 height 11
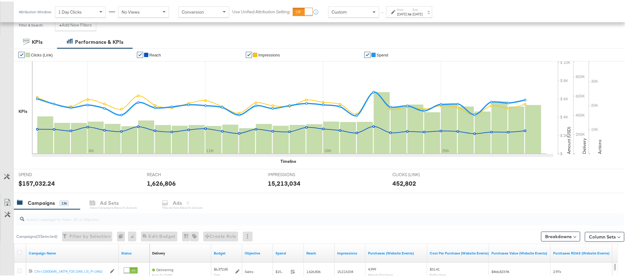
click at [34, 181] on div "$157,032.24" at bounding box center [37, 181] width 36 height 9
copy div "157,032.24"
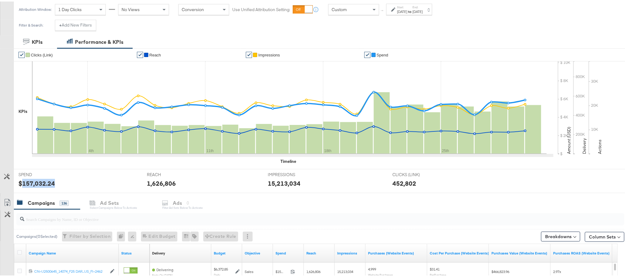
scroll to position [0, 0]
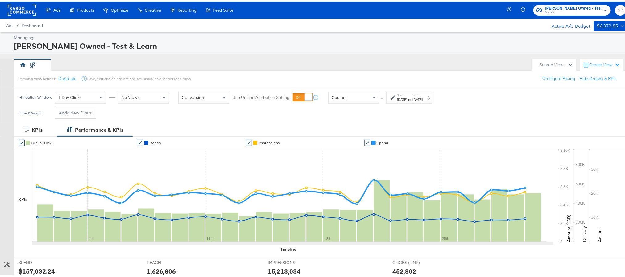
click at [13, 10] on rect at bounding box center [22, 8] width 28 height 11
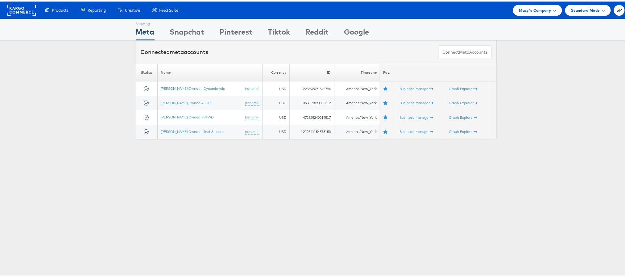
click at [541, 10] on span "Macy's Company" at bounding box center [535, 9] width 32 height 6
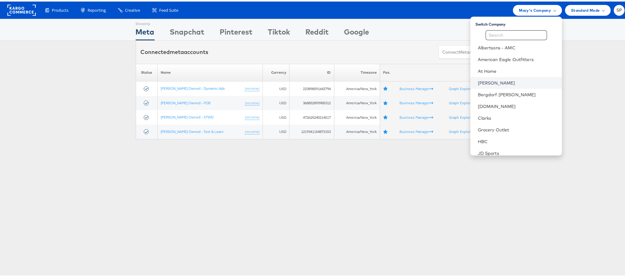
scroll to position [76, 0]
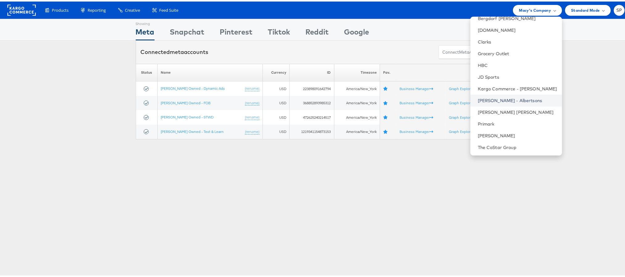
click at [501, 97] on link "[PERSON_NAME] - Albertsons" at bounding box center [517, 99] width 79 height 6
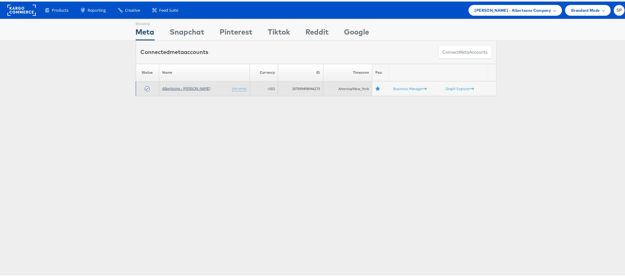
click at [182, 87] on link "Albertsons - [PERSON_NAME]" at bounding box center [186, 86] width 48 height 5
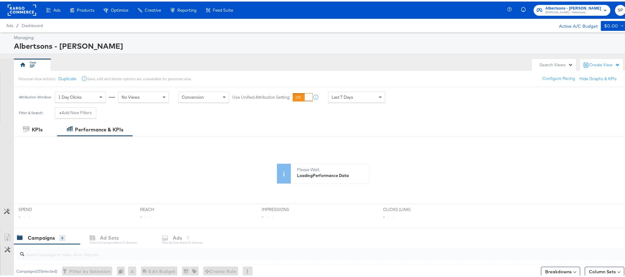
click at [355, 96] on div "Last 7 Days" at bounding box center [356, 95] width 56 height 10
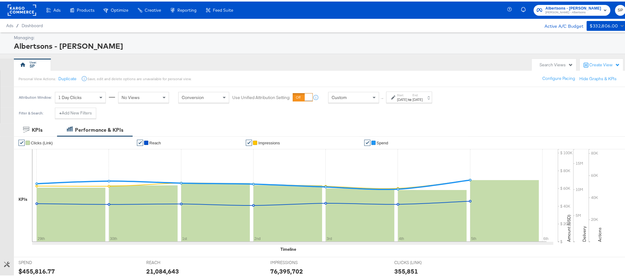
click at [399, 100] on div "[DATE]" at bounding box center [402, 98] width 10 height 5
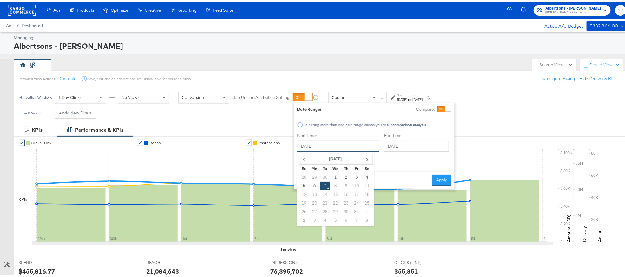
click at [321, 147] on input "[DATE]" at bounding box center [338, 144] width 82 height 11
click at [307, 157] on span "‹" at bounding box center [304, 157] width 10 height 9
click at [325, 179] on td "1" at bounding box center [325, 175] width 10 height 9
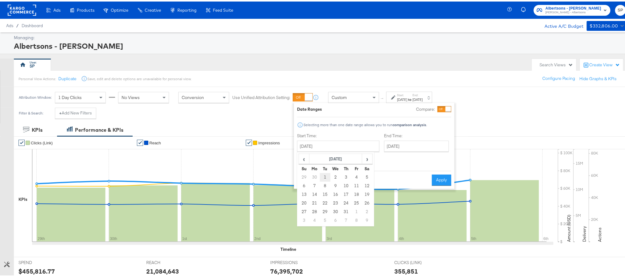
type input "[DATE]"
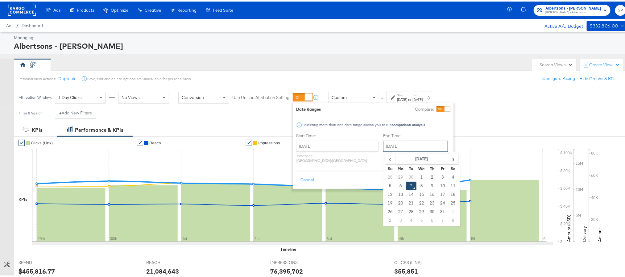
click at [394, 148] on input "[DATE]" at bounding box center [415, 144] width 65 height 11
click at [385, 157] on span "‹" at bounding box center [390, 157] width 10 height 9
click at [427, 210] on td "31" at bounding box center [432, 210] width 10 height 9
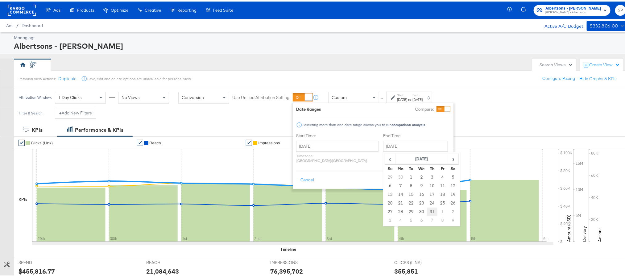
type input "[DATE]"
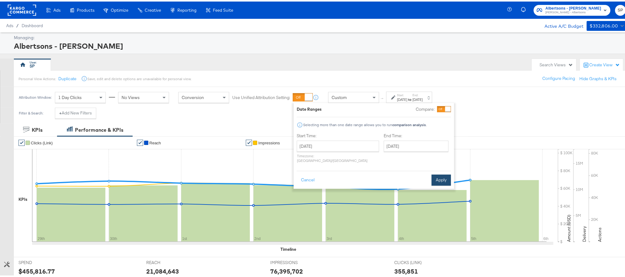
click at [441, 175] on button "Apply" at bounding box center [440, 178] width 19 height 11
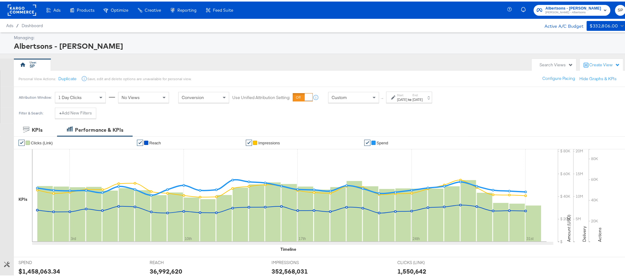
click at [41, 268] on div "$1,458,063.34" at bounding box center [40, 269] width 42 height 9
copy div "1,458,063.34"
click at [406, 100] on div "Jul 1st 2025" at bounding box center [402, 98] width 10 height 5
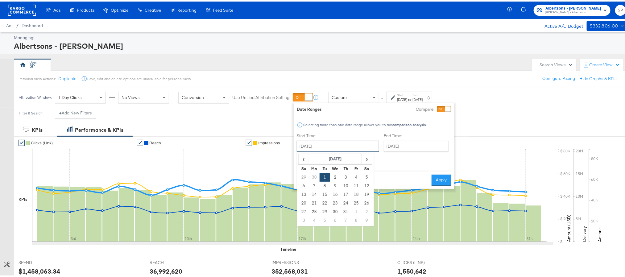
click at [340, 141] on input "July 1st 2025" at bounding box center [338, 144] width 82 height 11
click at [354, 211] on td "1" at bounding box center [356, 210] width 10 height 9
type input "[DATE]"
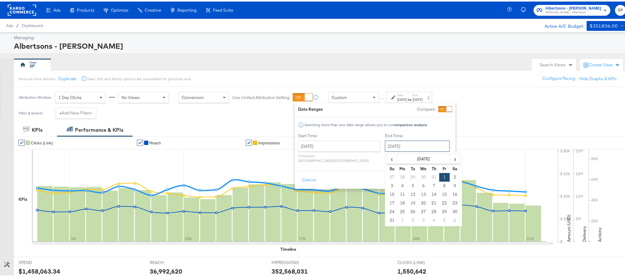
click at [399, 147] on input "[DATE]" at bounding box center [417, 144] width 65 height 11
click at [387, 220] on td "31" at bounding box center [392, 219] width 10 height 9
type input "[DATE]"
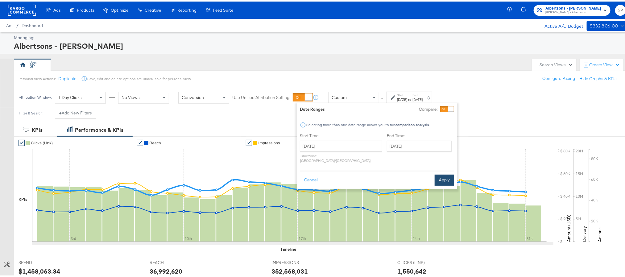
click at [437, 176] on button "Apply" at bounding box center [443, 178] width 19 height 11
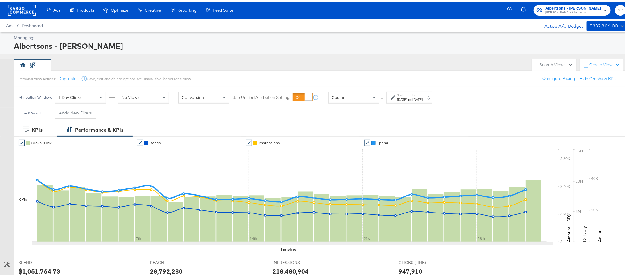
click at [36, 268] on div "$1,051,764.73" at bounding box center [40, 269] width 42 height 9
copy div "1,051,764.73"
click at [407, 99] on div "[DATE]" at bounding box center [402, 98] width 10 height 5
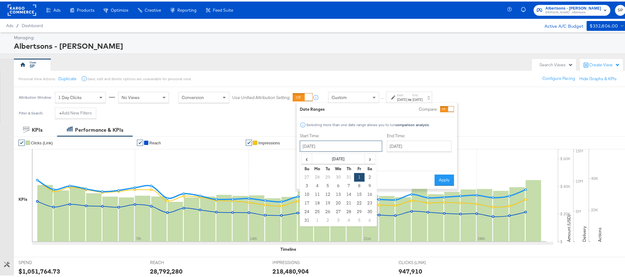
click at [338, 150] on input "[DATE]" at bounding box center [341, 144] width 82 height 11
click at [319, 220] on td "1" at bounding box center [317, 219] width 10 height 9
type input "[DATE]"
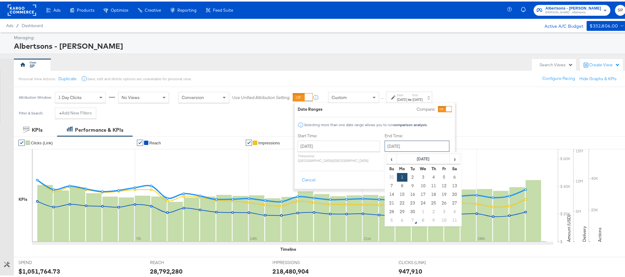
click at [394, 142] on input "[DATE]" at bounding box center [417, 144] width 65 height 11
click at [407, 210] on td "30" at bounding box center [412, 210] width 10 height 9
type input "September 30th 2025"
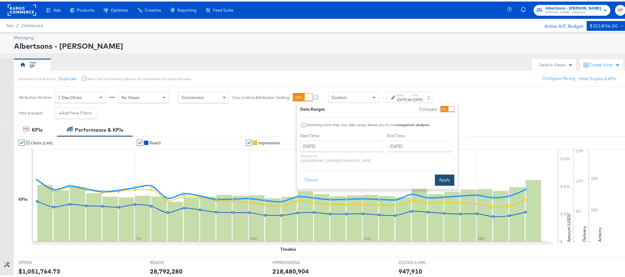
click at [449, 173] on button "Apply" at bounding box center [444, 178] width 19 height 11
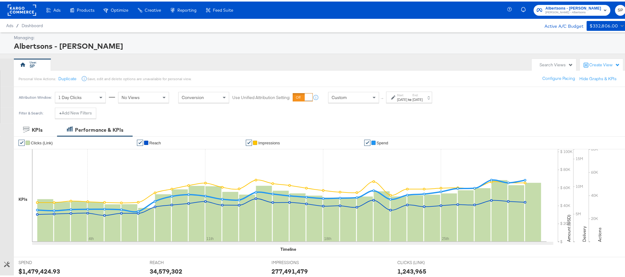
click at [37, 267] on div "$1,479,424.93" at bounding box center [40, 269] width 42 height 9
copy div "1,479,424.93"
click at [21, 12] on rect at bounding box center [22, 8] width 28 height 11
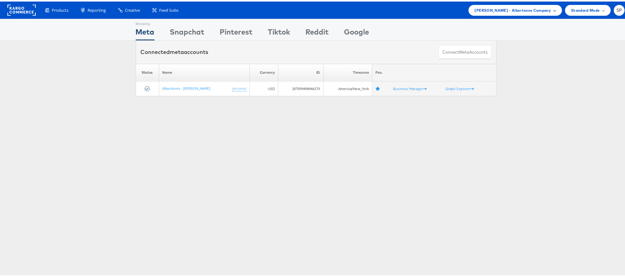
click at [536, 8] on span "[PERSON_NAME] - Albertsons Company" at bounding box center [513, 9] width 76 height 6
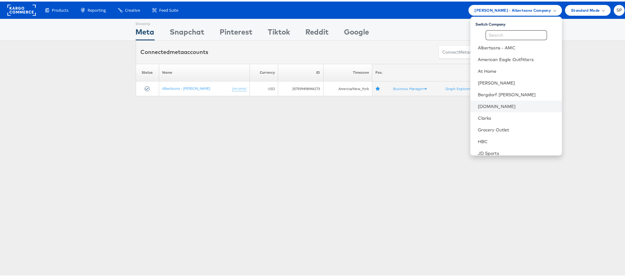
scroll to position [76, 0]
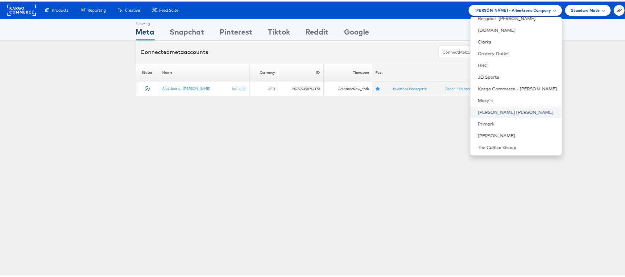
click at [486, 108] on link "[PERSON_NAME] [PERSON_NAME]" at bounding box center [517, 111] width 79 height 6
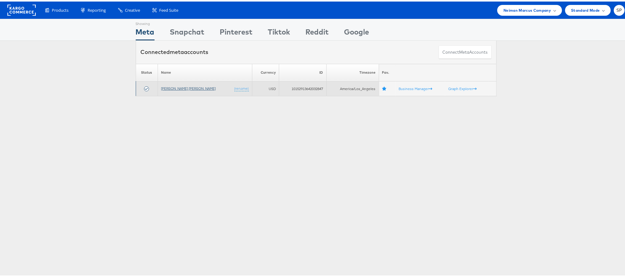
click at [178, 88] on link "[PERSON_NAME] [PERSON_NAME]" at bounding box center [188, 86] width 55 height 5
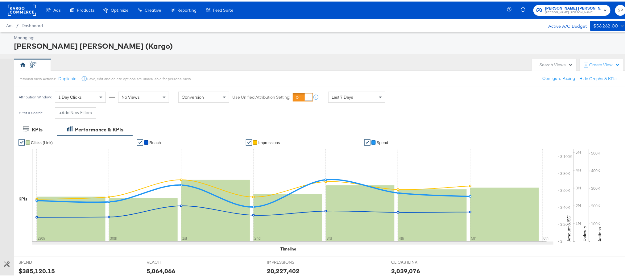
click at [354, 97] on div "Last 7 Days" at bounding box center [356, 95] width 56 height 10
click at [407, 99] on div "[DATE]" at bounding box center [402, 98] width 10 height 5
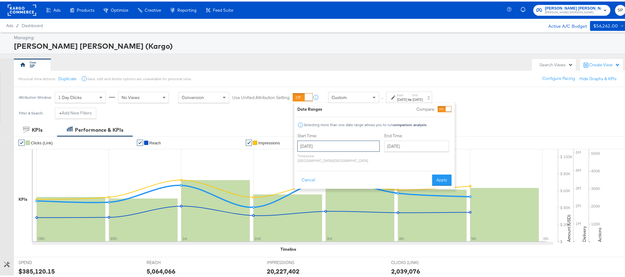
click at [323, 144] on input "[DATE]" at bounding box center [338, 144] width 82 height 11
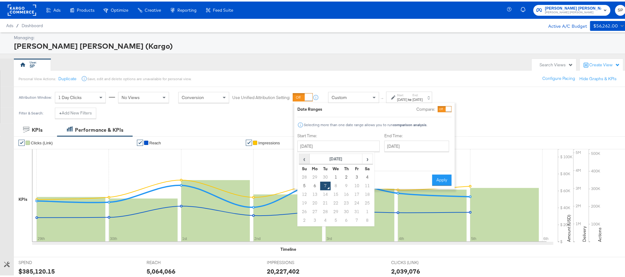
click at [299, 162] on th "‹" at bounding box center [304, 157] width 10 height 10
click at [326, 179] on td "1" at bounding box center [325, 175] width 10 height 9
type input "[DATE]"
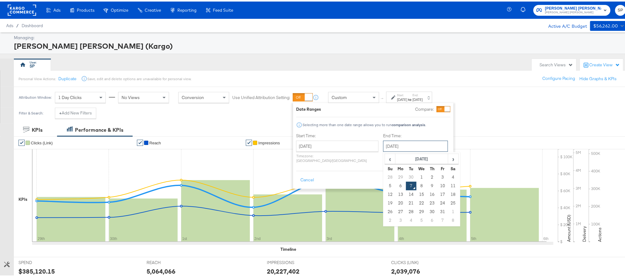
click at [394, 143] on input "[DATE]" at bounding box center [415, 144] width 65 height 11
click at [385, 159] on span "‹" at bounding box center [390, 157] width 10 height 9
click at [427, 211] on td "31" at bounding box center [432, 210] width 10 height 9
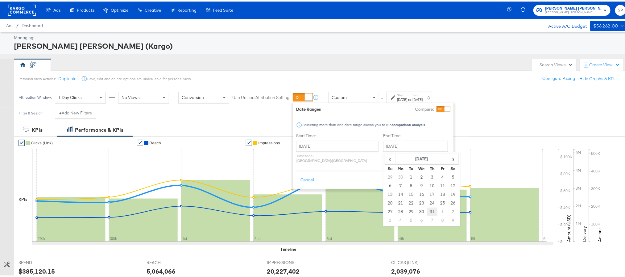
type input "[DATE]"
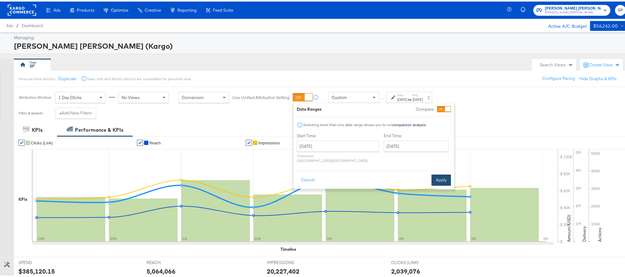
click at [440, 176] on button "Apply" at bounding box center [440, 178] width 19 height 11
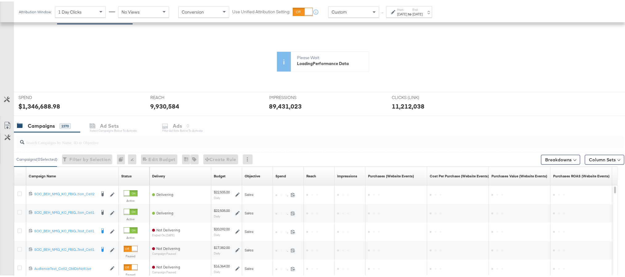
scroll to position [113, 0]
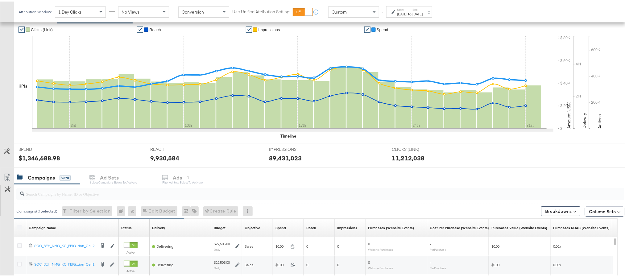
click at [38, 159] on div "$1,346,688.98" at bounding box center [40, 156] width 42 height 9
copy div "1,346,688.98"
click at [407, 6] on label "Start:" at bounding box center [402, 8] width 10 height 4
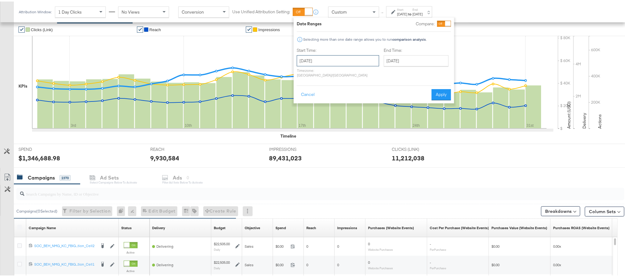
click at [348, 59] on input "[DATE]" at bounding box center [338, 59] width 82 height 11
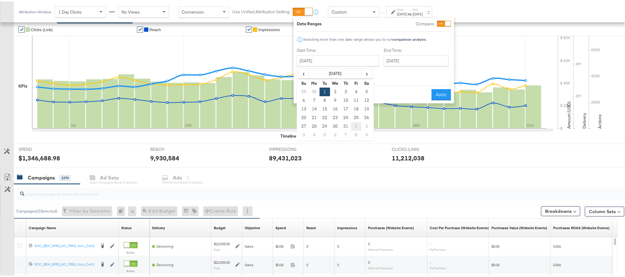
click at [358, 126] on td "1" at bounding box center [356, 125] width 10 height 9
type input "[DATE]"
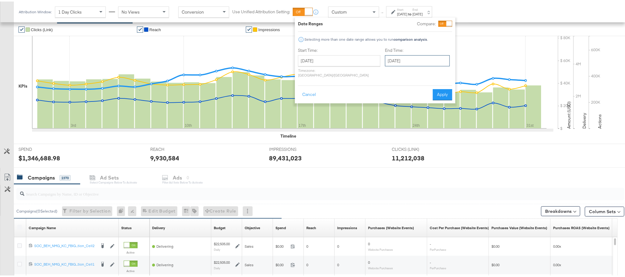
click at [404, 59] on input "[DATE]" at bounding box center [417, 59] width 65 height 11
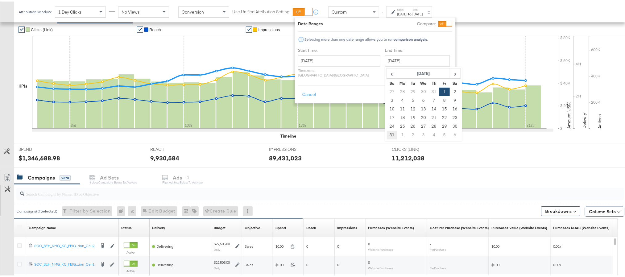
click at [387, 132] on td "31" at bounding box center [392, 133] width 10 height 9
type input "[DATE]"
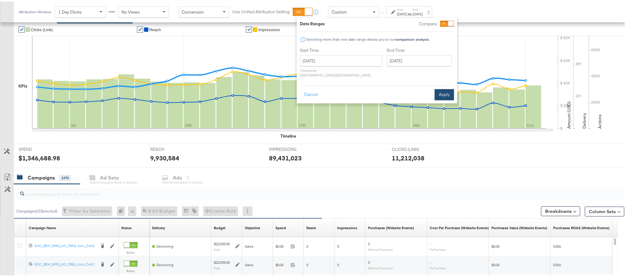
click at [439, 88] on button "Apply" at bounding box center [443, 93] width 19 height 11
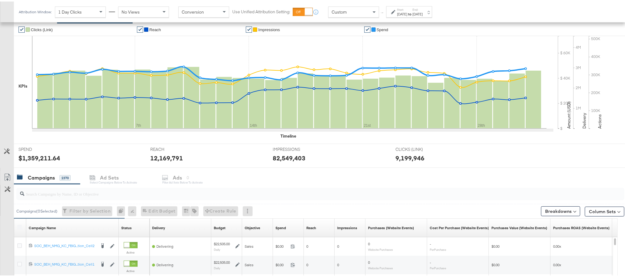
click at [35, 158] on div "$1,359,211.64" at bounding box center [40, 156] width 42 height 9
copy div "1,359,211.64"
click at [397, 15] on div "Start: [DATE] to End: [DATE]" at bounding box center [409, 10] width 46 height 11
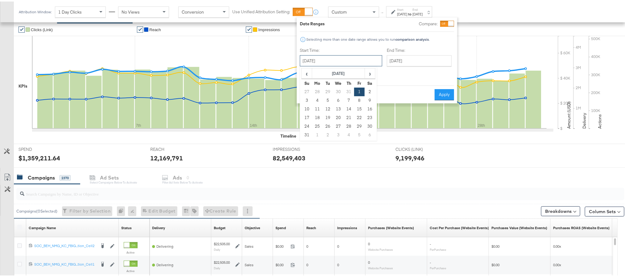
click at [355, 54] on input "[DATE]" at bounding box center [341, 59] width 82 height 11
click at [318, 132] on td "1" at bounding box center [317, 133] width 10 height 9
type input "[DATE]"
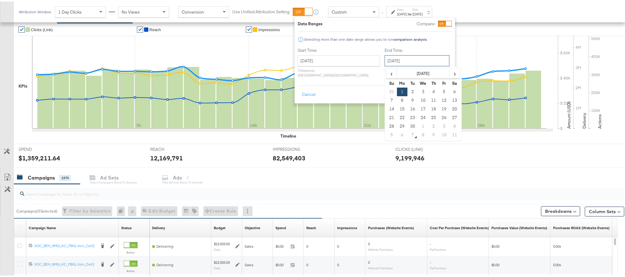
click at [409, 60] on input "[DATE]" at bounding box center [417, 59] width 65 height 11
click at [407, 124] on td "30" at bounding box center [412, 125] width 10 height 9
type input "[DATE]"
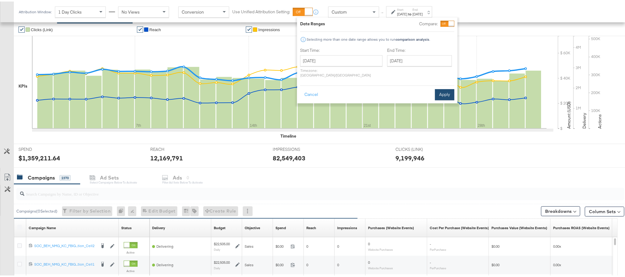
click at [443, 88] on button "Apply" at bounding box center [444, 93] width 19 height 11
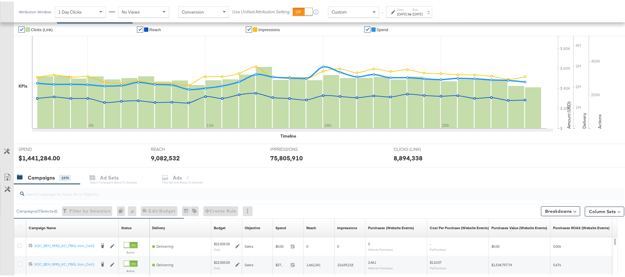
click at [35, 159] on div "$1,441,284.00" at bounding box center [40, 156] width 42 height 9
copy div "1,441,284.00"
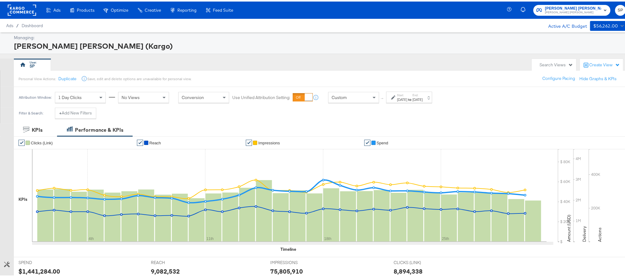
click at [14, 8] on rect at bounding box center [22, 8] width 28 height 11
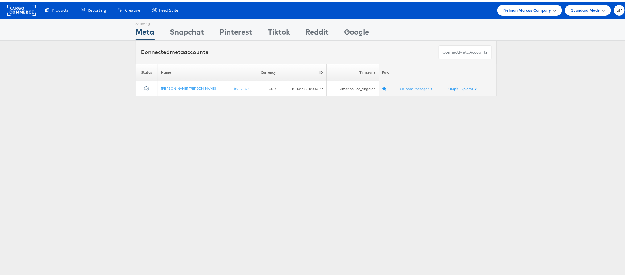
click at [508, 10] on span "Neiman Marcus Company" at bounding box center [526, 9] width 47 height 6
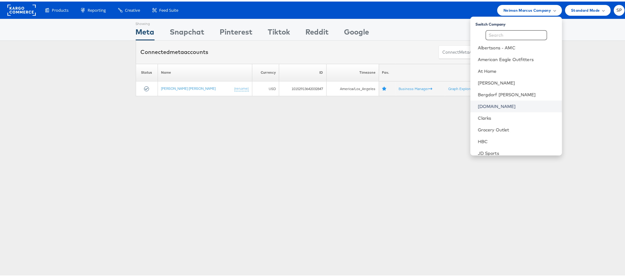
scroll to position [76, 0]
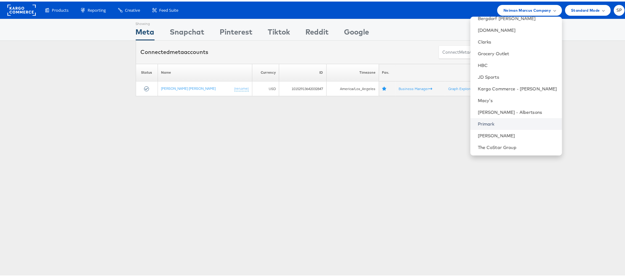
click at [485, 121] on link "Primark" at bounding box center [517, 122] width 79 height 6
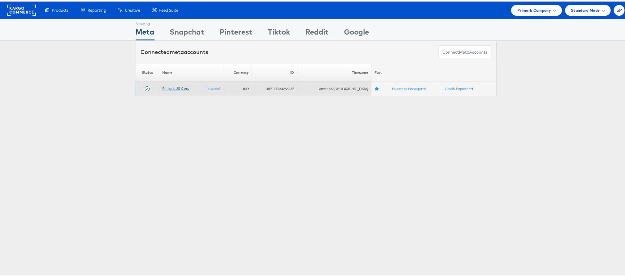
click at [177, 87] on link "Primark US Corp" at bounding box center [175, 86] width 27 height 5
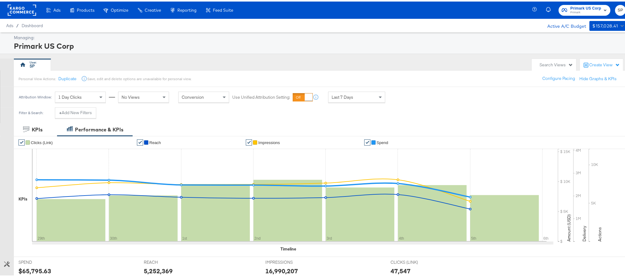
click at [347, 96] on span "Last 7 Days" at bounding box center [342, 96] width 22 height 6
click at [422, 98] on div "[DATE]" at bounding box center [417, 98] width 10 height 5
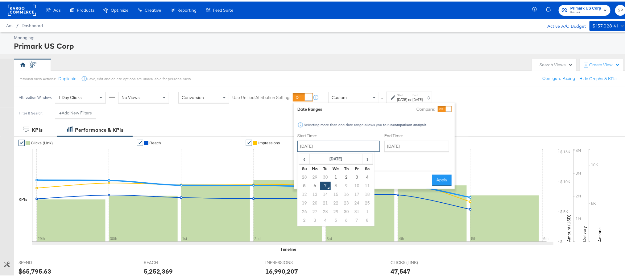
click at [343, 146] on input "[DATE]" at bounding box center [338, 144] width 82 height 11
click at [307, 160] on span "‹" at bounding box center [304, 157] width 10 height 9
click at [326, 177] on td "1" at bounding box center [325, 175] width 10 height 9
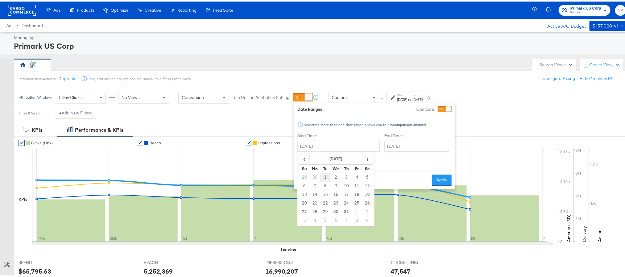
type input "July 1st 2025"
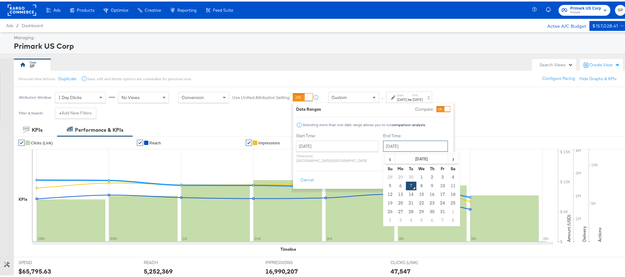
click at [390, 147] on input "October 7th 2025" at bounding box center [415, 144] width 65 height 11
click at [437, 211] on td "31" at bounding box center [442, 210] width 10 height 9
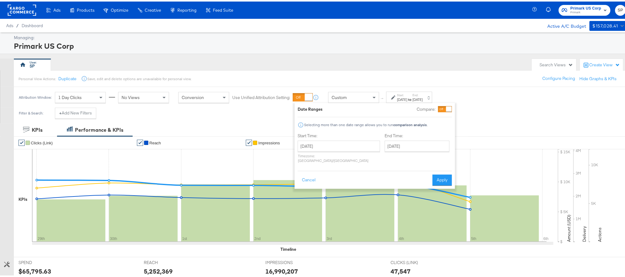
click at [403, 151] on div "End Time: October 31st 2025 ‹ October 2025 › Su Mo Tu We Th Fr Sa 28 29 30 1 2 …" at bounding box center [418, 147] width 67 height 33
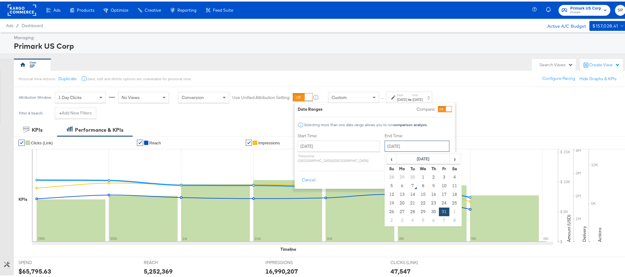
click at [405, 146] on input "October 31st 2025" at bounding box center [417, 144] width 65 height 11
click at [387, 159] on span "‹" at bounding box center [392, 157] width 10 height 9
click at [428, 211] on td "31" at bounding box center [433, 210] width 10 height 9
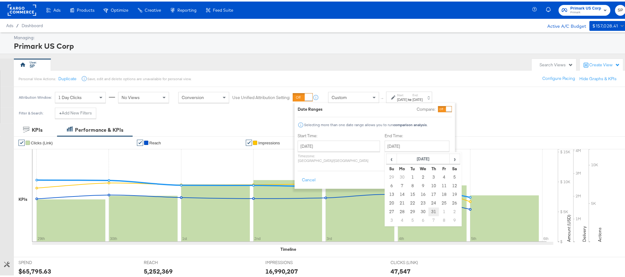
type input "July 31st 2025"
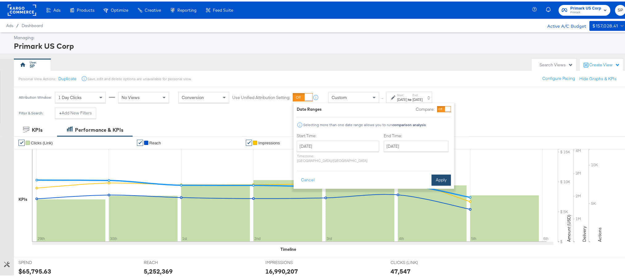
click at [444, 173] on button "Apply" at bounding box center [440, 178] width 19 height 11
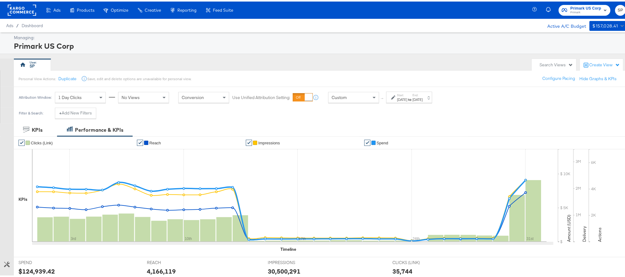
click at [34, 273] on div "$124,939.42" at bounding box center [37, 269] width 36 height 9
copy div "124,939.42"
click at [407, 97] on div "Jul 1st 2025" at bounding box center [402, 98] width 10 height 5
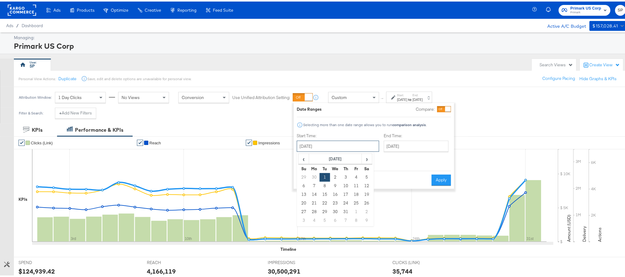
click at [339, 142] on input "July 1st 2025" at bounding box center [338, 144] width 82 height 11
click at [353, 210] on td "1" at bounding box center [356, 210] width 10 height 9
type input "August 1st 2025"
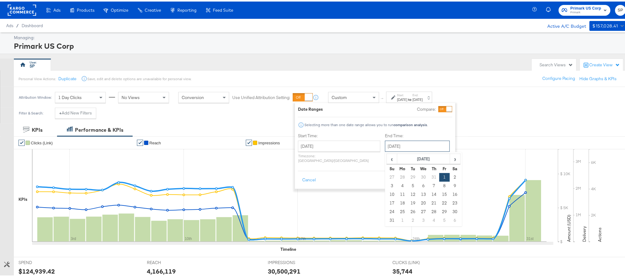
click at [396, 150] on input "August 1st 2025" at bounding box center [417, 144] width 65 height 11
click at [387, 220] on td "31" at bounding box center [392, 219] width 10 height 9
type input "August 31st 2025"
click at [450, 174] on button "Apply" at bounding box center [443, 178] width 19 height 11
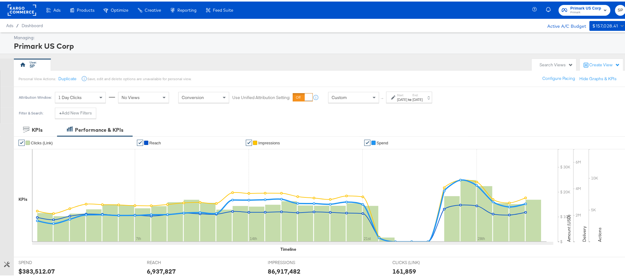
click at [30, 269] on div "$383,512.07" at bounding box center [37, 269] width 36 height 9
copy div "383,512.07"
click at [407, 99] on div "Aug 1st 2025" at bounding box center [402, 98] width 10 height 5
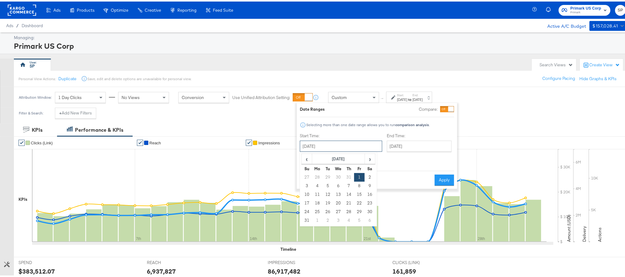
click at [353, 146] on input "August 1st 2025" at bounding box center [341, 144] width 82 height 11
click at [371, 157] on span "›" at bounding box center [370, 157] width 10 height 9
click at [315, 177] on td "1" at bounding box center [317, 175] width 10 height 9
type input "[DATE]"
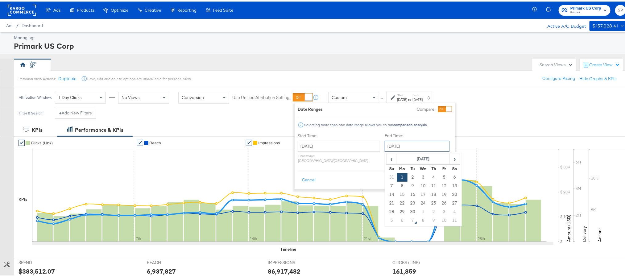
click at [387, 146] on input "[DATE]" at bounding box center [417, 144] width 65 height 11
click at [407, 209] on td "30" at bounding box center [412, 210] width 10 height 9
type input "[DATE]"
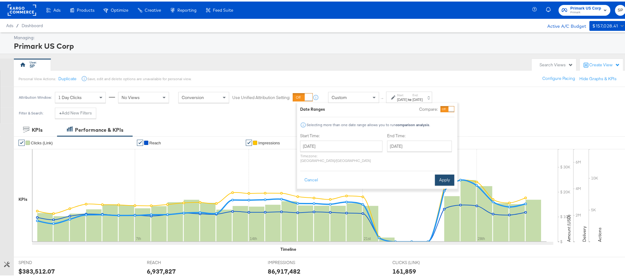
click at [451, 173] on button "Apply" at bounding box center [444, 178] width 19 height 11
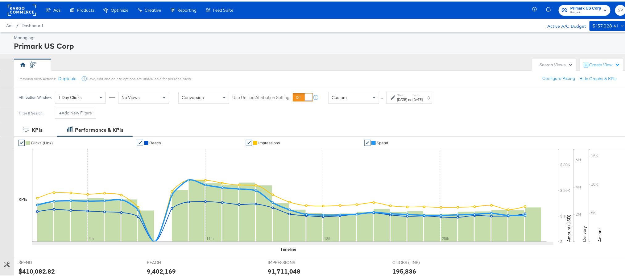
click at [32, 273] on div "$410,082.82" at bounding box center [37, 269] width 36 height 9
copy div "410,082.82"
click at [20, 3] on icon at bounding box center [22, 8] width 28 height 11
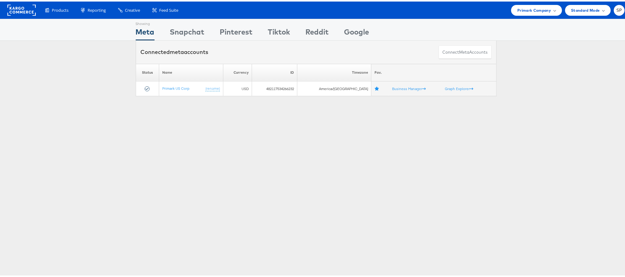
click at [535, 12] on div "Primark Company" at bounding box center [536, 8] width 51 height 11
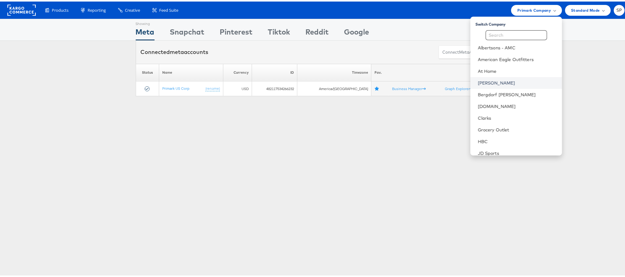
scroll to position [76, 0]
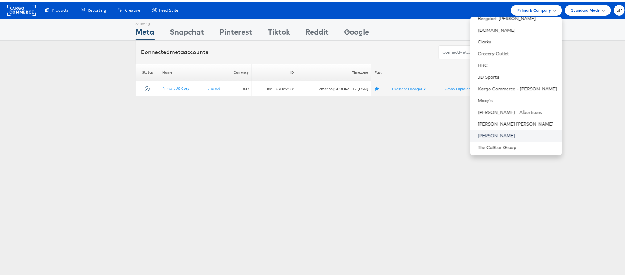
click at [478, 134] on link "[PERSON_NAME]" at bounding box center [517, 134] width 79 height 6
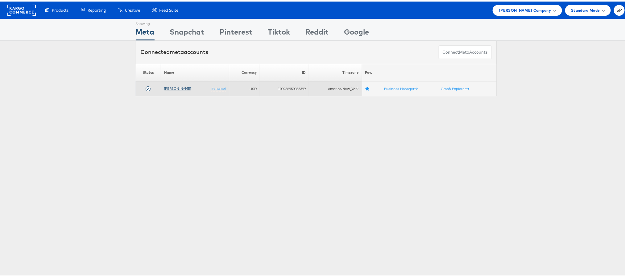
click at [173, 89] on link "[PERSON_NAME]" at bounding box center [177, 86] width 27 height 5
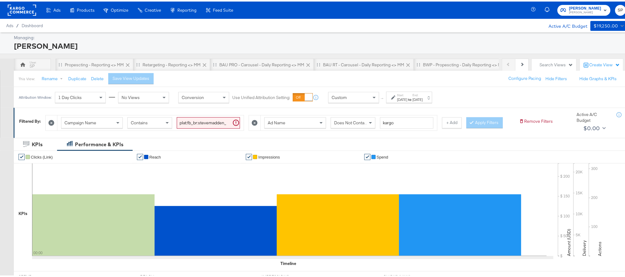
click at [22, 7] on rect at bounding box center [22, 8] width 28 height 11
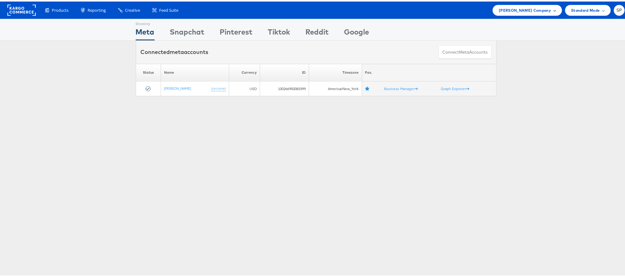
click at [522, 10] on span "[PERSON_NAME] Company" at bounding box center [525, 9] width 52 height 6
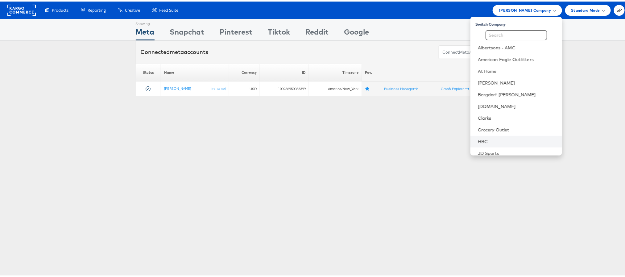
scroll to position [76, 0]
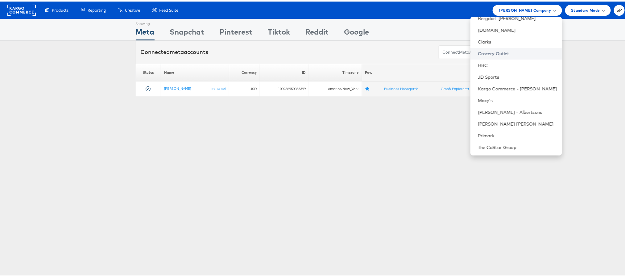
click at [494, 52] on link "Grocery Outlet" at bounding box center [517, 52] width 79 height 6
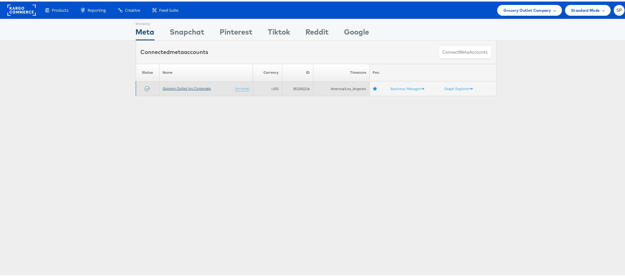
click at [190, 87] on link "Grocery Outlet Inc Corporate" at bounding box center [187, 86] width 48 height 5
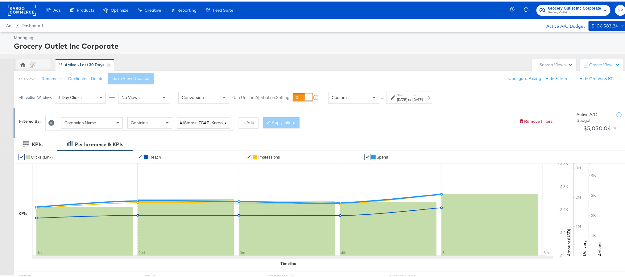
click at [27, 10] on rect at bounding box center [22, 8] width 28 height 11
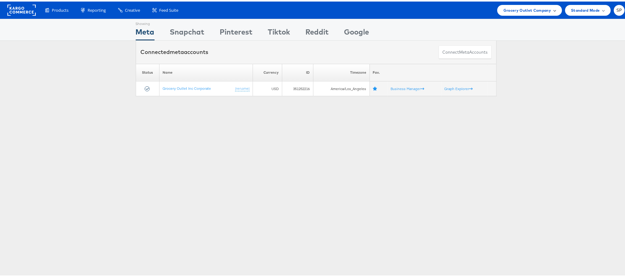
click at [516, 7] on span "Grocery Outlet Company" at bounding box center [527, 9] width 48 height 6
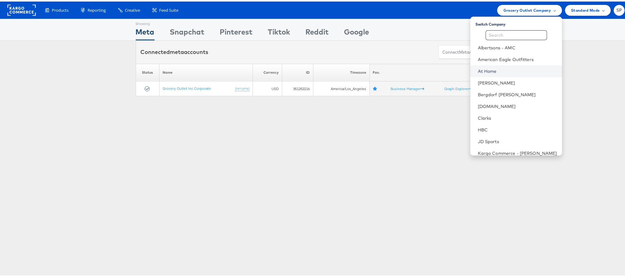
scroll to position [76, 0]
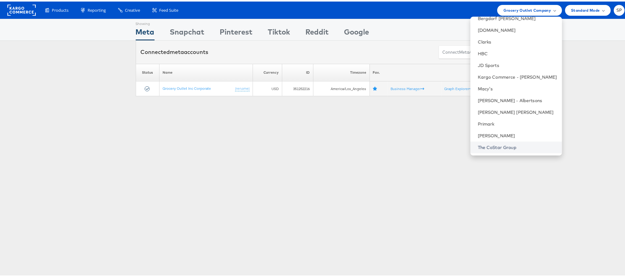
click at [478, 145] on link "The CoStar Group" at bounding box center [517, 146] width 79 height 6
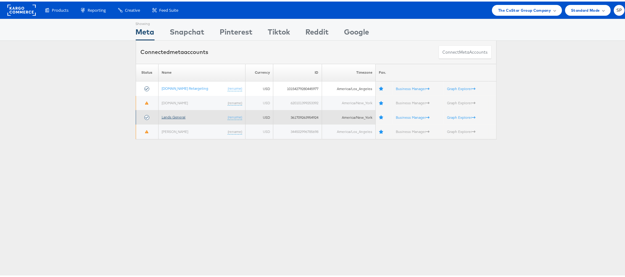
click at [166, 117] on link "Lands General" at bounding box center [174, 115] width 24 height 5
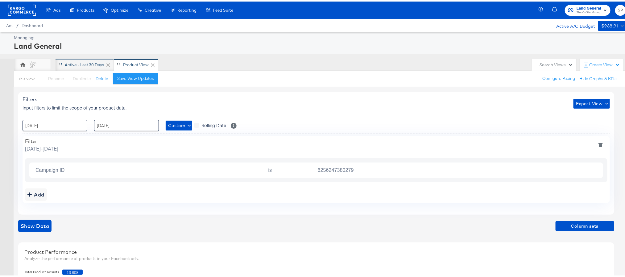
click at [99, 64] on div "Active - Last 30 Days" at bounding box center [84, 63] width 39 height 6
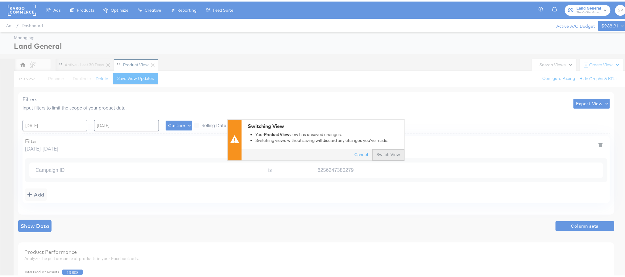
click at [385, 153] on button "Switch View" at bounding box center [388, 153] width 32 height 11
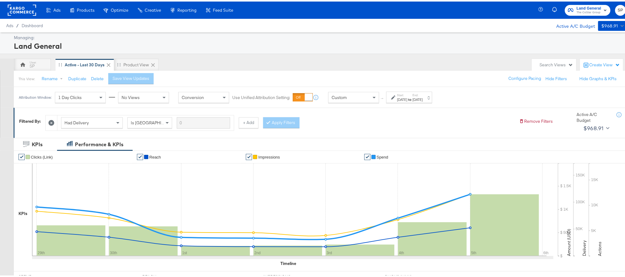
click at [16, 11] on rect at bounding box center [22, 8] width 28 height 11
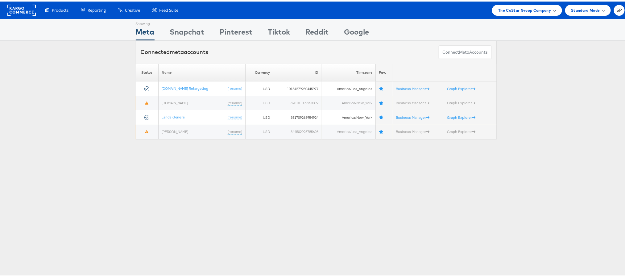
click at [534, 9] on span "The CoStar Group Company" at bounding box center [524, 9] width 53 height 6
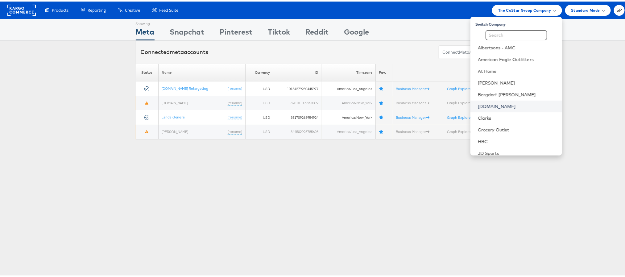
scroll to position [76, 0]
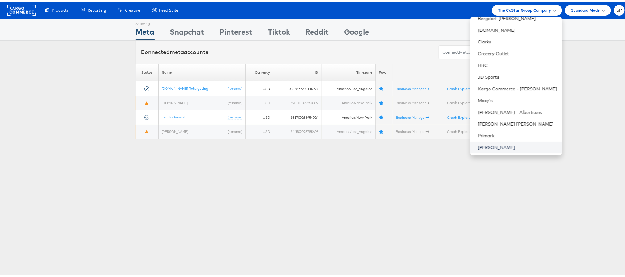
click at [482, 145] on link "[PERSON_NAME]" at bounding box center [517, 146] width 79 height 6
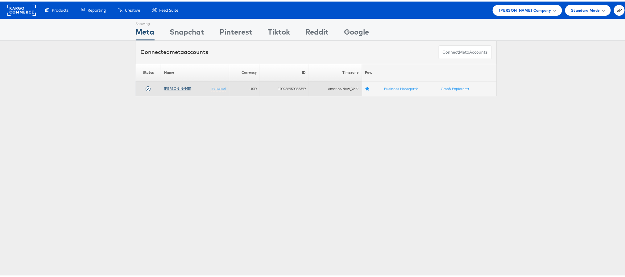
click at [168, 88] on link "[PERSON_NAME]" at bounding box center [177, 86] width 27 height 5
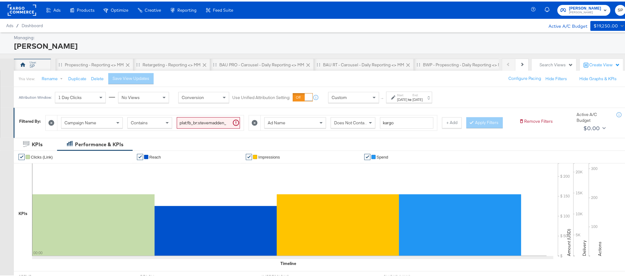
click at [38, 65] on div "SP" at bounding box center [32, 63] width 37 height 12
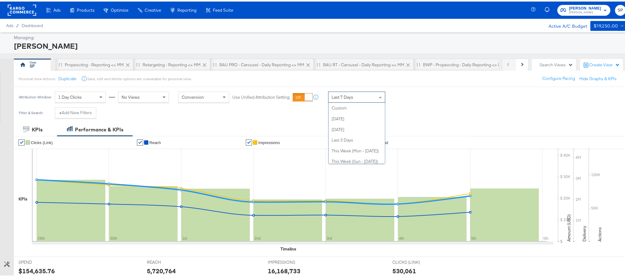
scroll to position [85, 0]
click at [361, 100] on div "Last 7 Days" at bounding box center [356, 95] width 56 height 10
click at [422, 97] on div "Oct 7th 2025" at bounding box center [417, 98] width 10 height 5
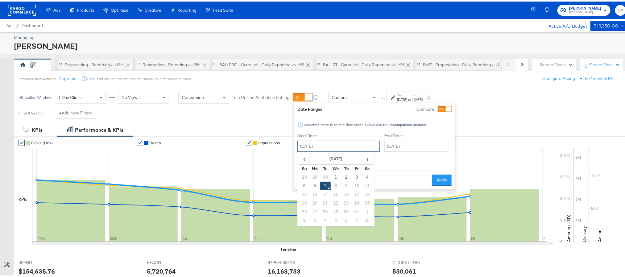
click at [333, 146] on input "October 7th 2025" at bounding box center [338, 144] width 82 height 11
click at [310, 157] on th "October 2025" at bounding box center [336, 157] width 53 height 10
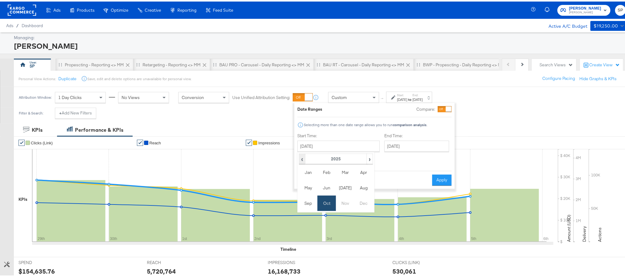
click at [304, 157] on span "‹" at bounding box center [301, 157] width 5 height 9
click at [350, 147] on input "October 7th 2025" at bounding box center [338, 144] width 82 height 11
click at [368, 160] on span "›" at bounding box center [369, 157] width 5 height 9
click at [338, 189] on td "Jul" at bounding box center [345, 186] width 19 height 15
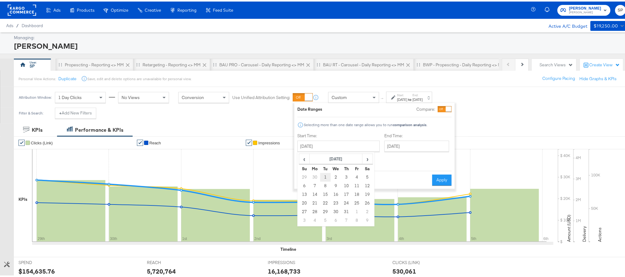
click at [325, 174] on td "1" at bounding box center [325, 175] width 10 height 9
type input "July 1st 2025"
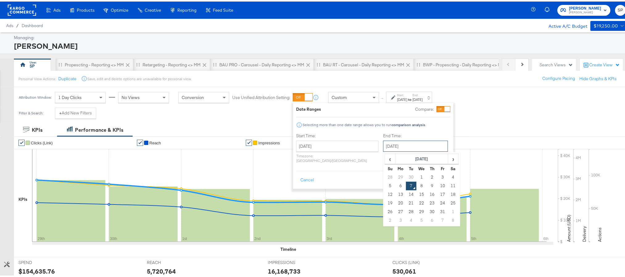
click at [388, 145] on input "October 7th 2025" at bounding box center [415, 144] width 65 height 11
click at [437, 212] on td "31" at bounding box center [442, 210] width 10 height 9
click at [408, 145] on input "October 31st 2025" at bounding box center [417, 144] width 65 height 11
click at [387, 160] on span "‹" at bounding box center [392, 157] width 10 height 9
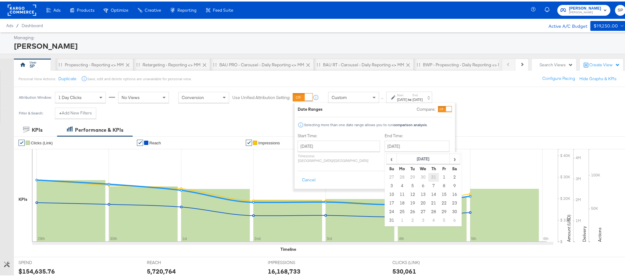
click at [428, 175] on td "31" at bounding box center [433, 175] width 10 height 9
type input "July 31st 2025"
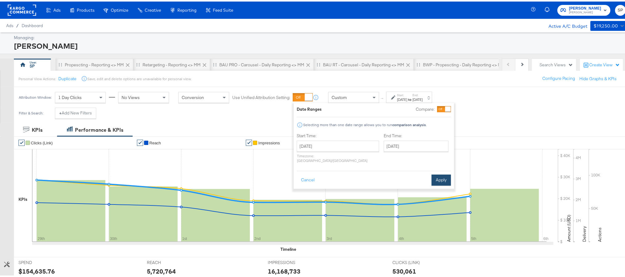
click at [441, 173] on button "Apply" at bounding box center [440, 178] width 19 height 11
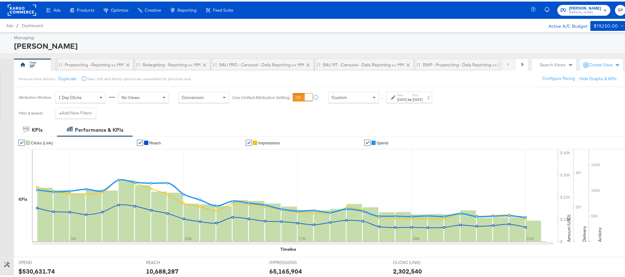
click at [34, 269] on div "$530,631.74" at bounding box center [37, 269] width 36 height 9
copy div "530,631.74"
click at [402, 99] on div "Jul 1st 2025" at bounding box center [402, 98] width 10 height 5
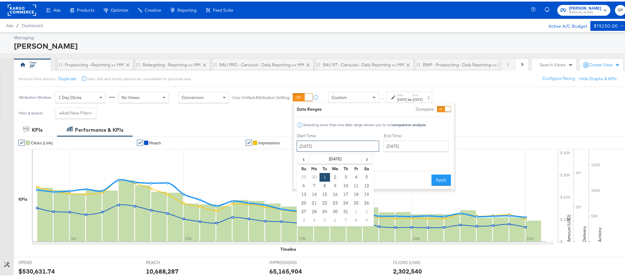
click at [337, 146] on input "July 1st 2025" at bounding box center [338, 144] width 82 height 11
click at [351, 211] on td "1" at bounding box center [356, 210] width 10 height 9
type input "August 1st 2025"
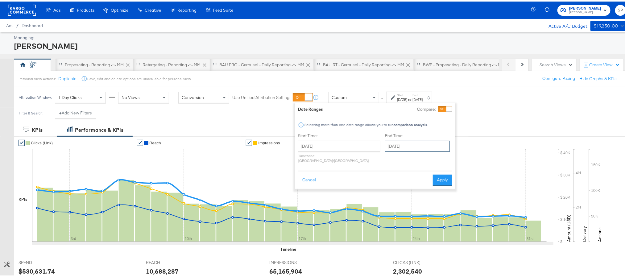
click at [398, 149] on input "August 1st 2025" at bounding box center [417, 144] width 65 height 11
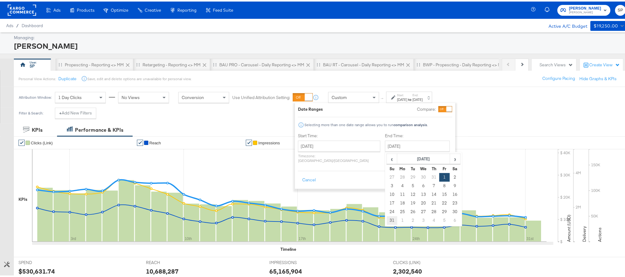
click at [387, 221] on td "31" at bounding box center [392, 219] width 10 height 9
type input "August 31st 2025"
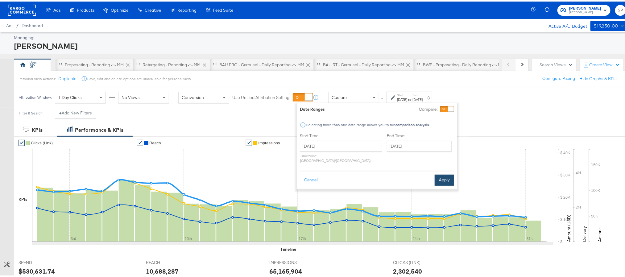
click at [443, 176] on button "Apply" at bounding box center [443, 178] width 19 height 11
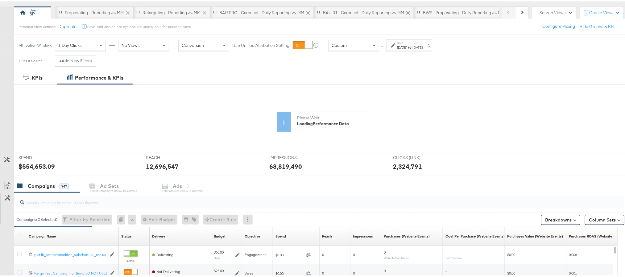
scroll to position [56, 0]
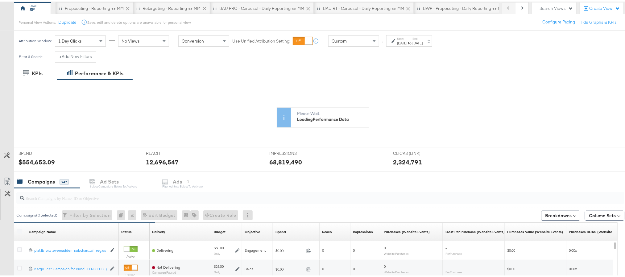
click at [36, 160] on icon at bounding box center [289, 137] width 514 height 93
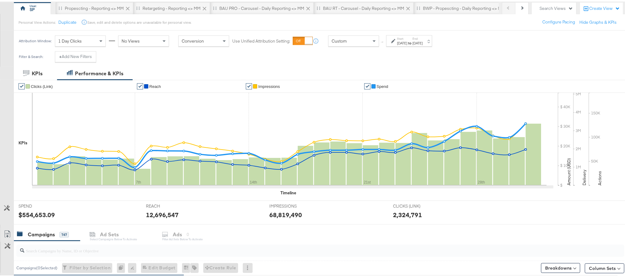
click at [32, 214] on div "$554,653.09" at bounding box center [37, 213] width 36 height 9
copy div "554,653.09"
click at [422, 38] on label "End:" at bounding box center [417, 37] width 10 height 4
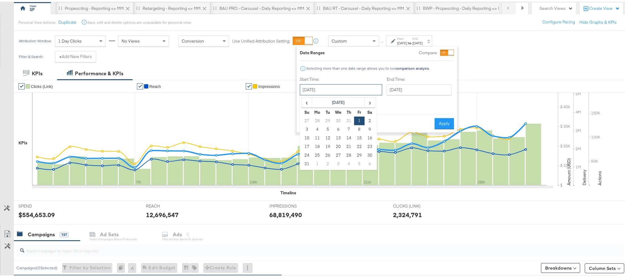
click at [346, 92] on input "August 1st 2025" at bounding box center [341, 88] width 82 height 11
click at [318, 163] on td "1" at bounding box center [317, 162] width 10 height 9
type input "September 1st 2025"
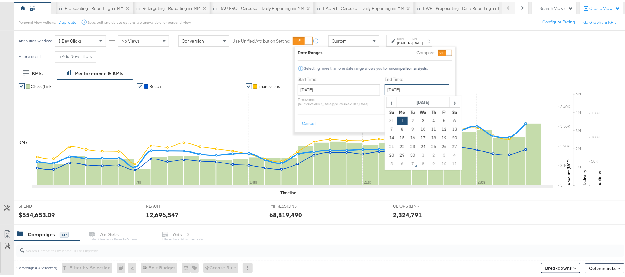
click at [393, 89] on input "September 1st 2025" at bounding box center [417, 88] width 65 height 11
click at [407, 153] on td "30" at bounding box center [412, 154] width 10 height 9
type input "September 30th 2025"
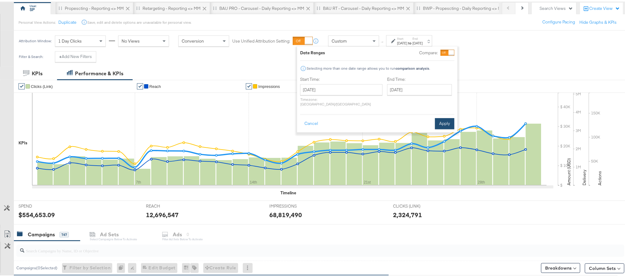
click at [444, 119] on button "Apply" at bounding box center [444, 122] width 19 height 11
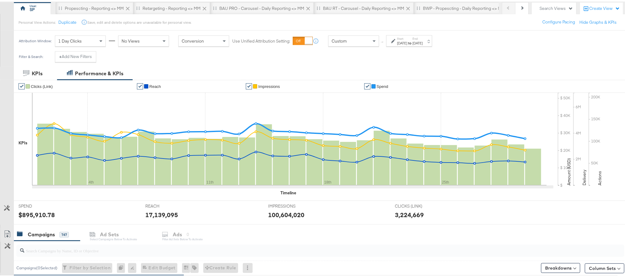
click at [35, 215] on div "$895,910.78" at bounding box center [37, 213] width 36 height 9
copy div "895,910.78"
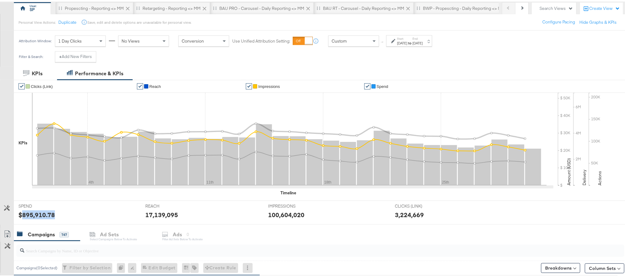
scroll to position [0, 0]
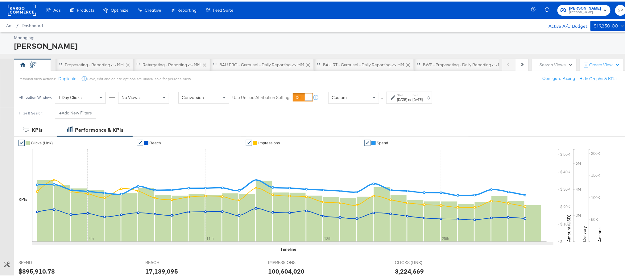
click at [23, 14] on div at bounding box center [22, 8] width 28 height 17
click at [23, 9] on rect at bounding box center [22, 8] width 28 height 11
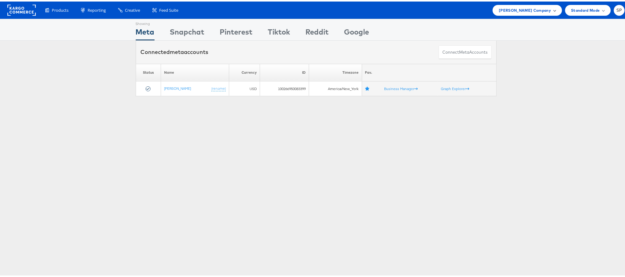
click at [512, 12] on div "Steve Madden Company" at bounding box center [526, 8] width 69 height 11
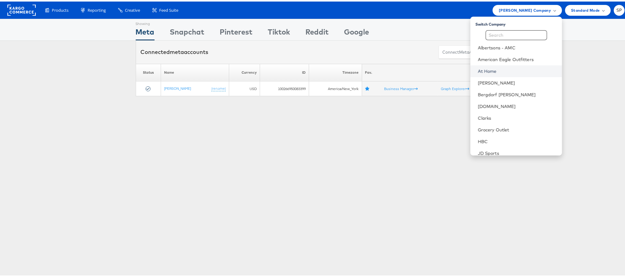
click at [489, 72] on link "At Home" at bounding box center [517, 70] width 79 height 6
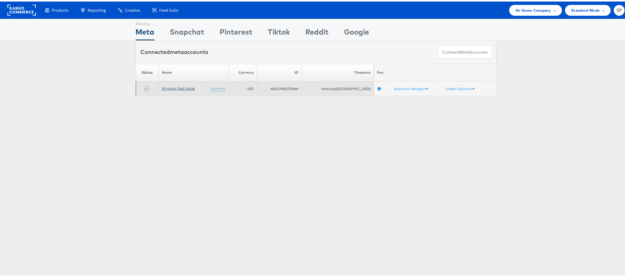
click at [182, 86] on link "At Home Paid Social" at bounding box center [178, 86] width 33 height 5
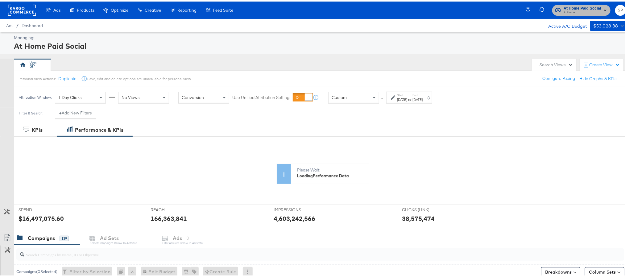
click at [564, 10] on span "At Home" at bounding box center [582, 11] width 37 height 5
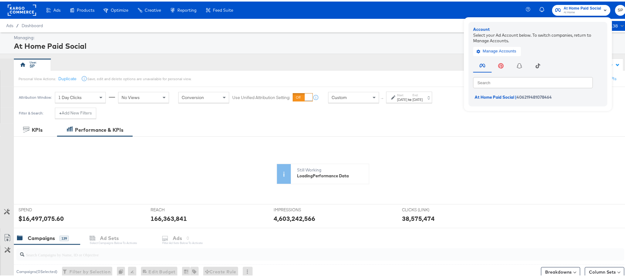
click at [28, 15] on div at bounding box center [22, 8] width 28 height 17
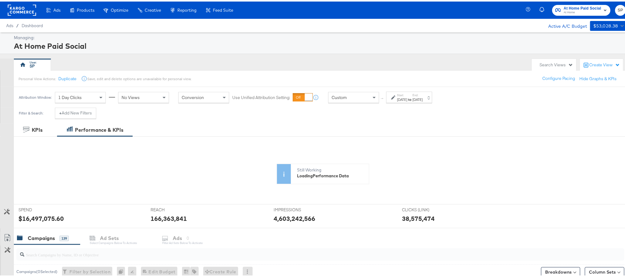
click at [26, 9] on rect at bounding box center [22, 8] width 28 height 11
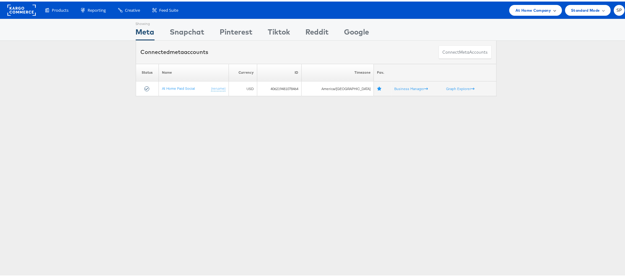
click at [522, 8] on span "At Home Company" at bounding box center [532, 9] width 35 height 6
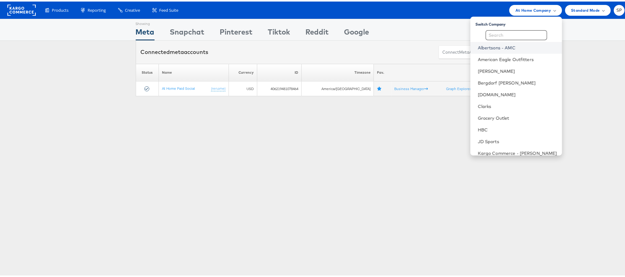
click at [479, 48] on link "Albertsons - AMC" at bounding box center [517, 46] width 79 height 6
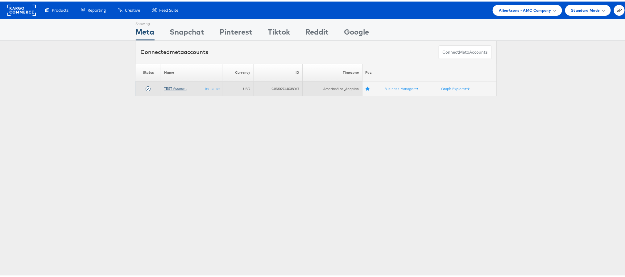
click at [172, 88] on link "TEST Account" at bounding box center [175, 86] width 23 height 5
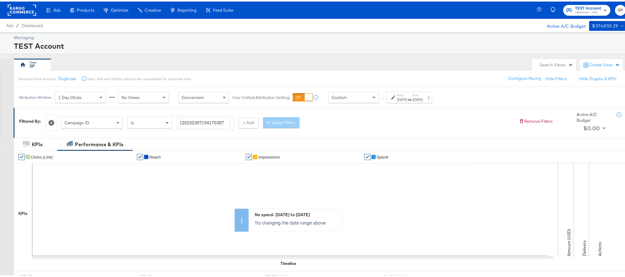
click at [12, 10] on rect at bounding box center [22, 8] width 28 height 11
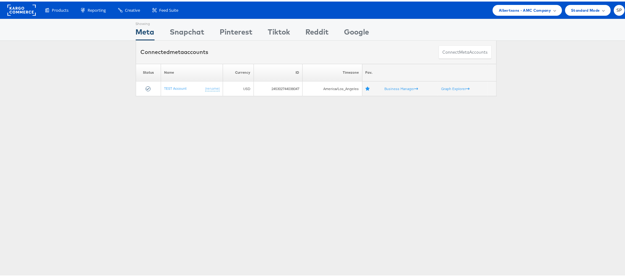
click at [503, 15] on div "Products Product Catalogs Enhance Your Product Catalog, Map Them to Publishers,…" at bounding box center [316, 8] width 632 height 17
click at [504, 8] on span "Albertsons - AMC Company" at bounding box center [525, 9] width 52 height 6
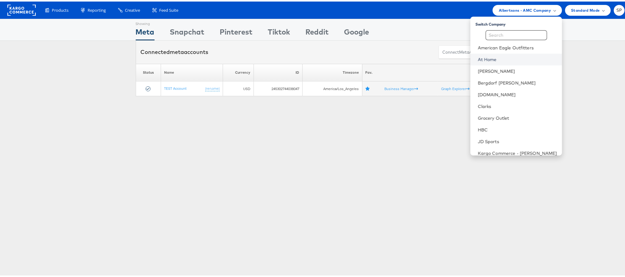
click at [484, 57] on link "At Home" at bounding box center [517, 58] width 79 height 6
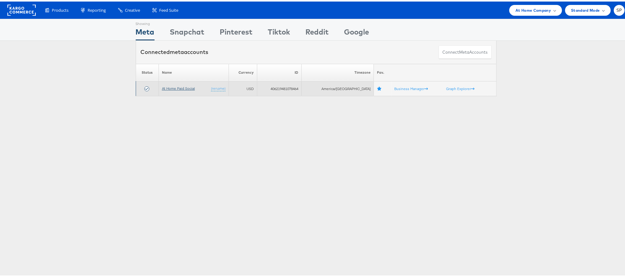
click at [180, 85] on link "At Home Paid Social" at bounding box center [178, 86] width 33 height 5
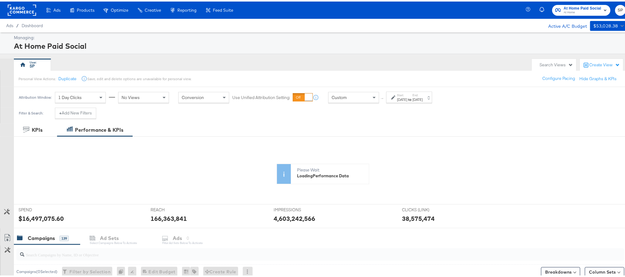
click at [21, 10] on rect at bounding box center [22, 8] width 28 height 11
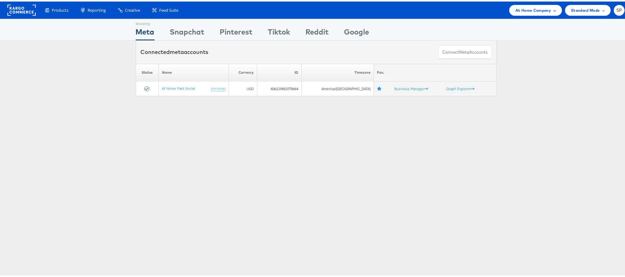
click at [519, 13] on div "At Home Company" at bounding box center [535, 8] width 52 height 11
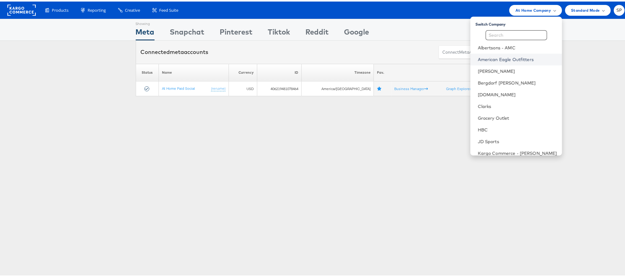
click at [491, 55] on link "American Eagle Outfitters" at bounding box center [517, 58] width 79 height 6
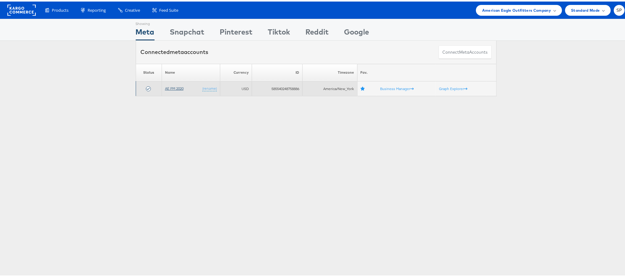
click at [170, 87] on link "AE PM 2020" at bounding box center [174, 86] width 19 height 5
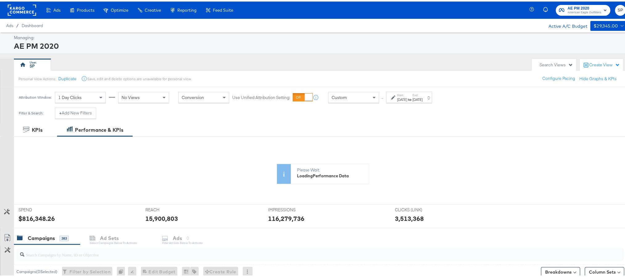
drag, startPoint x: 43, startPoint y: 1, endPoint x: 89, endPoint y: 43, distance: 61.8
click at [89, 43] on div "AE PM 2020" at bounding box center [319, 44] width 610 height 10
click at [31, 8] on rect at bounding box center [22, 8] width 28 height 11
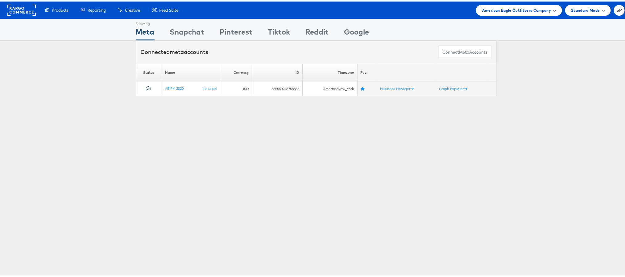
click at [526, 12] on div "American Eagle Outfitters Company" at bounding box center [519, 8] width 86 height 11
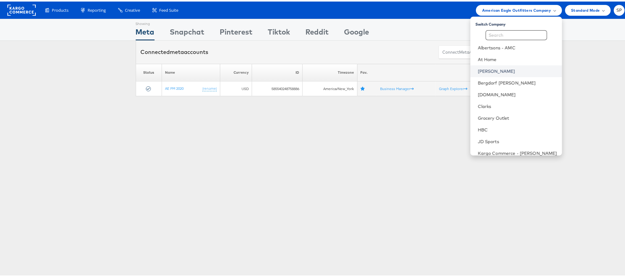
click at [504, 69] on link "[PERSON_NAME]" at bounding box center [517, 70] width 79 height 6
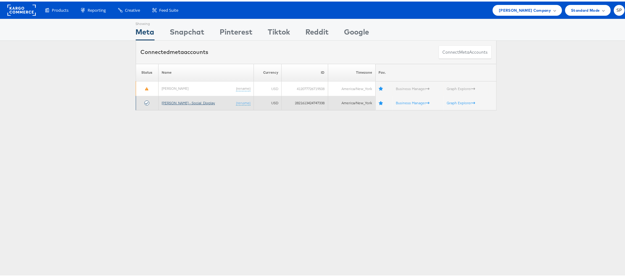
click at [172, 101] on link "[PERSON_NAME] - Social_Display" at bounding box center [188, 101] width 53 height 5
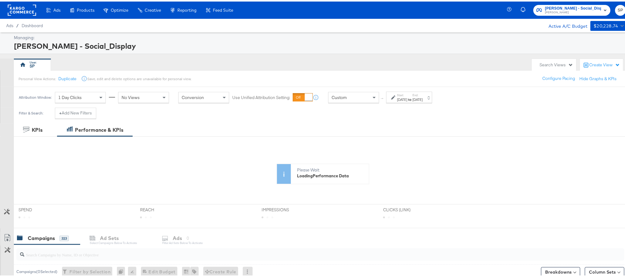
click at [16, 11] on rect at bounding box center [22, 8] width 28 height 11
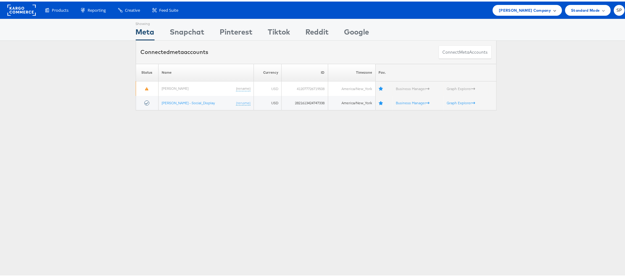
click at [540, 7] on span "Belk Company" at bounding box center [525, 9] width 52 height 6
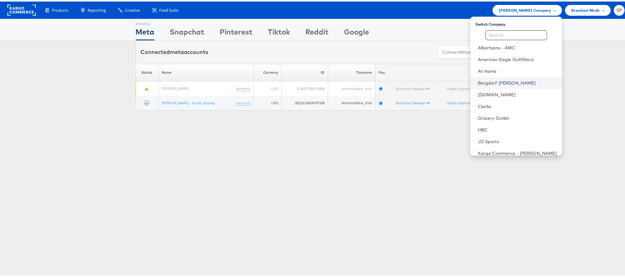
click at [483, 80] on link "Bergdorf [PERSON_NAME]" at bounding box center [517, 81] width 79 height 6
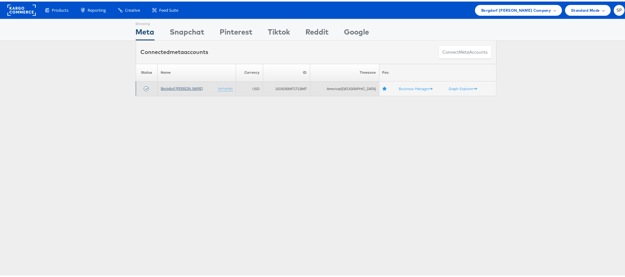
click at [190, 89] on link "Bergdorf [PERSON_NAME]" at bounding box center [182, 86] width 42 height 5
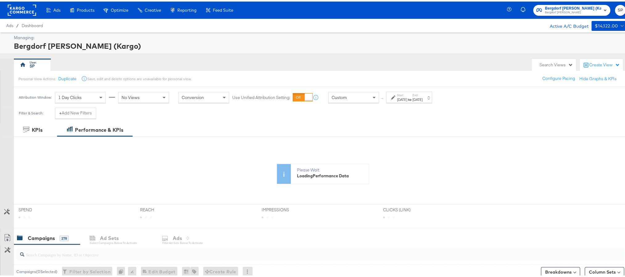
click at [21, 8] on rect at bounding box center [22, 8] width 28 height 11
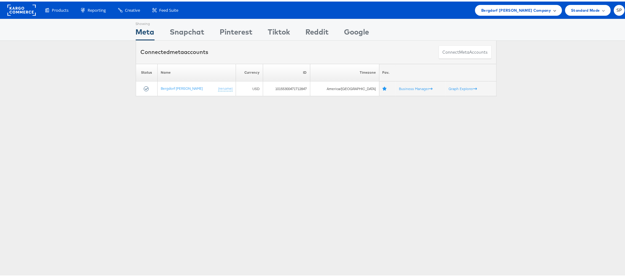
click at [512, 11] on span "Bergdorf [PERSON_NAME] Company" at bounding box center [516, 9] width 70 height 6
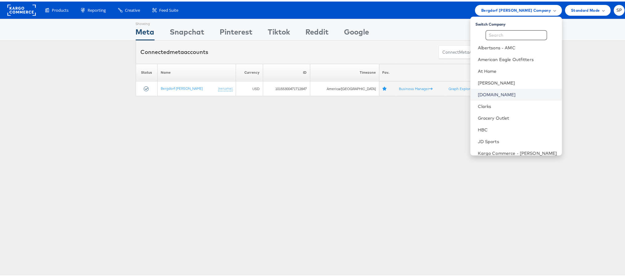
click at [478, 95] on link "[DOMAIN_NAME]" at bounding box center [517, 93] width 79 height 6
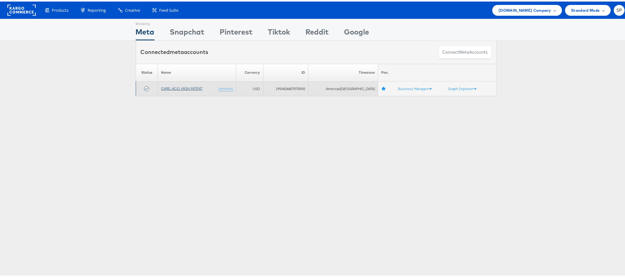
click at [169, 87] on link "CARS_ACQ_HIGH INTENT" at bounding box center [181, 86] width 41 height 5
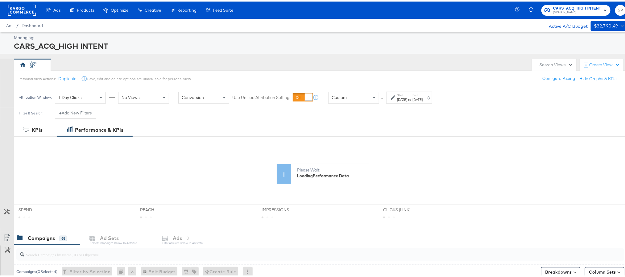
click at [25, 11] on rect at bounding box center [22, 8] width 28 height 11
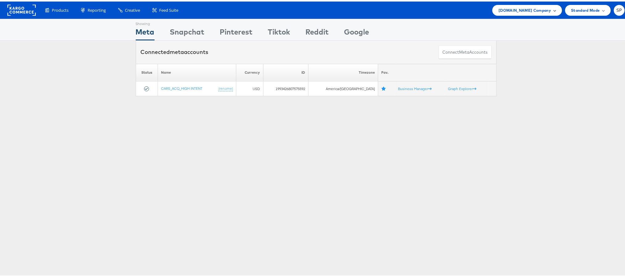
click at [545, 7] on div "[DOMAIN_NAME] Company" at bounding box center [526, 9] width 57 height 6
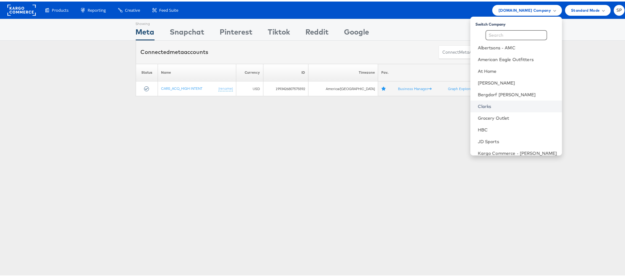
click at [478, 106] on link "Clarks" at bounding box center [517, 105] width 79 height 6
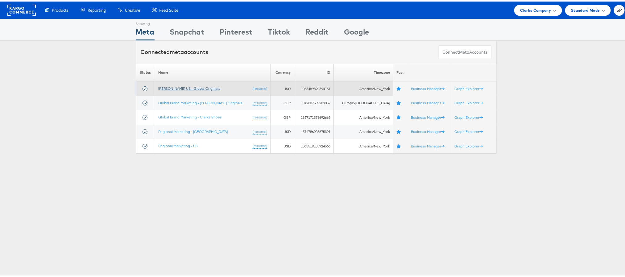
click at [174, 86] on link "[PERSON_NAME] US - Global Originals" at bounding box center [189, 86] width 62 height 5
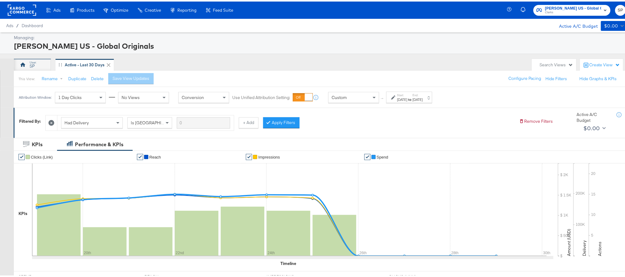
click at [30, 63] on div "SP" at bounding box center [32, 65] width 5 height 6
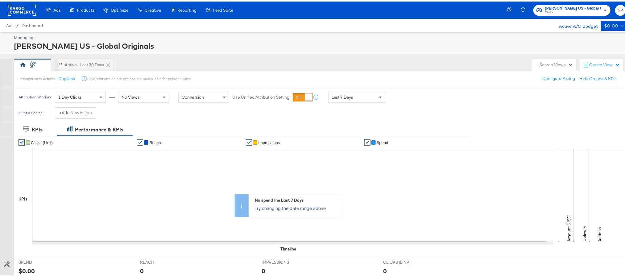
click at [341, 96] on span "Last 7 Days" at bounding box center [342, 96] width 22 height 6
click at [412, 100] on strong "to" at bounding box center [409, 98] width 5 height 5
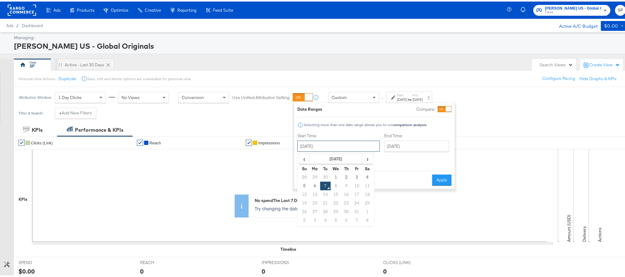
click at [325, 145] on input "October 7th 2025" at bounding box center [338, 144] width 82 height 11
click at [324, 177] on td "30" at bounding box center [325, 175] width 10 height 9
click at [346, 142] on input "September 30th 2025" at bounding box center [341, 144] width 82 height 11
click at [316, 173] on td "1" at bounding box center [317, 175] width 10 height 9
type input "September 1st 2025"
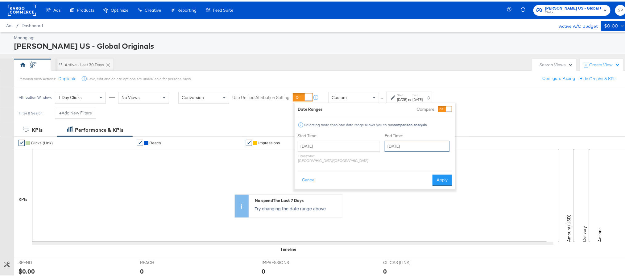
click at [386, 147] on input "October 7th 2025" at bounding box center [417, 144] width 65 height 11
click at [407, 177] on td "30" at bounding box center [412, 175] width 10 height 9
type input "September 30th 2025"
click at [447, 173] on button "Apply" at bounding box center [444, 178] width 19 height 11
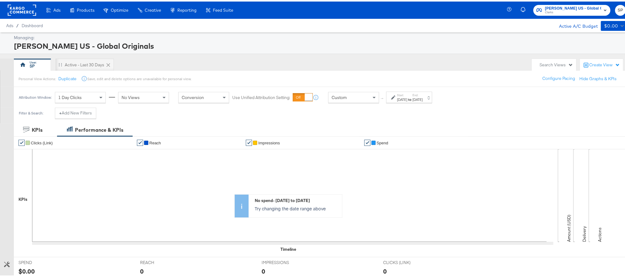
click at [14, 10] on rect at bounding box center [22, 8] width 28 height 11
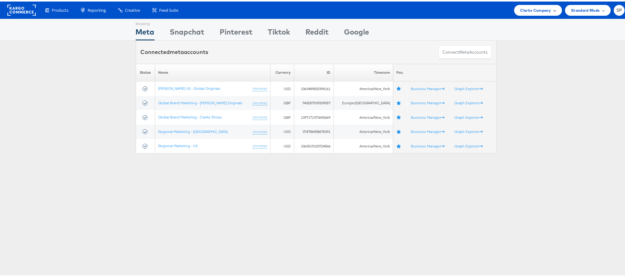
click at [541, 13] on div "Clarks Company" at bounding box center [538, 8] width 48 height 11
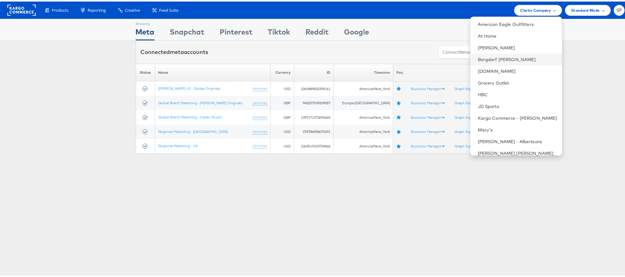
scroll to position [36, 0]
click at [509, 82] on link "Grocery Outlet" at bounding box center [517, 80] width 79 height 6
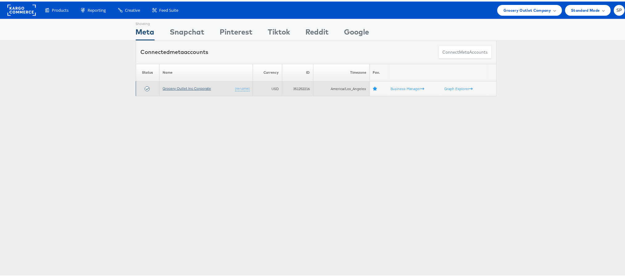
click at [188, 88] on link "Grocery Outlet Inc Corporate" at bounding box center [187, 86] width 48 height 5
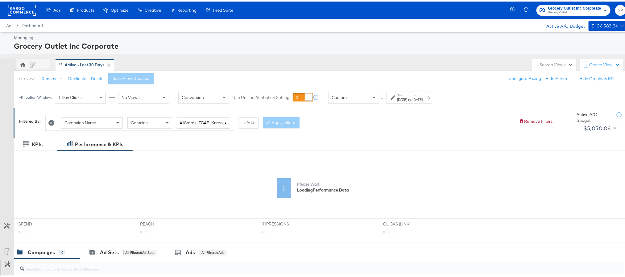
click at [25, 7] on rect at bounding box center [22, 8] width 28 height 11
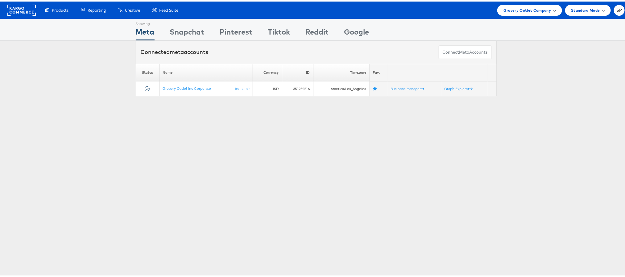
click at [539, 8] on span "Grocery Outlet Company" at bounding box center [527, 9] width 48 height 6
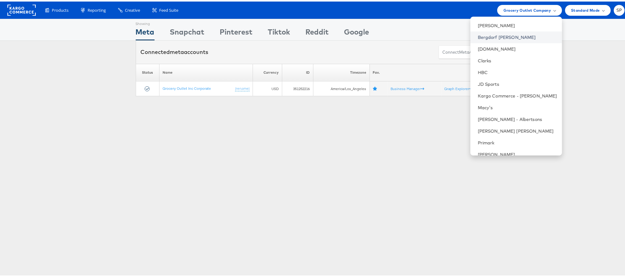
scroll to position [58, 0]
click at [491, 72] on link "HBC" at bounding box center [517, 71] width 79 height 6
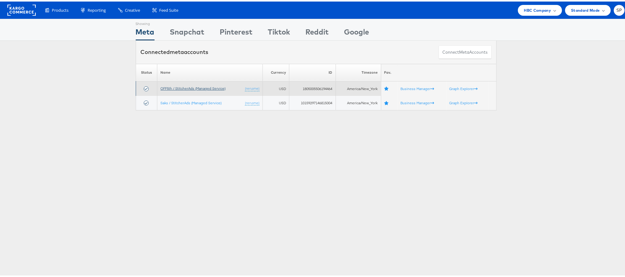
click at [205, 88] on link "OFF5th / StitcherAds (Managed Service)" at bounding box center [192, 86] width 65 height 5
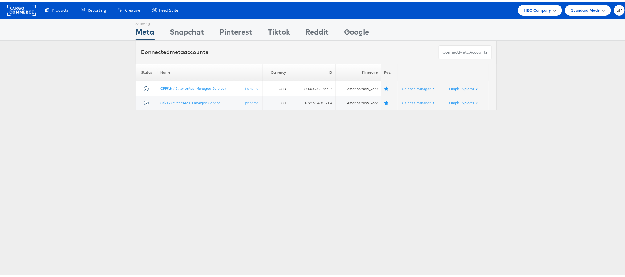
click at [535, 10] on span "HBC Company" at bounding box center [537, 9] width 27 height 6
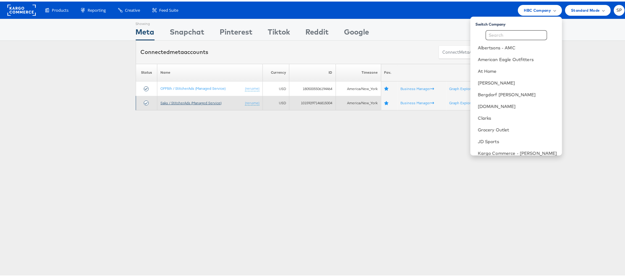
click at [189, 99] on link "Saks / StitcherAds (Managed Service)" at bounding box center [190, 101] width 61 height 5
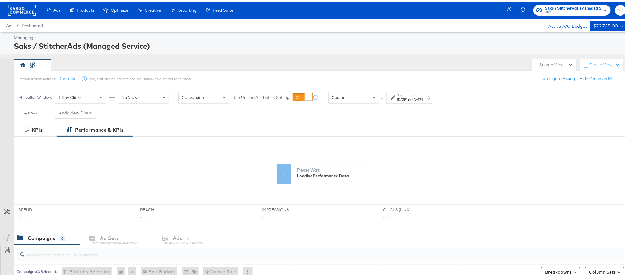
click at [19, 11] on rect at bounding box center [22, 8] width 28 height 11
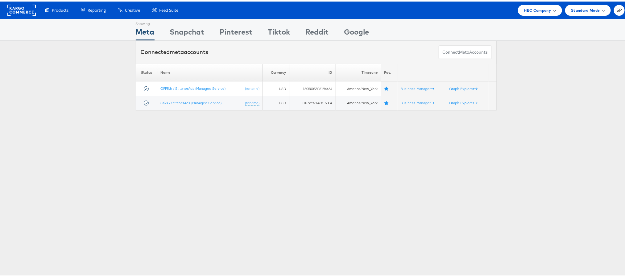
click at [539, 9] on span "HBC Company" at bounding box center [537, 9] width 27 height 6
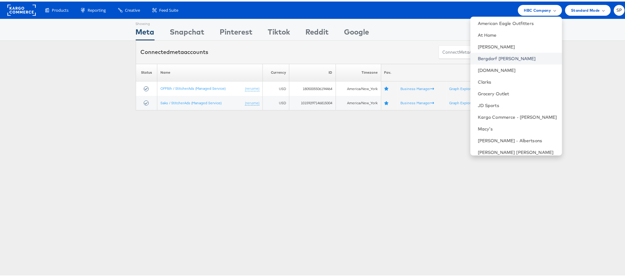
scroll to position [37, 0]
click at [488, 103] on link "JD Sports" at bounding box center [517, 103] width 79 height 6
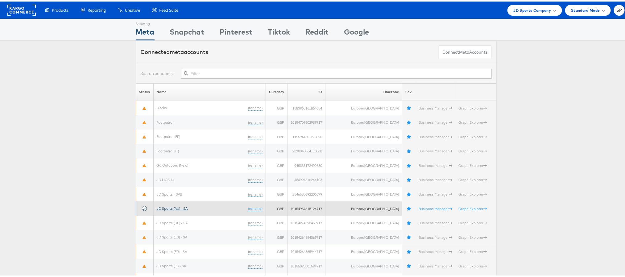
click at [177, 207] on link "JD Sports (AU) - SA" at bounding box center [172, 206] width 31 height 5
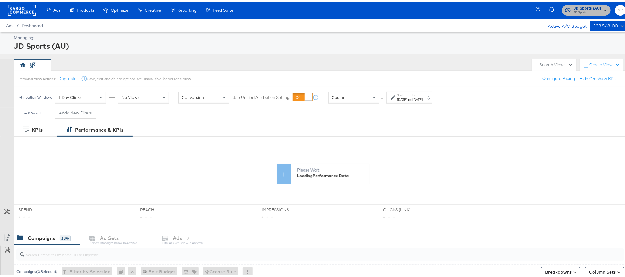
click at [574, 12] on span "JD Sports" at bounding box center [587, 11] width 27 height 5
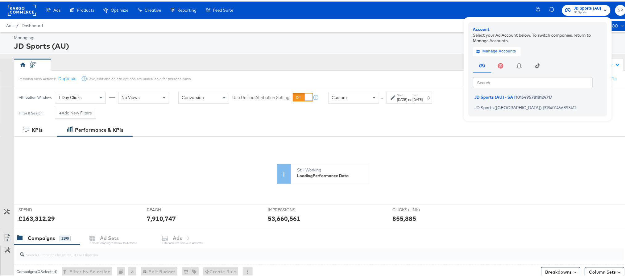
click at [13, 9] on rect at bounding box center [22, 8] width 28 height 11
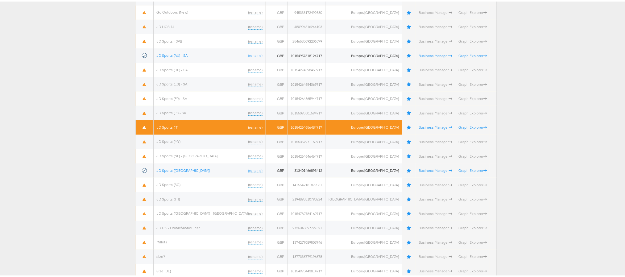
scroll to position [154, 0]
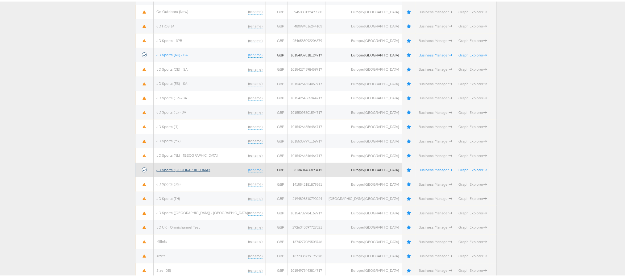
click at [174, 167] on link "JD Sports ([GEOGRAPHIC_DATA])" at bounding box center [184, 168] width 54 height 5
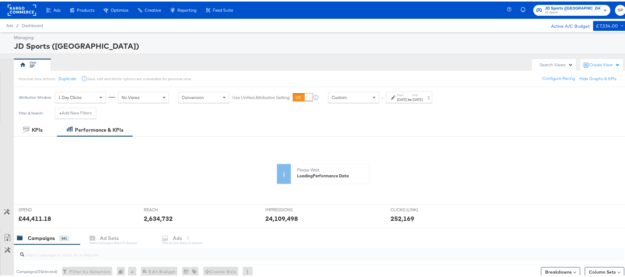
click at [17, 11] on rect at bounding box center [22, 8] width 28 height 11
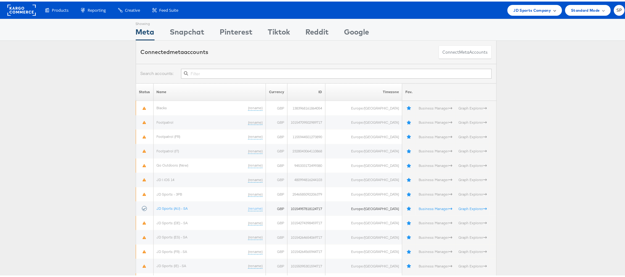
click at [518, 11] on span "JD Sports Company" at bounding box center [532, 9] width 38 height 6
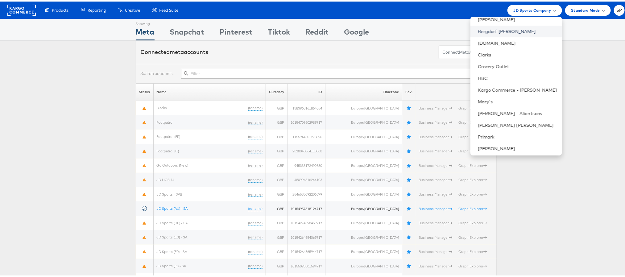
scroll to position [64, 0]
click at [486, 97] on link "Macy's" at bounding box center [517, 100] width 79 height 6
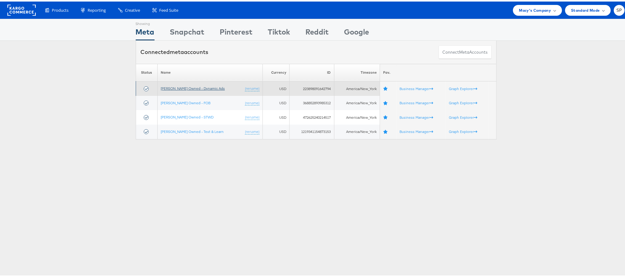
click at [179, 89] on link "[PERSON_NAME] Owned - Dynamic Ads" at bounding box center [193, 86] width 64 height 5
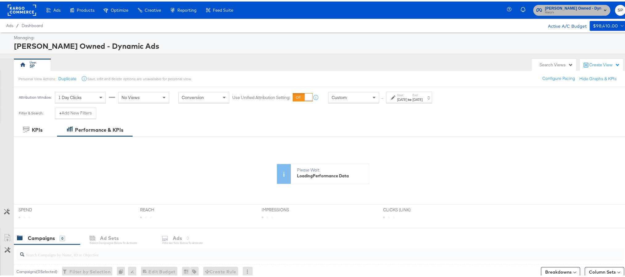
click at [569, 9] on span "Macy's" at bounding box center [573, 11] width 56 height 5
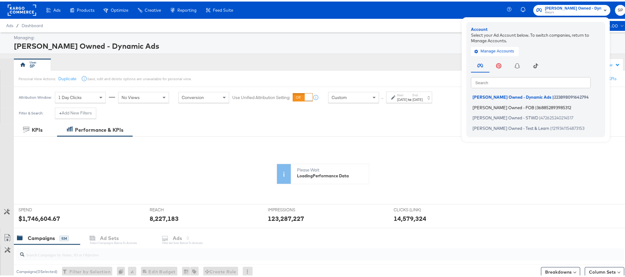
click at [502, 104] on span "[PERSON_NAME] Owned - FOB" at bounding box center [503, 105] width 62 height 5
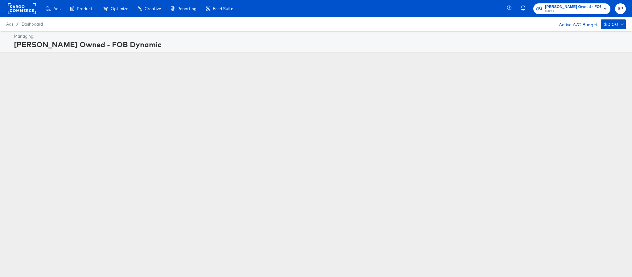
click at [567, 11] on span "Macy's" at bounding box center [573, 11] width 56 height 5
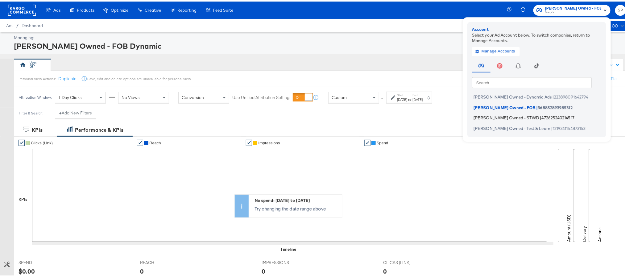
click at [506, 114] on span "Macy's Owned - STWD" at bounding box center [506, 116] width 66 height 5
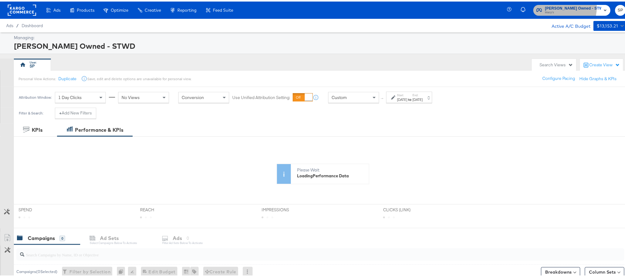
click at [567, 6] on span "Macy's Owned - STWD" at bounding box center [573, 7] width 56 height 6
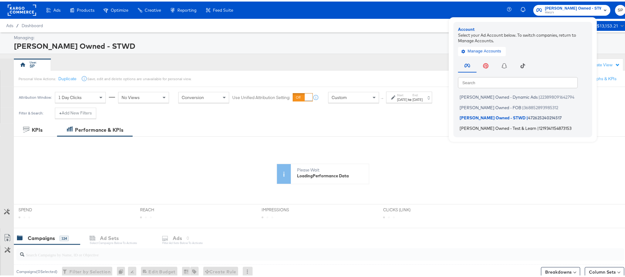
click at [489, 126] on span "Macy's Owned - Test & Learn" at bounding box center [497, 126] width 77 height 5
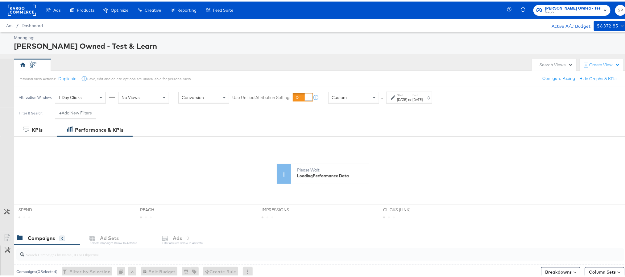
click at [28, 8] on rect at bounding box center [22, 8] width 28 height 11
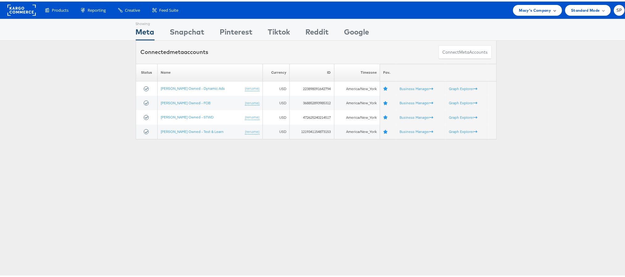
click at [536, 10] on span "Macy's Company" at bounding box center [535, 9] width 32 height 6
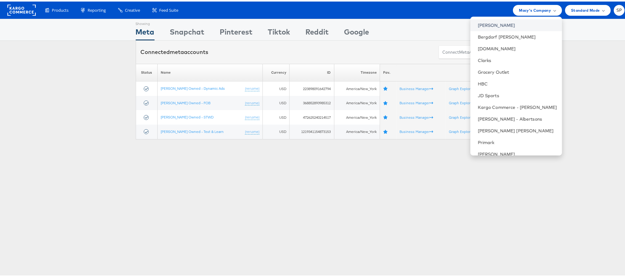
scroll to position [76, 0]
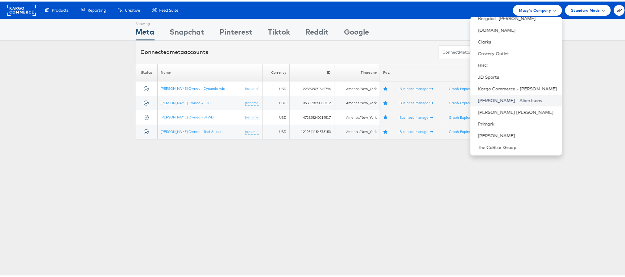
click at [503, 96] on link "Merkle - Albertsons" at bounding box center [517, 99] width 79 height 6
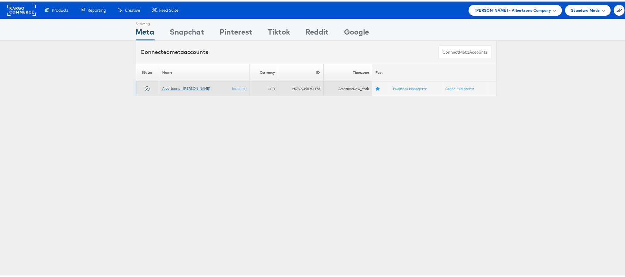
click at [180, 87] on link "Albertsons - [PERSON_NAME]" at bounding box center [186, 86] width 48 height 5
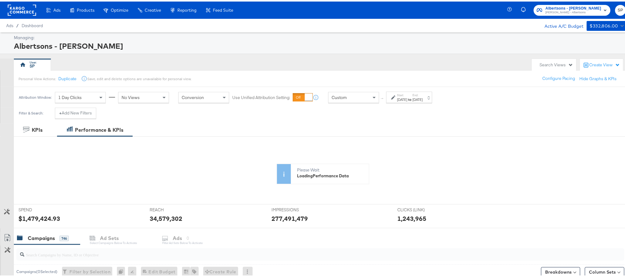
click at [28, 9] on rect at bounding box center [22, 8] width 28 height 11
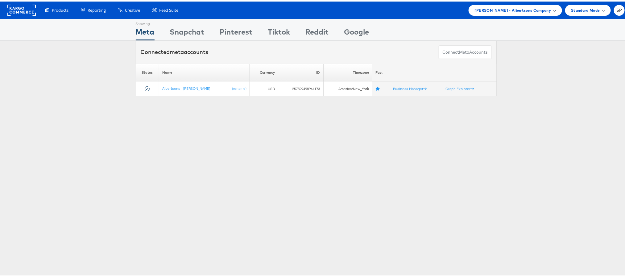
click at [540, 9] on span "Merkle - Albertsons Company" at bounding box center [513, 9] width 76 height 6
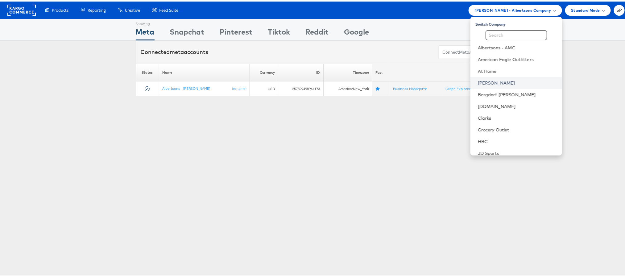
scroll to position [76, 0]
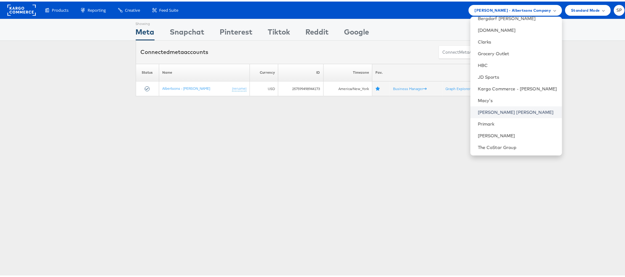
click at [489, 108] on link "Neiman Marcus" at bounding box center [517, 111] width 79 height 6
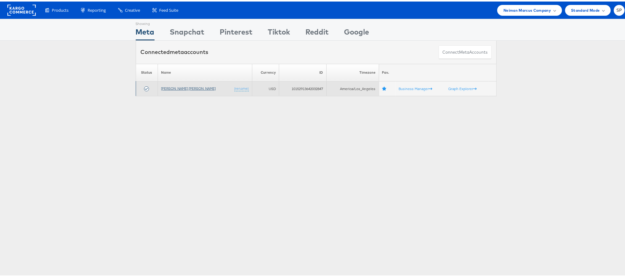
click at [178, 88] on link "[PERSON_NAME] [PERSON_NAME]" at bounding box center [188, 86] width 55 height 5
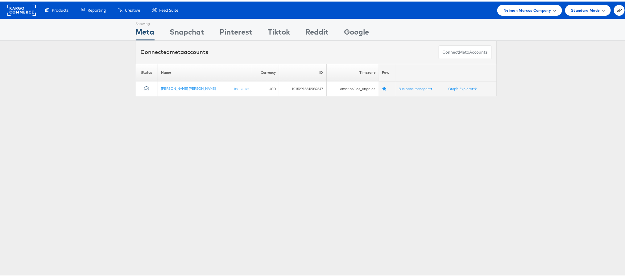
click at [539, 7] on span "Neiman Marcus Company" at bounding box center [526, 9] width 47 height 6
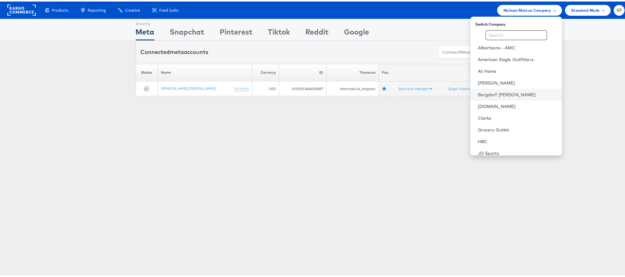
scroll to position [76, 0]
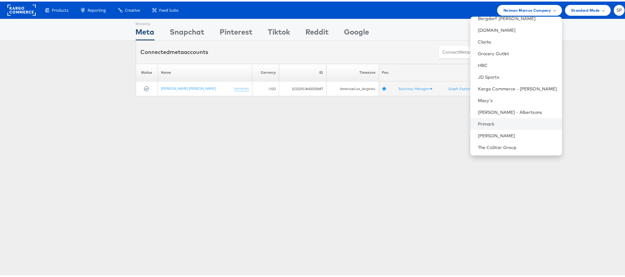
click at [489, 118] on li "Primark" at bounding box center [516, 123] width 92 height 12
click at [478, 123] on link "Primark" at bounding box center [517, 122] width 79 height 6
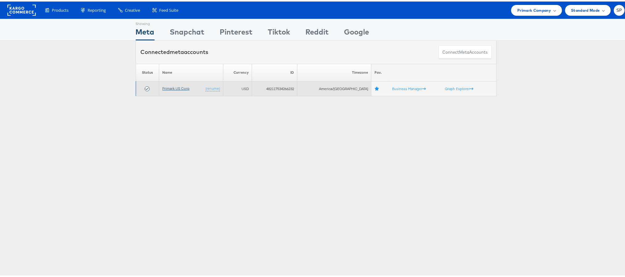
click at [168, 89] on link "Primark US Corp" at bounding box center [175, 86] width 27 height 5
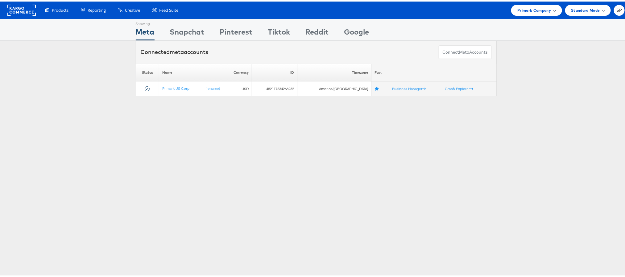
click at [537, 7] on span "Primark Company" at bounding box center [534, 9] width 34 height 6
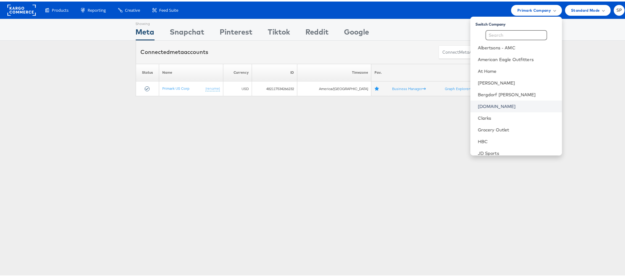
scroll to position [76, 0]
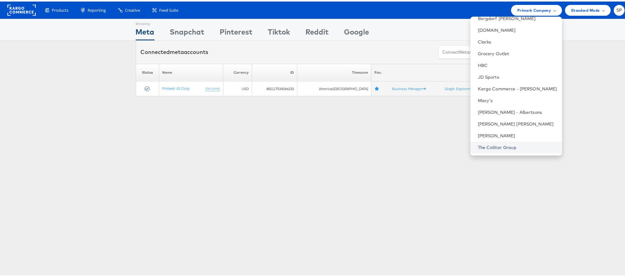
click at [490, 143] on link "The CoStar Group" at bounding box center [517, 146] width 79 height 6
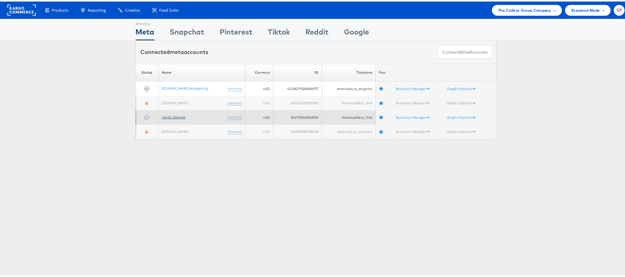
click at [172, 116] on link "Lands General" at bounding box center [174, 115] width 24 height 5
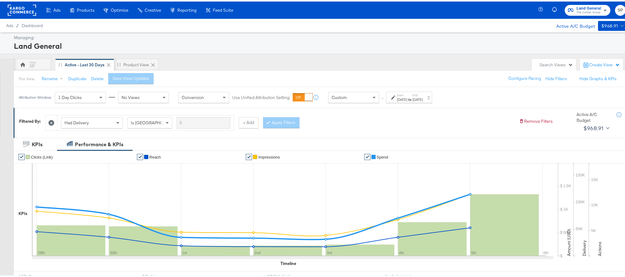
click at [403, 97] on div "Sep 29th 2025" at bounding box center [402, 98] width 10 height 5
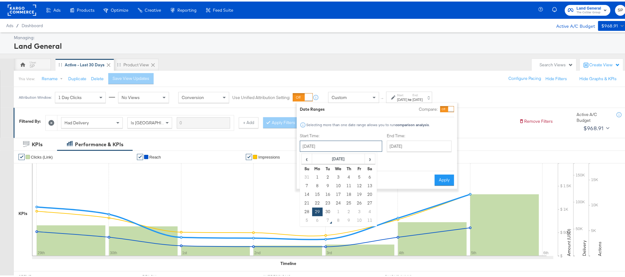
click at [324, 144] on input "September 29th 2025" at bounding box center [341, 144] width 82 height 11
click at [306, 157] on span "‹" at bounding box center [307, 157] width 10 height 9
click at [331, 178] on td "1" at bounding box center [328, 175] width 10 height 9
type input "July 1st 2025"
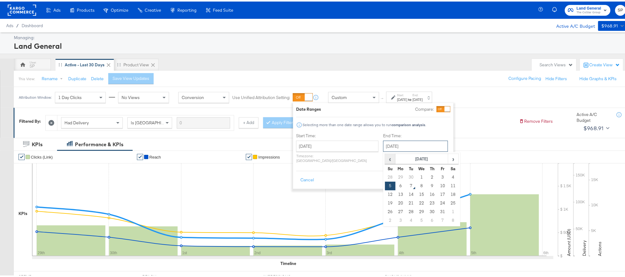
drag, startPoint x: 407, startPoint y: 142, endPoint x: 373, endPoint y: 157, distance: 37.6
click at [383, 150] on div "October 5th 2025 ‹ October 2025 › Su Mo Tu We Th Fr Sa 28 29 30 1 2 3 4 5 6 7 8…" at bounding box center [415, 144] width 65 height 11
click at [385, 157] on span "‹" at bounding box center [390, 157] width 10 height 9
click at [427, 178] on td "31" at bounding box center [432, 175] width 10 height 9
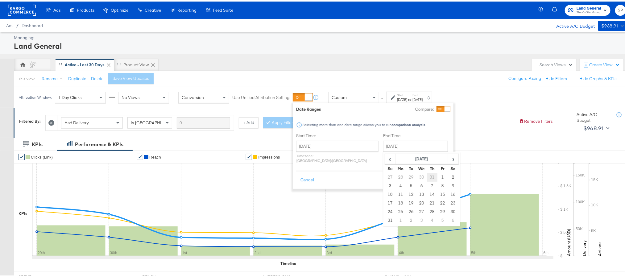
type input "July 31st 2025"
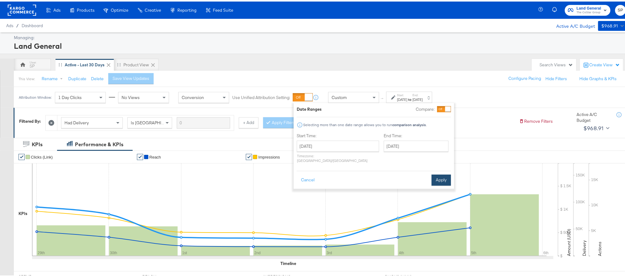
click at [439, 173] on button "Apply" at bounding box center [440, 178] width 19 height 11
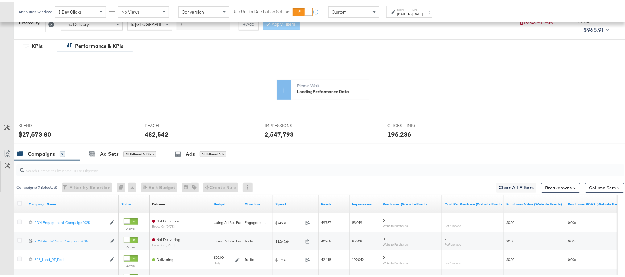
scroll to position [100, 0]
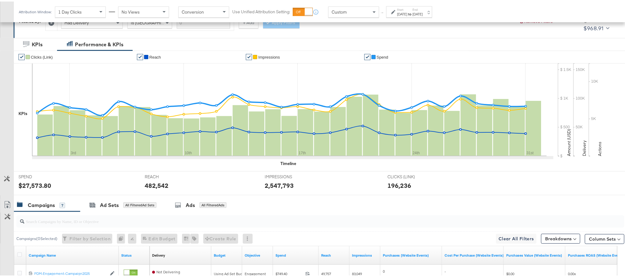
click at [33, 183] on div "$27,573.80" at bounding box center [35, 183] width 33 height 9
copy div "27,573.80"
click at [407, 14] on div "Jul 1st 2025" at bounding box center [402, 12] width 10 height 5
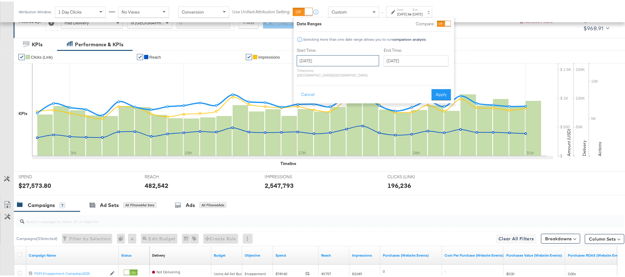
click at [346, 61] on input "July 1st 2025" at bounding box center [338, 59] width 82 height 11
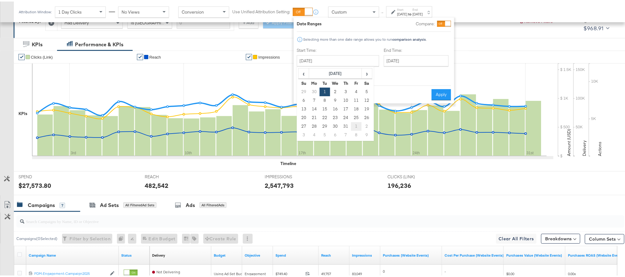
click at [352, 124] on td "1" at bounding box center [356, 125] width 10 height 9
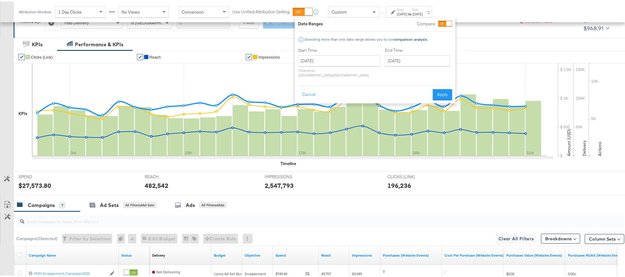
type input "August 1st 2025"
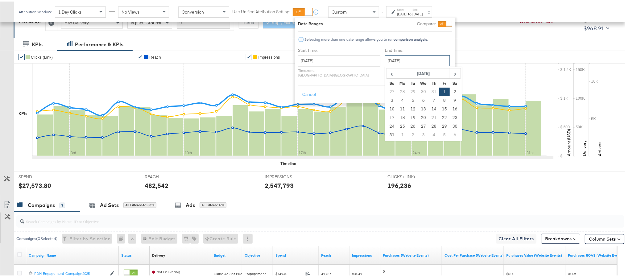
click at [401, 62] on input "August 1st 2025" at bounding box center [417, 59] width 65 height 11
click at [387, 134] on td "31" at bounding box center [392, 133] width 10 height 9
type input "August 31st 2025"
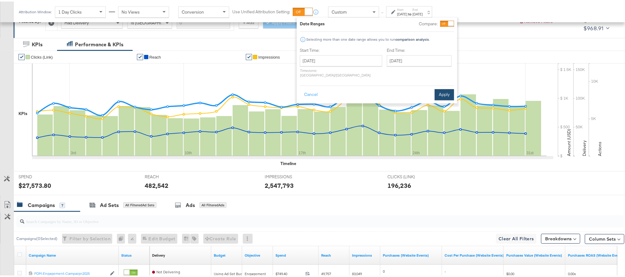
click at [439, 89] on button "Apply" at bounding box center [443, 93] width 19 height 11
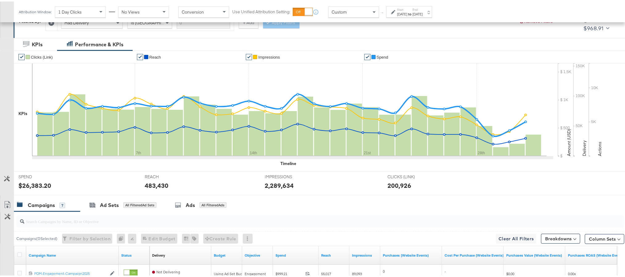
click at [37, 183] on div "$26,383.20" at bounding box center [35, 183] width 33 height 9
copy div "26,383.20"
click at [37, 183] on div "$26,383.20" at bounding box center [35, 183] width 33 height 9
click at [418, 6] on div "Start: Aug 1st 2025 to End: Aug 31st 2025" at bounding box center [410, 10] width 26 height 9
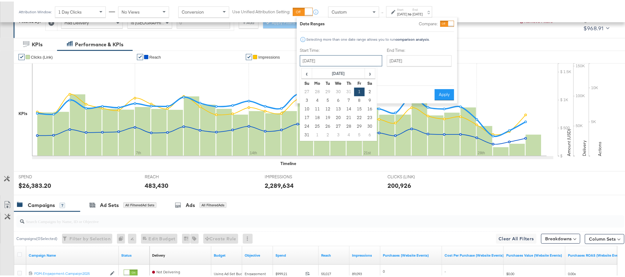
click at [344, 60] on input "August 1st 2025" at bounding box center [341, 59] width 82 height 11
click at [320, 129] on td "1" at bounding box center [317, 133] width 10 height 9
type input "September 1st 2025"
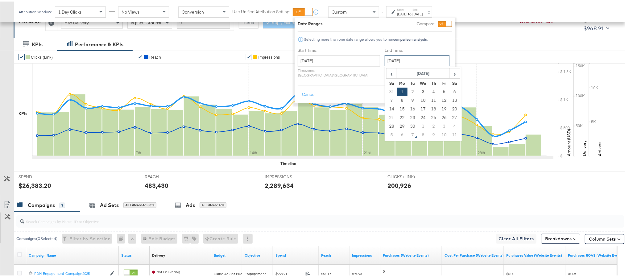
click at [397, 60] on input "September 1st 2025" at bounding box center [417, 59] width 65 height 11
click at [407, 123] on td "30" at bounding box center [412, 125] width 10 height 9
type input "September 30th 2025"
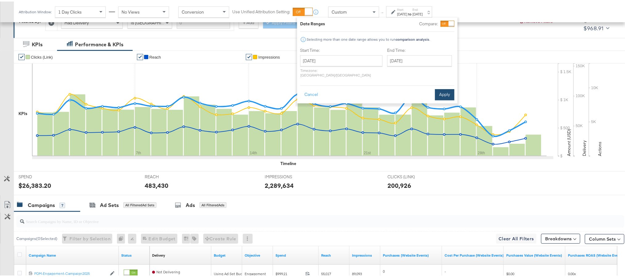
click at [442, 89] on button "Apply" at bounding box center [444, 93] width 19 height 11
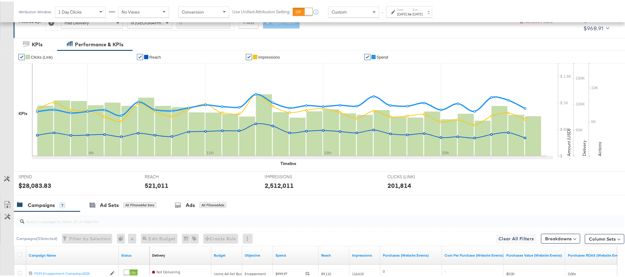
click at [35, 186] on div "$28,083.83" at bounding box center [35, 183] width 33 height 9
copy div "28,083.83"
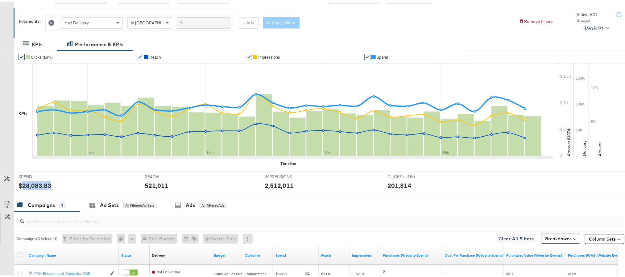
scroll to position [0, 0]
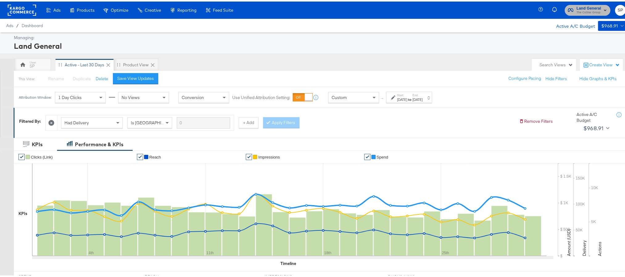
click at [586, 9] on span "The CoStar Group" at bounding box center [588, 11] width 25 height 5
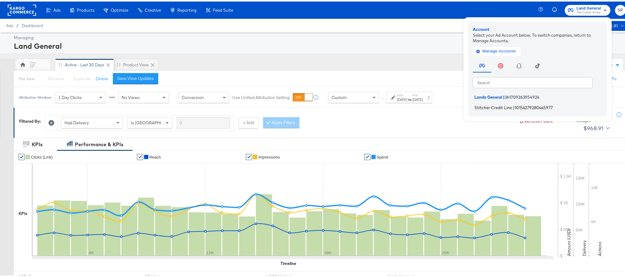
click at [495, 104] on span "Stitcher Credit Line" at bounding box center [493, 105] width 38 height 5
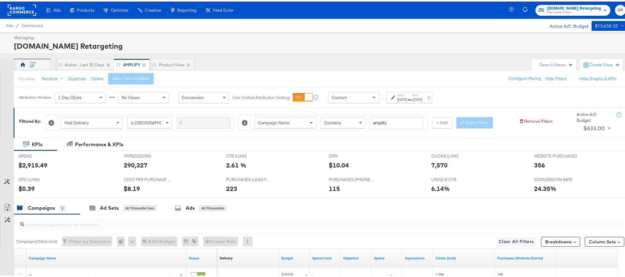
click at [34, 66] on div "SP" at bounding box center [32, 65] width 5 height 6
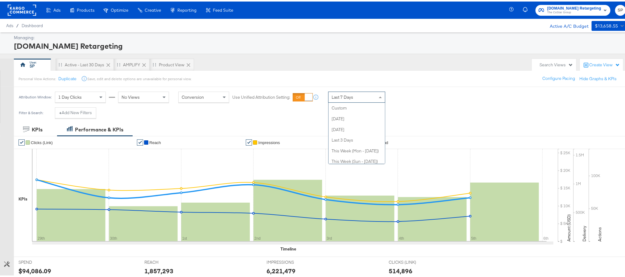
click at [338, 95] on span "Last 7 Days" at bounding box center [342, 96] width 22 height 6
click at [412, 100] on strong "to" at bounding box center [409, 98] width 5 height 5
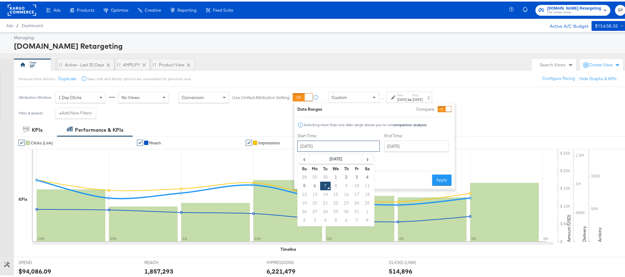
click at [319, 145] on input "October 7th 2025" at bounding box center [338, 144] width 82 height 11
click at [309, 157] on th "‹" at bounding box center [304, 157] width 10 height 10
click at [324, 175] on td "1" at bounding box center [325, 175] width 10 height 9
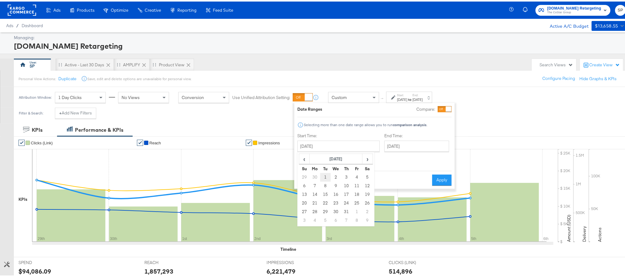
type input "July 1st 2025"
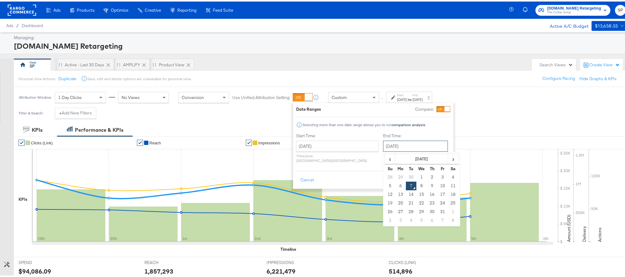
click at [388, 149] on input "October 7th 2025" at bounding box center [415, 144] width 65 height 11
click at [437, 213] on td "31" at bounding box center [442, 210] width 10 height 9
click at [415, 145] on input "October 31st 2025" at bounding box center [417, 144] width 65 height 11
click at [387, 160] on span "‹" at bounding box center [392, 157] width 10 height 9
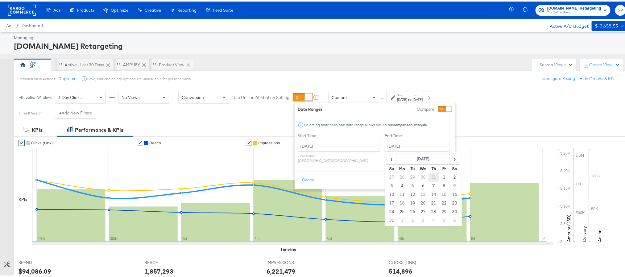
click at [428, 177] on td "31" at bounding box center [433, 175] width 10 height 9
type input "July 31st 2025"
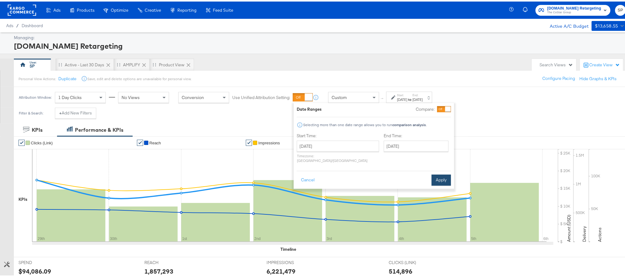
click at [440, 173] on button "Apply" at bounding box center [440, 178] width 19 height 11
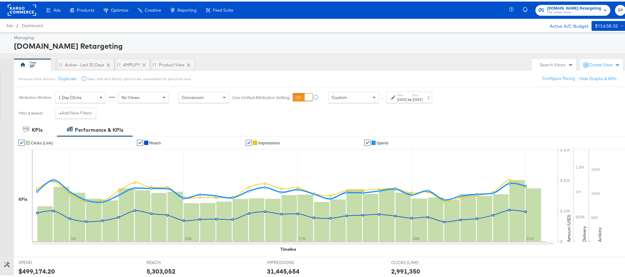
click at [33, 271] on div "$499,174.20" at bounding box center [37, 269] width 36 height 9
copy div "499,174.20"
click at [422, 94] on label "End:" at bounding box center [417, 94] width 10 height 4
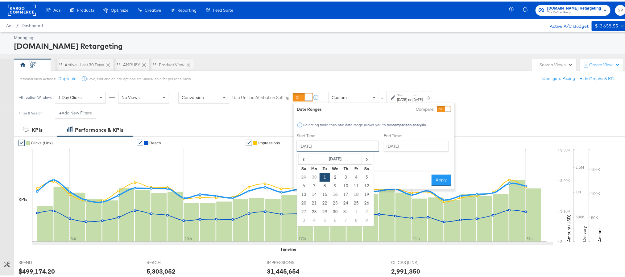
click at [327, 147] on input "July 1st 2025" at bounding box center [338, 144] width 82 height 11
click at [352, 210] on td "1" at bounding box center [356, 210] width 10 height 9
type input "August 1st 2025"
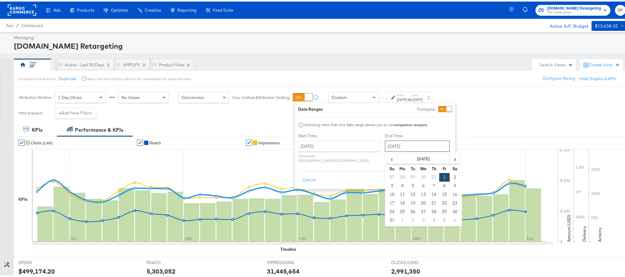
click at [424, 146] on input "August 1st 2025" at bounding box center [417, 144] width 65 height 11
click at [387, 218] on td "31" at bounding box center [392, 219] width 10 height 9
type input "August 31st 2025"
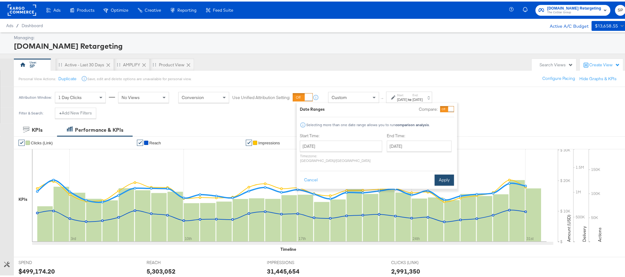
click at [437, 173] on button "Apply" at bounding box center [443, 178] width 19 height 11
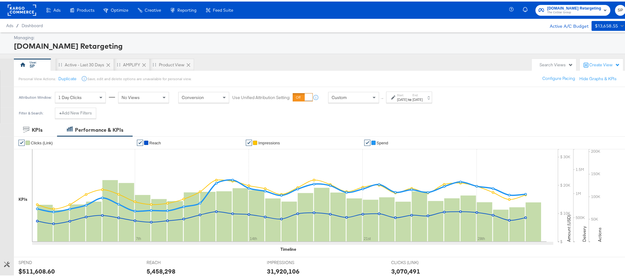
click at [33, 270] on div "$511,608.60" at bounding box center [37, 269] width 36 height 9
copy div "511,608.60"
click at [407, 97] on div "Aug 1st 2025" at bounding box center [402, 98] width 10 height 5
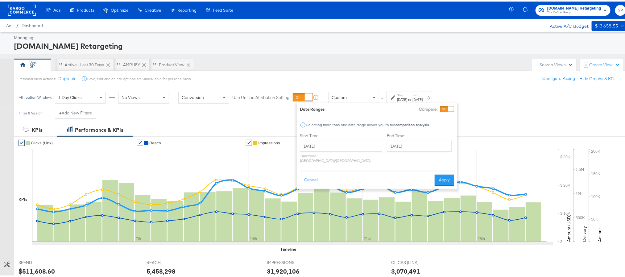
click at [339, 137] on label "Start Time:" at bounding box center [341, 134] width 82 height 6
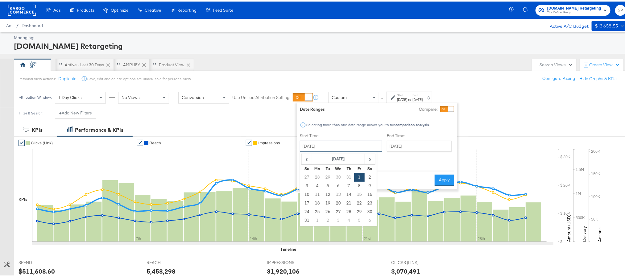
click at [337, 143] on input "August 1st 2025" at bounding box center [341, 144] width 82 height 11
click at [318, 217] on td "1" at bounding box center [317, 219] width 10 height 9
type input "September 1st 2025"
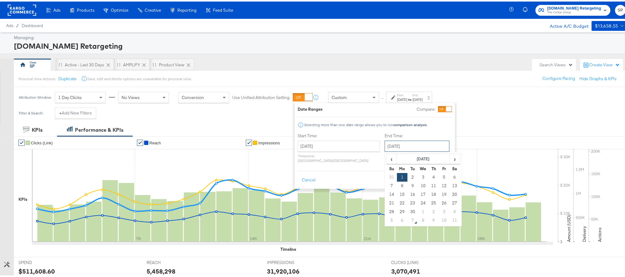
click at [400, 146] on input "September 1st 2025" at bounding box center [417, 144] width 65 height 11
click at [407, 209] on td "30" at bounding box center [412, 210] width 10 height 9
type input "September 30th 2025"
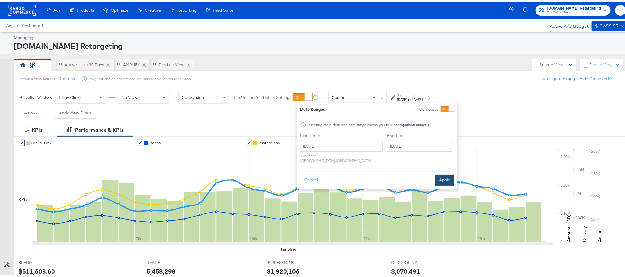
click at [447, 173] on button "Apply" at bounding box center [444, 178] width 19 height 11
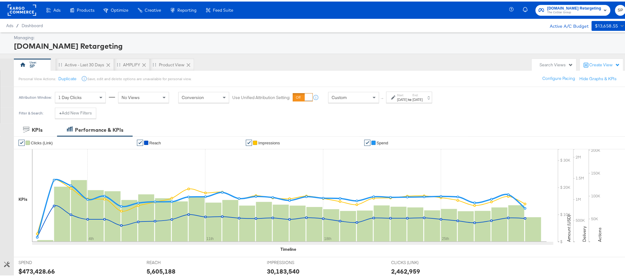
click at [33, 269] on div "$473,428.66" at bounding box center [37, 269] width 36 height 9
copy div "473,428.66"
click at [28, 8] on rect at bounding box center [22, 8] width 28 height 11
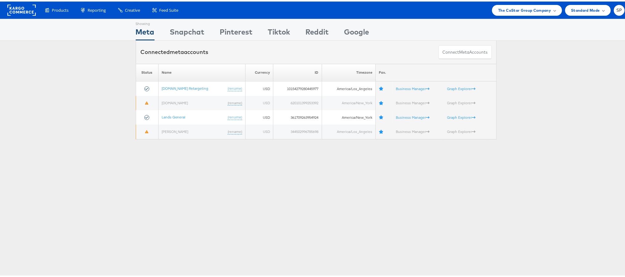
click at [15, 12] on rect at bounding box center [21, 8] width 28 height 11
